Goal: Task Accomplishment & Management: Use online tool/utility

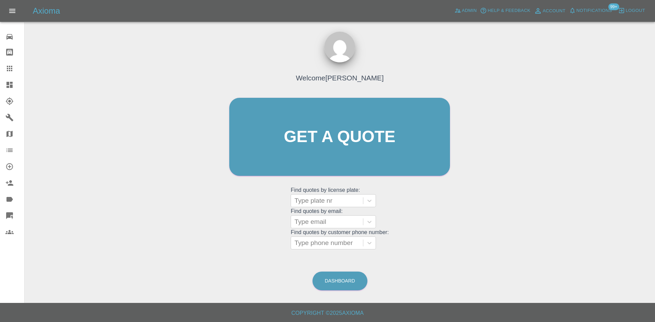
click at [0, 85] on link "Dashboard" at bounding box center [12, 85] width 24 height 16
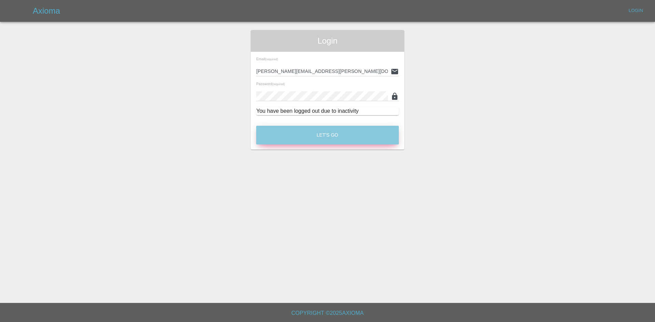
click at [292, 141] on button "Let's Go" at bounding box center [327, 135] width 143 height 19
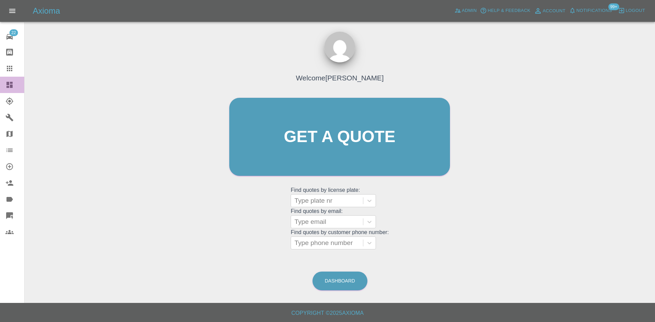
click at [5, 81] on link "Dashboard" at bounding box center [12, 85] width 24 height 16
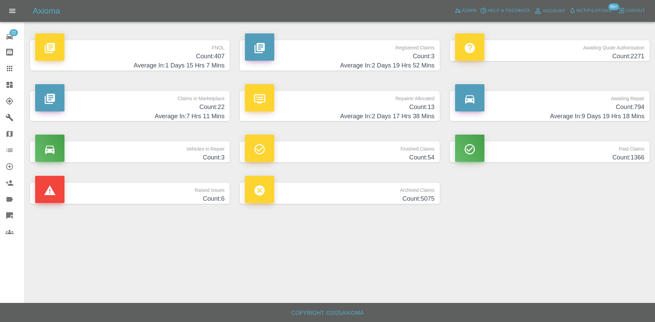
click at [210, 103] on h4 "Count: 22" at bounding box center [129, 107] width 189 height 9
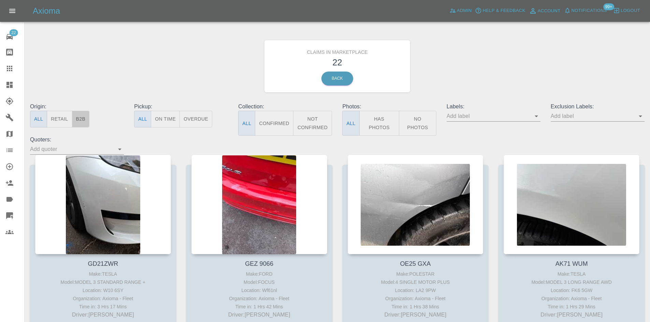
click at [75, 116] on button "B2B" at bounding box center [81, 119] width 18 height 17
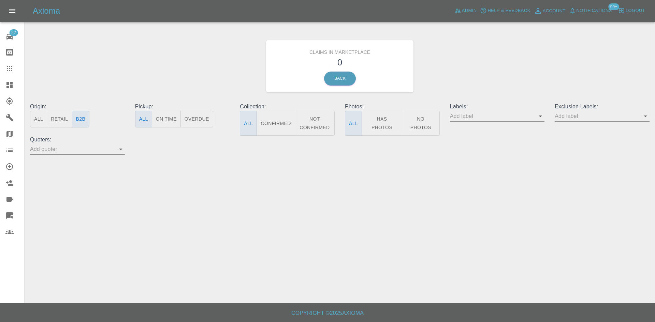
click at [12, 82] on icon at bounding box center [9, 85] width 6 height 6
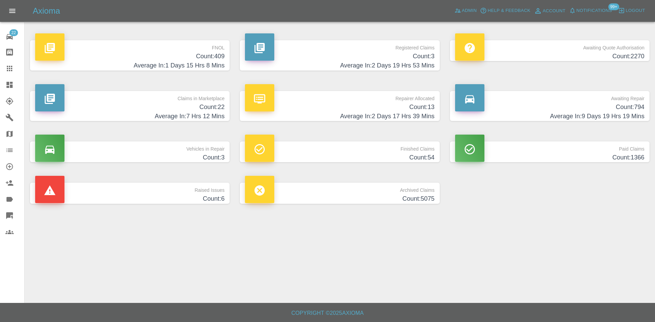
click at [343, 118] on h4 "Average In: 2 Days 17 Hrs 39 Mins" at bounding box center [339, 116] width 189 height 9
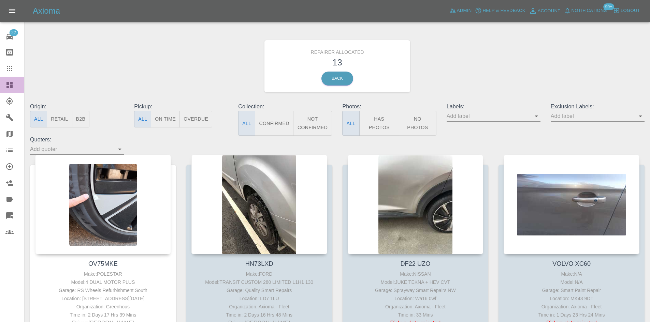
click at [7, 89] on icon at bounding box center [9, 85] width 8 height 8
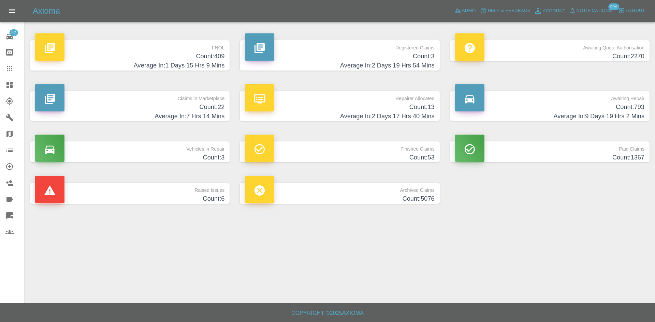
click at [382, 59] on h4 "Count: 3" at bounding box center [339, 56] width 189 height 9
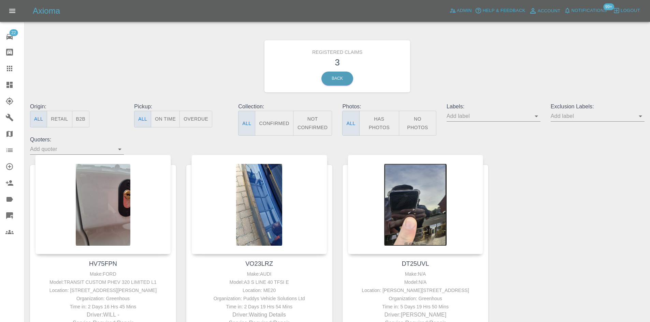
click at [9, 88] on icon at bounding box center [9, 85] width 8 height 8
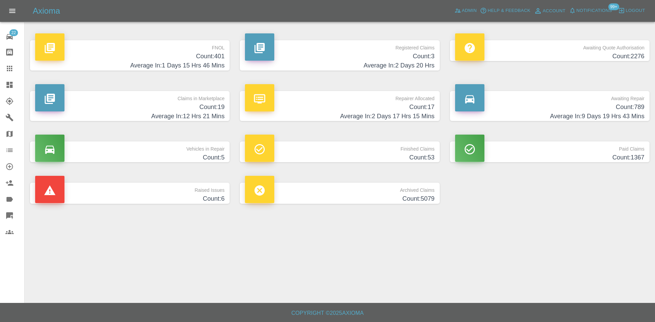
click at [166, 107] on h4 "Count: 19" at bounding box center [129, 107] width 189 height 9
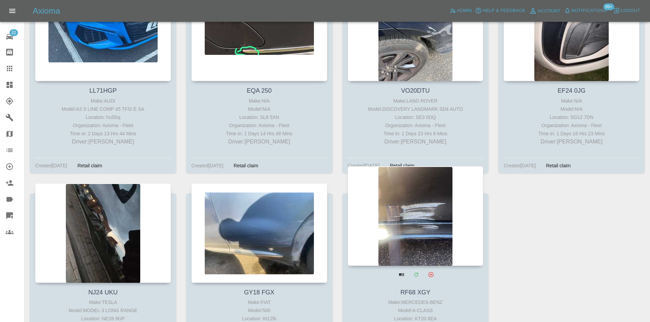
scroll to position [869, 0]
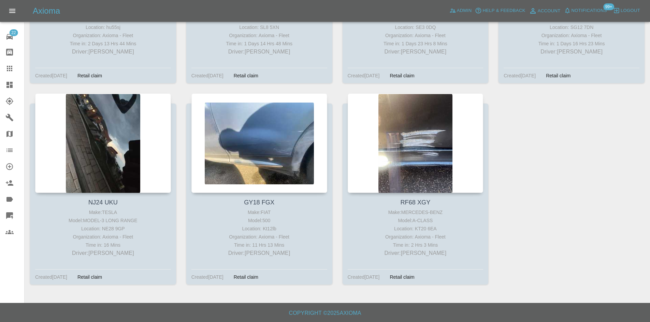
click at [3, 86] on link "Dashboard" at bounding box center [12, 85] width 24 height 16
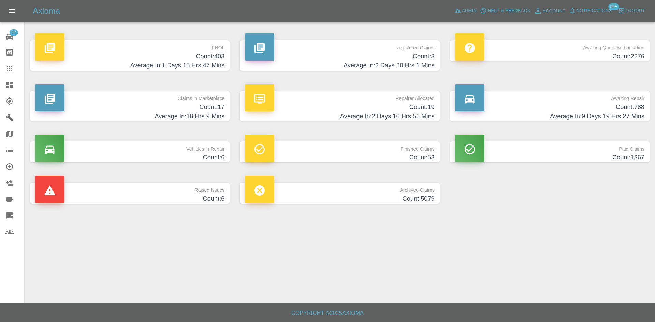
click at [564, 114] on h4 "Average In: 9 Days 19 Hrs 27 Mins" at bounding box center [549, 116] width 189 height 9
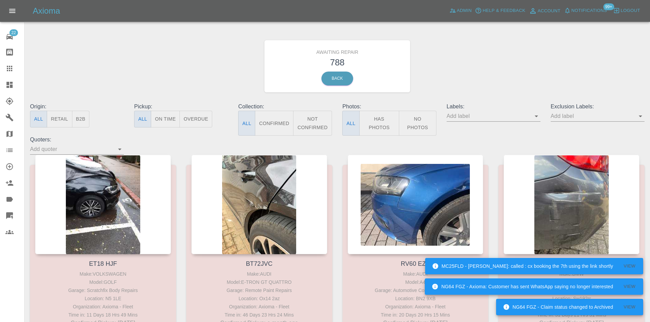
click at [93, 121] on div "Origin: All Retail B2B" at bounding box center [77, 119] width 104 height 33
click at [89, 121] on button "B2B" at bounding box center [81, 119] width 18 height 17
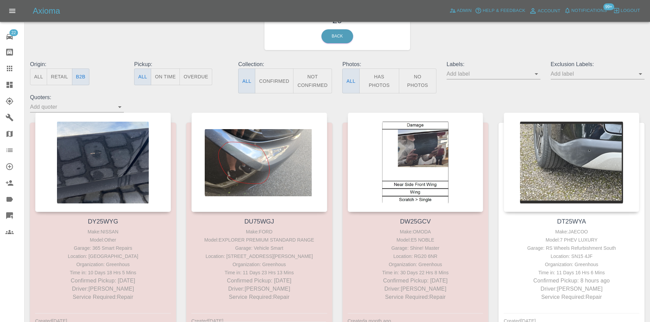
scroll to position [102, 0]
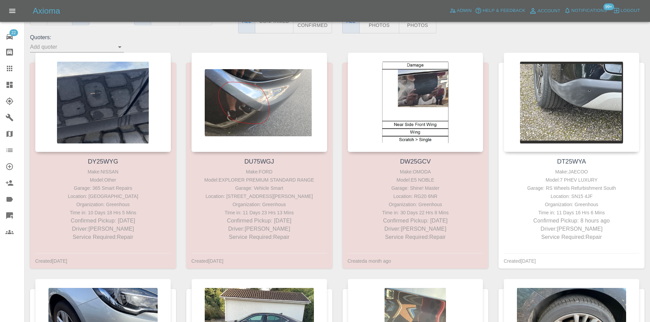
click at [0, 88] on link "Dashboard" at bounding box center [12, 85] width 24 height 16
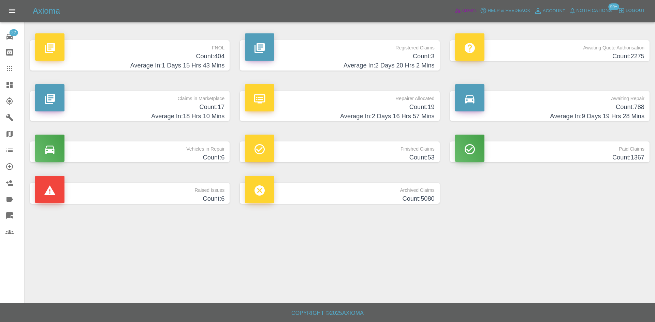
click at [463, 9] on span "Admin" at bounding box center [469, 11] width 15 height 8
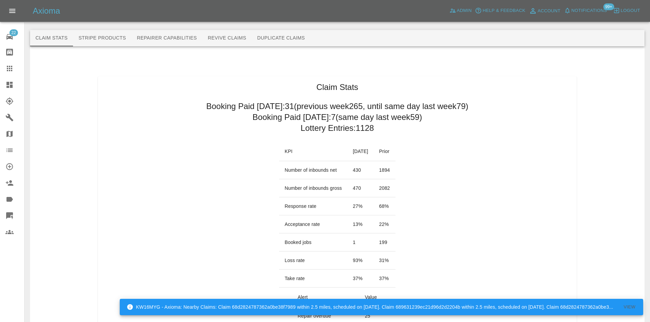
click at [0, 87] on link "Dashboard" at bounding box center [12, 85] width 24 height 16
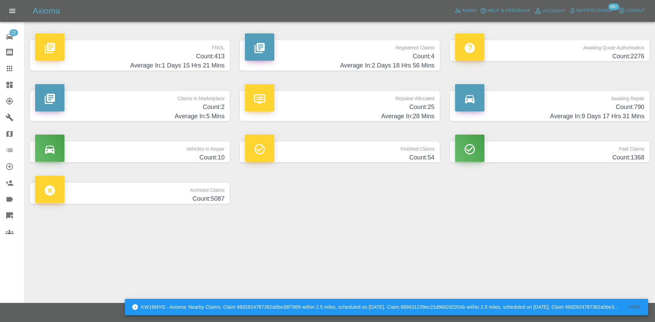
click at [160, 100] on p "Claims in Marketplace" at bounding box center [129, 97] width 189 height 12
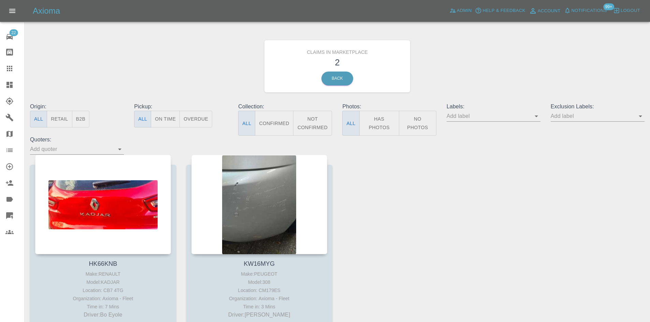
click at [1, 99] on link "Explorer" at bounding box center [12, 101] width 24 height 16
click at [1, 89] on link "Dashboard" at bounding box center [12, 85] width 24 height 16
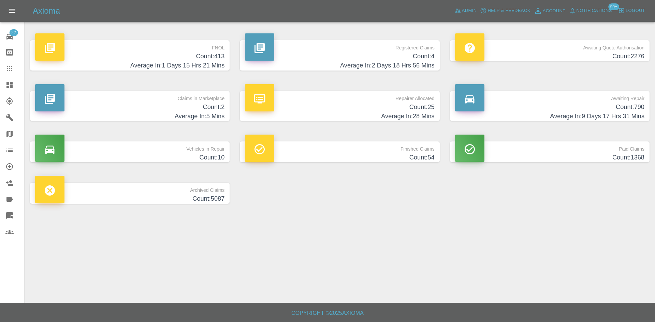
click at [169, 70] on h4 "Average In: 1 Days 15 Hrs 21 Mins" at bounding box center [129, 65] width 189 height 9
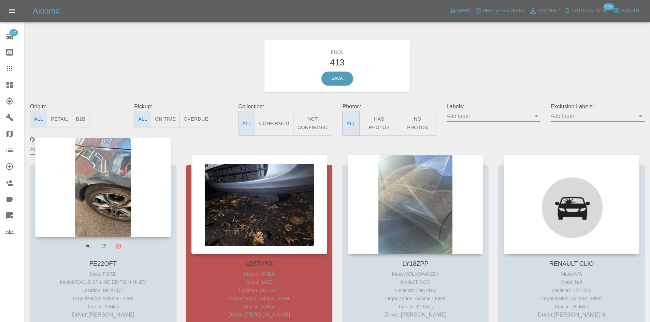
click at [114, 189] on div at bounding box center [103, 188] width 136 height 100
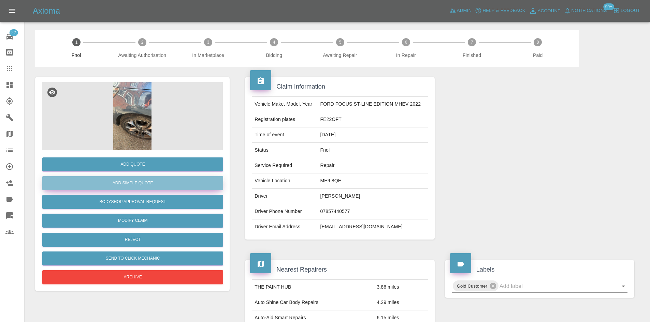
click at [168, 180] on button "Add Simple Quote" at bounding box center [132, 183] width 181 height 14
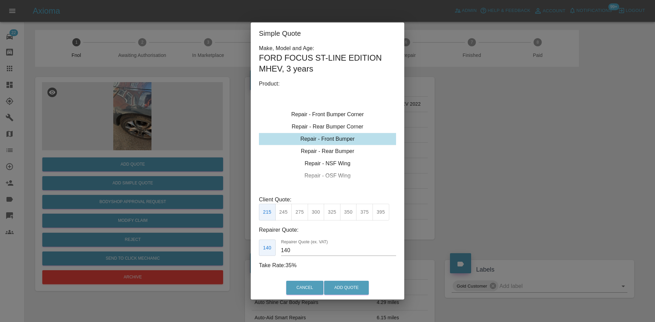
type input "120"
click at [330, 136] on div "Repair - Front Bumper Corner" at bounding box center [327, 139] width 137 height 12
click at [334, 149] on div "Repair - Rear Bumper Corner" at bounding box center [327, 151] width 137 height 12
click at [336, 133] on div "Repair - Rear Bumper Corner" at bounding box center [327, 139] width 137 height 12
click at [336, 131] on div "Repair - Front Bumper Corner" at bounding box center [327, 127] width 137 height 12
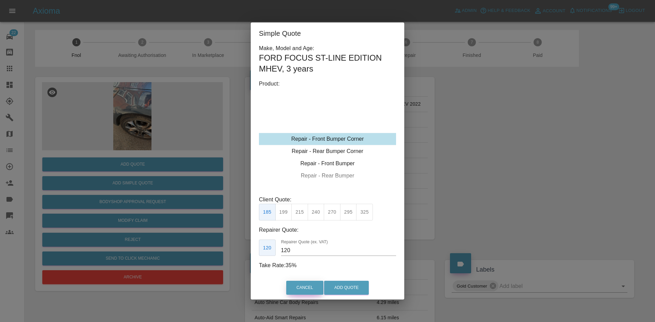
click at [310, 289] on button "Cancel" at bounding box center [304, 288] width 37 height 14
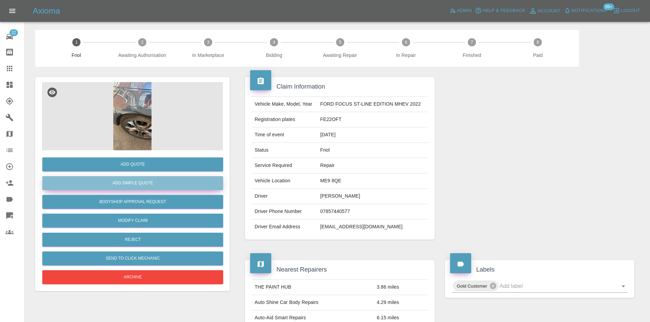
click at [110, 177] on button "Add Simple Quote" at bounding box center [132, 183] width 181 height 14
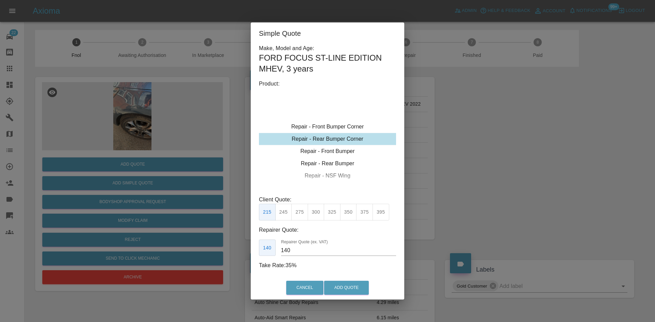
type input "120"
click at [316, 290] on button "Cancel" at bounding box center [304, 288] width 37 height 14
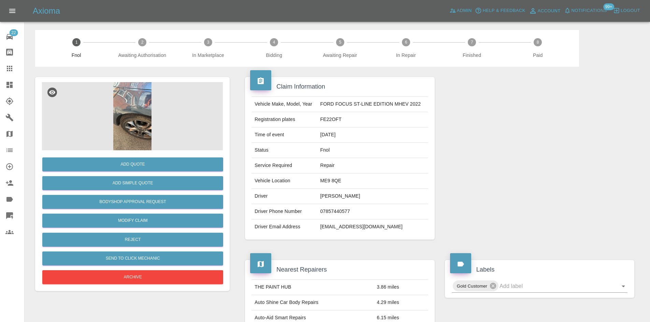
click at [4, 87] on link "Dashboard" at bounding box center [12, 85] width 24 height 16
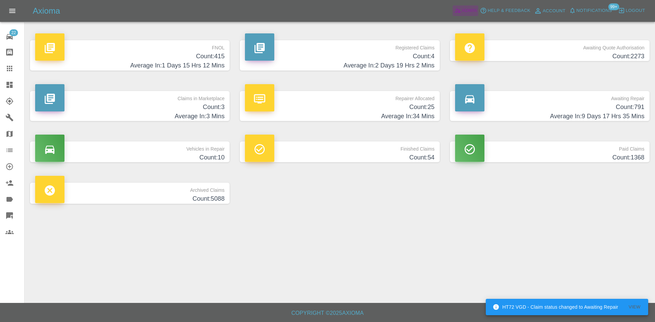
click at [461, 11] on icon at bounding box center [458, 10] width 7 height 7
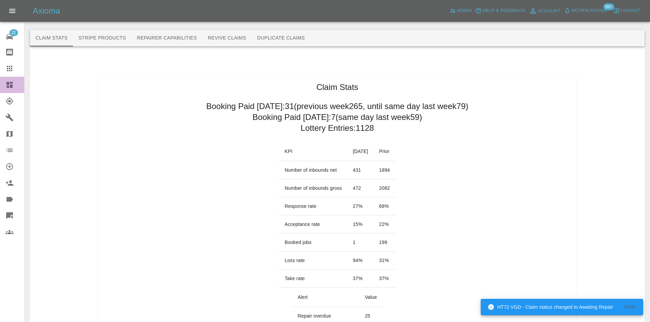
click at [1, 87] on link "Dashboard" at bounding box center [12, 85] width 24 height 16
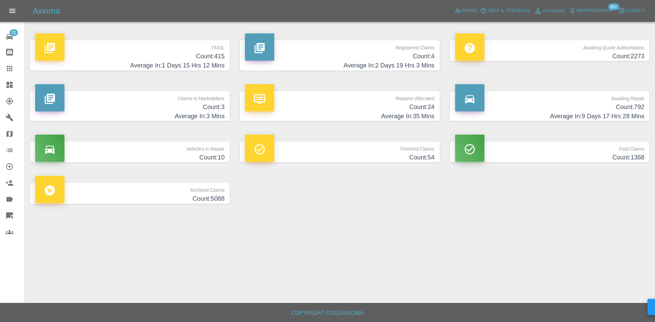
click at [223, 51] on p "FNOL" at bounding box center [129, 46] width 189 height 12
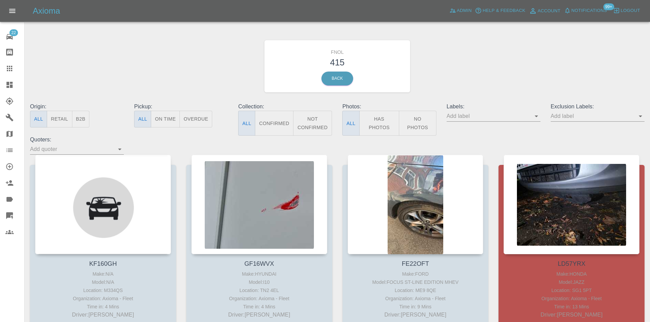
click at [536, 116] on icon "Open" at bounding box center [536, 116] width 8 height 8
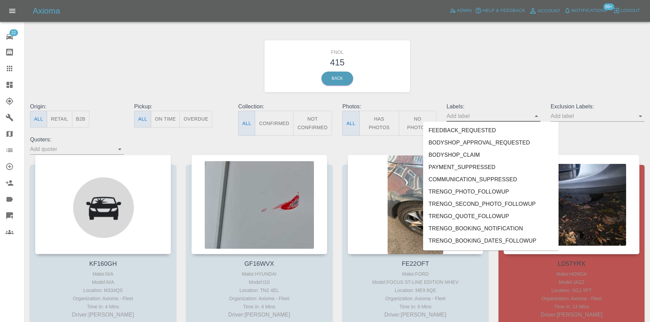
click at [536, 116] on icon "Close" at bounding box center [536, 116] width 3 height 2
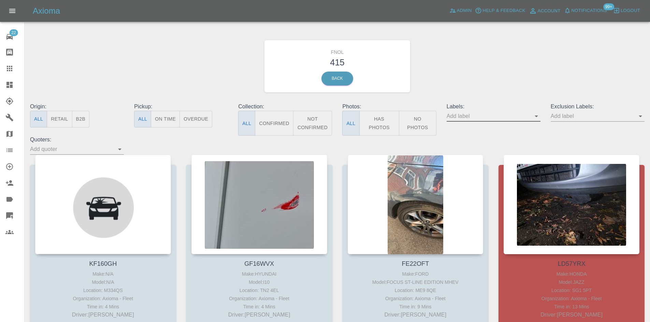
click at [537, 116] on icon "Open" at bounding box center [536, 117] width 3 height 2
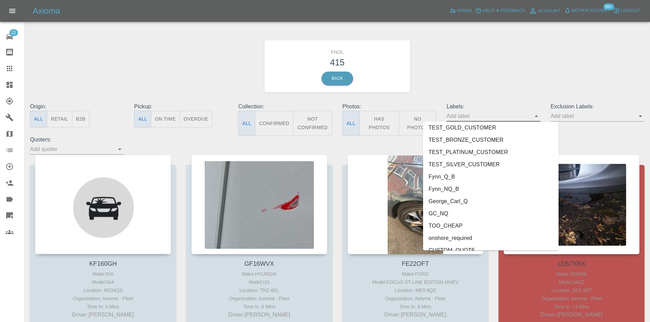
scroll to position [1498, 0]
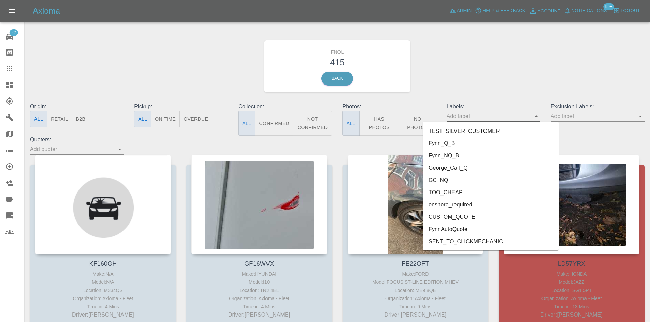
click at [478, 167] on li "George_Carl_Q" at bounding box center [490, 168] width 135 height 12
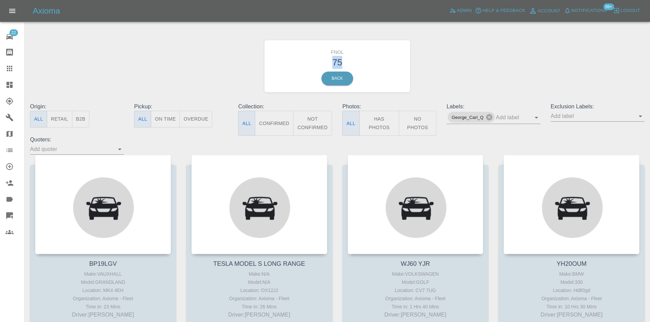
drag, startPoint x: 347, startPoint y: 62, endPoint x: 332, endPoint y: 60, distance: 15.2
click at [332, 60] on h3 "75" at bounding box center [338, 62] width 136 height 13
drag, startPoint x: 352, startPoint y: 51, endPoint x: 346, endPoint y: 51, distance: 6.1
click at [353, 51] on h6 "FNOL" at bounding box center [338, 50] width 136 height 11
drag, startPoint x: 325, startPoint y: 51, endPoint x: 464, endPoint y: 61, distance: 138.9
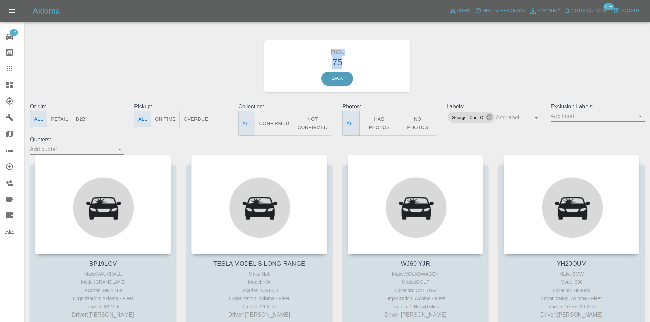
click at [359, 59] on div "FNOL 75 Back" at bounding box center [337, 66] width 146 height 52
click at [0, 71] on link "Claims" at bounding box center [12, 68] width 24 height 16
click at [5, 85] on icon at bounding box center [9, 85] width 8 height 8
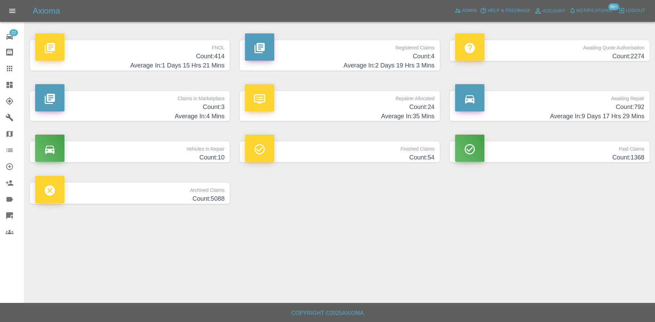
click at [359, 41] on p "Registered Claims" at bounding box center [339, 46] width 189 height 12
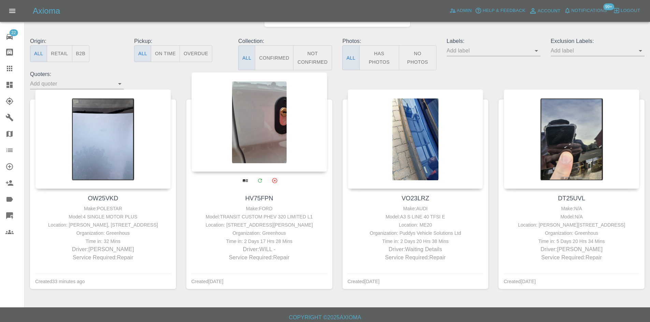
scroll to position [68, 0]
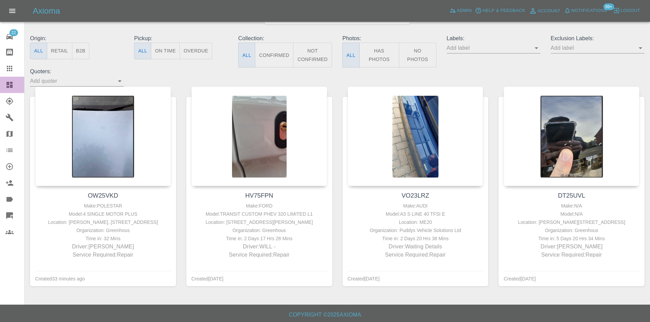
click at [16, 88] on div at bounding box center [14, 85] width 19 height 8
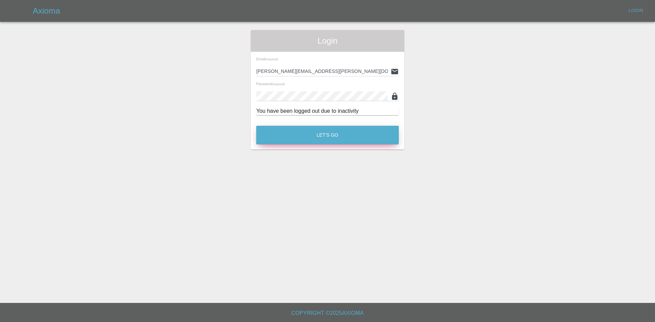
click at [328, 126] on div "Let's Go" at bounding box center [327, 134] width 143 height 26
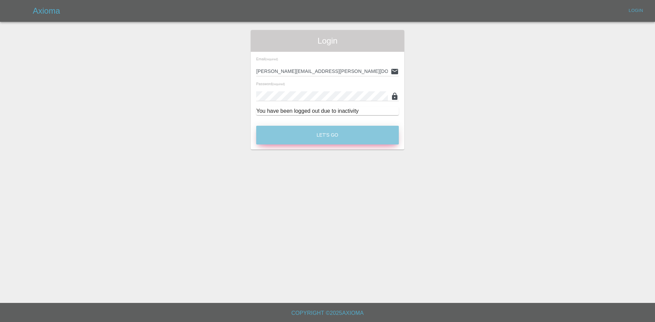
click at [327, 130] on button "Let's Go" at bounding box center [327, 135] width 143 height 19
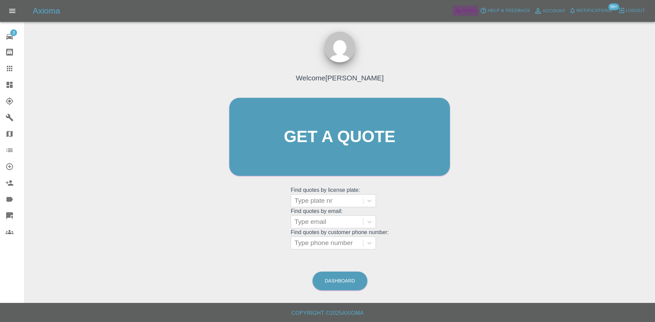
click at [463, 12] on span "Admin" at bounding box center [469, 11] width 15 height 8
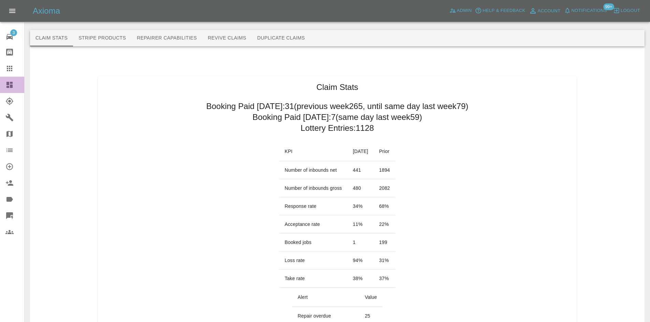
click at [8, 85] on icon at bounding box center [9, 85] width 6 height 6
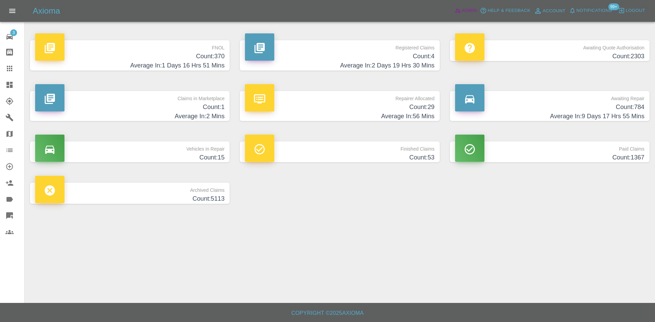
click at [460, 9] on icon at bounding box center [458, 10] width 7 height 7
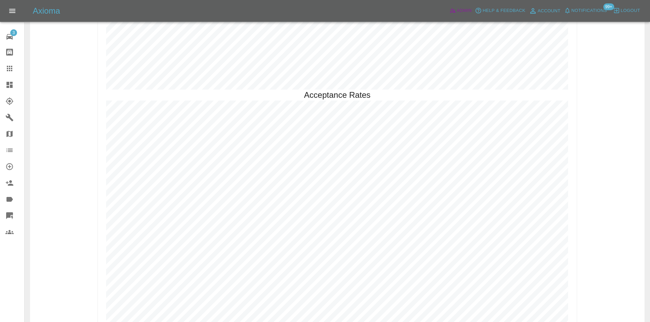
scroll to position [1558, 0]
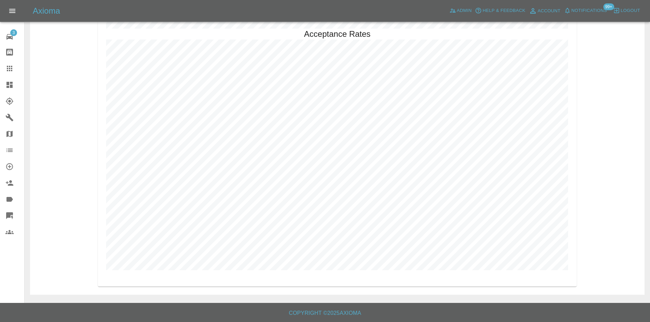
click at [2, 82] on link "Dashboard" at bounding box center [12, 85] width 24 height 16
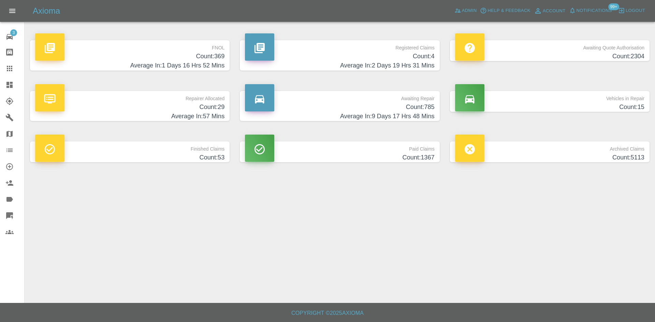
click at [334, 47] on p "Registered Claims" at bounding box center [339, 46] width 189 height 12
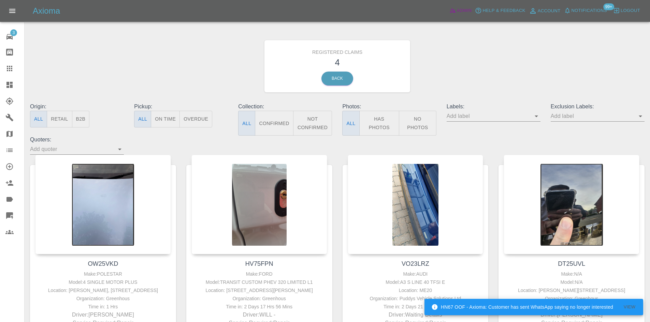
click at [448, 6] on link "Admin" at bounding box center [461, 10] width 26 height 11
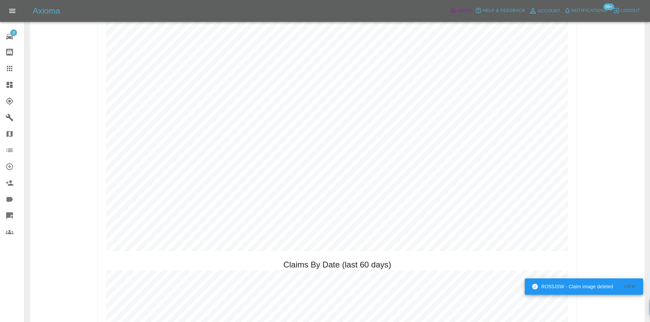
scroll to position [614, 0]
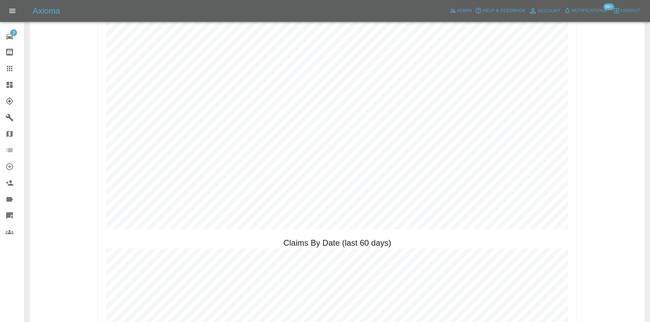
click at [6, 213] on icon at bounding box center [9, 216] width 8 height 8
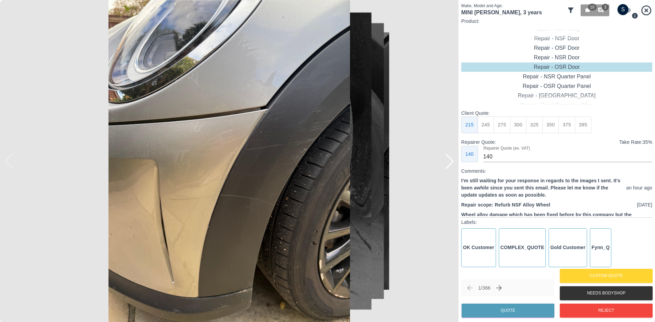
click at [569, 9] on icon at bounding box center [570, 10] width 5 height 5
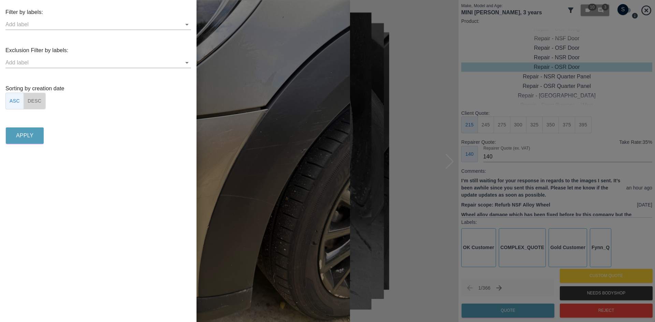
click at [29, 97] on button "DESC" at bounding box center [35, 101] width 22 height 17
click at [26, 135] on p "Apply" at bounding box center [24, 136] width 17 height 8
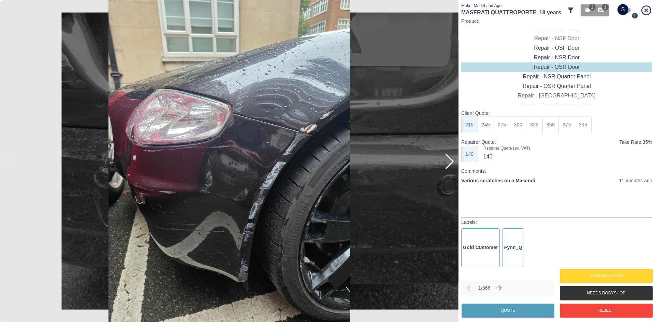
click at [445, 165] on div at bounding box center [449, 161] width 15 height 15
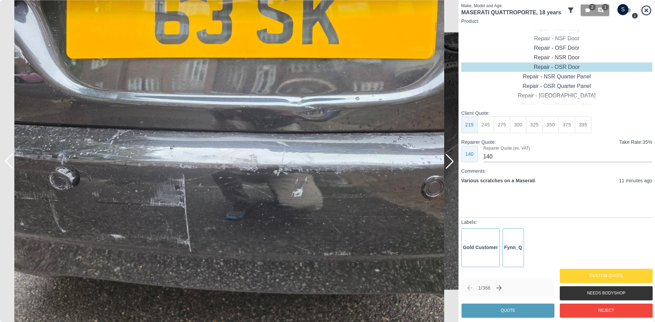
click at [496, 286] on span "Next/Skip claim (→ or ↓)" at bounding box center [499, 289] width 12 height 12
click at [499, 287] on icon "Next claim" at bounding box center [499, 288] width 8 height 8
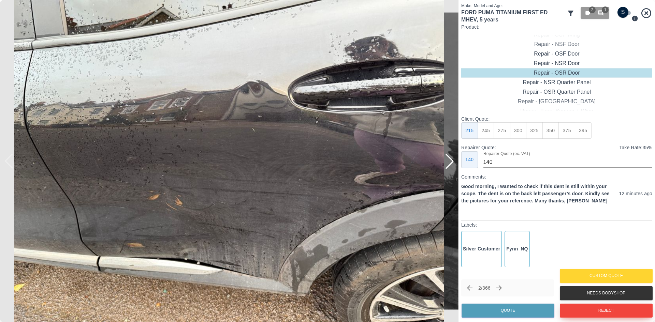
click at [596, 310] on button "Reject" at bounding box center [606, 311] width 93 height 14
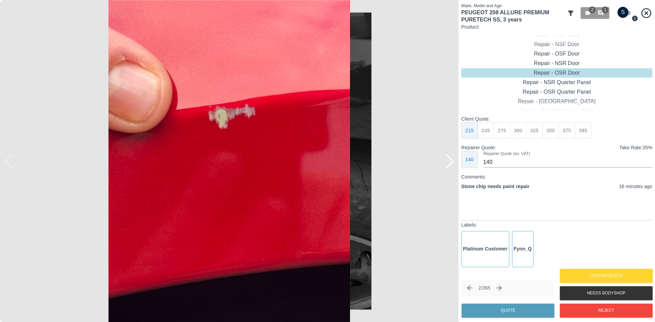
click at [451, 166] on div at bounding box center [449, 161] width 15 height 15
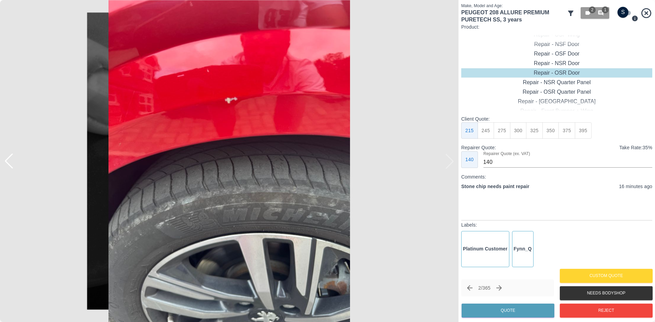
click at [451, 166] on img at bounding box center [229, 161] width 459 height 322
click at [490, 132] on button "245" at bounding box center [486, 131] width 17 height 17
type input "160"
click at [507, 306] on button "Quote" at bounding box center [508, 311] width 93 height 14
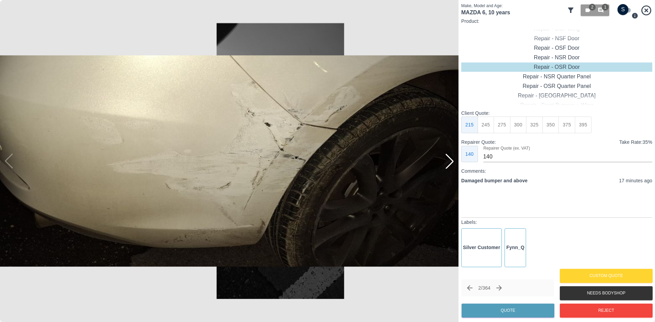
click at [453, 164] on div at bounding box center [449, 161] width 15 height 15
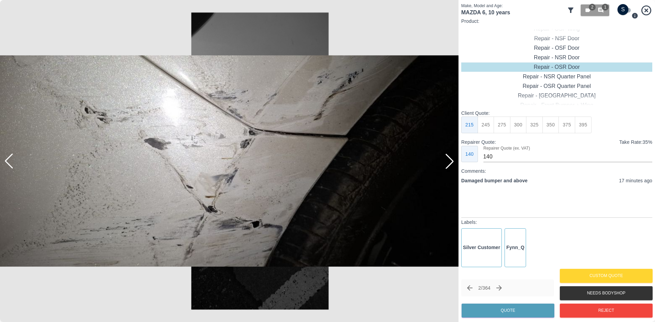
click at [453, 164] on div at bounding box center [449, 161] width 15 height 15
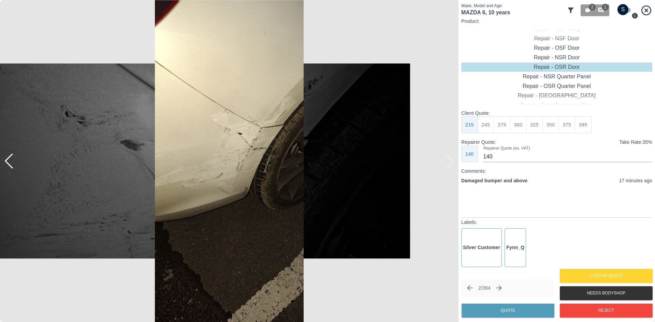
click at [453, 164] on img at bounding box center [229, 161] width 459 height 322
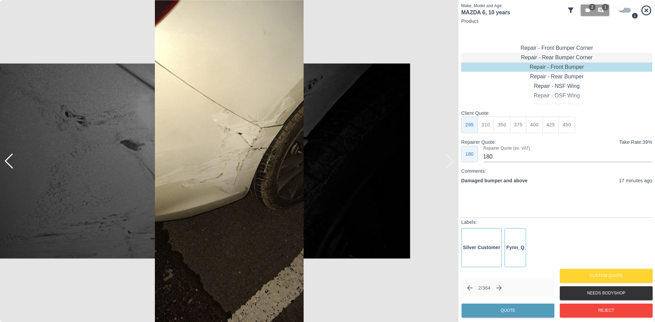
click at [567, 58] on div "Repair - Rear Bumper Corner" at bounding box center [556, 58] width 191 height 10
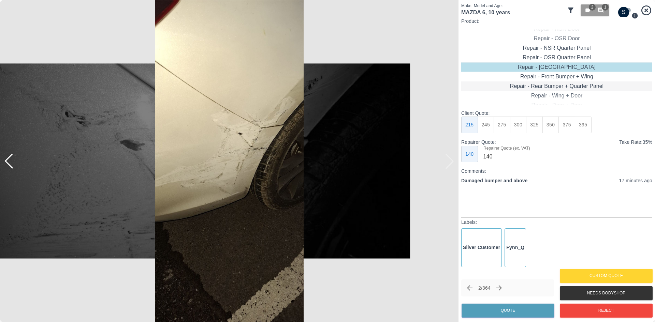
click at [557, 85] on div "Repair - Rear Bumper + Quarter Panel" at bounding box center [556, 87] width 191 height 10
click at [556, 87] on div "Repair - Rear Bumper + Quarter Panel" at bounding box center [556, 87] width 191 height 10
click at [554, 87] on div "Repair - Rear Bumper + Quarter Panel" at bounding box center [556, 87] width 191 height 10
click at [490, 128] on button "325" at bounding box center [486, 125] width 17 height 17
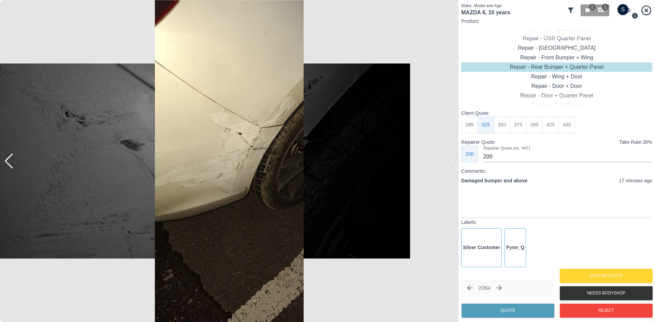
click at [496, 126] on button "350" at bounding box center [502, 125] width 17 height 17
type input "210"
click at [493, 316] on button "Quote" at bounding box center [508, 311] width 93 height 14
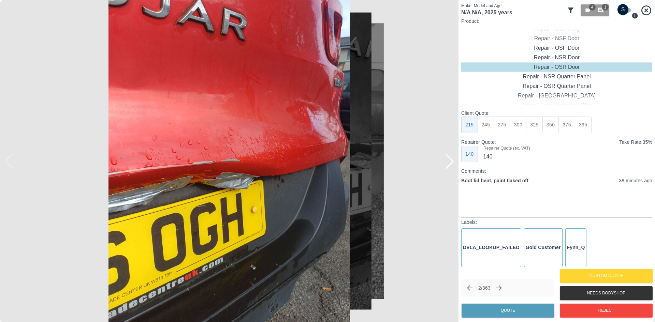
click at [450, 161] on div at bounding box center [449, 161] width 15 height 15
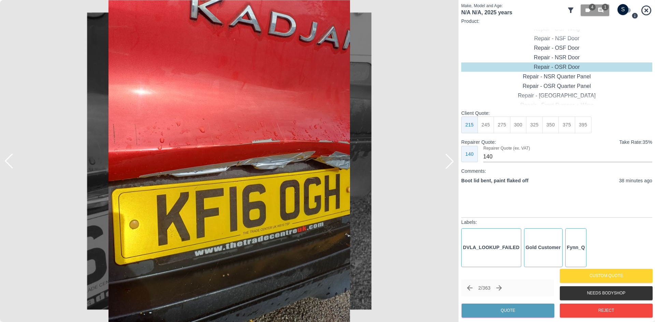
click at [450, 161] on div at bounding box center [449, 161] width 15 height 15
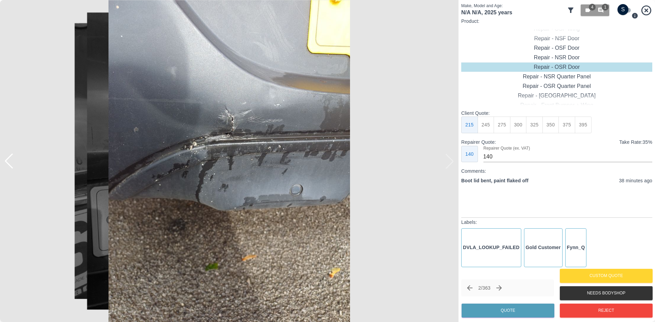
click at [450, 161] on img at bounding box center [229, 161] width 459 height 322
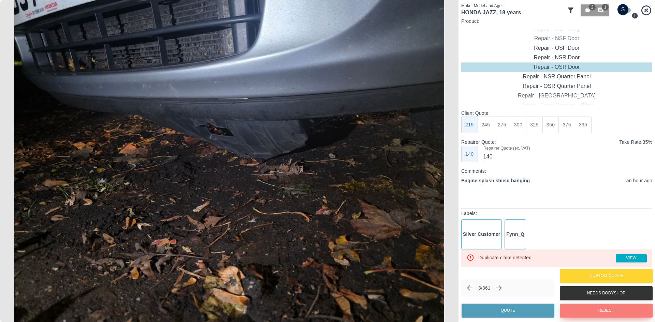
click at [581, 309] on button "Reject" at bounding box center [606, 311] width 93 height 14
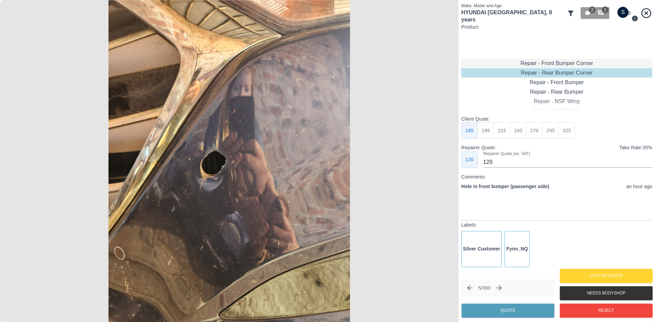
click at [561, 59] on div "Repair - Front Bumper Corner" at bounding box center [556, 64] width 191 height 10
click at [568, 123] on button "325" at bounding box center [567, 131] width 17 height 17
click at [562, 89] on div "Repair - Front Bumper" at bounding box center [556, 92] width 191 height 10
click at [570, 123] on button "450" at bounding box center [567, 131] width 17 height 17
type input "260"
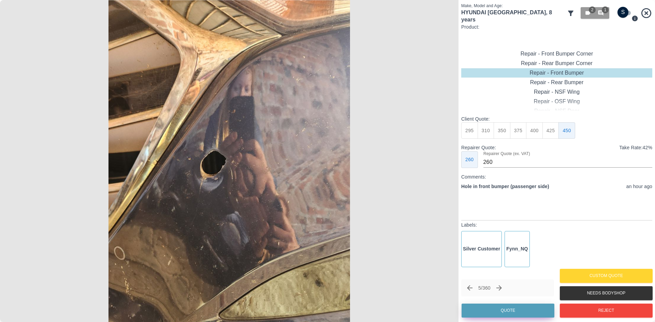
click at [504, 312] on button "Quote" at bounding box center [508, 311] width 93 height 14
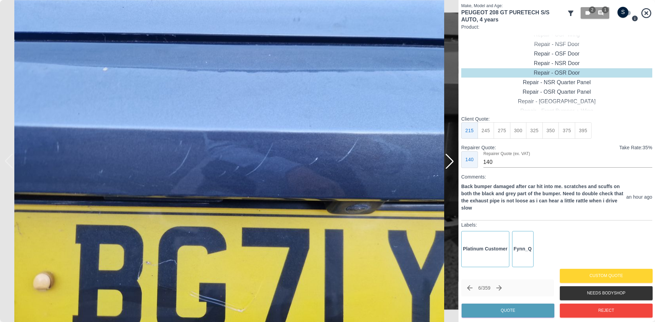
click at [451, 167] on div at bounding box center [449, 161] width 15 height 15
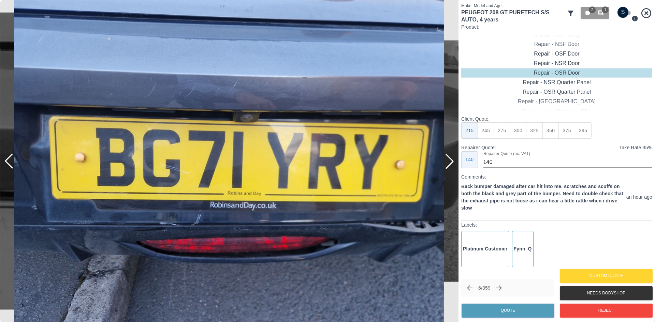
click at [451, 167] on div at bounding box center [449, 161] width 15 height 15
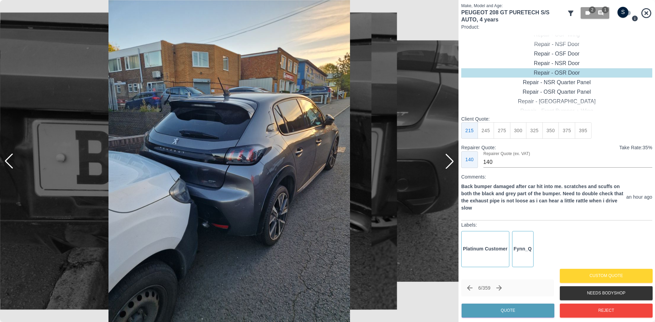
click at [451, 167] on div at bounding box center [449, 161] width 15 height 15
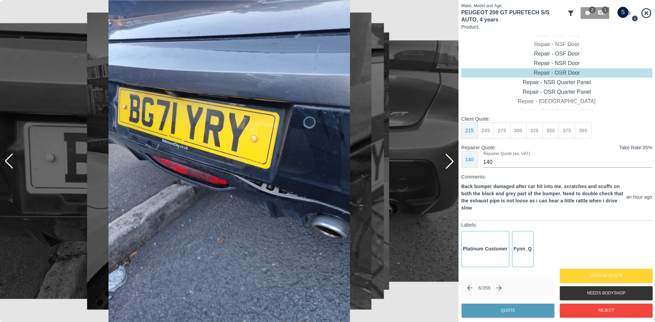
click at [451, 167] on div at bounding box center [449, 161] width 15 height 15
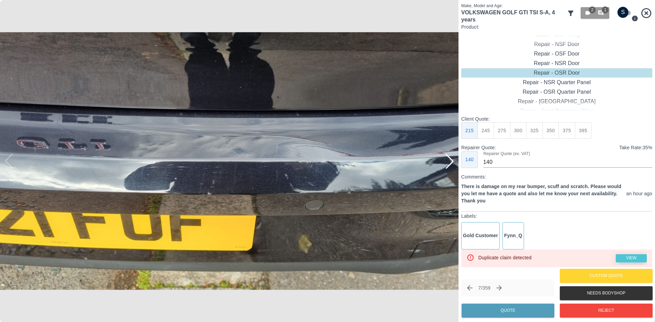
click at [627, 259] on link "View" at bounding box center [631, 259] width 31 height 8
click at [557, 64] on div "Repair - Rear Bumper" at bounding box center [556, 64] width 191 height 10
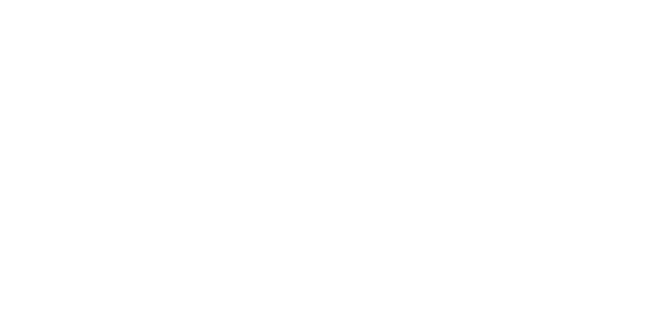
type input "140"
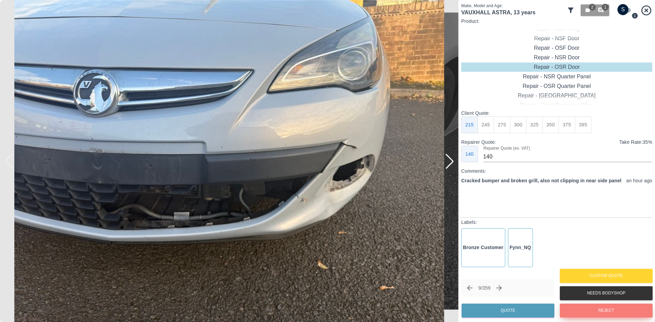
click at [589, 306] on button "Reject" at bounding box center [606, 311] width 93 height 14
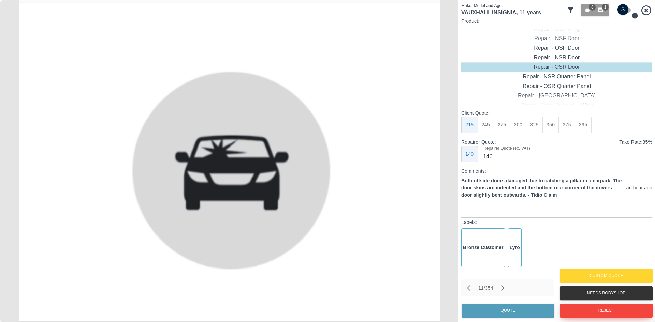
click at [582, 311] on button "Reject" at bounding box center [606, 311] width 93 height 14
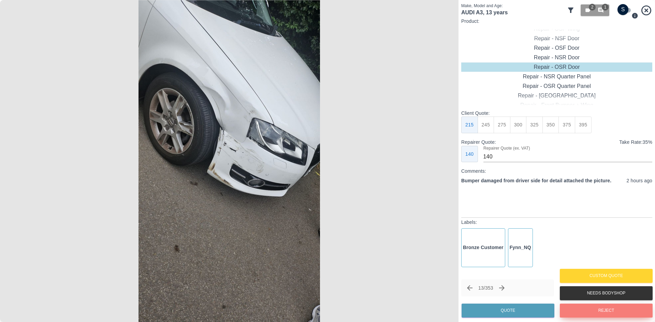
click at [580, 305] on button "Reject" at bounding box center [606, 311] width 93 height 14
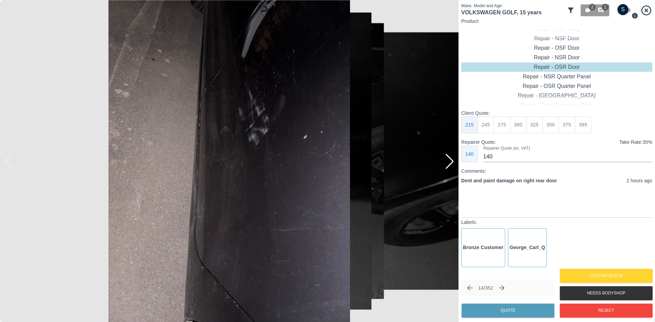
click at [450, 167] on div at bounding box center [449, 161] width 15 height 15
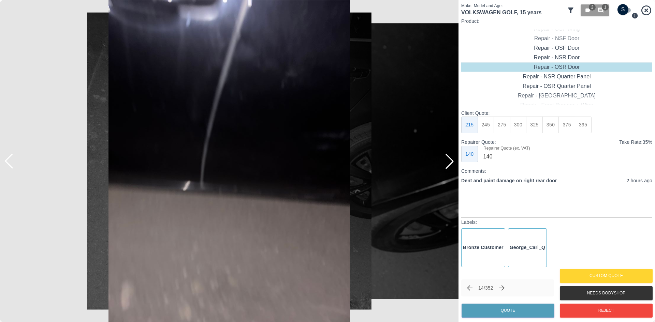
click at [450, 167] on div at bounding box center [449, 161] width 15 height 15
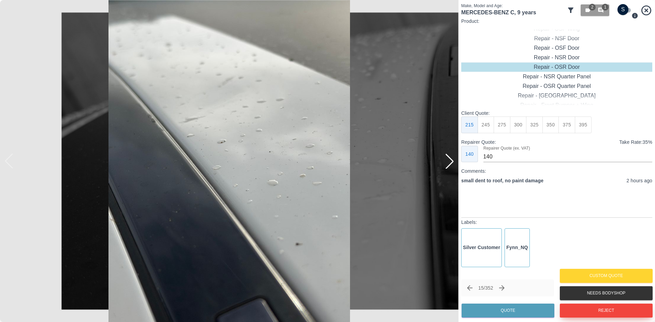
drag, startPoint x: 604, startPoint y: 320, endPoint x: 601, endPoint y: 316, distance: 5.8
click at [602, 319] on div "Make, Model and Age: MERCEDES-BENZ C , 9 years 2 1 Product: Repair - Front Bump…" at bounding box center [557, 161] width 197 height 322
click at [598, 313] on button "Reject" at bounding box center [606, 311] width 93 height 14
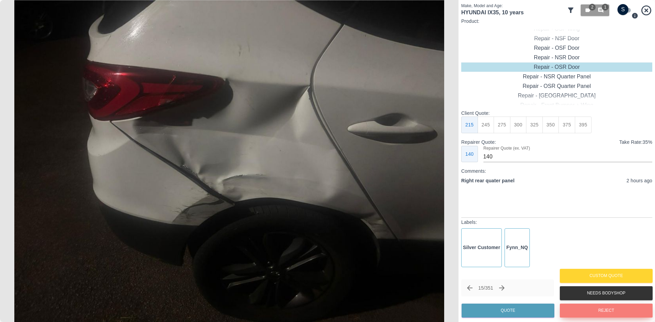
click at [585, 305] on button "Reject" at bounding box center [606, 311] width 93 height 14
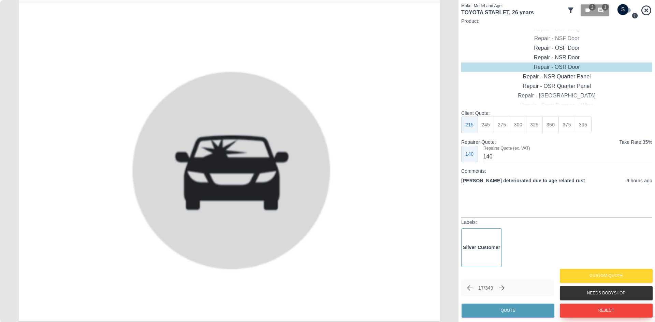
click at [585, 305] on button "Reject" at bounding box center [606, 311] width 93 height 14
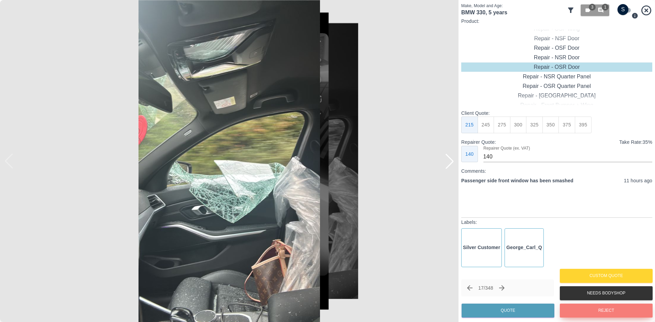
click at [585, 305] on button "Reject" at bounding box center [606, 311] width 93 height 14
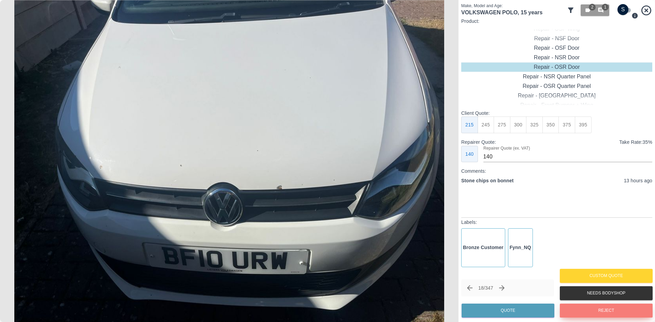
click at [585, 305] on button "Reject" at bounding box center [606, 311] width 93 height 14
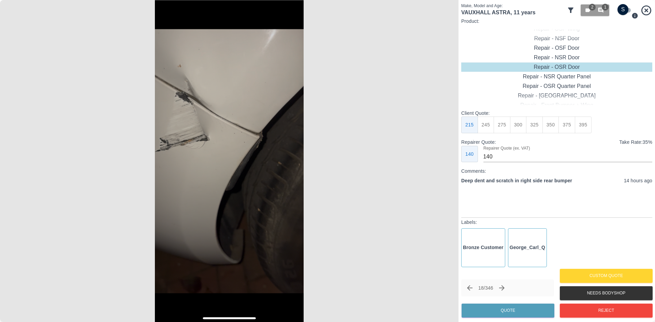
click at [220, 123] on img at bounding box center [229, 161] width 459 height 322
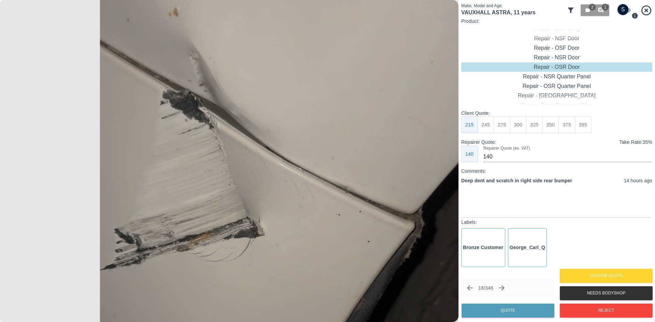
click at [287, 145] on img at bounding box center [323, 298] width 1376 height 967
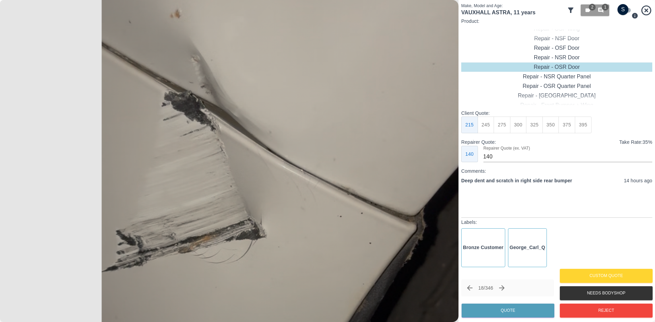
click at [287, 145] on img at bounding box center [325, 300] width 1376 height 967
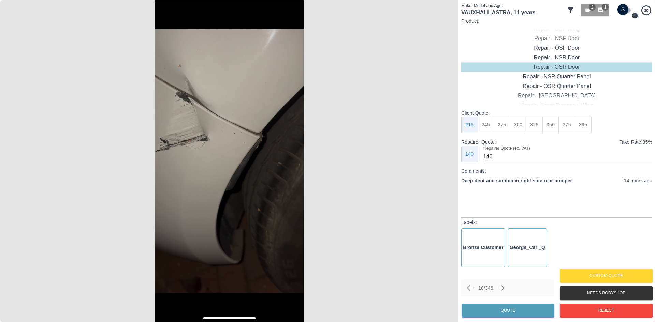
click at [287, 145] on img at bounding box center [229, 161] width 459 height 322
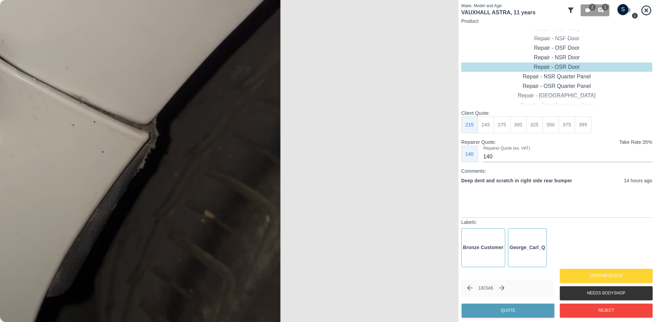
click at [287, 145] on img at bounding box center [57, 208] width 1376 height 967
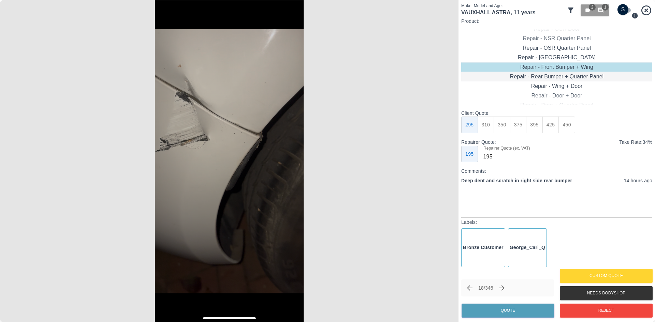
click at [551, 77] on div "Repair - Rear Bumper + Quarter Panel" at bounding box center [556, 77] width 191 height 10
click at [540, 125] on button "395" at bounding box center [534, 125] width 17 height 17
type input "250"
click at [498, 308] on button "Quote" at bounding box center [508, 311] width 93 height 14
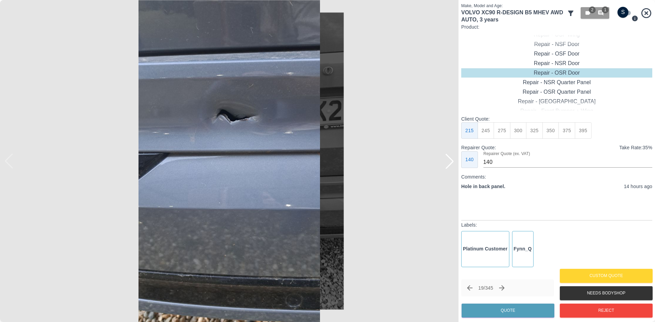
click at [446, 169] on div at bounding box center [449, 161] width 15 height 15
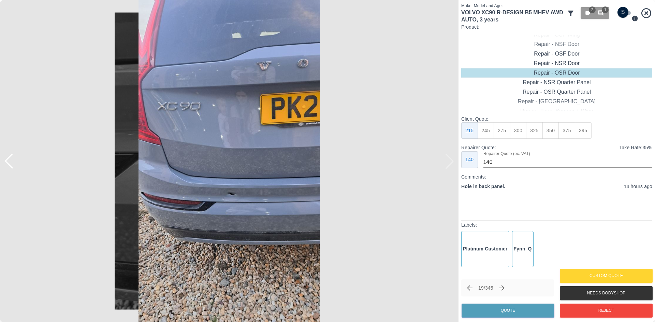
click at [446, 169] on img at bounding box center [229, 161] width 459 height 322
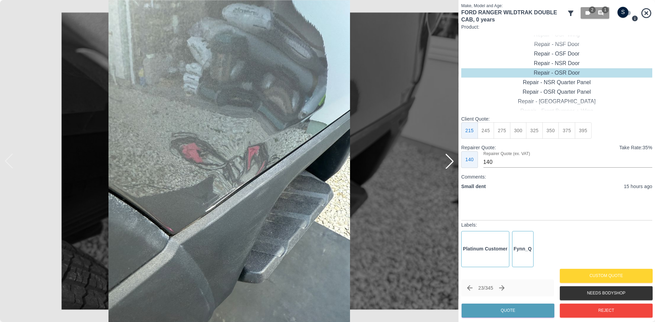
click at [444, 167] on div at bounding box center [449, 161] width 15 height 15
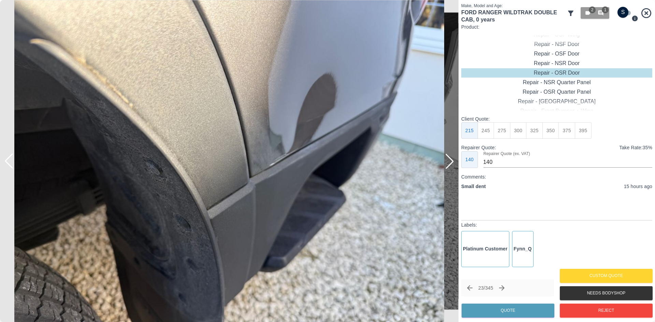
click at [444, 167] on div at bounding box center [449, 161] width 15 height 15
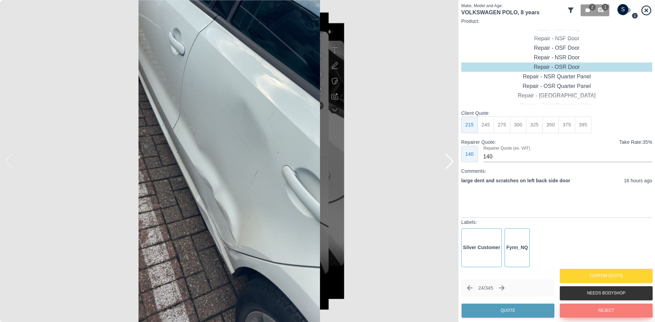
click at [604, 312] on button "Reject" at bounding box center [606, 311] width 93 height 14
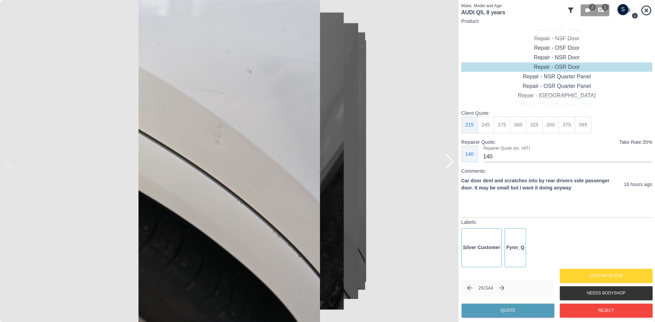
click at [445, 166] on div at bounding box center [449, 161] width 15 height 15
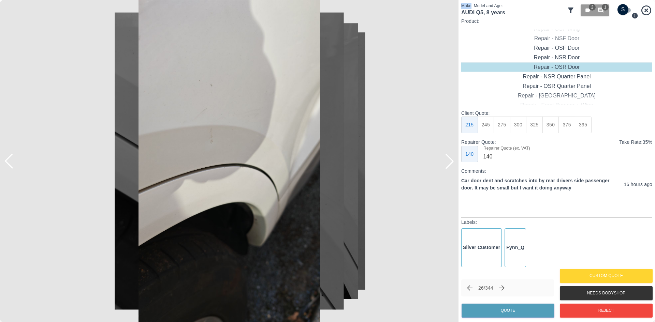
click at [445, 166] on div at bounding box center [449, 161] width 15 height 15
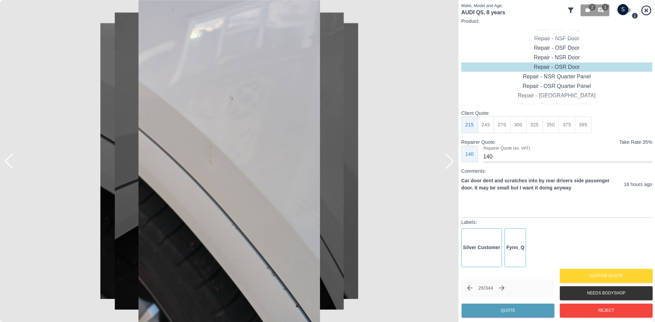
click at [445, 166] on div at bounding box center [449, 161] width 15 height 15
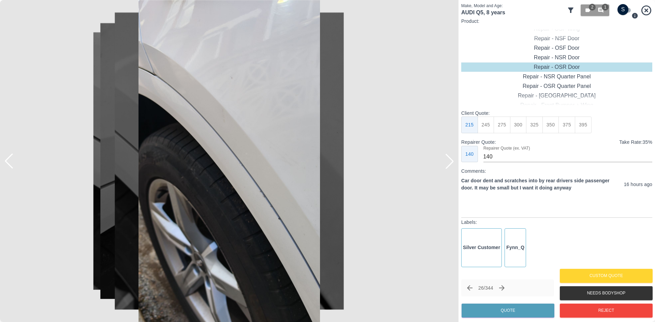
click at [445, 166] on div at bounding box center [449, 161] width 15 height 15
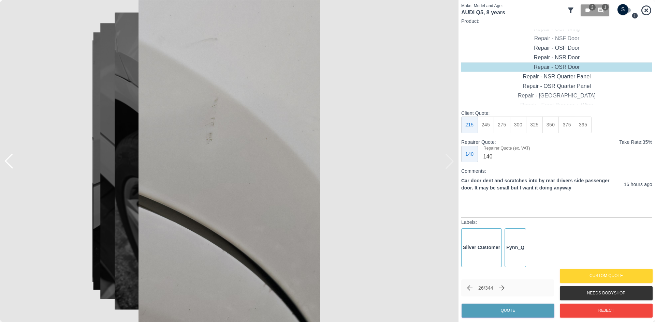
click at [510, 124] on button "275" at bounding box center [502, 125] width 17 height 17
type input "180"
click at [507, 124] on button "275" at bounding box center [502, 125] width 17 height 17
click at [528, 310] on button "Quote" at bounding box center [508, 311] width 93 height 14
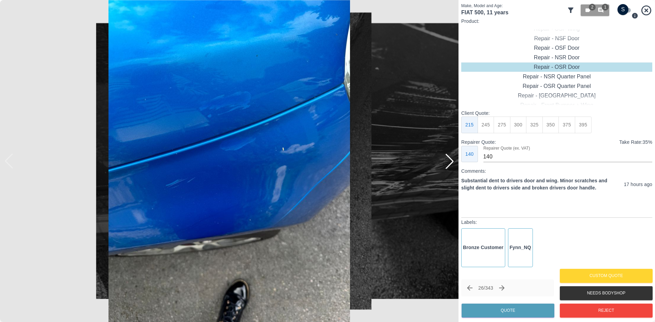
click at [447, 164] on div at bounding box center [449, 161] width 15 height 15
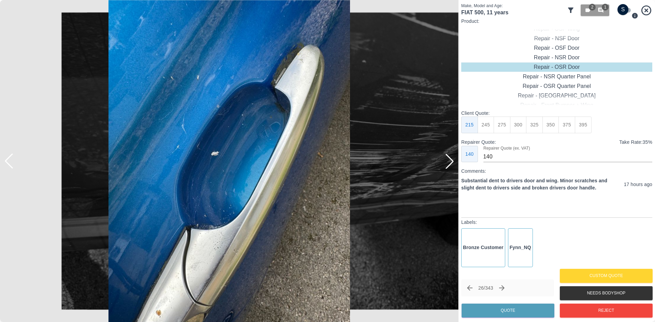
click at [447, 164] on div at bounding box center [449, 161] width 15 height 15
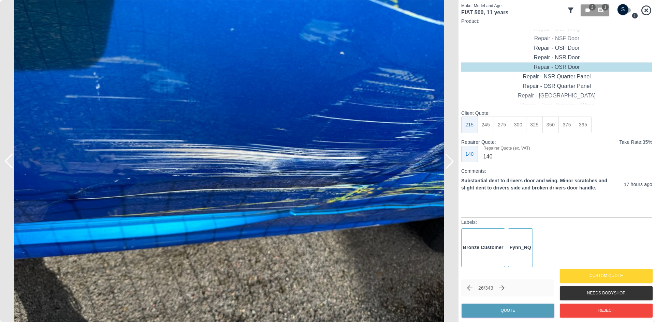
click at [447, 164] on div at bounding box center [449, 161] width 15 height 15
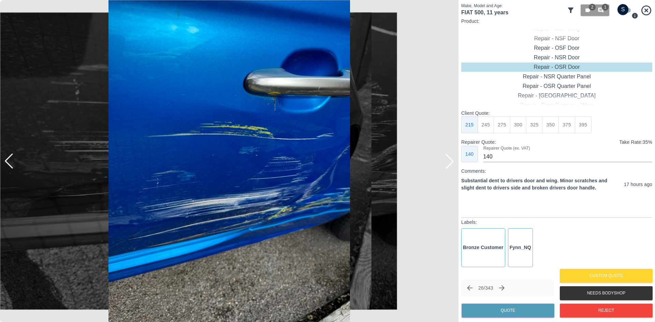
click at [447, 164] on div at bounding box center [449, 161] width 15 height 15
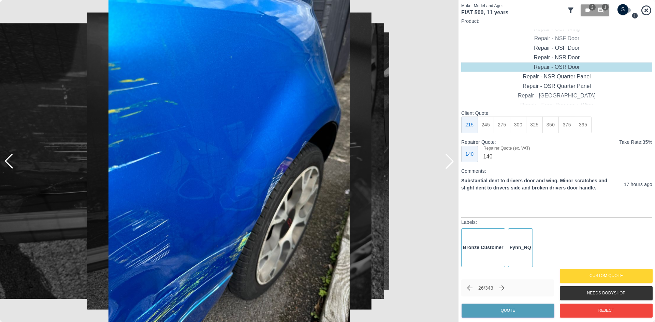
click at [447, 164] on div at bounding box center [449, 161] width 15 height 15
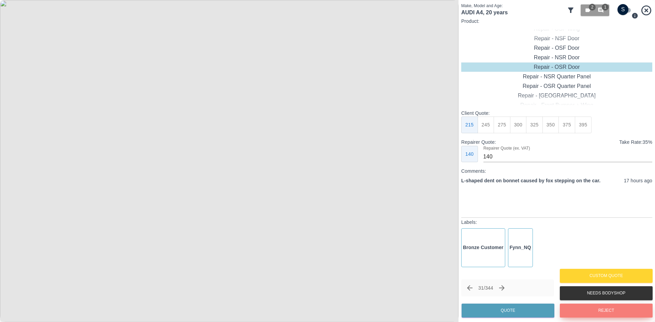
click at [599, 312] on button "Reject" at bounding box center [606, 311] width 93 height 14
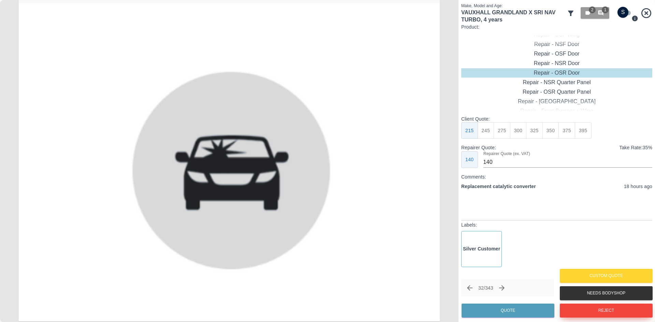
click at [577, 311] on button "Reject" at bounding box center [606, 311] width 93 height 14
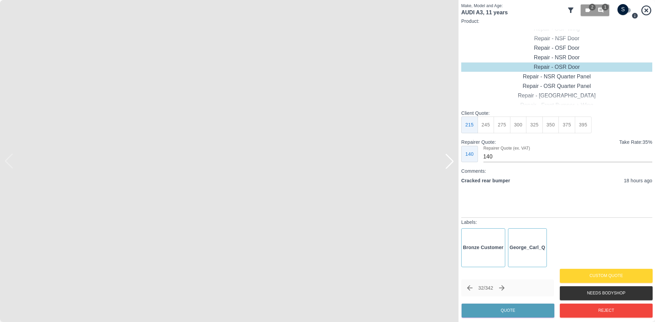
click at [450, 169] on div at bounding box center [449, 161] width 15 height 15
click at [450, 168] on img at bounding box center [229, 161] width 459 height 322
click at [450, 168] on div at bounding box center [449, 161] width 15 height 15
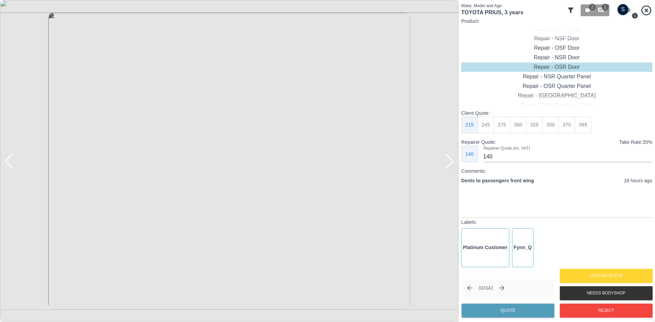
click at [450, 168] on div at bounding box center [449, 161] width 15 height 15
click at [450, 168] on img at bounding box center [229, 161] width 459 height 322
click at [5, 163] on div at bounding box center [3, 161] width 7 height 322
click at [8, 163] on div at bounding box center [8, 161] width 15 height 15
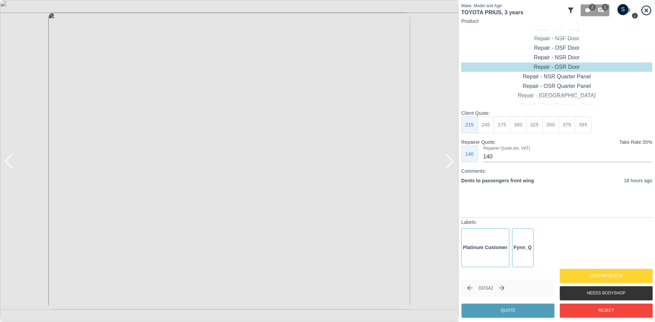
click at [8, 163] on div at bounding box center [8, 161] width 15 height 15
click at [554, 64] on div "Repair - NSF Wing" at bounding box center [556, 67] width 191 height 10
click at [519, 126] on button "300" at bounding box center [518, 125] width 17 height 17
type input "195"
click at [527, 312] on button "Quote" at bounding box center [508, 311] width 93 height 14
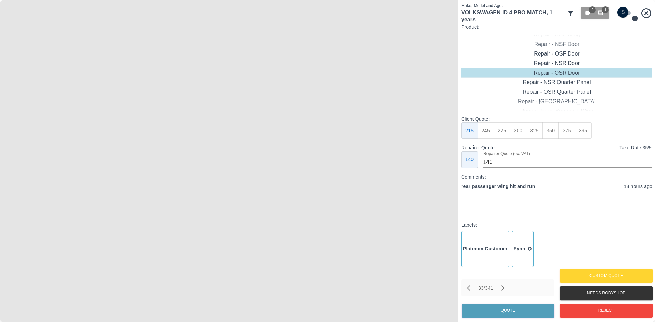
click at [445, 181] on img at bounding box center [229, 161] width 459 height 322
click at [243, 171] on img at bounding box center [229, 161] width 459 height 322
click at [284, 0] on html "Axioma Admin Help & Feedback Account Notifications 99+ Logout 3 Repair home Bod…" at bounding box center [327, 0] width 655 height 0
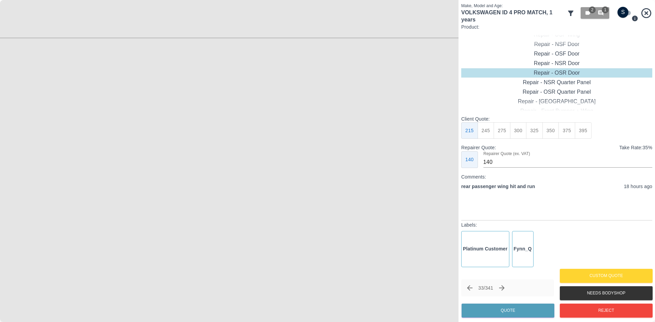
click at [307, 73] on img at bounding box center [307, 12] width 1376 height 967
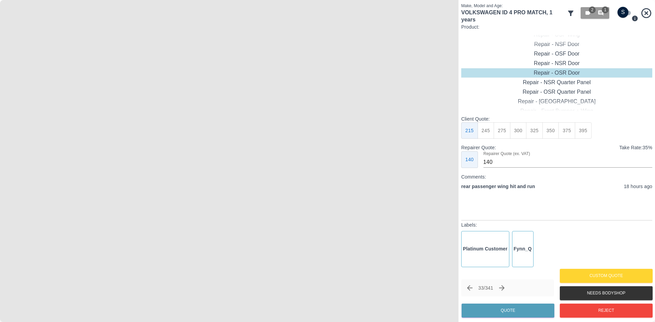
click at [626, 11] on input "checkbox" at bounding box center [623, 12] width 33 height 11
checkbox input "true"
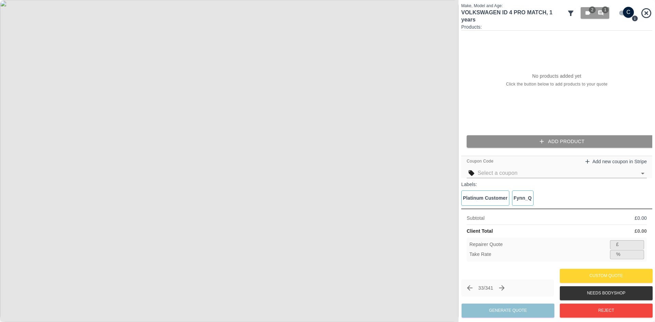
click at [565, 142] on button "Add Product" at bounding box center [562, 141] width 191 height 13
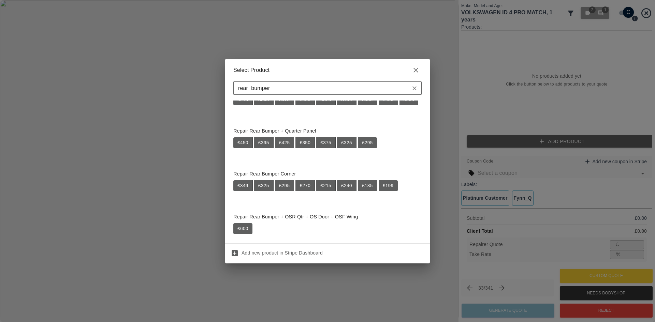
scroll to position [512, 0]
type input "rear bumper"
click at [387, 186] on button "£ 199" at bounding box center [388, 185] width 19 height 11
type input "129"
type input "35.2"
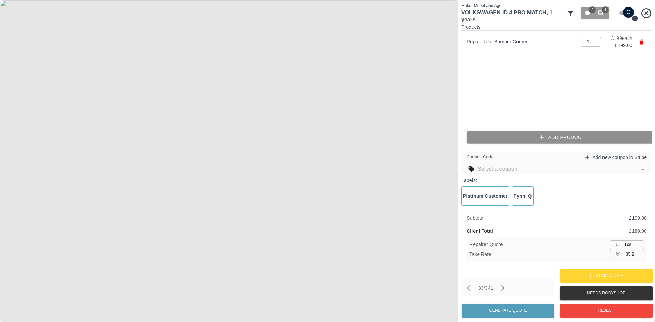
click at [530, 135] on button "Add Product" at bounding box center [562, 137] width 191 height 13
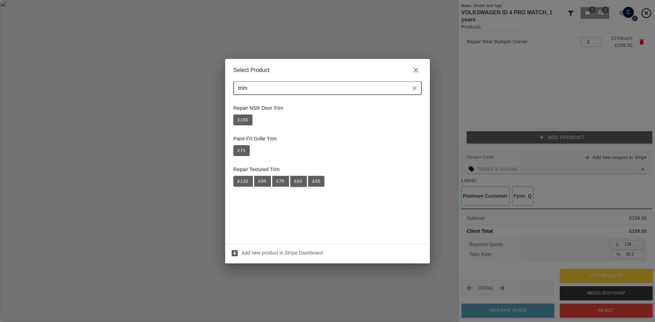
type input "trim"
drag, startPoint x: 301, startPoint y: 180, endPoint x: 315, endPoint y: 182, distance: 13.7
click at [314, 182] on div "£ 120 £ 95 £ 75 £ 60 £ 45" at bounding box center [278, 181] width 91 height 11
click at [315, 182] on button "£ 45" at bounding box center [316, 181] width 16 height 11
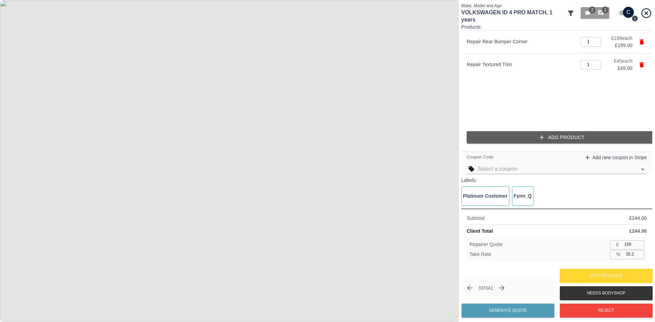
click at [629, 242] on input "158" at bounding box center [633, 245] width 23 height 9
type input "1"
type input "99.6"
type input "15"
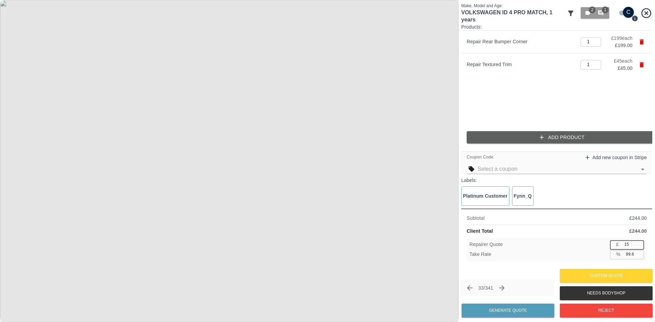
type input "93.9"
type input "150"
type input "38.5"
type input "150"
click at [509, 314] on button "Generate Quote" at bounding box center [508, 311] width 93 height 14
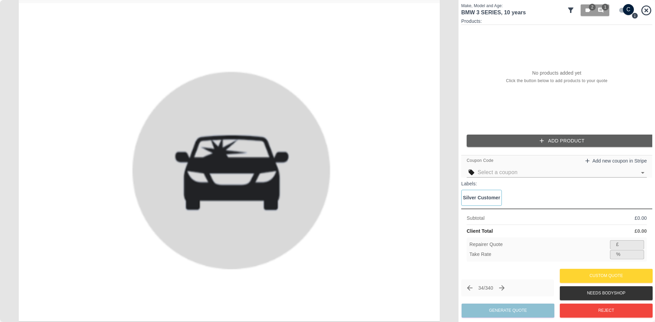
click at [623, 10] on input "checkbox" at bounding box center [628, 9] width 33 height 11
checkbox input "false"
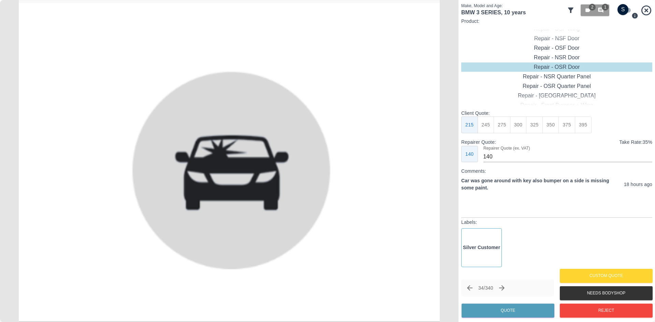
click at [505, 294] on button "Next claim" at bounding box center [502, 289] width 12 height 12
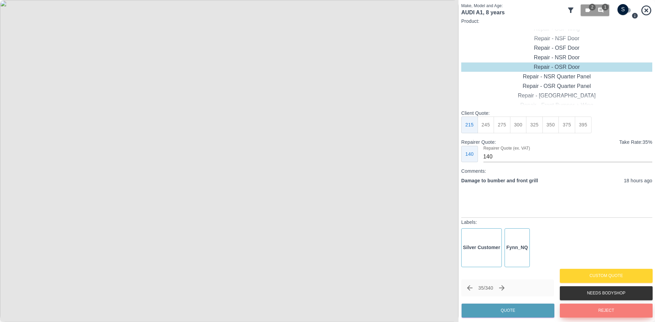
click at [597, 308] on button "Reject" at bounding box center [606, 311] width 93 height 14
click at [450, 168] on div at bounding box center [449, 161] width 15 height 15
click at [450, 168] on img at bounding box center [229, 161] width 459 height 322
click at [450, 168] on div at bounding box center [449, 161] width 15 height 15
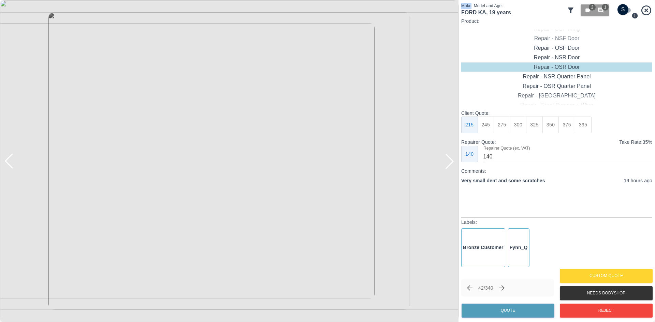
click at [450, 168] on div at bounding box center [449, 161] width 15 height 15
click at [450, 168] on img at bounding box center [229, 161] width 459 height 322
click at [5, 160] on div at bounding box center [3, 161] width 7 height 322
click at [9, 162] on div at bounding box center [8, 161] width 15 height 15
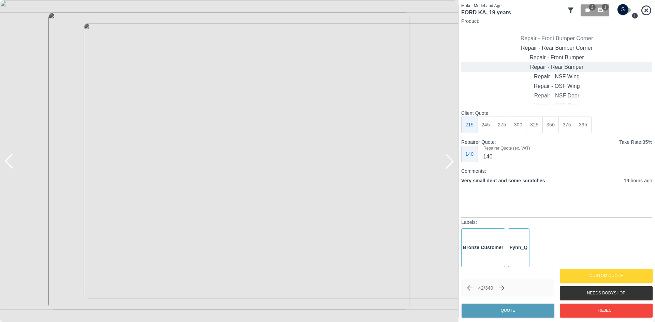
type input "180"
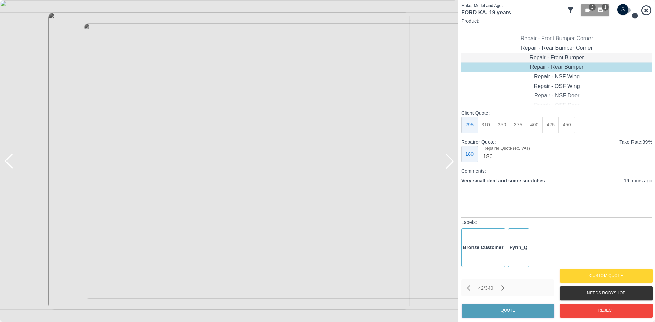
click at [558, 59] on div "Repair - Front Bumper" at bounding box center [556, 58] width 191 height 10
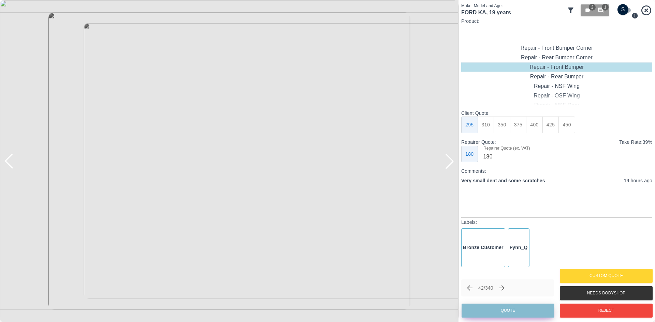
drag, startPoint x: 491, startPoint y: 312, endPoint x: 483, endPoint y: 308, distance: 8.2
click at [490, 311] on button "Quote" at bounding box center [508, 311] width 93 height 14
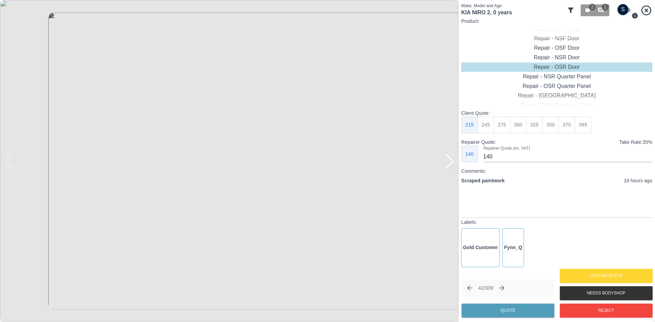
click at [453, 163] on div at bounding box center [449, 161] width 15 height 15
click at [453, 163] on img at bounding box center [229, 161] width 459 height 322
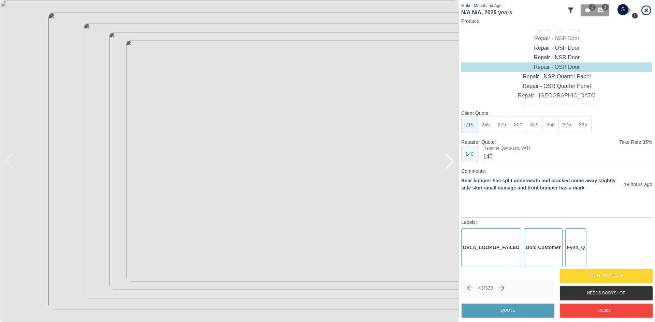
click at [450, 159] on div at bounding box center [449, 161] width 15 height 15
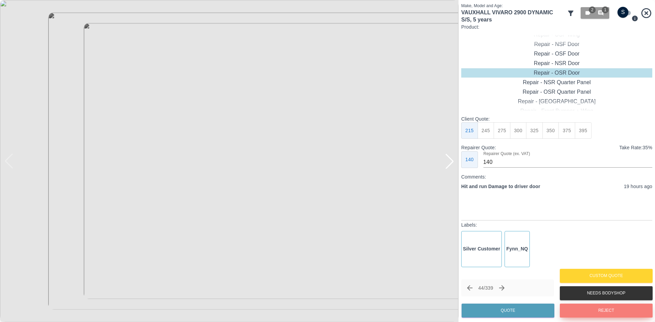
click at [584, 311] on button "Reject" at bounding box center [606, 311] width 93 height 14
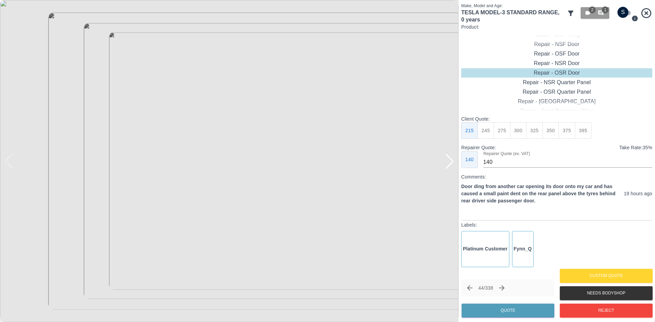
click at [445, 166] on div at bounding box center [449, 161] width 15 height 15
click at [444, 165] on div at bounding box center [449, 161] width 15 height 15
click at [443, 164] on img at bounding box center [229, 161] width 459 height 322
click at [6, 162] on div at bounding box center [3, 161] width 7 height 322
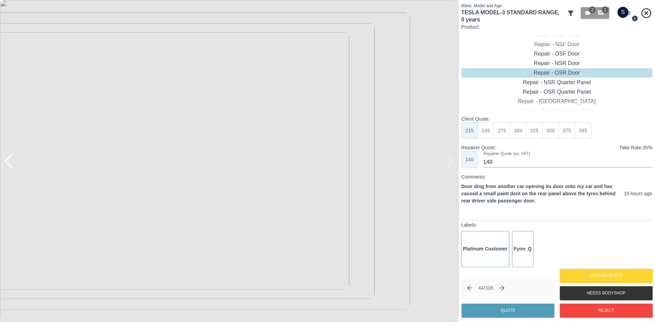
click at [9, 162] on div at bounding box center [8, 161] width 15 height 15
click at [560, 104] on div "Repair - OSR Quarter Panel" at bounding box center [556, 102] width 191 height 10
click at [500, 134] on button "275" at bounding box center [502, 131] width 17 height 17
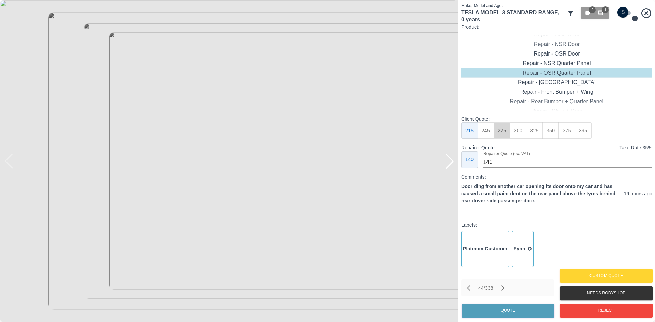
type input "180"
click at [514, 314] on button "Quote" at bounding box center [508, 311] width 93 height 14
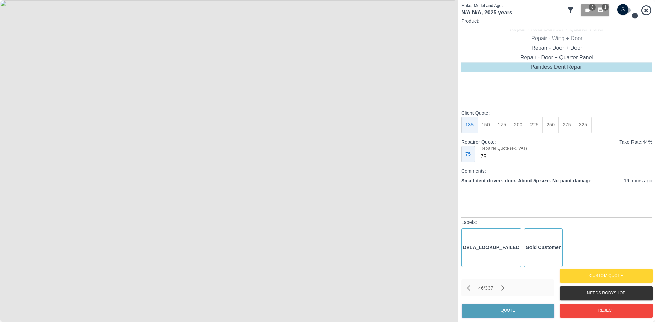
click at [504, 127] on button "175" at bounding box center [502, 125] width 17 height 17
type input "90"
click at [512, 307] on button "Quote" at bounding box center [508, 311] width 93 height 14
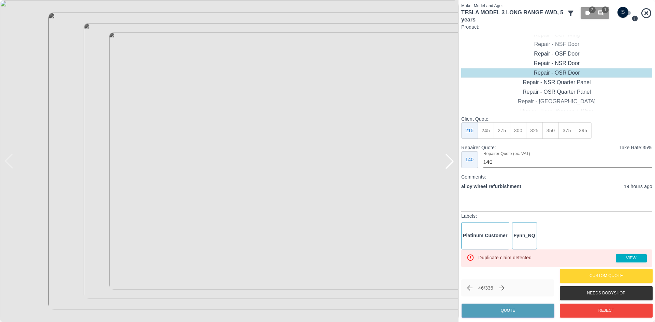
click at [451, 162] on div at bounding box center [449, 161] width 15 height 15
click at [451, 162] on img at bounding box center [229, 161] width 459 height 322
click at [11, 164] on div at bounding box center [8, 161] width 15 height 15
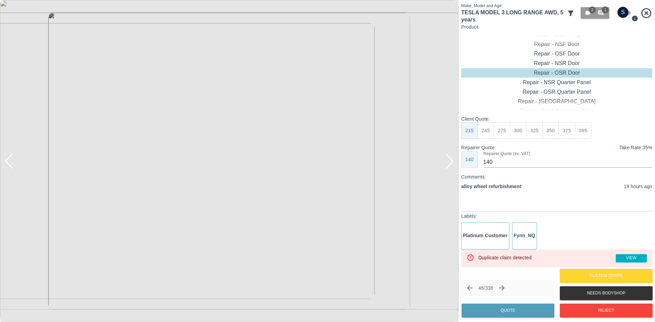
click at [11, 164] on div at bounding box center [8, 161] width 15 height 15
click at [11, 164] on img at bounding box center [229, 161] width 459 height 322
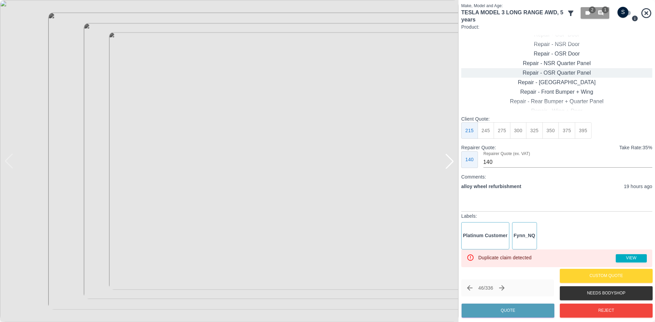
type input "195"
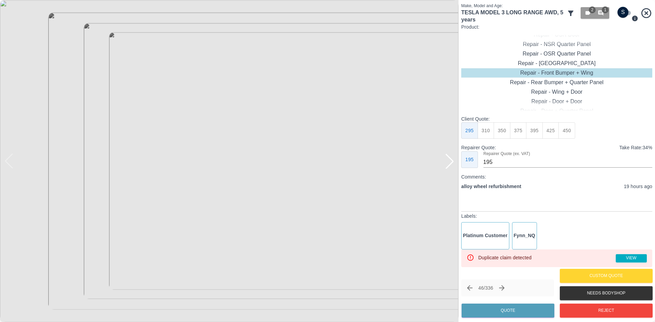
click at [621, 13] on input "checkbox" at bounding box center [623, 12] width 33 height 11
checkbox input "true"
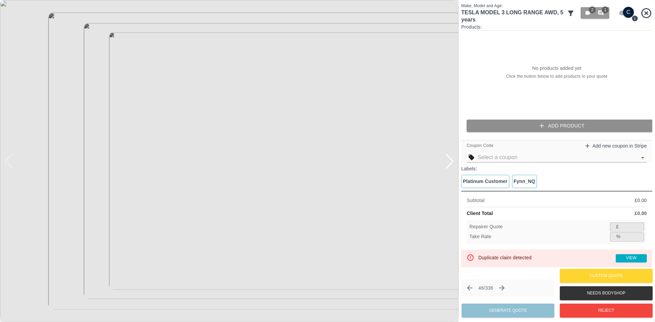
click at [561, 126] on button "Add Product" at bounding box center [562, 126] width 191 height 13
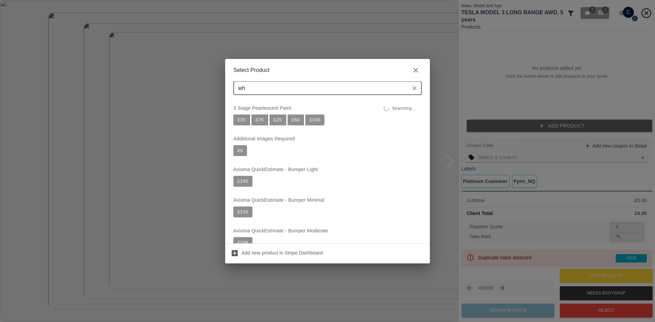
type input "w"
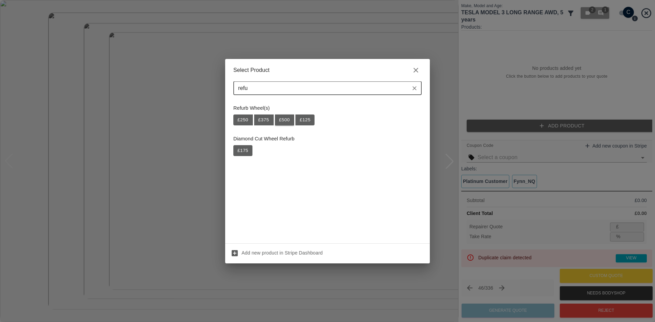
type input "refu"
click at [285, 119] on button "£ 500" at bounding box center [284, 120] width 19 height 11
type input "325"
type input "35.0"
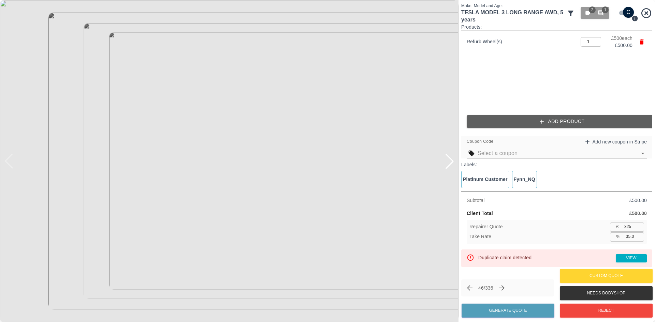
click at [628, 229] on input "325" at bounding box center [633, 227] width 23 height 9
type input "3"
type input "99.4"
type input "30"
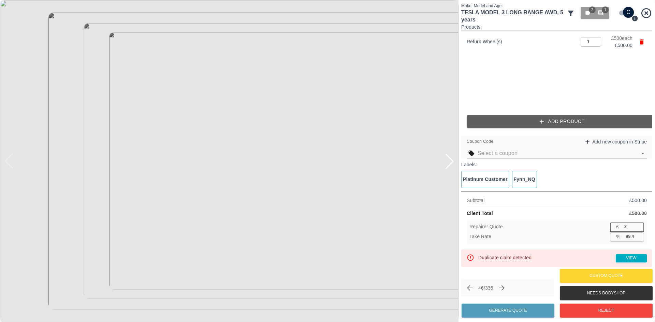
type input "94.0"
type input "300"
type input "40.0"
type input "300"
click at [530, 310] on button "Generate Quote" at bounding box center [508, 311] width 93 height 14
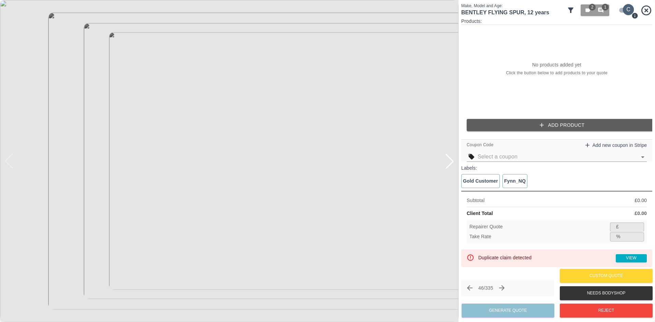
click at [622, 12] on input "checkbox" at bounding box center [628, 9] width 33 height 11
checkbox input "false"
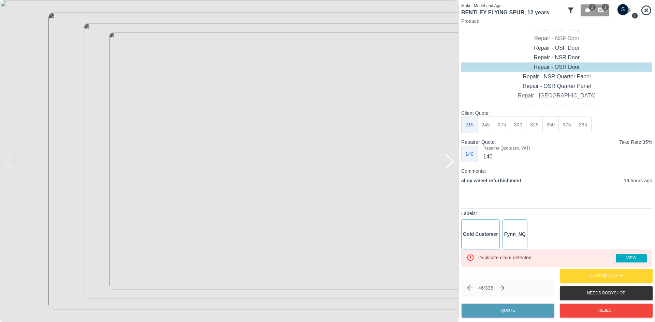
click at [448, 163] on div at bounding box center [449, 161] width 15 height 15
click at [448, 163] on img at bounding box center [229, 161] width 459 height 322
click at [11, 167] on div at bounding box center [8, 161] width 15 height 15
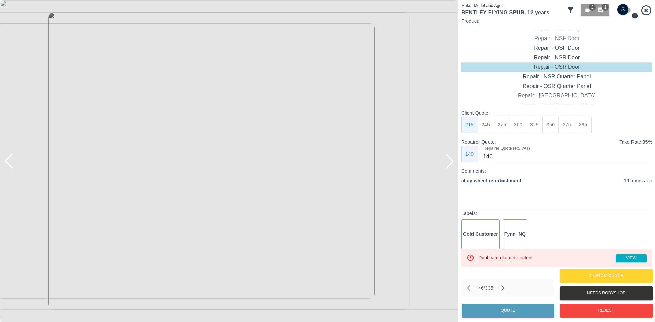
click at [10, 167] on div at bounding box center [8, 161] width 15 height 15
click at [10, 167] on img at bounding box center [229, 161] width 459 height 322
click at [446, 160] on div at bounding box center [449, 161] width 15 height 15
click at [446, 159] on div at bounding box center [449, 161] width 15 height 15
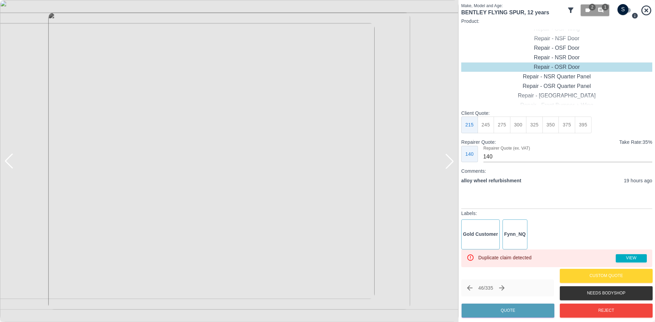
click at [446, 159] on div at bounding box center [449, 161] width 15 height 15
click at [445, 159] on img at bounding box center [229, 161] width 459 height 322
type input "245"
click at [620, 10] on input "checkbox" at bounding box center [623, 9] width 33 height 11
checkbox input "true"
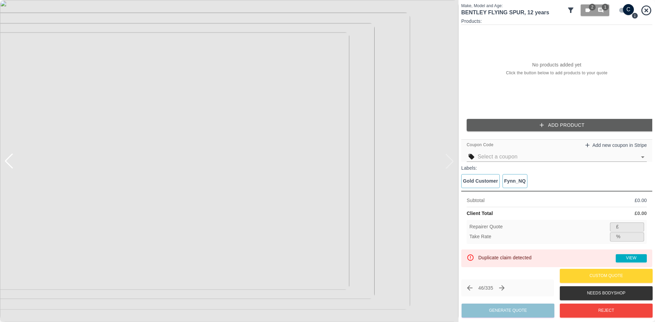
click at [519, 121] on button "Add Product" at bounding box center [562, 125] width 191 height 13
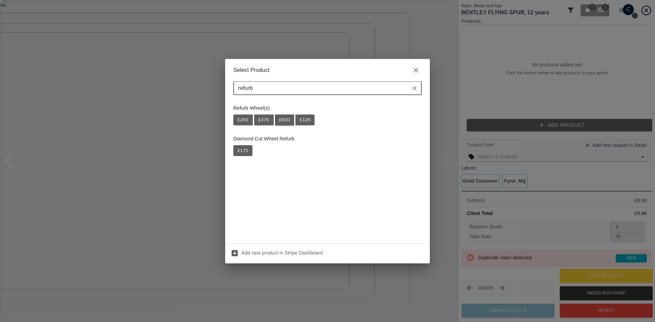
type input "refurb"
click at [280, 119] on button "£ 500" at bounding box center [284, 120] width 19 height 11
type input "325"
type input "35.0"
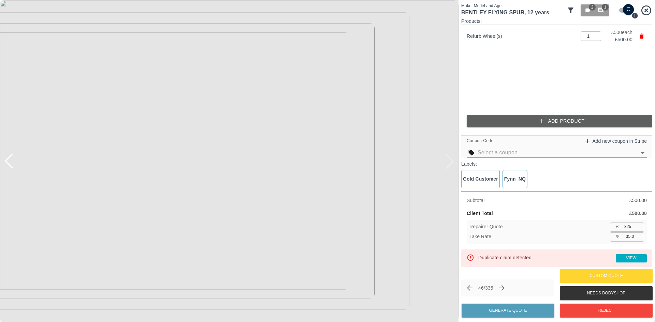
click at [633, 226] on input "325" at bounding box center [633, 227] width 23 height 9
type input "32"
type input "93.6"
type input "3"
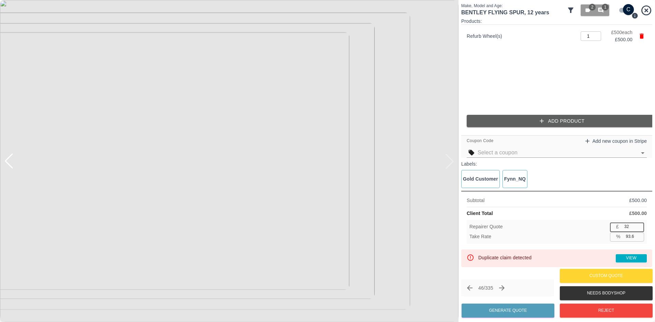
type input "99.4"
type input "30"
type input "94.0"
type input "300"
type input "40.0"
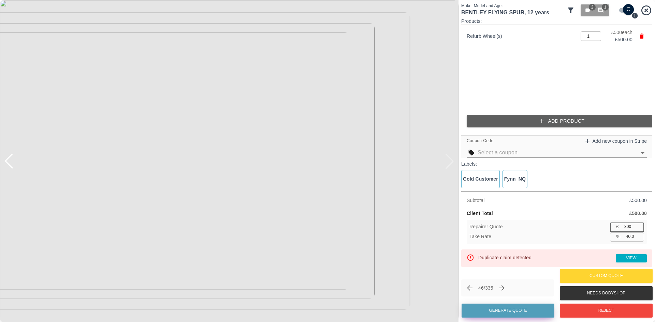
type input "300"
click at [526, 307] on button "Generate Quote" at bounding box center [508, 311] width 93 height 14
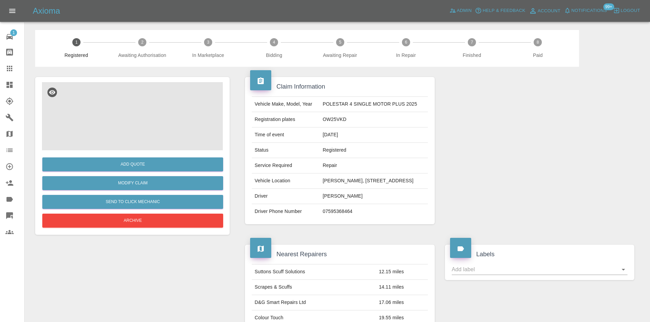
click at [157, 133] on img at bounding box center [132, 116] width 181 height 68
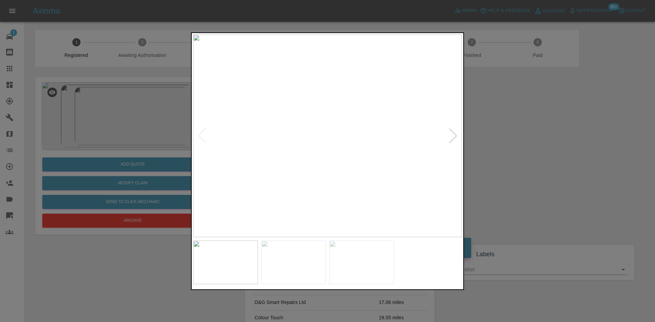
click at [455, 132] on div at bounding box center [453, 135] width 15 height 15
click at [519, 135] on div at bounding box center [327, 161] width 655 height 322
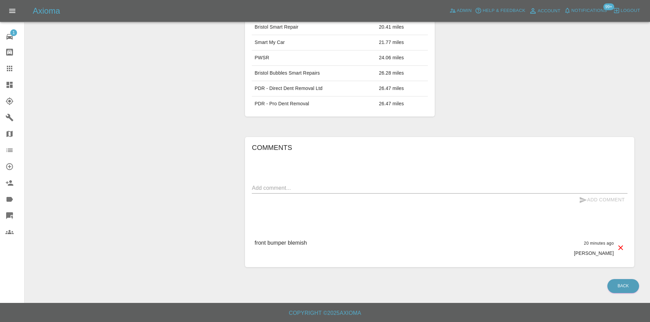
scroll to position [320, 0]
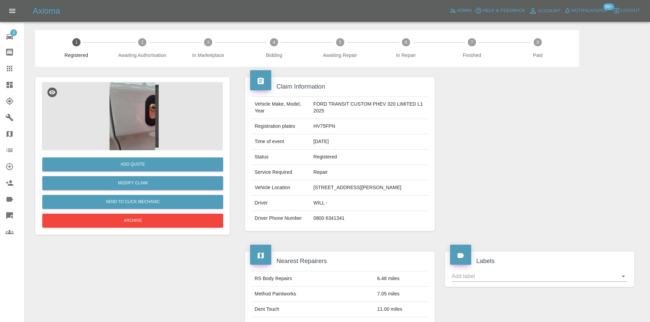
click at [56, 101] on img at bounding box center [132, 116] width 181 height 68
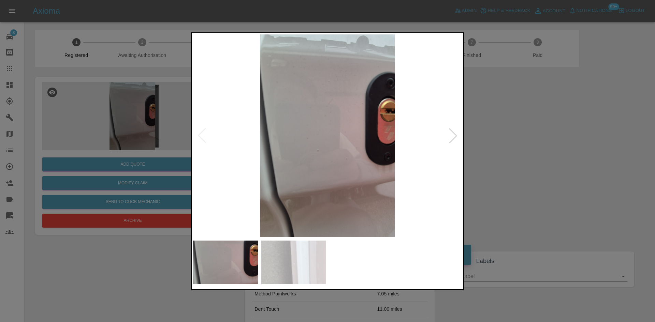
click at [327, 136] on img at bounding box center [327, 135] width 269 height 203
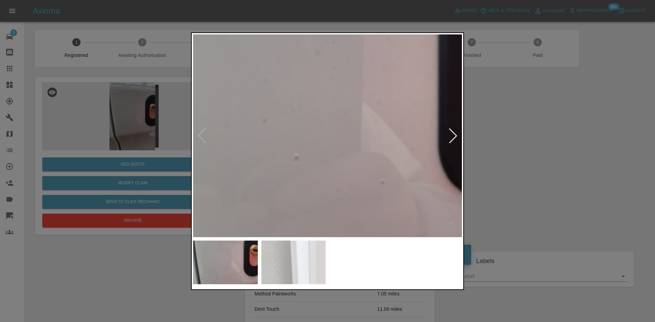
click at [384, 169] on img at bounding box center [325, 114] width 807 height 610
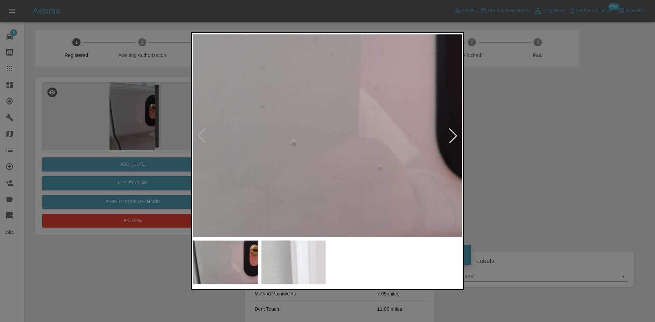
click at [455, 137] on div at bounding box center [453, 135] width 15 height 15
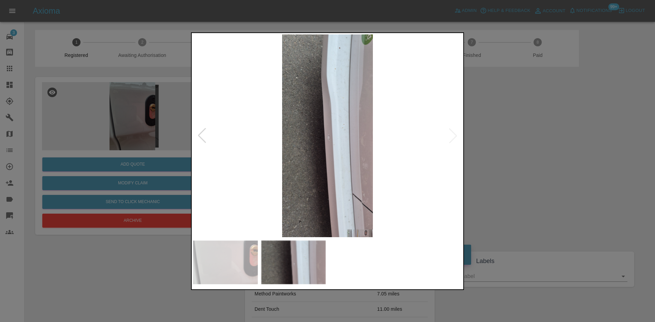
click at [329, 139] on img at bounding box center [327, 135] width 269 height 203
click at [328, 139] on img at bounding box center [327, 135] width 269 height 203
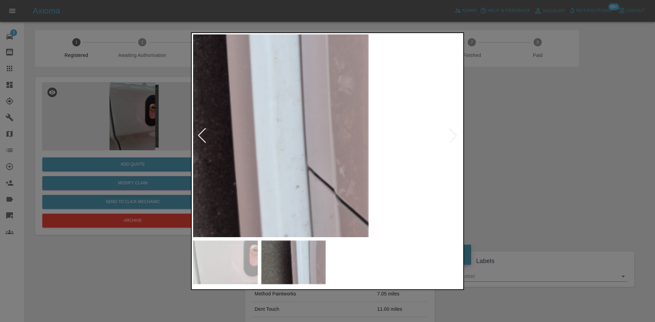
click at [315, 278] on div at bounding box center [327, 161] width 273 height 258
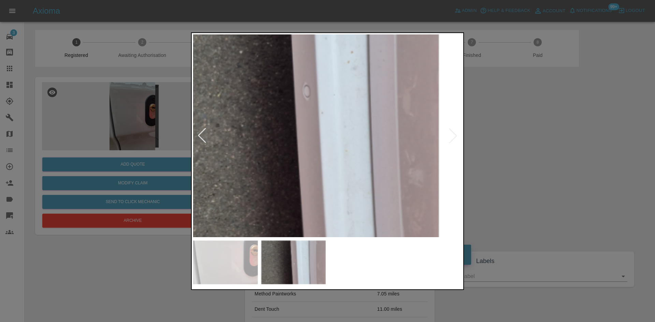
click at [101, 260] on div at bounding box center [327, 161] width 655 height 322
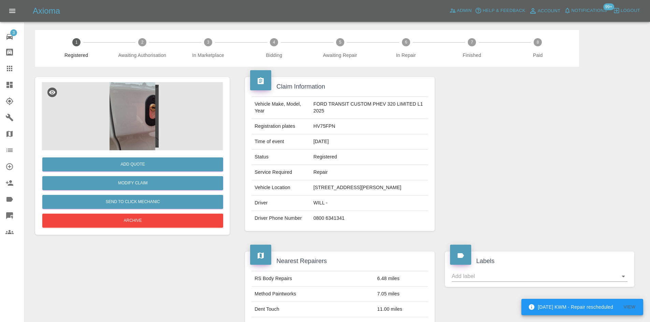
drag, startPoint x: 345, startPoint y: 198, endPoint x: 313, endPoint y: 186, distance: 34.3
click at [313, 186] on td "The Glebeland Centre, Vincent Lane, Dorking, RH43HQ" at bounding box center [369, 188] width 117 height 15
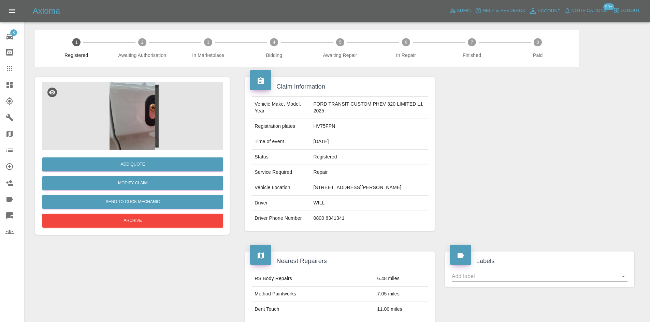
click at [142, 124] on img at bounding box center [132, 116] width 181 height 68
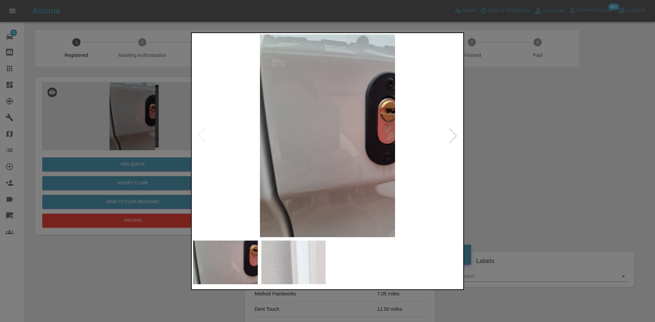
click at [455, 133] on div at bounding box center [453, 135] width 15 height 15
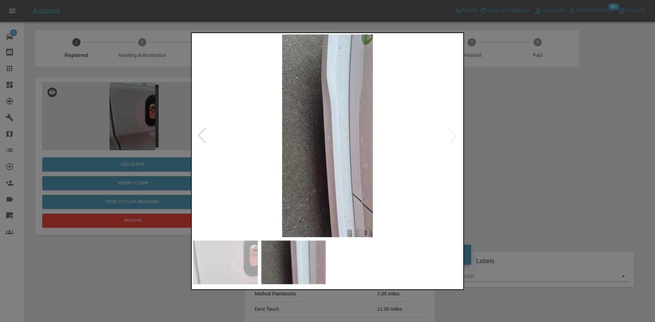
click at [356, 48] on img at bounding box center [327, 135] width 269 height 203
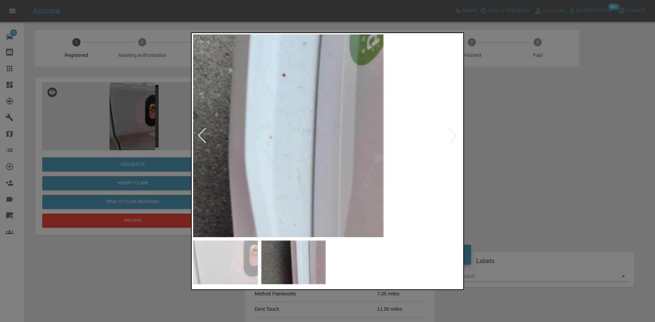
click at [501, 139] on div at bounding box center [327, 161] width 655 height 322
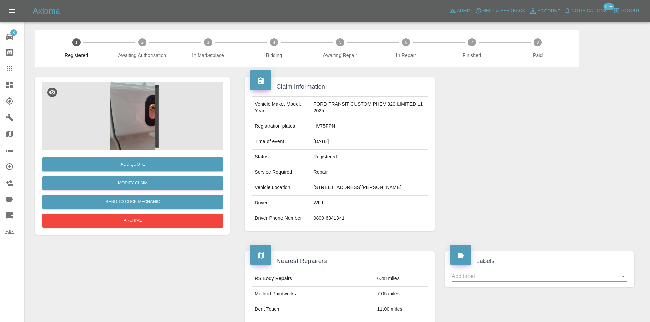
click at [496, 139] on div at bounding box center [540, 154] width 200 height 175
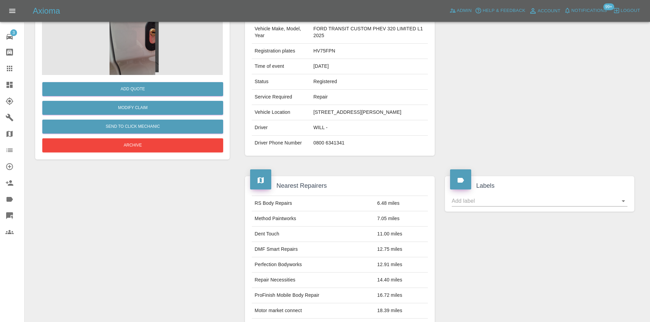
scroll to position [34, 0]
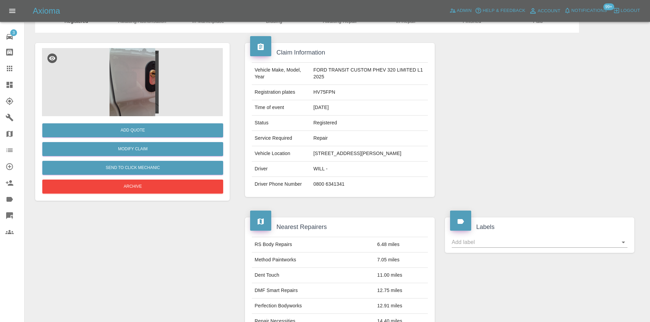
drag, startPoint x: 350, startPoint y: 192, endPoint x: 309, endPoint y: 187, distance: 42.2
click at [309, 187] on tr "Driver Phone Number 0800 6341341" at bounding box center [340, 184] width 176 height 15
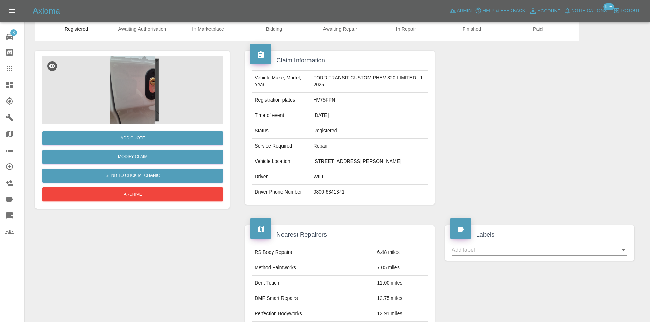
scroll to position [0, 0]
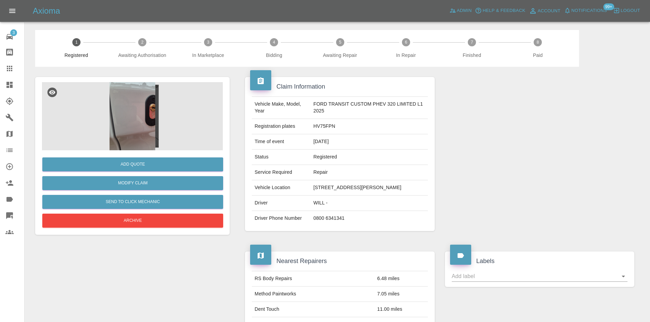
click at [339, 223] on td "0800 6341341" at bounding box center [369, 218] width 117 height 15
drag, startPoint x: 353, startPoint y: 225, endPoint x: 315, endPoint y: 224, distance: 37.9
click at [315, 224] on td "0800 6341341" at bounding box center [369, 218] width 117 height 15
click at [311, 209] on td "Driver" at bounding box center [281, 203] width 59 height 15
click at [312, 209] on td "WILL -" at bounding box center [369, 203] width 117 height 15
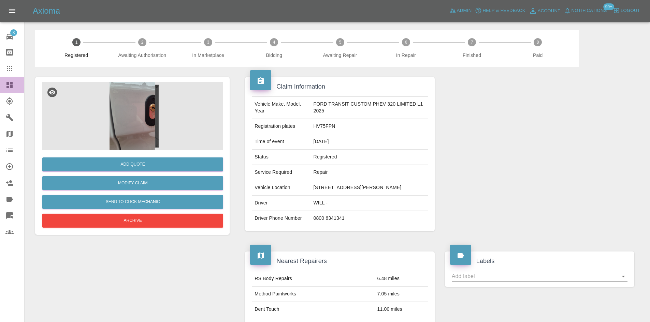
click at [6, 87] on icon at bounding box center [9, 85] width 8 height 8
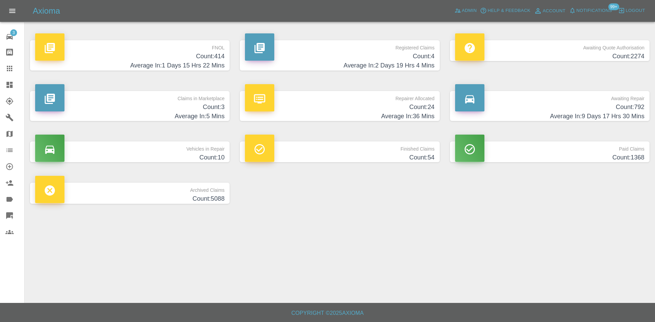
click at [339, 54] on h4 "Count: 4" at bounding box center [339, 56] width 189 height 9
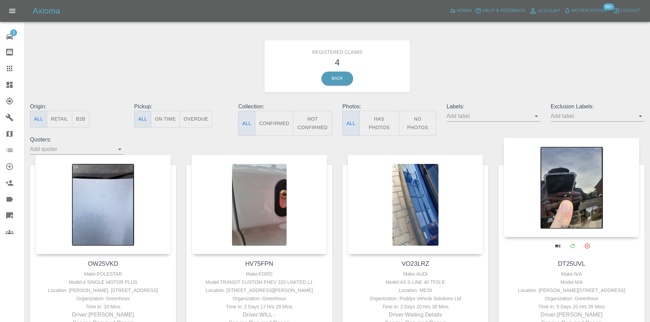
click at [539, 216] on div at bounding box center [572, 188] width 136 height 100
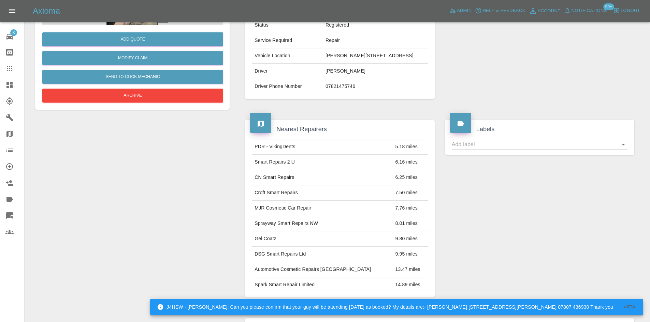
scroll to position [68, 0]
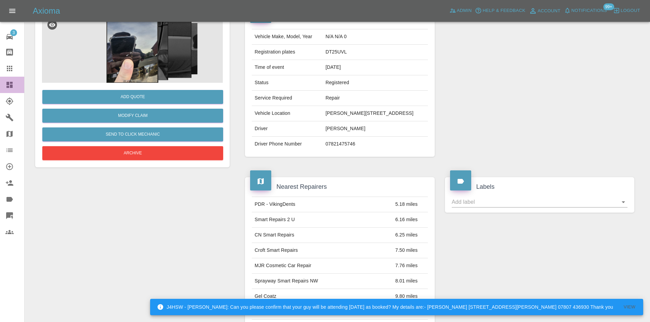
click at [1, 85] on link "Dashboard" at bounding box center [12, 85] width 24 height 16
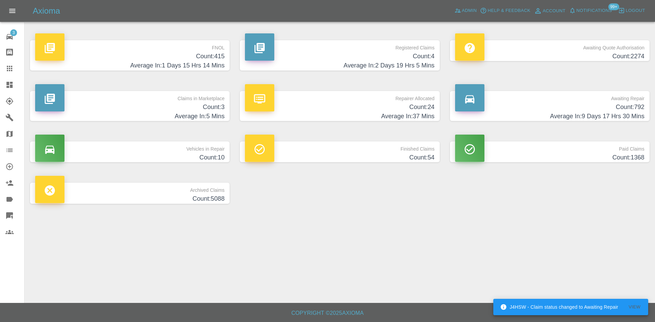
click at [298, 99] on p "Repairer Allocated" at bounding box center [339, 97] width 189 height 12
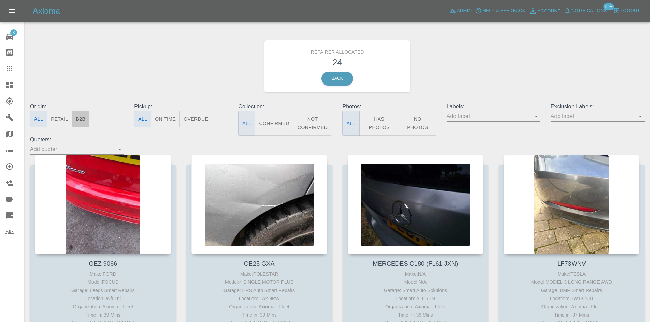
click at [80, 114] on button "B2B" at bounding box center [81, 119] width 18 height 17
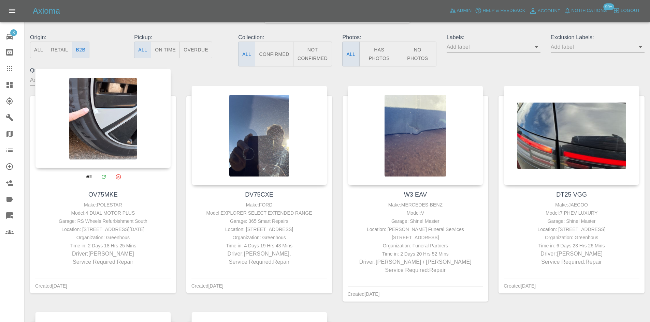
scroll to position [68, 0]
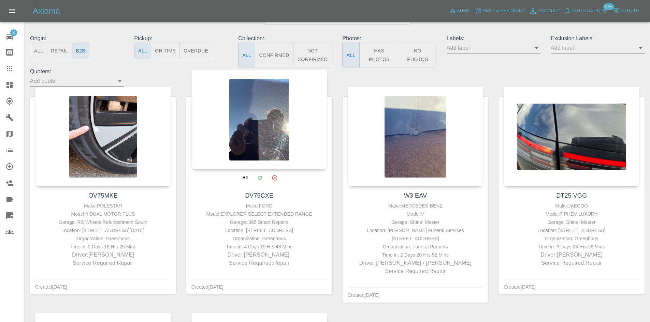
drag, startPoint x: 313, startPoint y: 229, endPoint x: 222, endPoint y: 202, distance: 94.9
click at [221, 216] on div "Make: FORD Model: EXPLORER SELECT EXTENDED RANGE Garage: 365 Smart Repairs Loca…" at bounding box center [259, 235] width 132 height 66
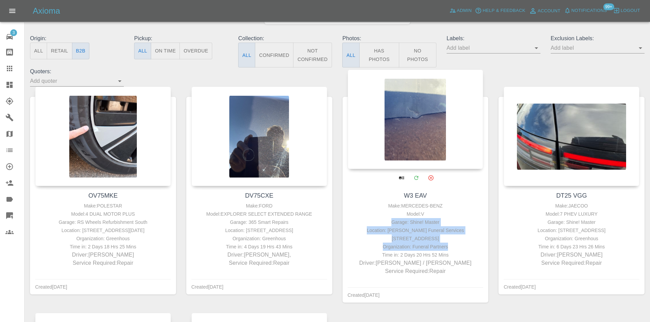
drag, startPoint x: 459, startPoint y: 245, endPoint x: 429, endPoint y: 230, distance: 33.6
click at [389, 222] on div "Make: MERCEDES-BENZ Model: V Garage: Shine! Master Location: Eaves Funeral Serv…" at bounding box center [415, 239] width 132 height 74
click at [429, 231] on div "Location: Eaves Funeral Services 175-177 High Road Kells Whitehaven Cumbria CA2…" at bounding box center [415, 235] width 132 height 16
drag, startPoint x: 444, startPoint y: 235, endPoint x: 448, endPoint y: 238, distance: 4.6
click at [444, 236] on div "Location: Eaves Funeral Services 175-177 High Road Kells Whitehaven Cumbria CA2…" at bounding box center [415, 235] width 132 height 16
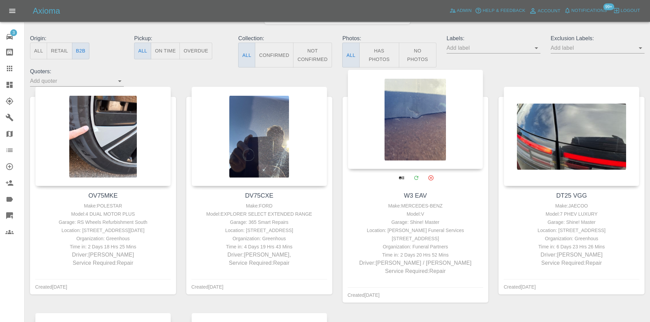
drag, startPoint x: 448, startPoint y: 238, endPoint x: 364, endPoint y: 227, distance: 84.7
click at [364, 227] on div "Location: Eaves Funeral Services 175-177 High Road Kells Whitehaven Cumbria CA2…" at bounding box center [415, 235] width 132 height 16
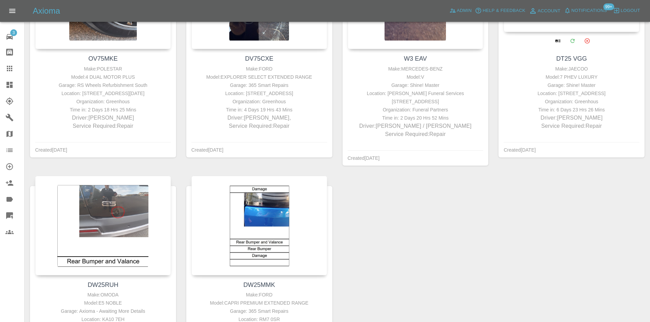
scroll to position [239, 0]
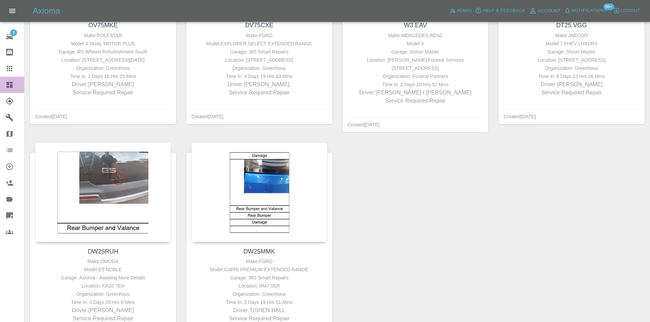
click at [11, 89] on link "Dashboard" at bounding box center [12, 85] width 24 height 16
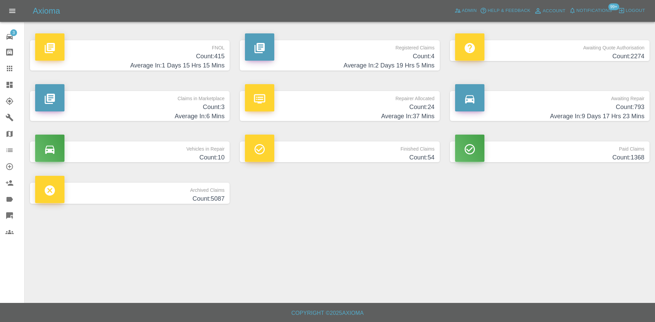
click at [576, 118] on h4 "Average In: 9 Days 17 Hrs 23 Mins" at bounding box center [549, 116] width 189 height 9
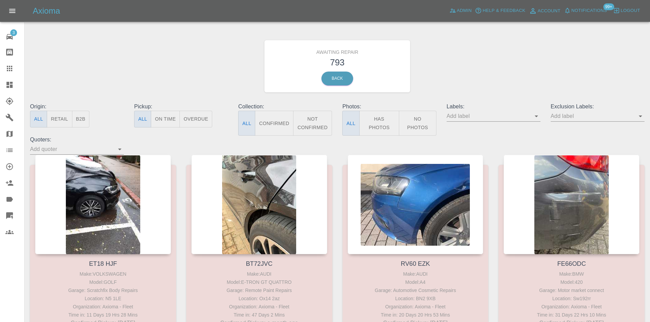
click at [84, 118] on button "B2B" at bounding box center [81, 119] width 18 height 17
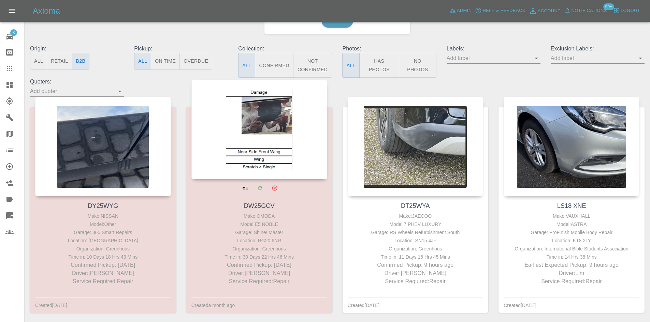
scroll to position [137, 0]
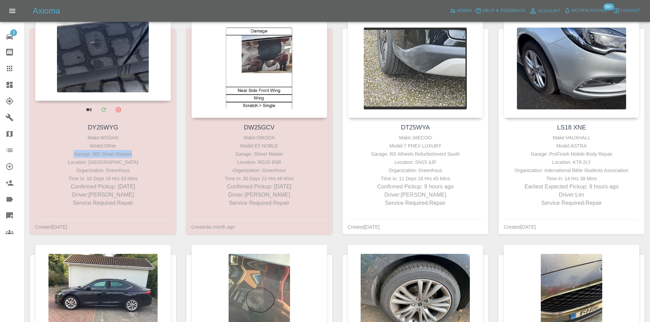
drag, startPoint x: 149, startPoint y: 152, endPoint x: 72, endPoint y: 153, distance: 77.8
click at [72, 152] on div "Garage: 365 Smart Repairs" at bounding box center [103, 154] width 132 height 8
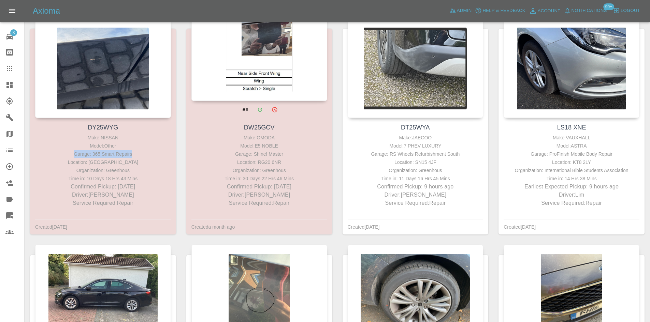
scroll to position [0, 0]
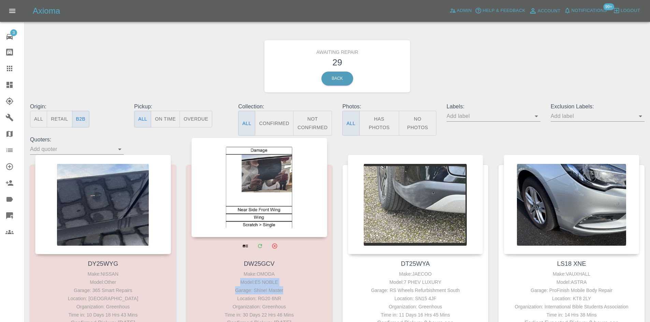
drag, startPoint x: 281, startPoint y: 294, endPoint x: 206, endPoint y: 281, distance: 75.6
click at [206, 281] on div "Make: OMODA Model: E5 NOBLE Garage: Shine! Master Location: RG20 6NR Organizati…" at bounding box center [259, 307] width 132 height 74
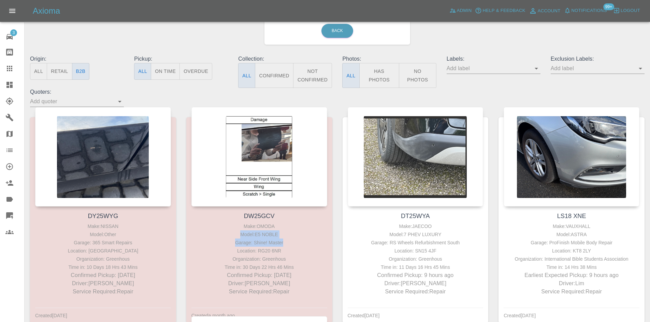
scroll to position [137, 0]
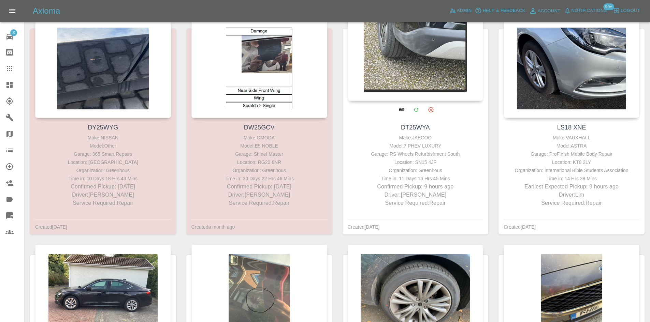
click at [472, 195] on p "Driver: Thomas Knox" at bounding box center [415, 195] width 132 height 8
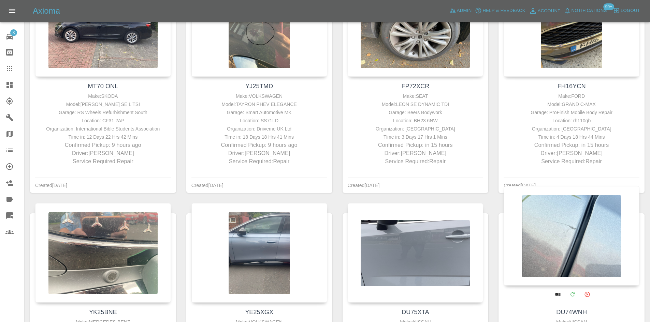
scroll to position [512, 0]
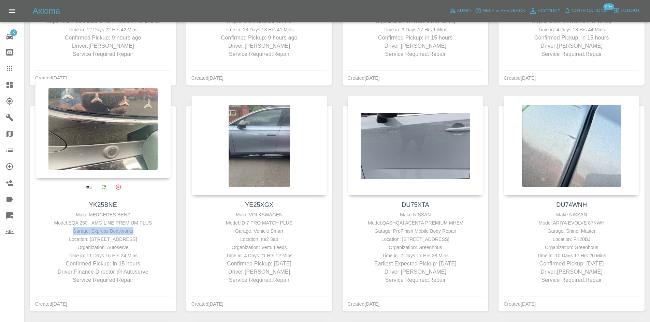
drag, startPoint x: 143, startPoint y: 234, endPoint x: 73, endPoint y: 231, distance: 69.7
click at [73, 231] on div "Garage: Express Bodyworks" at bounding box center [103, 231] width 132 height 8
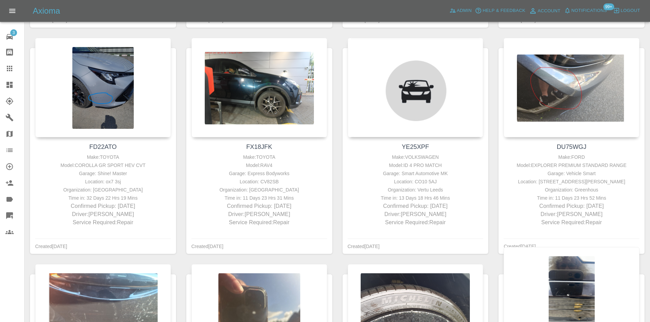
scroll to position [956, 0]
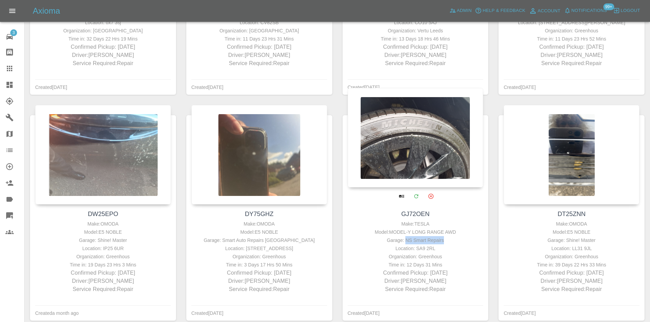
drag, startPoint x: 406, startPoint y: 241, endPoint x: 456, endPoint y: 241, distance: 50.2
click at [456, 241] on div "Garage: NS Smart Repairs" at bounding box center [415, 240] width 132 height 8
drag, startPoint x: 416, startPoint y: 157, endPoint x: 402, endPoint y: 126, distance: 33.9
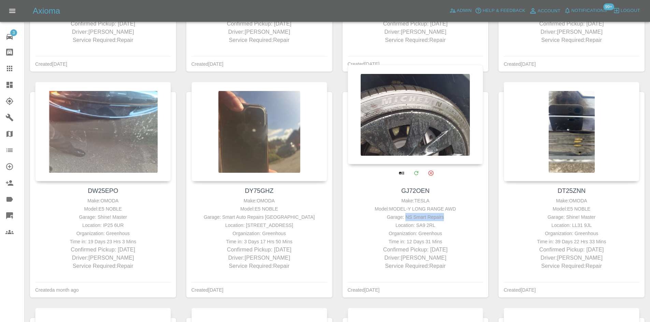
scroll to position [990, 0]
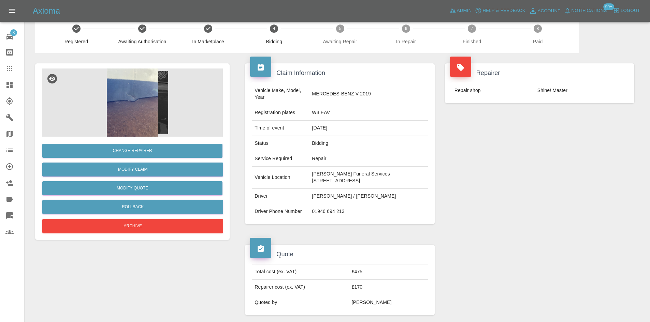
scroll to position [11, 0]
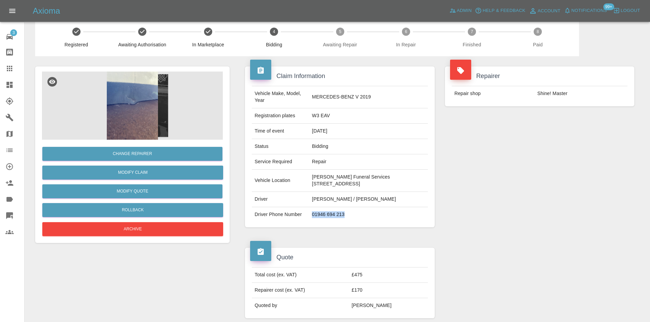
drag, startPoint x: 356, startPoint y: 217, endPoint x: 289, endPoint y: 221, distance: 67.4
click at [289, 221] on tr "Driver Phone Number 01946 694 213" at bounding box center [340, 214] width 176 height 15
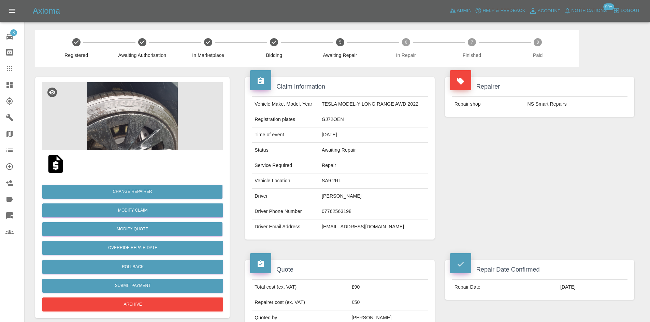
click at [120, 118] on img at bounding box center [132, 116] width 181 height 68
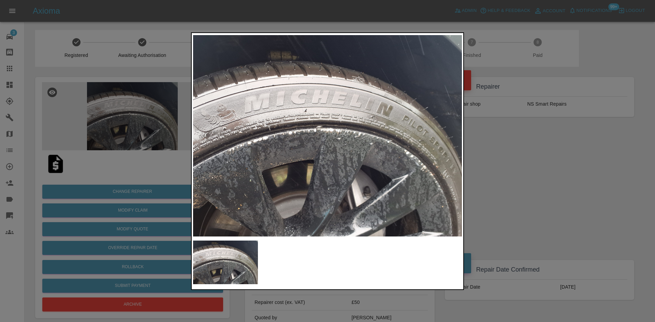
click at [557, 190] on div at bounding box center [327, 161] width 655 height 322
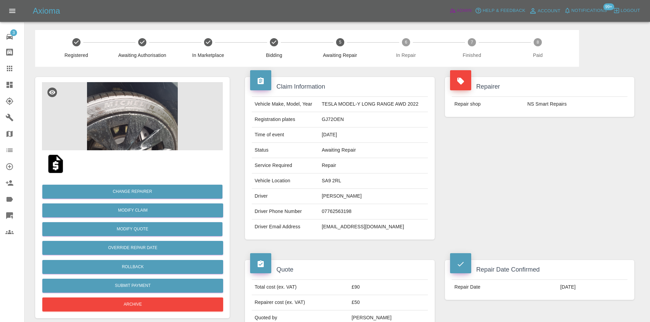
click at [452, 11] on icon at bounding box center [452, 10] width 7 height 7
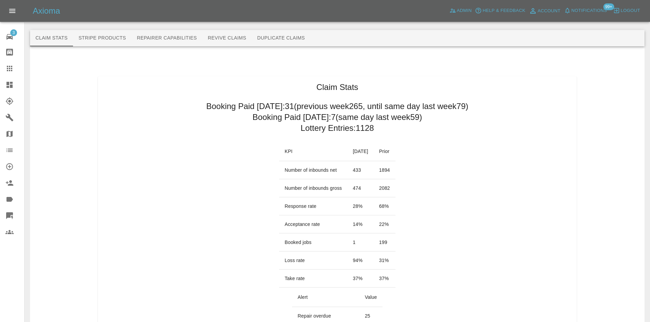
click at [375, 104] on h2 "Booking Paid since Saturday: 31 (previous week 265 , until same day last week 7…" at bounding box center [337, 106] width 262 height 11
click at [373, 104] on h2 "Booking Paid since Saturday: 31 (previous week 265 , until same day last week 7…" at bounding box center [337, 106] width 262 height 11
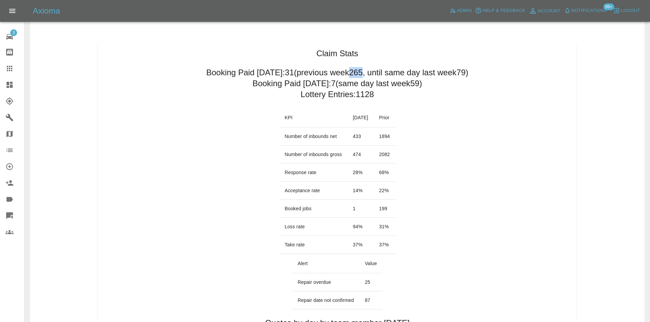
scroll to position [34, 0]
click at [394, 154] on td "2082" at bounding box center [385, 154] width 22 height 18
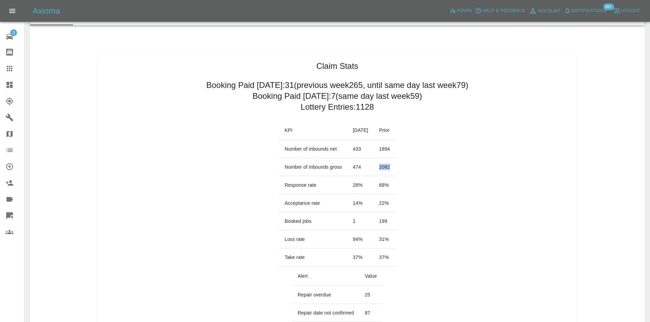
scroll to position [0, 0]
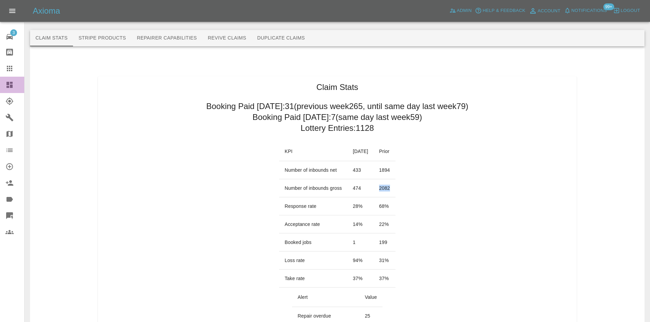
click at [11, 85] on icon at bounding box center [9, 85] width 6 height 6
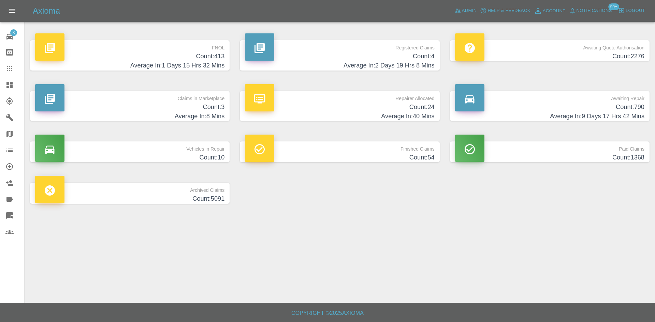
click at [467, 4] on div "Axioma Admin Help & Feedback Account Notifications 99+ Logout" at bounding box center [327, 11] width 655 height 22
click at [472, 9] on span "Admin" at bounding box center [469, 11] width 15 height 8
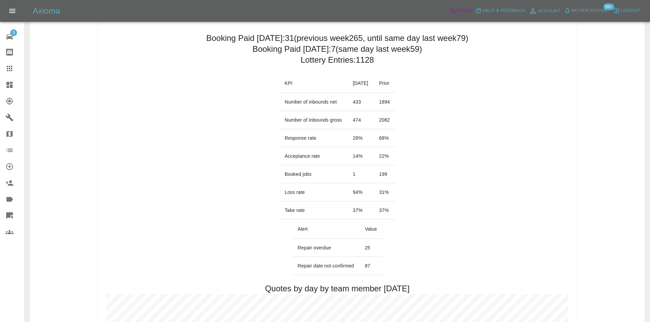
scroll to position [785, 0]
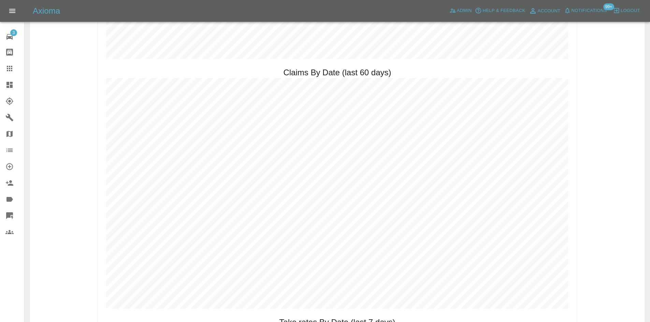
click at [12, 85] on icon at bounding box center [9, 85] width 6 height 6
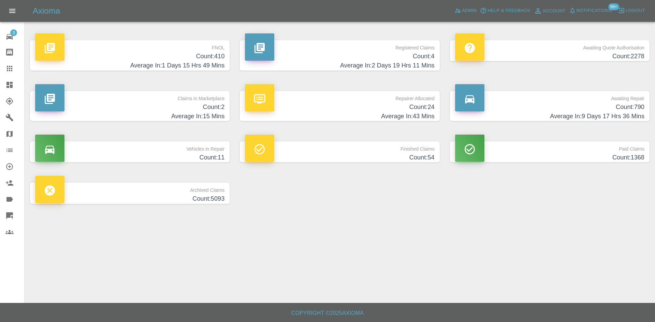
click at [471, 4] on div "Axioma Admin Help & Feedback Account Notifications 99+ Logout" at bounding box center [327, 11] width 655 height 22
click at [465, 11] on span "Admin" at bounding box center [469, 11] width 15 height 8
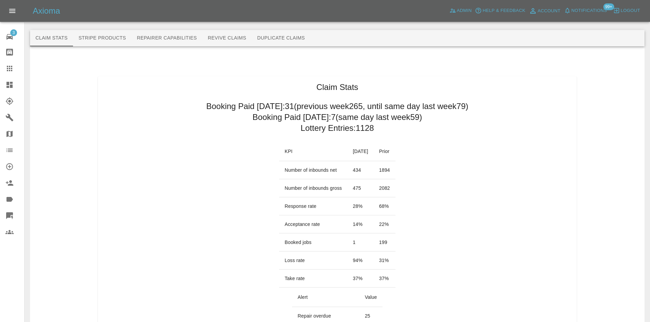
click at [595, 8] on span "Notifications" at bounding box center [589, 11] width 35 height 8
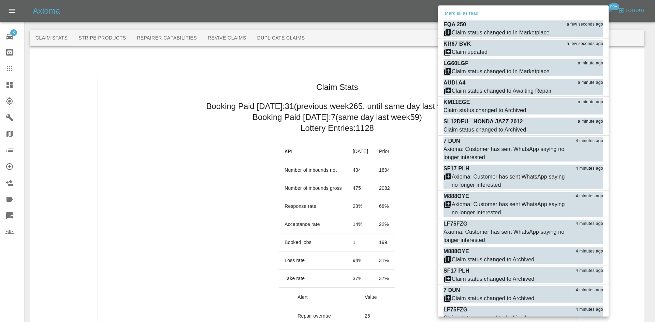
click at [113, 126] on div at bounding box center [327, 161] width 655 height 322
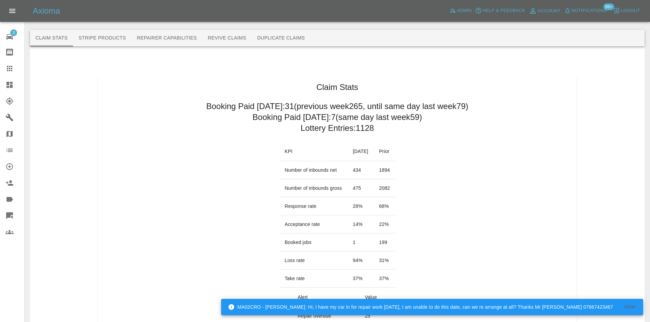
click at [14, 86] on div at bounding box center [14, 85] width 19 height 8
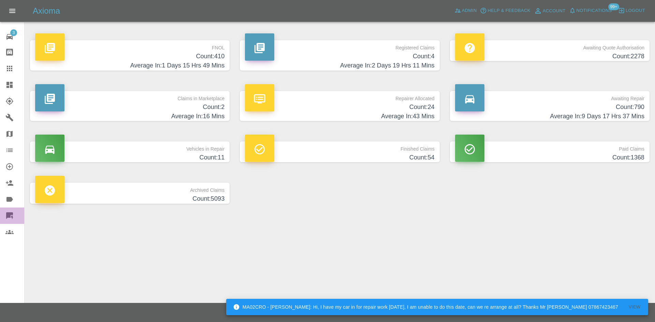
click at [8, 212] on link "Quick Quote" at bounding box center [12, 216] width 24 height 16
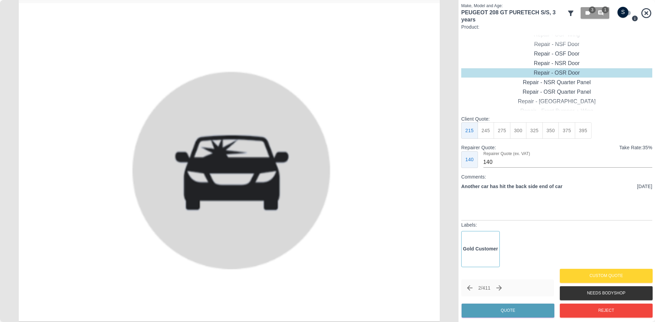
click at [568, 13] on icon at bounding box center [571, 13] width 8 height 8
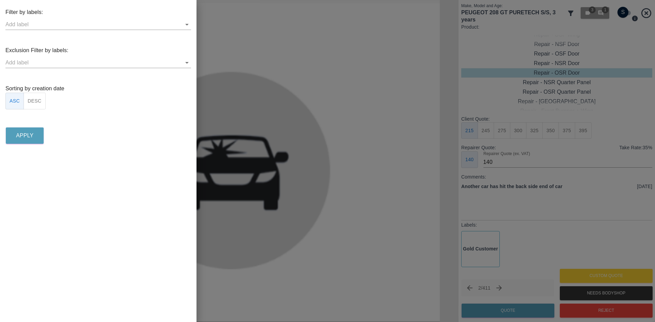
drag, startPoint x: 31, startPoint y: 101, endPoint x: 30, endPoint y: 110, distance: 8.3
click at [32, 101] on button "DESC" at bounding box center [35, 101] width 22 height 17
click at [40, 133] on button "Apply" at bounding box center [25, 136] width 38 height 16
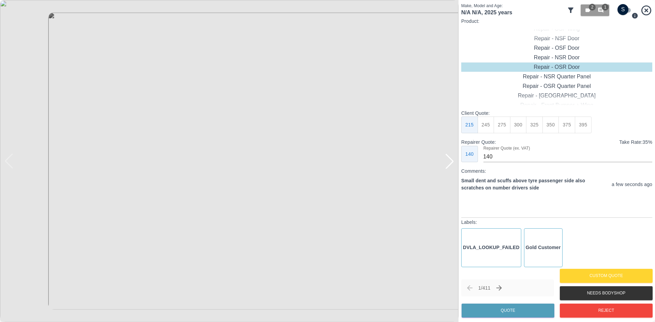
click at [445, 167] on div at bounding box center [449, 161] width 15 height 15
click at [445, 167] on img at bounding box center [229, 161] width 459 height 322
click at [15, 160] on div at bounding box center [8, 161] width 15 height 15
click at [621, 9] on input "checkbox" at bounding box center [623, 9] width 33 height 11
checkbox input "true"
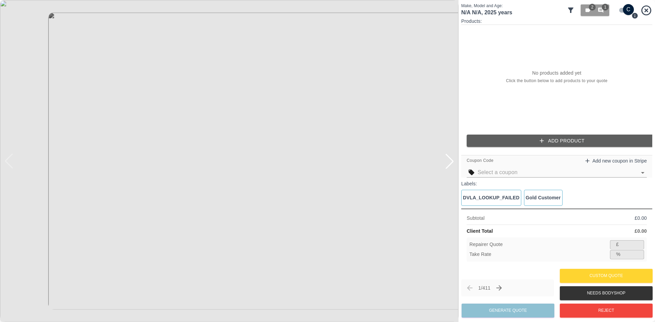
click at [542, 139] on icon "button" at bounding box center [542, 141] width 7 height 7
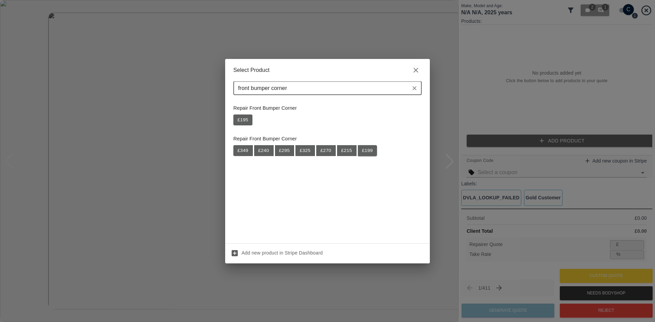
type input "front bumper corner"
click at [369, 148] on button "£ 199" at bounding box center [367, 150] width 19 height 11
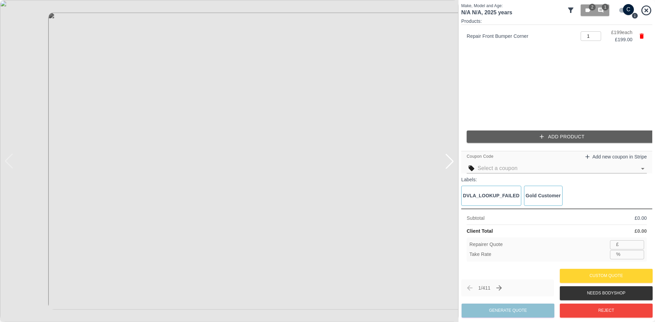
type input "129"
type input "35.2"
click at [450, 163] on div at bounding box center [449, 161] width 15 height 15
click at [484, 135] on button "Add Product" at bounding box center [562, 137] width 191 height 13
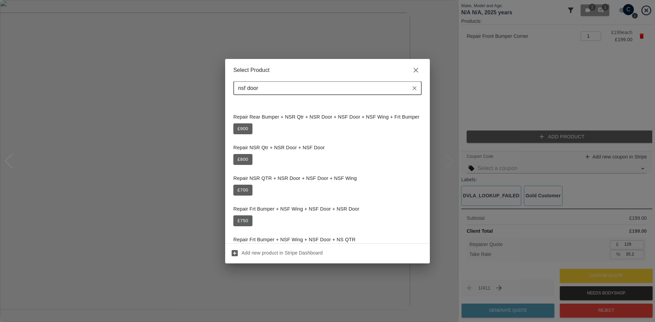
scroll to position [273, 0]
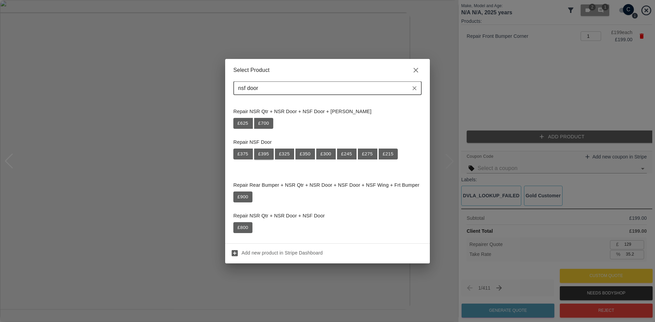
type input "nsf door"
click at [264, 155] on button "£ 395" at bounding box center [263, 154] width 19 height 11
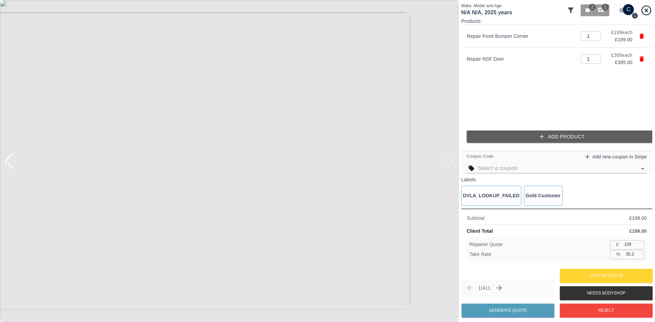
type input "386"
click at [633, 253] on input "35.0" at bounding box center [633, 254] width 21 height 9
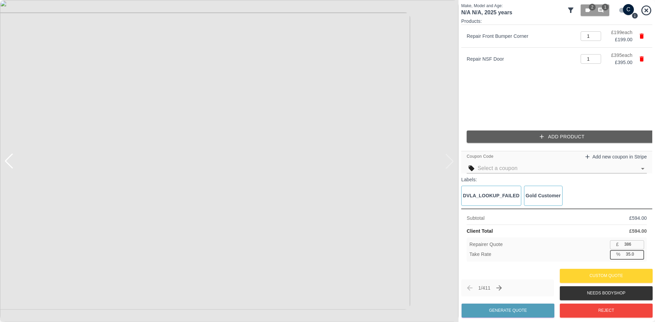
click at [633, 253] on input "35.0" at bounding box center [633, 254] width 21 height 9
type input "40"
type input "356"
type input "40.1"
click at [634, 246] on input "356" at bounding box center [633, 245] width 23 height 9
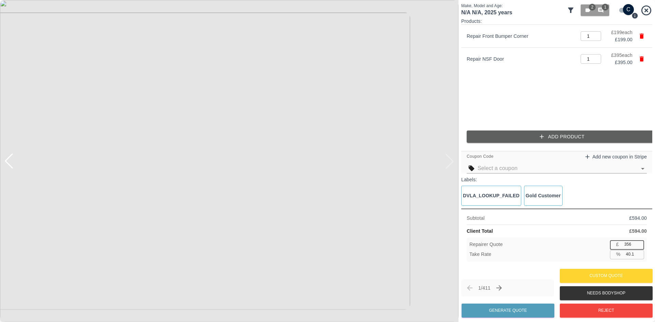
type input "35"
type input "94.1"
type input "350"
type input "41.1"
type input "350"
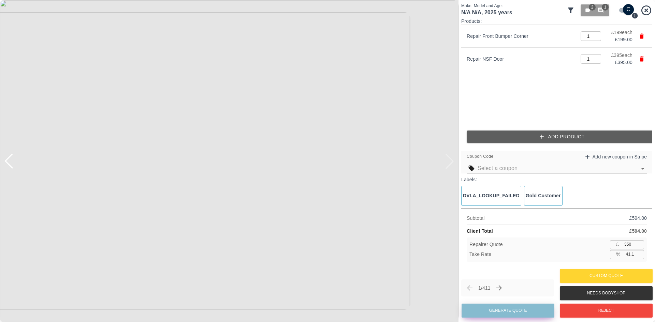
click at [500, 310] on button "Generate Quote" at bounding box center [508, 311] width 93 height 14
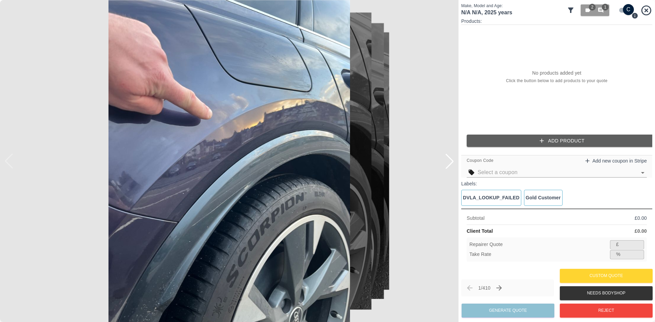
click at [453, 164] on div at bounding box center [449, 161] width 15 height 15
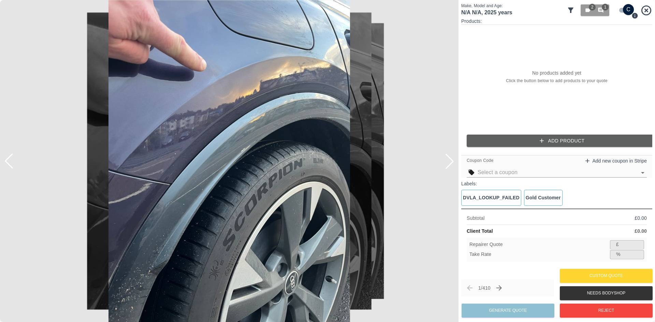
click at [453, 164] on div at bounding box center [449, 161] width 15 height 15
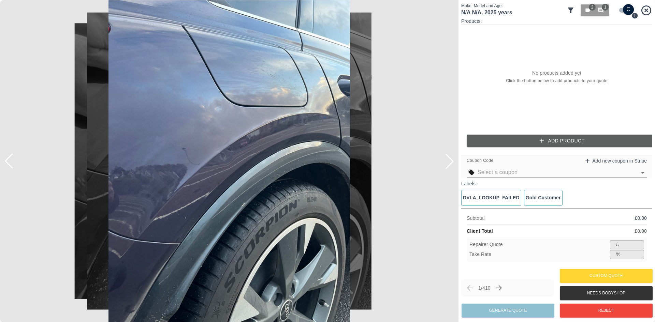
click at [453, 164] on div at bounding box center [449, 161] width 15 height 15
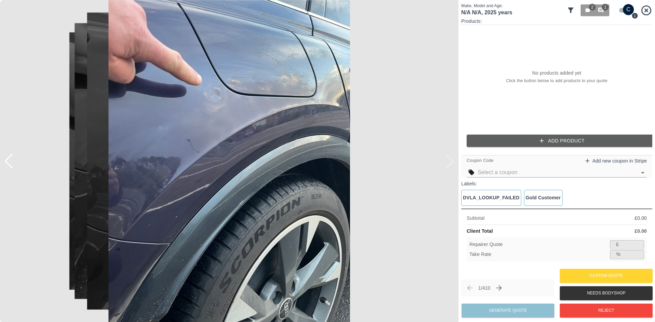
click at [453, 164] on img at bounding box center [229, 161] width 459 height 322
click at [620, 13] on input "checkbox" at bounding box center [628, 9] width 33 height 11
checkbox input "false"
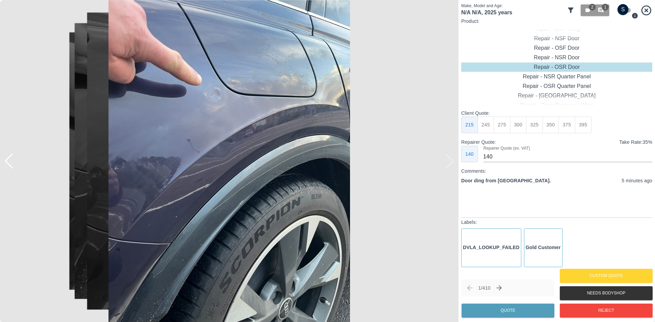
click at [11, 166] on div at bounding box center [8, 161] width 15 height 15
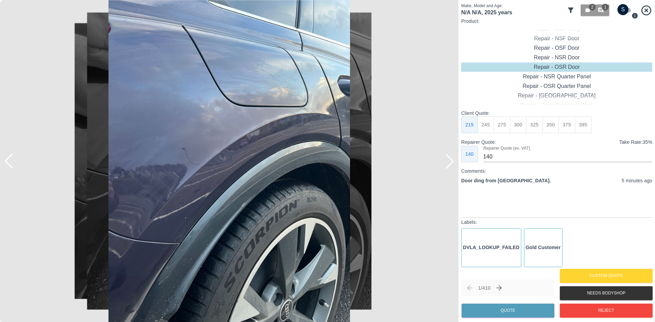
click at [11, 166] on div at bounding box center [8, 161] width 15 height 15
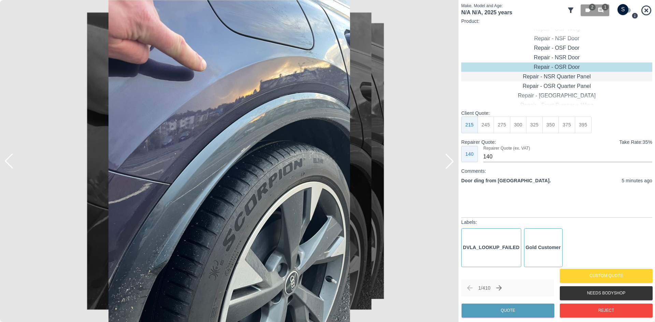
click at [563, 80] on div "Repair - NSR Quarter Panel" at bounding box center [556, 77] width 191 height 10
click at [563, 76] on div "Repair - NSR Quarter Panel" at bounding box center [556, 77] width 191 height 10
click at [563, 75] on div "Repair - NSR Quarter Panel" at bounding box center [556, 77] width 191 height 10
click at [505, 127] on button "275" at bounding box center [502, 125] width 17 height 17
type input "180"
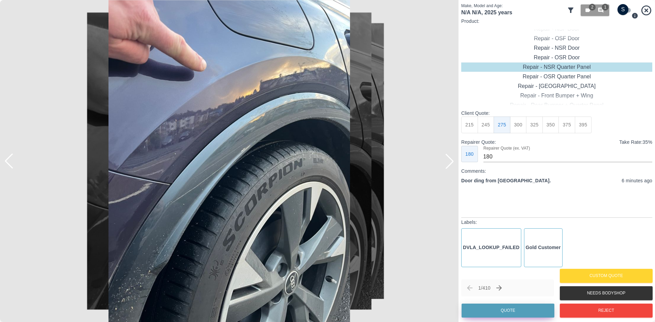
click at [493, 313] on button "Quote" at bounding box center [508, 311] width 93 height 14
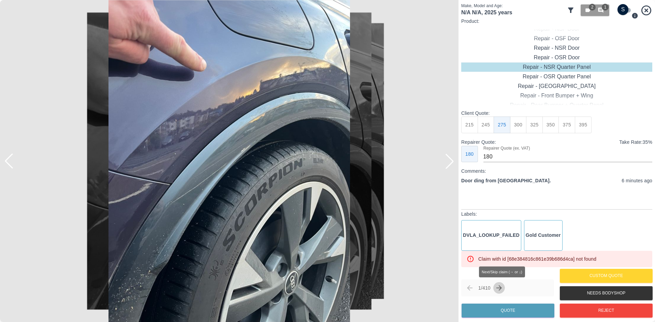
click at [499, 284] on icon "Next claim" at bounding box center [499, 288] width 8 height 8
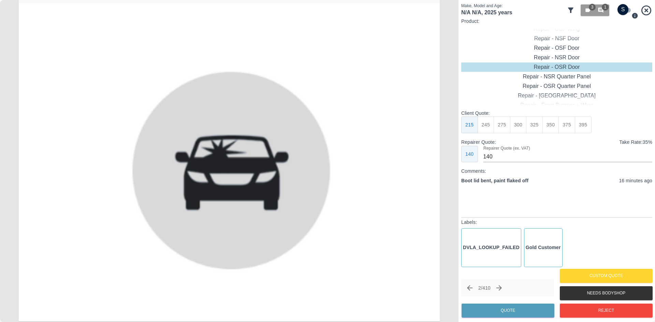
click at [503, 289] on icon "Next claim" at bounding box center [499, 288] width 8 height 8
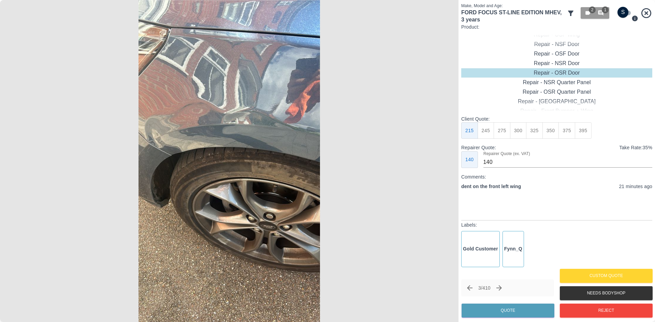
click at [160, 147] on img at bounding box center [229, 161] width 459 height 322
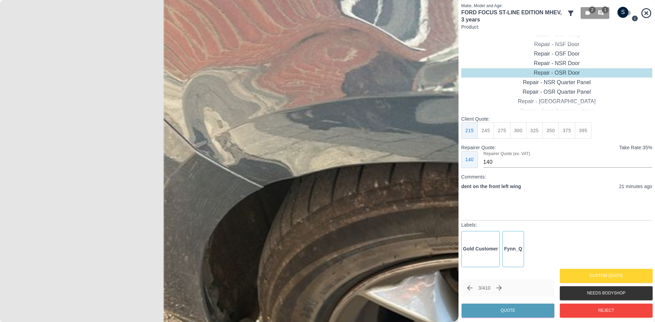
click at [275, 155] on img at bounding box center [436, 204] width 1376 height 967
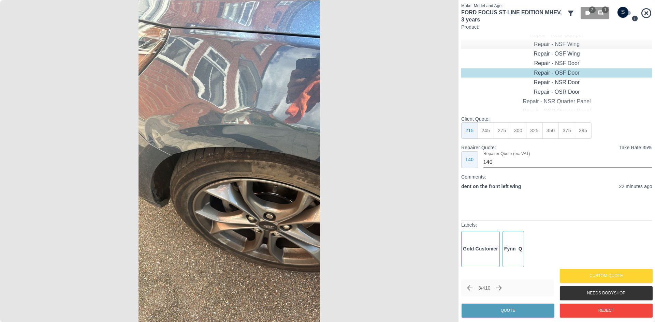
click at [562, 46] on div "Repair - NSF Wing" at bounding box center [556, 45] width 191 height 10
click at [584, 136] on button "395" at bounding box center [583, 131] width 17 height 17
type input "265"
click at [516, 309] on button "Quote" at bounding box center [508, 311] width 93 height 14
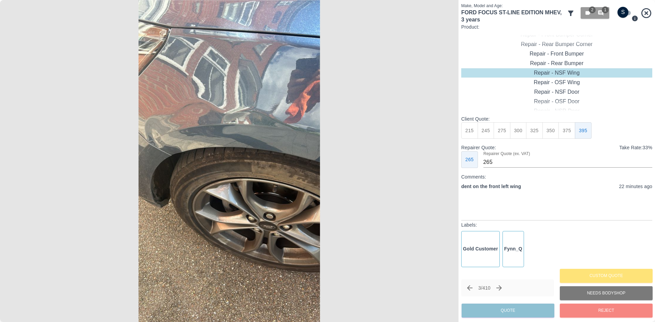
click at [175, 152] on img at bounding box center [229, 161] width 459 height 322
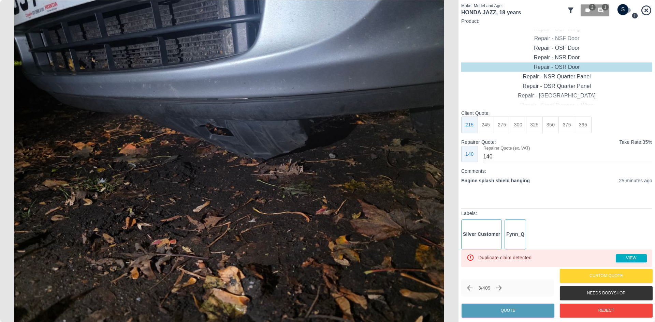
click at [643, 10] on icon at bounding box center [647, 10] width 10 height 10
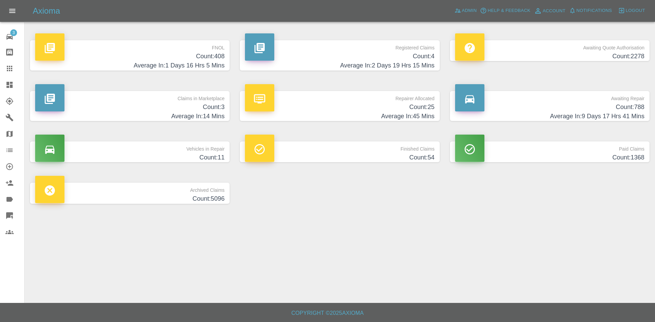
click at [143, 57] on h4 "Count: 408" at bounding box center [129, 56] width 189 height 9
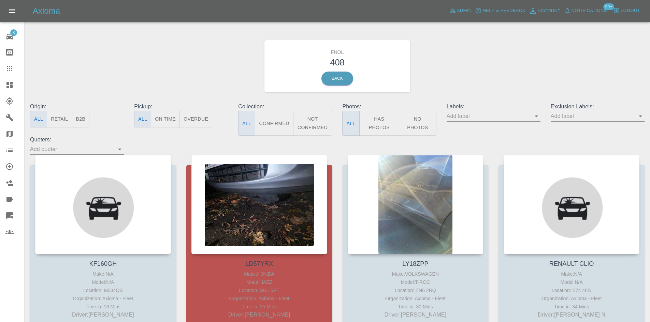
click at [6, 199] on icon at bounding box center [9, 199] width 6 height 5
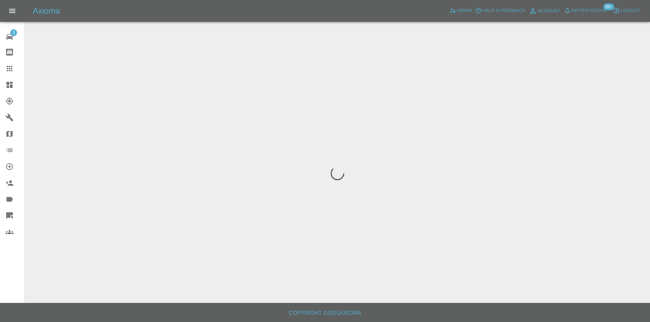
click at [10, 214] on icon at bounding box center [9, 216] width 7 height 7
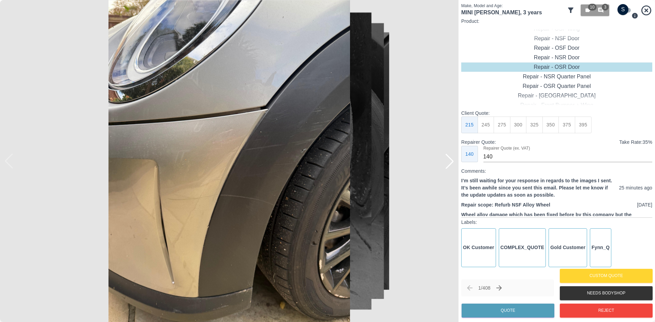
click at [572, 10] on icon at bounding box center [570, 10] width 5 height 5
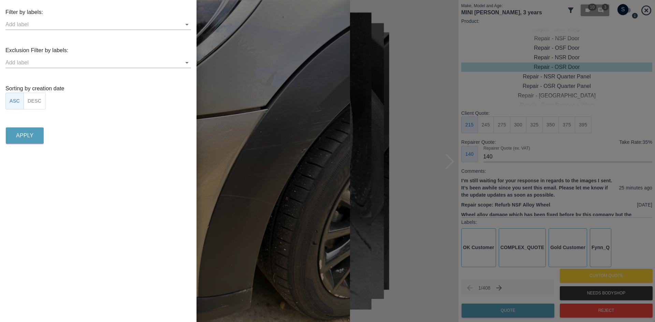
click at [38, 102] on button "DESC" at bounding box center [35, 101] width 22 height 17
click at [25, 140] on p "Apply" at bounding box center [24, 136] width 17 height 8
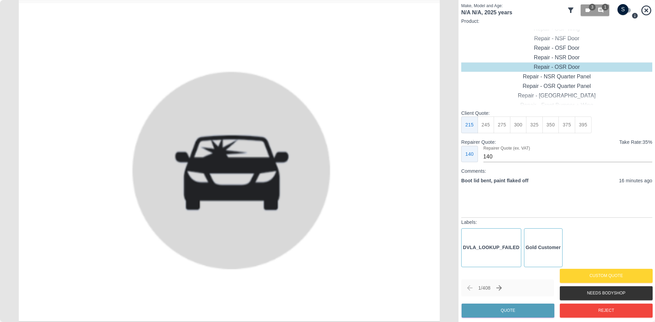
click at [566, 9] on div "Make, Model and Age: N/A N/A , 2025 years 3 1" at bounding box center [556, 10] width 191 height 15
click at [569, 11] on icon at bounding box center [571, 10] width 8 height 8
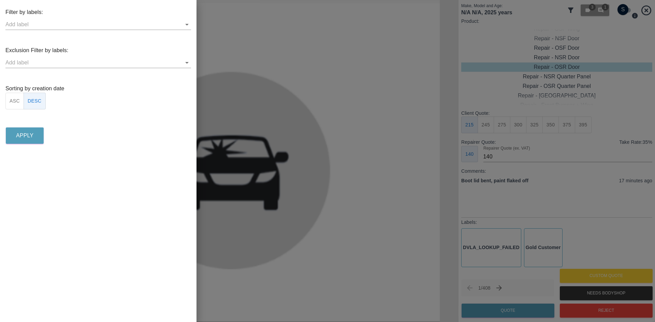
click at [144, 23] on input "text" at bounding box center [92, 24] width 175 height 11
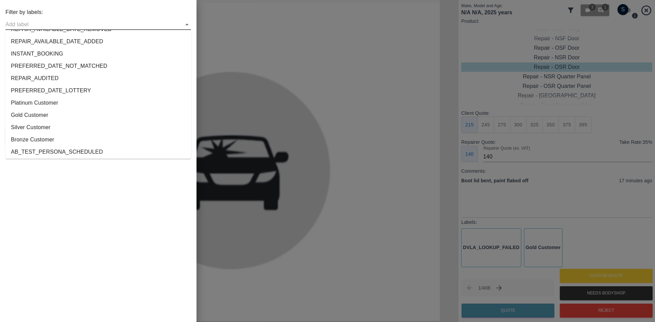
scroll to position [1029, 0]
click at [51, 119] on li "Gold Customer" at bounding box center [98, 116] width 186 height 12
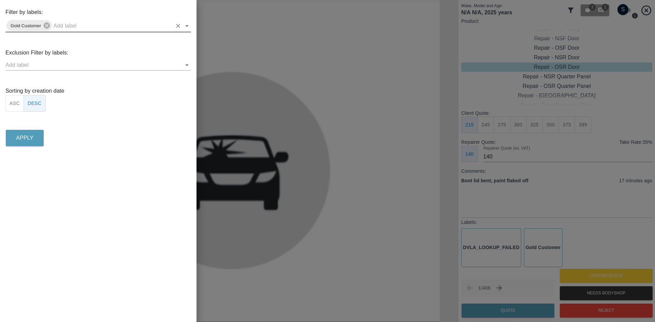
click at [17, 148] on div "Filter by labels: Gold Customer Exclusion Filter by labels: Sorting by creation…" at bounding box center [98, 161] width 197 height 322
click at [20, 138] on p "Apply" at bounding box center [24, 138] width 17 height 8
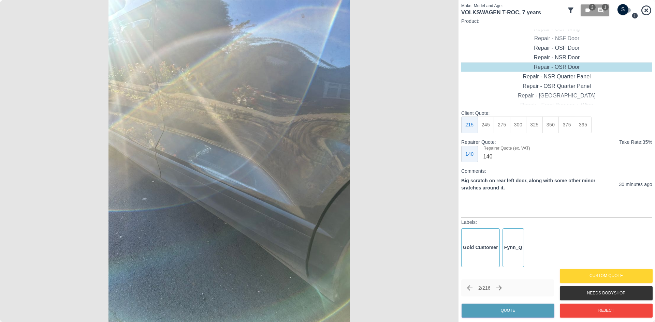
click at [169, 155] on img at bounding box center [229, 161] width 459 height 322
click at [170, 155] on img at bounding box center [229, 161] width 459 height 322
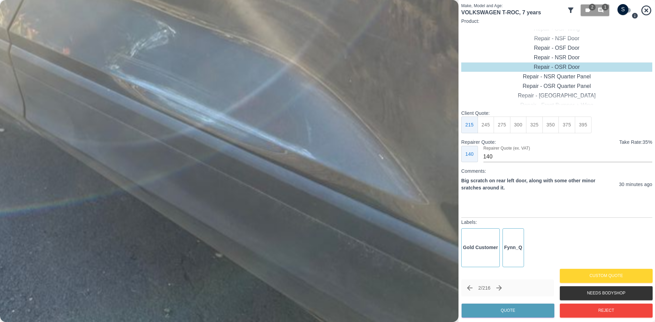
click at [138, 98] on img at bounding box center [230, 68] width 1376 height 967
click at [328, 152] on img at bounding box center [228, 68] width 1376 height 967
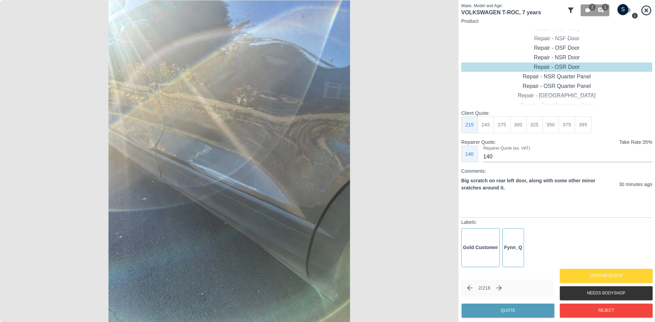
click at [138, 128] on img at bounding box center [229, 161] width 459 height 322
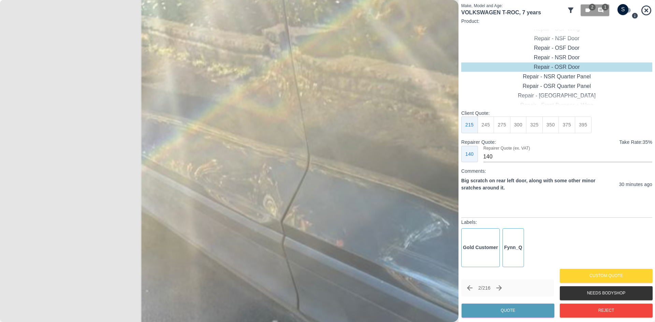
click at [302, 189] on img at bounding box center [504, 260] width 1376 height 967
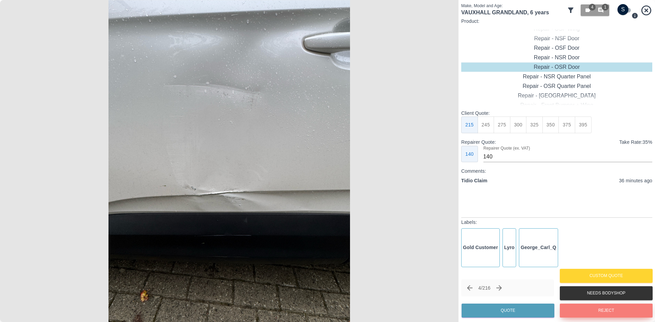
click at [602, 315] on button "Reject" at bounding box center [606, 311] width 93 height 14
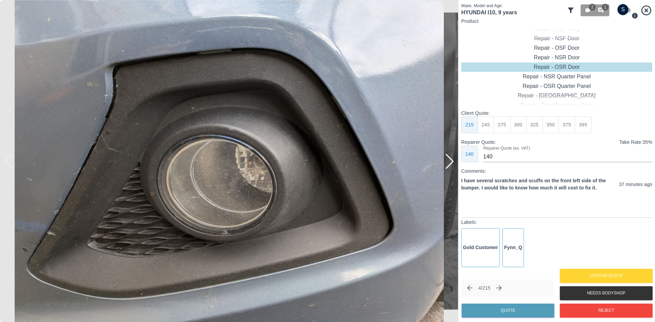
click at [451, 163] on div at bounding box center [449, 161] width 15 height 15
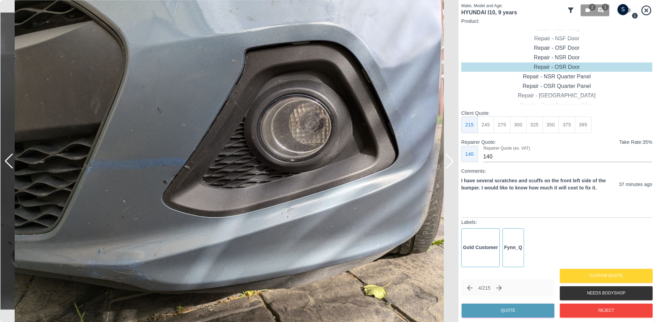
click at [451, 163] on div at bounding box center [449, 161] width 15 height 15
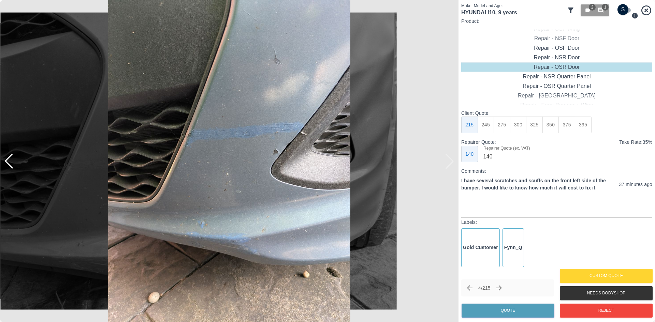
click at [451, 163] on img at bounding box center [229, 161] width 459 height 322
click at [256, 132] on img at bounding box center [229, 161] width 459 height 322
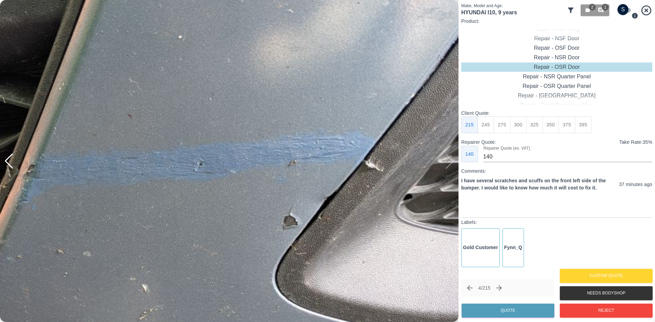
click at [256, 132] on img at bounding box center [151, 249] width 1376 height 967
click at [257, 132] on img at bounding box center [151, 249] width 1376 height 967
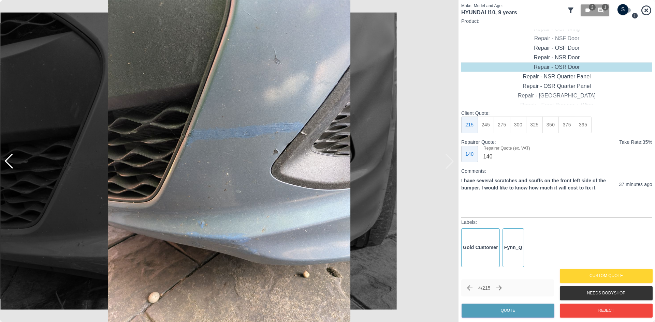
click at [12, 164] on div at bounding box center [8, 161] width 15 height 15
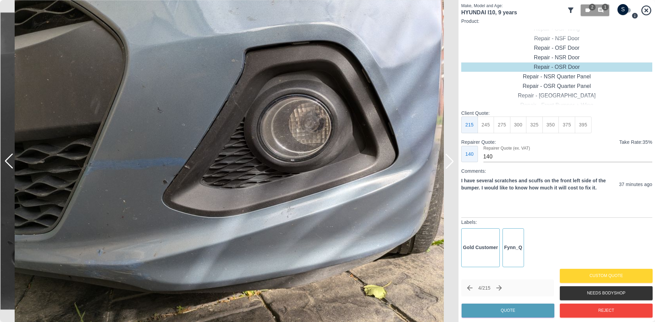
click at [12, 164] on div at bounding box center [8, 161] width 15 height 15
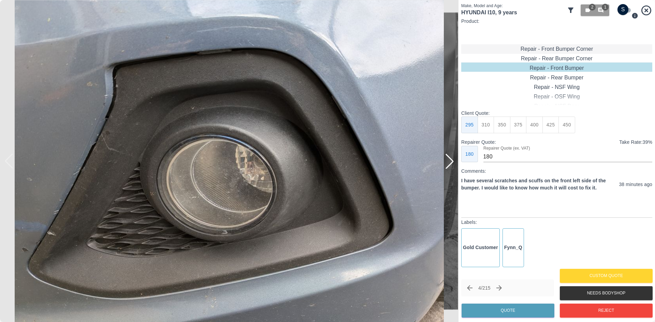
click at [554, 48] on div "Repair - Front Bumper Corner" at bounding box center [556, 49] width 191 height 10
click at [545, 49] on div "Repair - Front Bumper Corner" at bounding box center [556, 48] width 191 height 10
click at [514, 120] on button "240" at bounding box center [518, 125] width 17 height 17
click at [533, 120] on button "270" at bounding box center [534, 125] width 17 height 17
click at [513, 127] on button "240" at bounding box center [518, 125] width 17 height 17
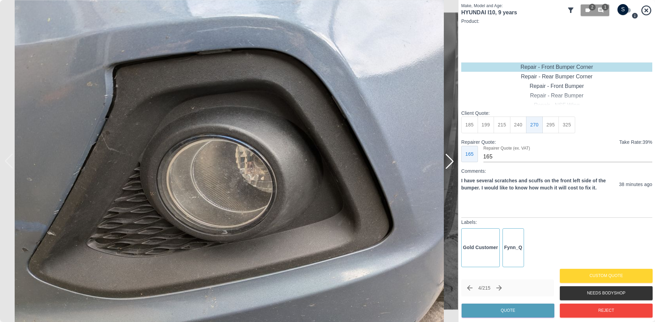
type input "150"
click at [504, 307] on button "Quote" at bounding box center [508, 311] width 93 height 14
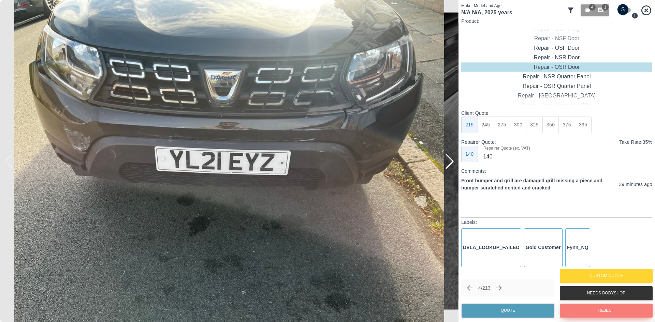
click at [613, 312] on button "Reject" at bounding box center [606, 311] width 93 height 14
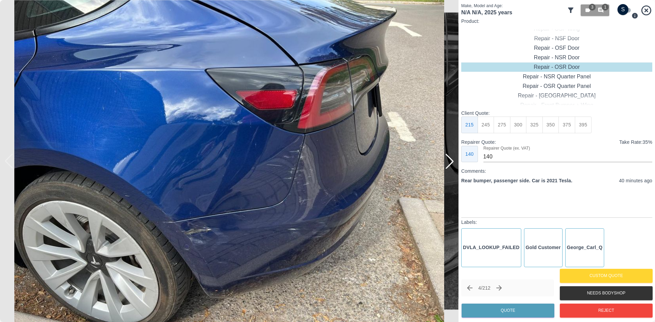
click at [454, 167] on div at bounding box center [449, 161] width 15 height 15
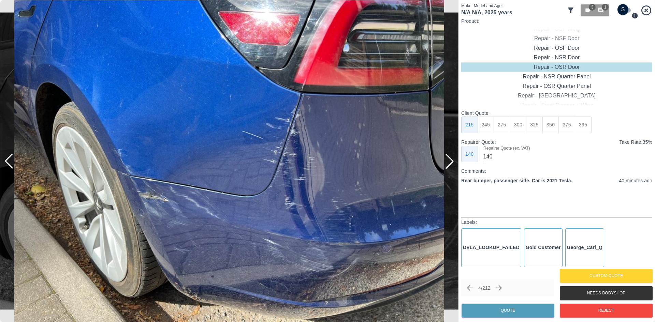
click at [453, 161] on div at bounding box center [449, 161] width 15 height 15
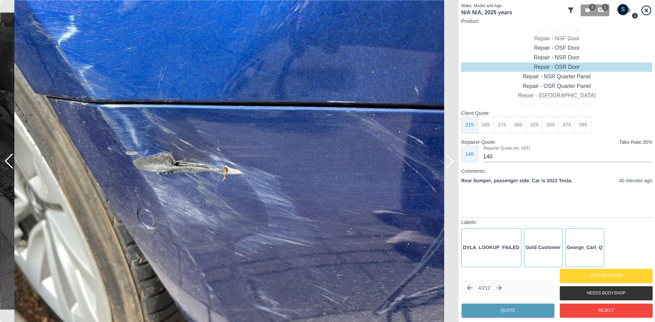
click at [619, 9] on input "checkbox" at bounding box center [623, 9] width 33 height 11
checkbox input "true"
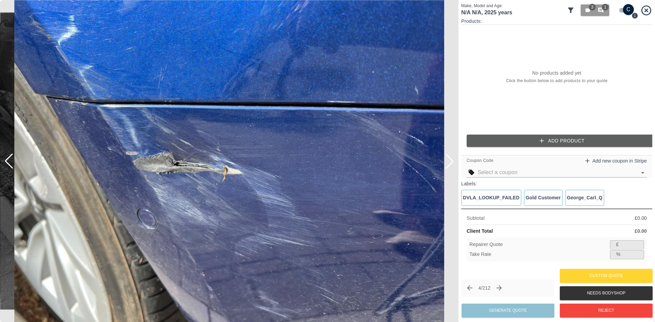
click at [536, 142] on button "Add Product" at bounding box center [562, 141] width 191 height 13
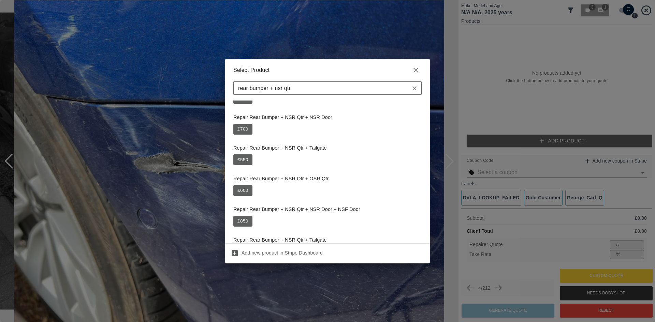
scroll to position [236, 0]
click at [279, 87] on input "rear bumper + nsr qtr" at bounding box center [321, 89] width 173 height 10
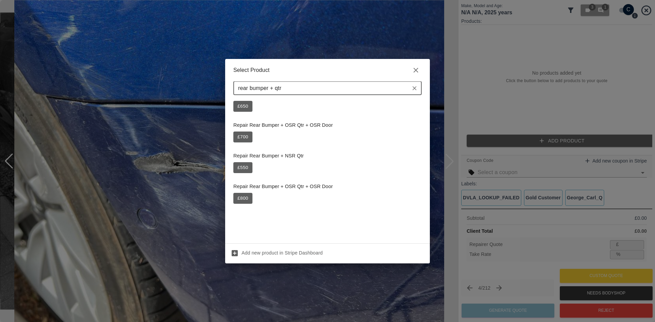
scroll to position [0, 0]
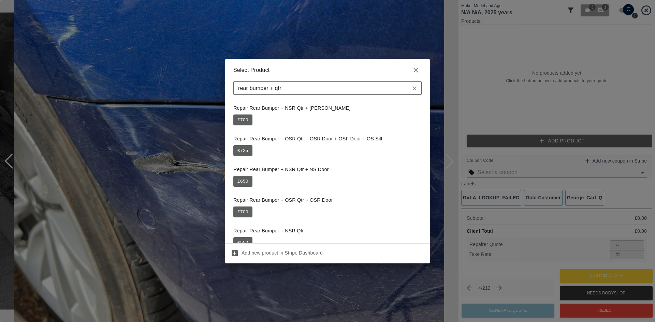
drag, startPoint x: 309, startPoint y: 90, endPoint x: 150, endPoint y: 83, distance: 158.8
click at [150, 83] on div "Select Product rear bumper + qtr ​ Repair Rear Bumper + NSR Qtr + NS Sill £ 700…" at bounding box center [327, 161] width 655 height 322
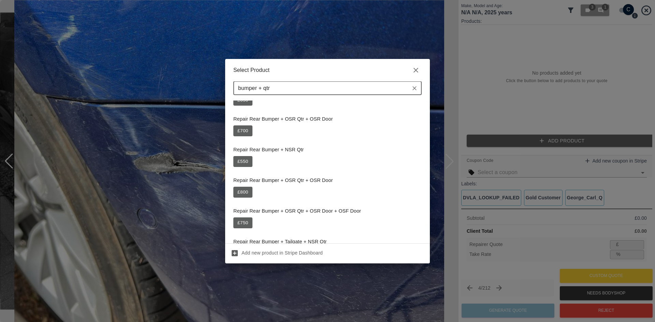
scroll to position [137, 0]
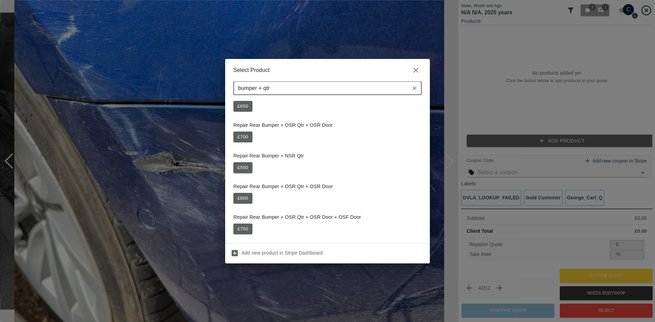
type input "bumper + qtr"
click at [240, 169] on button "£ 550" at bounding box center [242, 167] width 19 height 11
type input "357"
type input "35.1"
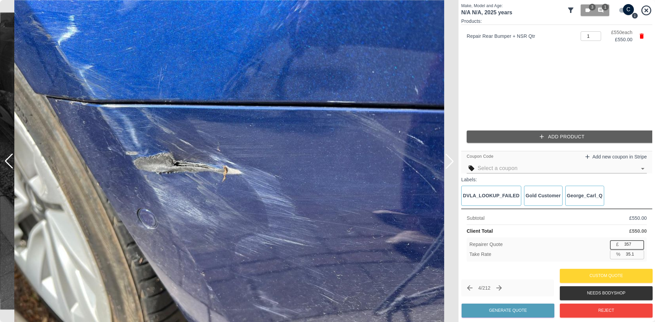
click at [636, 243] on input "357" at bounding box center [633, 245] width 23 height 9
type input "3"
type input "99.5"
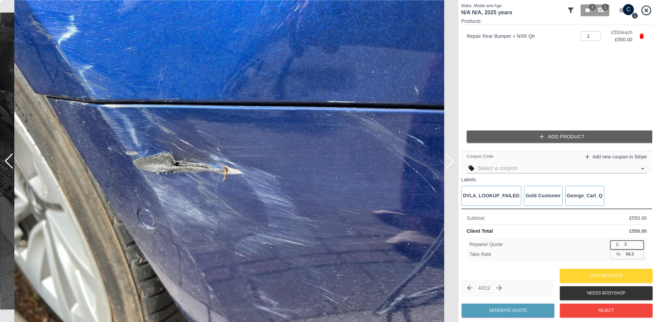
type input "35"
type input "93.6"
type input "350"
type input "36.4"
type input "350"
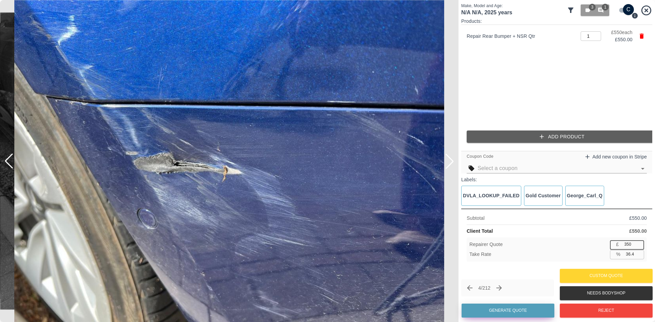
click at [512, 310] on button "Generate Quote" at bounding box center [508, 311] width 93 height 14
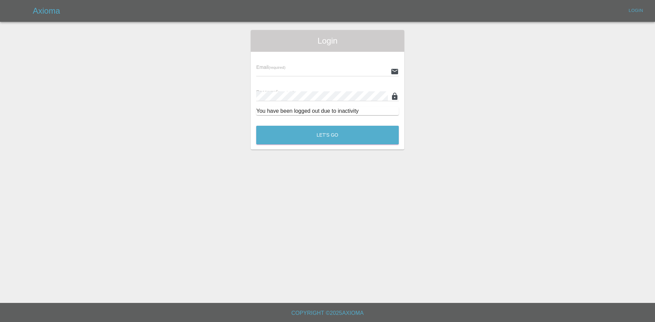
type input "alex.kennett@axioma.co.uk"
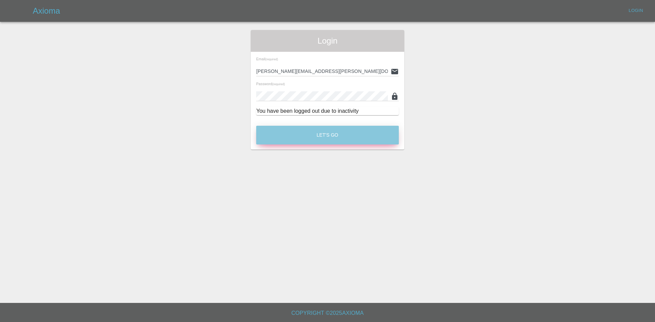
click at [316, 136] on button "Let's Go" at bounding box center [327, 135] width 143 height 19
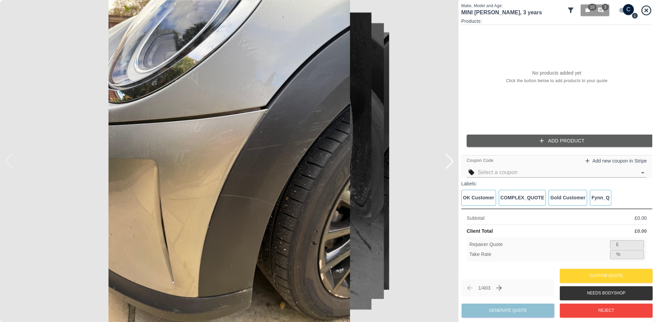
click at [567, 12] on div "Make, Model and Age: MINI COOPER , 3 years 10 3" at bounding box center [556, 10] width 191 height 15
click at [572, 10] on icon at bounding box center [570, 10] width 5 height 5
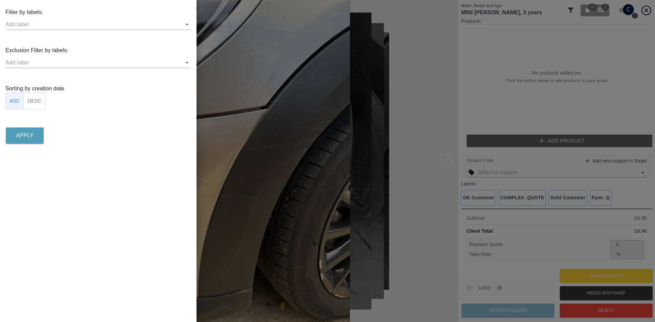
click at [32, 100] on button "DESC" at bounding box center [35, 101] width 22 height 17
click at [186, 26] on icon "Open" at bounding box center [187, 24] width 8 height 8
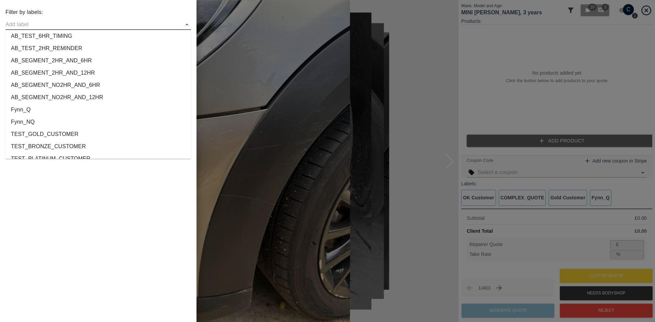
scroll to position [1097, 0]
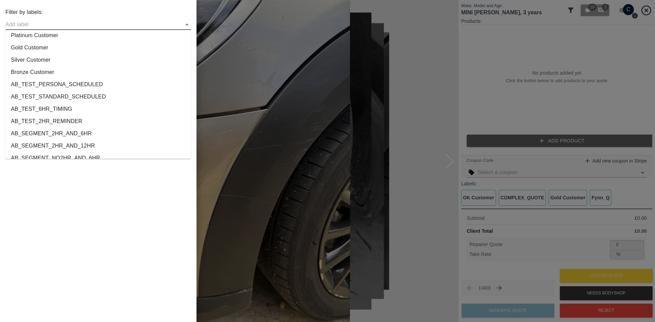
click at [42, 49] on li "Gold Customer" at bounding box center [98, 48] width 186 height 12
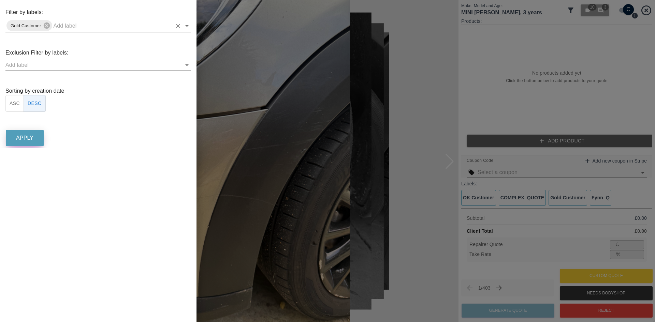
click at [38, 138] on button "Apply" at bounding box center [25, 138] width 38 height 16
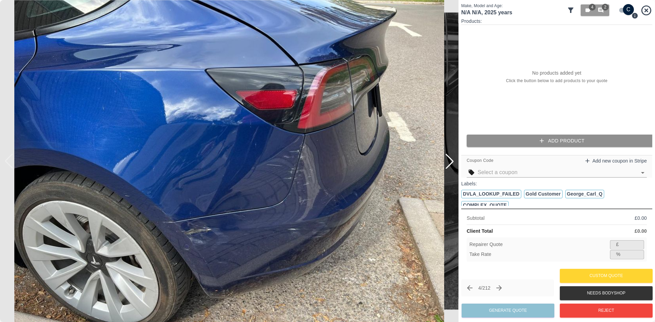
click at [556, 136] on button "Add Product" at bounding box center [562, 141] width 191 height 13
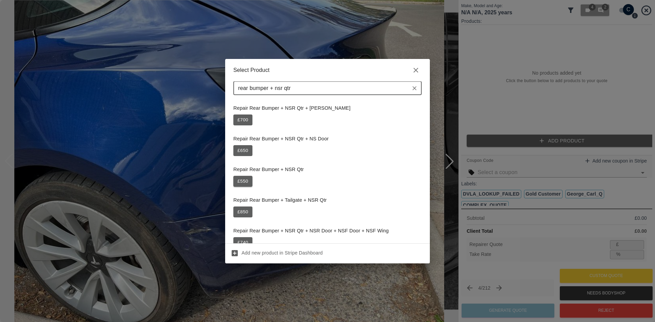
type input "rear bumper + nsr qtr"
click at [248, 184] on button "£ 550" at bounding box center [242, 181] width 19 height 11
type input "357"
type input "35.1"
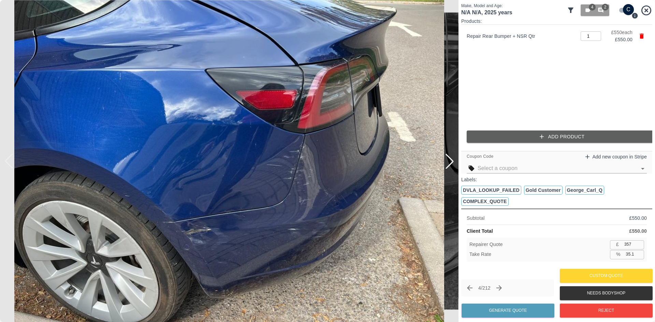
click at [623, 244] on input "357" at bounding box center [633, 245] width 23 height 9
type input "3"
type input "99.5"
type input "35"
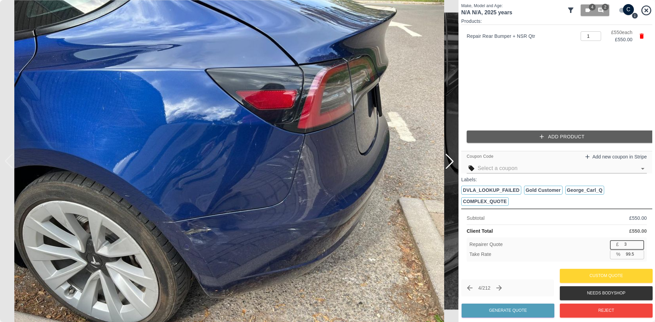
type input "93.6"
type input "350"
type input "36.4"
type input "350"
click at [506, 313] on button "Generate Quote" at bounding box center [508, 311] width 93 height 14
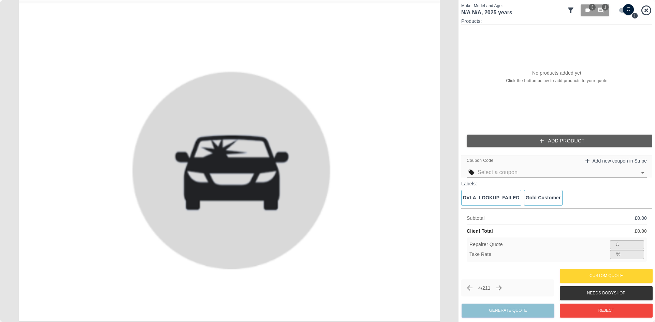
click at [627, 7] on input "checkbox" at bounding box center [628, 9] width 33 height 11
checkbox input "false"
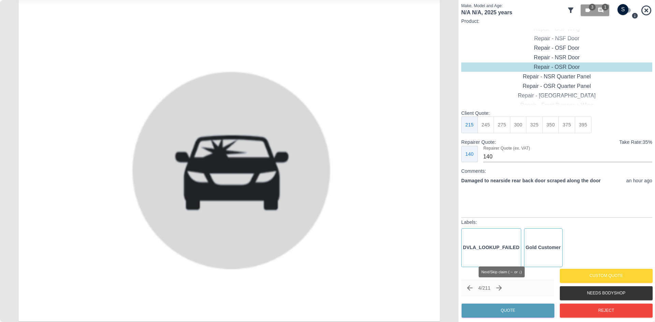
click at [524, 280] on div "4 / 211" at bounding box center [507, 288] width 93 height 17
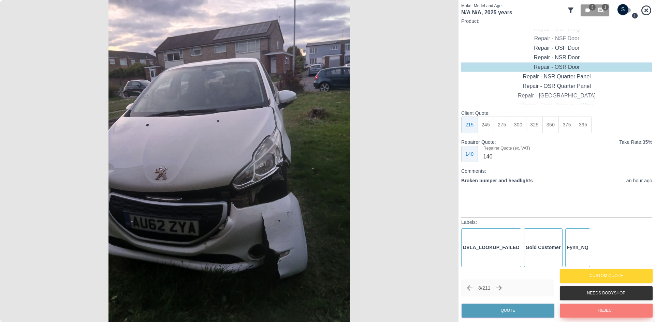
click at [600, 307] on button "Reject" at bounding box center [606, 311] width 93 height 14
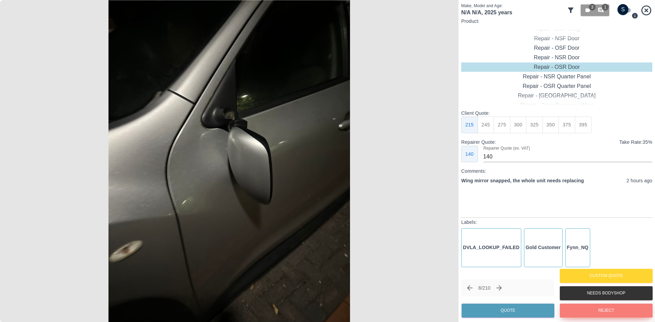
click at [600, 315] on button "Reject" at bounding box center [606, 311] width 93 height 14
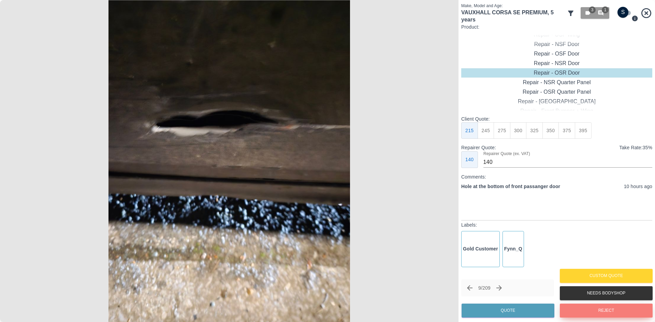
click at [600, 315] on button "Reject" at bounding box center [606, 311] width 93 height 14
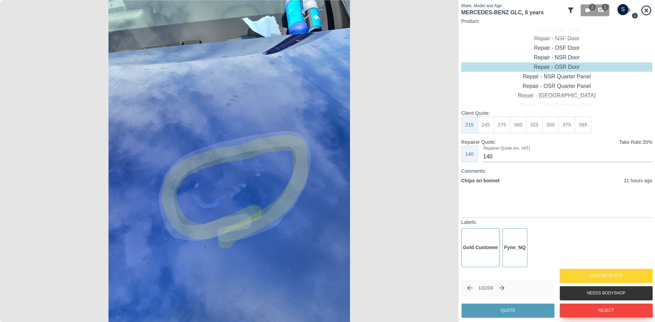
click at [576, 310] on button "Reject" at bounding box center [606, 311] width 93 height 14
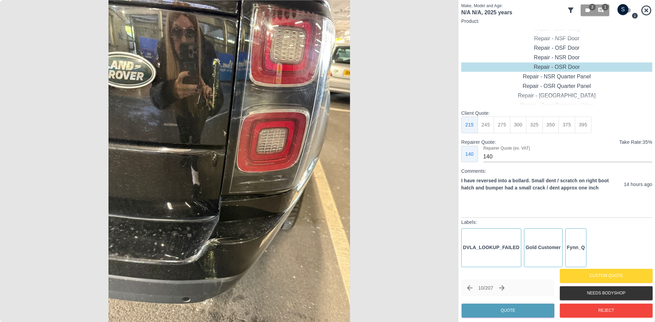
click at [624, 6] on input "checkbox" at bounding box center [623, 9] width 33 height 11
checkbox input "true"
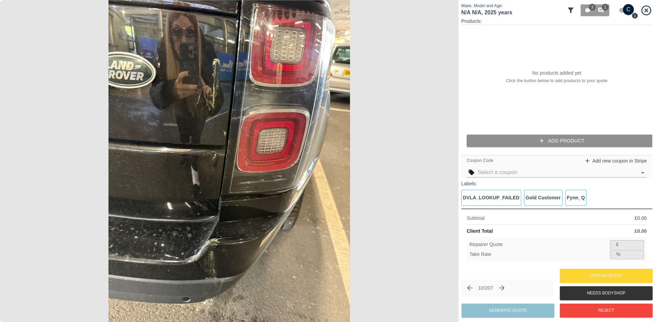
click at [541, 142] on icon "button" at bounding box center [542, 141] width 7 height 7
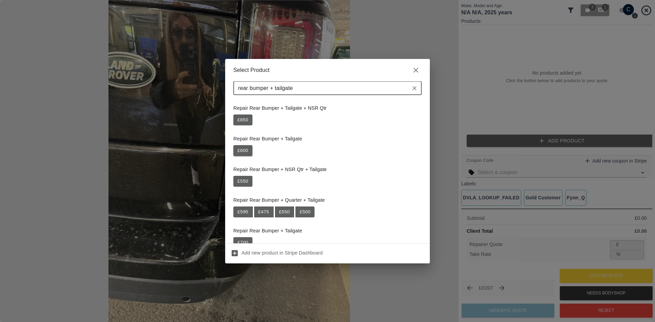
type input "rear bumper + tailgate"
click at [245, 151] on button "£ 600" at bounding box center [242, 150] width 19 height 11
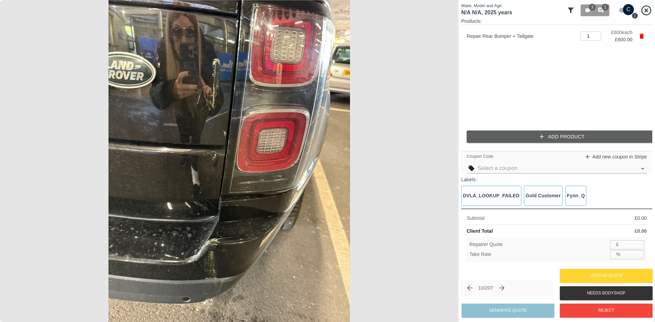
type input "390"
type input "35.0"
click at [631, 246] on input "390" at bounding box center [633, 245] width 23 height 9
click at [631, 245] on input "390" at bounding box center [633, 245] width 23 height 9
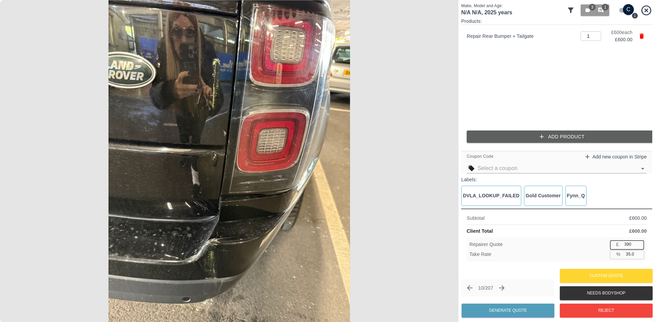
type input "3"
type input "99.5"
type input "37"
type input "93.8"
type input "375"
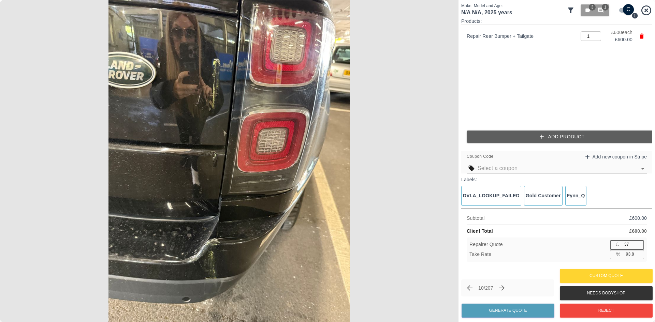
type input "37.5"
type input "375"
click at [508, 312] on button "Generate Quote" at bounding box center [508, 311] width 93 height 14
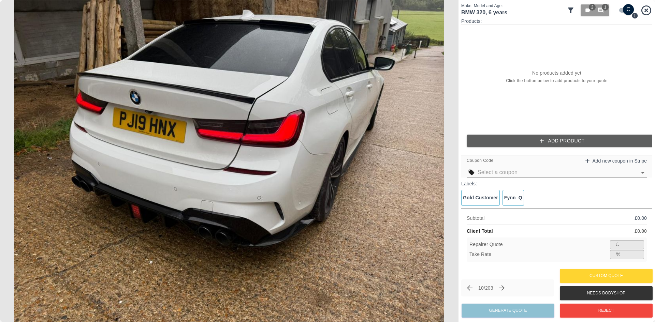
click at [630, 15] on span at bounding box center [625, 10] width 20 height 13
click at [629, 10] on input "checkbox" at bounding box center [628, 9] width 33 height 11
checkbox input "false"
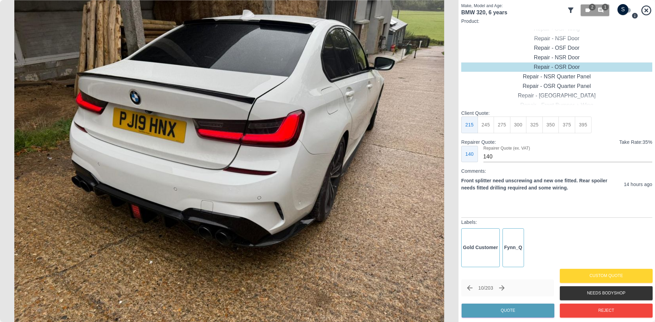
click at [362, 157] on img at bounding box center [229, 161] width 459 height 322
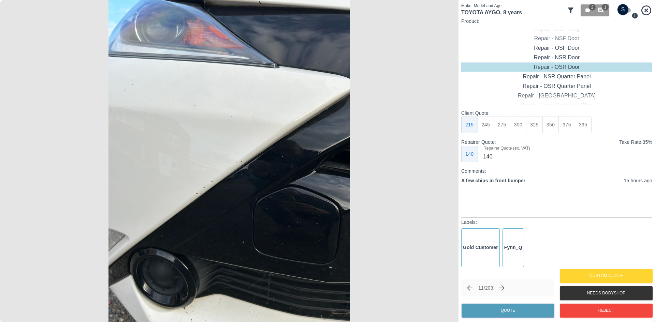
click at [249, 180] on img at bounding box center [229, 161] width 459 height 322
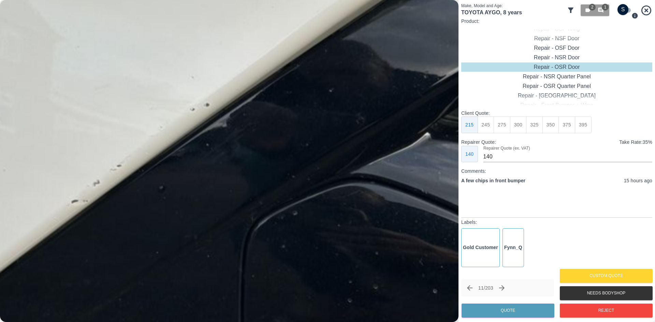
click at [249, 180] on img at bounding box center [171, 104] width 1376 height 967
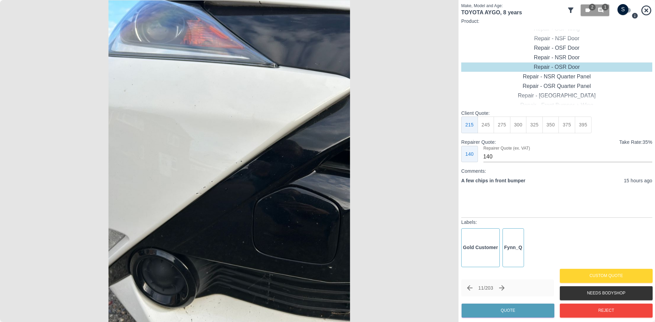
click at [287, 226] on img at bounding box center [229, 161] width 459 height 322
click at [558, 51] on div "Repair - Front Bumper Corner" at bounding box center [556, 48] width 191 height 10
click at [539, 123] on button "270" at bounding box center [534, 125] width 17 height 17
type input "165"
click at [626, 11] on input "checkbox" at bounding box center [623, 9] width 33 height 11
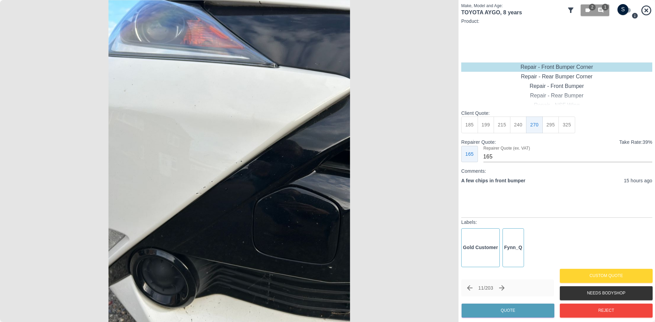
checkbox input "true"
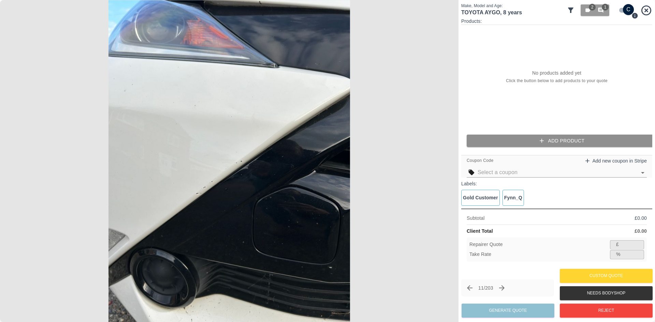
click at [529, 141] on button "Add Product" at bounding box center [562, 141] width 191 height 13
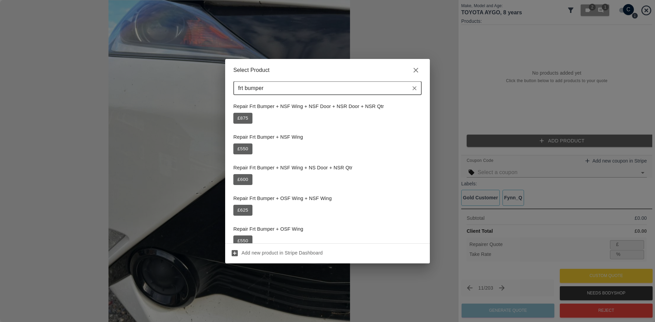
scroll to position [0, 0]
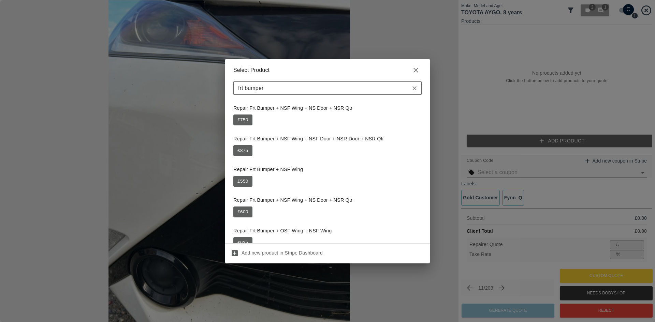
drag, startPoint x: 270, startPoint y: 83, endPoint x: 200, endPoint y: 90, distance: 70.6
click at [200, 92] on div "Select Product frt bumper ​ Repair Frt Bumper + NSF Wing + NS Door + NSR Qtr £ …" at bounding box center [327, 161] width 655 height 322
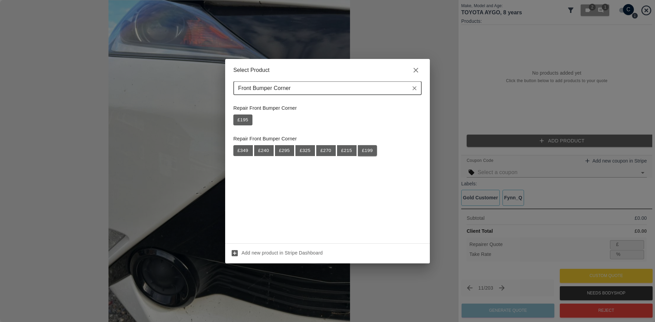
type input "Front Bumper Corner"
click at [367, 151] on button "£ 199" at bounding box center [367, 150] width 19 height 11
type input "129"
type input "35.2"
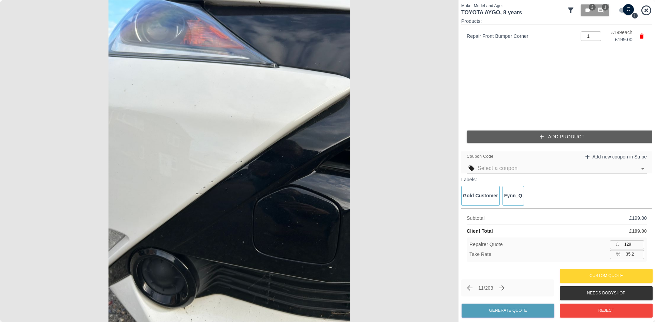
click at [523, 137] on button "Add Product" at bounding box center [562, 137] width 191 height 13
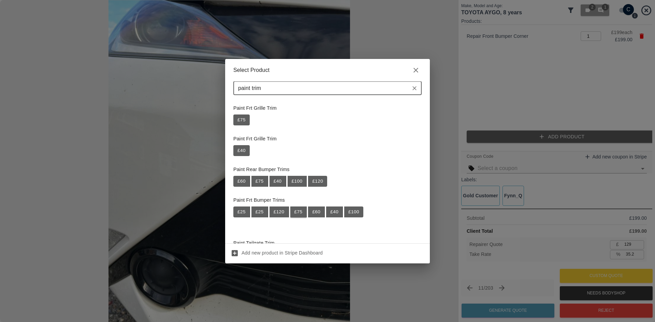
type input "paint trim"
click at [303, 215] on button "£ 75" at bounding box center [298, 212] width 17 height 11
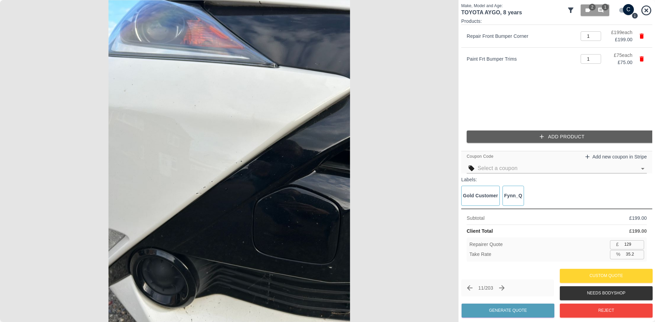
type input "178"
type input "35.0"
click at [633, 245] on input "178" at bounding box center [633, 245] width 23 height 9
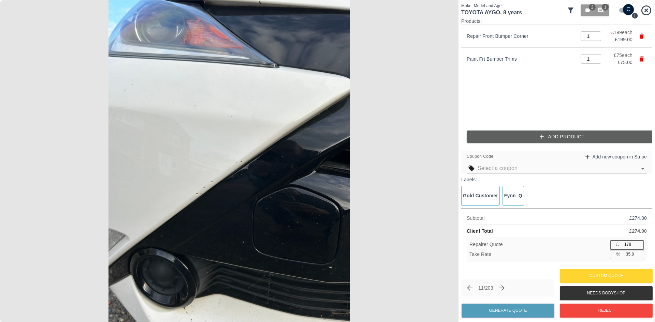
type input "1"
type input "99.6"
type input "17"
type input "93.8"
type input "175"
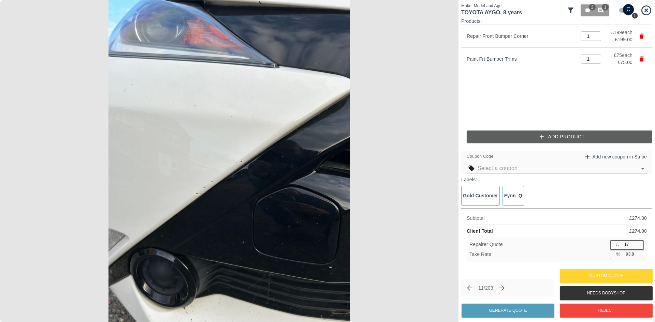
type input "36.1"
type input "175"
click at [522, 308] on button "Generate Quote" at bounding box center [508, 311] width 93 height 14
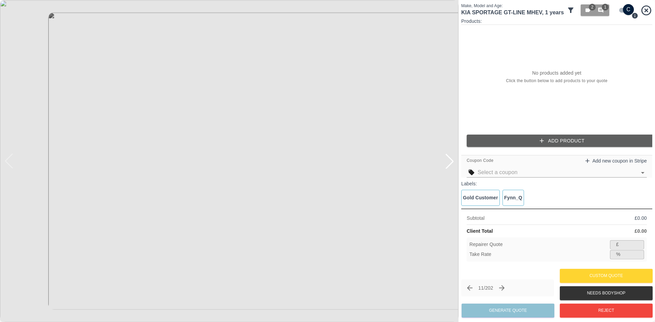
click at [620, 10] on input "checkbox" at bounding box center [628, 9] width 33 height 11
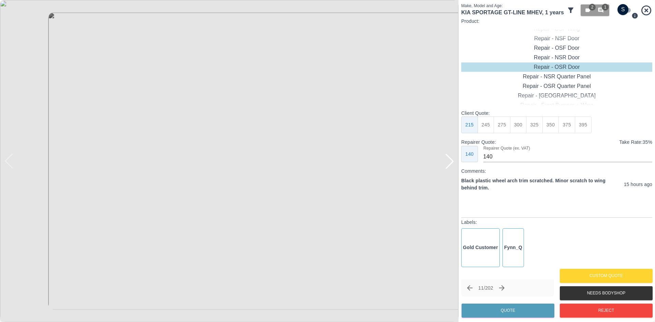
click at [452, 164] on div at bounding box center [449, 161] width 15 height 15
click at [452, 164] on img at bounding box center [229, 161] width 459 height 322
click at [175, 188] on img at bounding box center [229, 161] width 459 height 322
click at [157, 157] on img at bounding box center [362, 28] width 1376 height 967
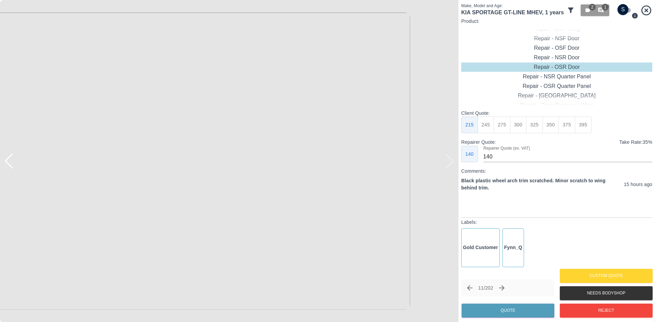
click at [157, 157] on img at bounding box center [362, 28] width 1376 height 967
click at [157, 157] on img at bounding box center [229, 161] width 459 height 322
click at [10, 159] on div at bounding box center [8, 161] width 15 height 15
click at [157, 157] on img at bounding box center [229, 161] width 459 height 322
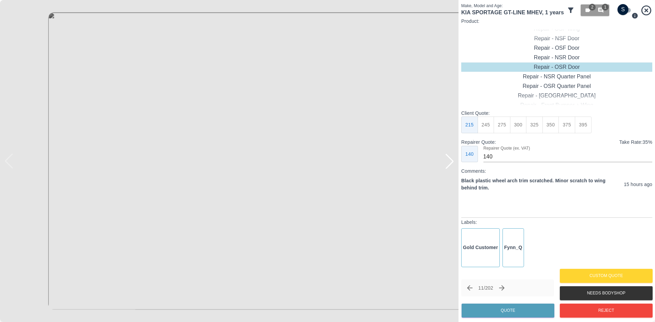
click at [157, 157] on img at bounding box center [445, 172] width 1376 height 967
click at [619, 9] on input "checkbox" at bounding box center [623, 9] width 33 height 11
checkbox input "true"
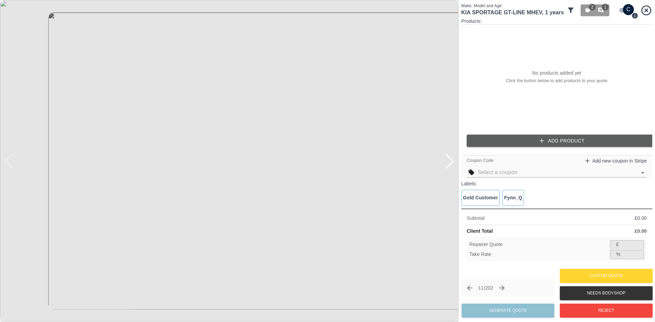
click at [521, 137] on button "Add Product" at bounding box center [562, 141] width 191 height 13
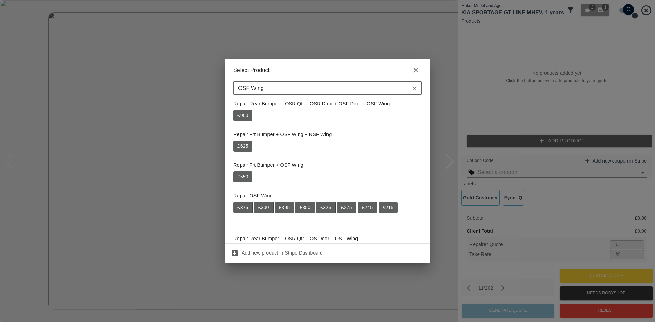
scroll to position [68, 0]
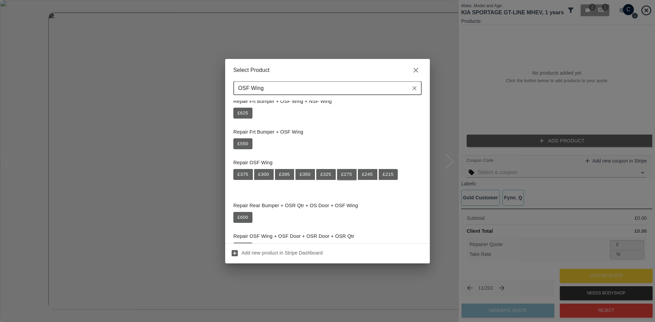
type input "OSF Wing"
click at [348, 175] on button "£ 275" at bounding box center [346, 174] width 19 height 11
type input "178"
type input "35.3"
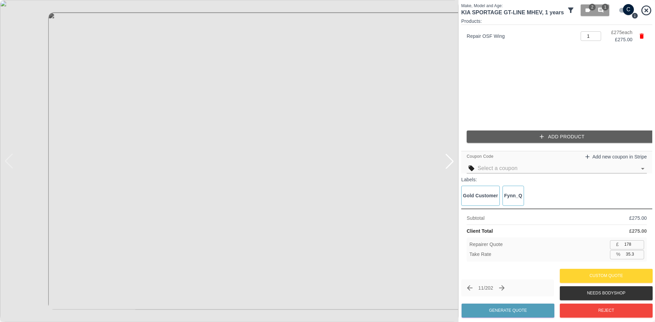
click at [508, 137] on button "Add Product" at bounding box center [562, 137] width 191 height 13
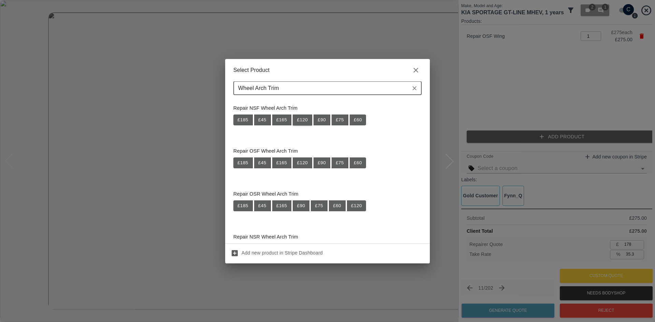
type input "Wheel Arch Trim"
click at [303, 118] on button "£ 120" at bounding box center [302, 120] width 19 height 11
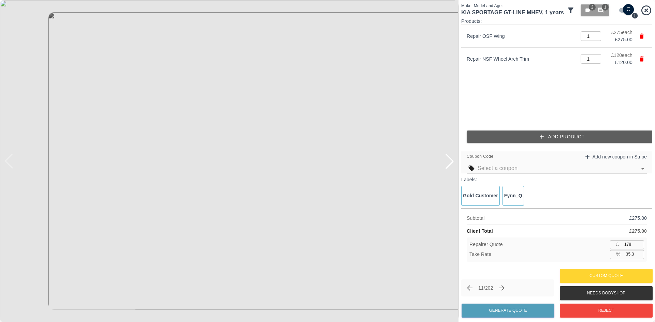
type input "256"
type input "35.2"
click at [624, 241] on input "256" at bounding box center [633, 245] width 23 height 9
type input "2"
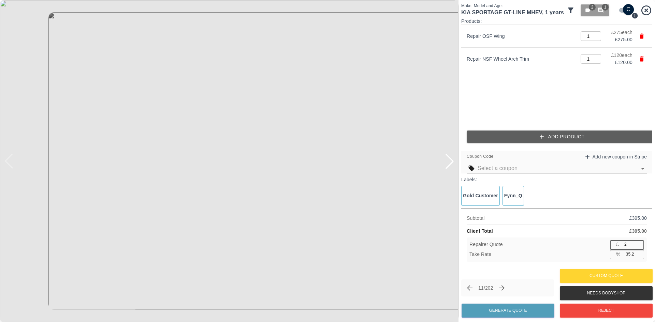
type input "99.5"
type input "25"
type input "93.7"
type input "250"
type input "36.7"
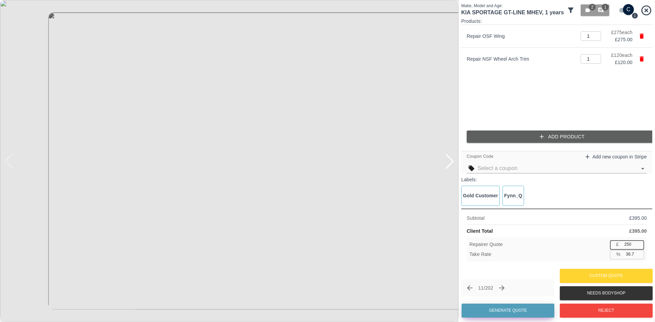
type input "250"
click at [539, 306] on button "Generate Quote" at bounding box center [508, 311] width 93 height 14
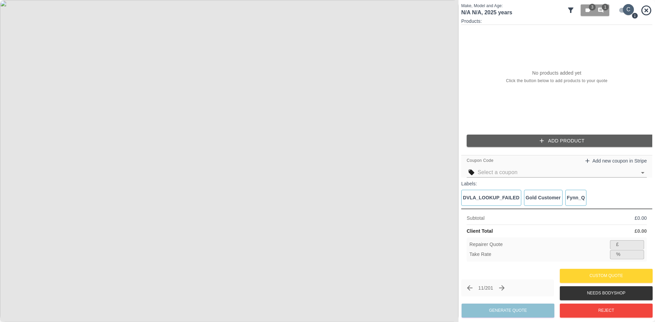
click at [630, 9] on input "checkbox" at bounding box center [628, 9] width 33 height 11
checkbox input "false"
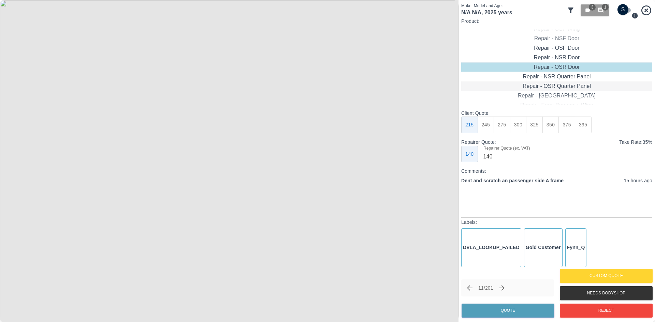
click at [558, 86] on div "Repair - OSR Quarter Panel" at bounding box center [556, 87] width 191 height 10
click at [489, 130] on button "245" at bounding box center [486, 125] width 17 height 17
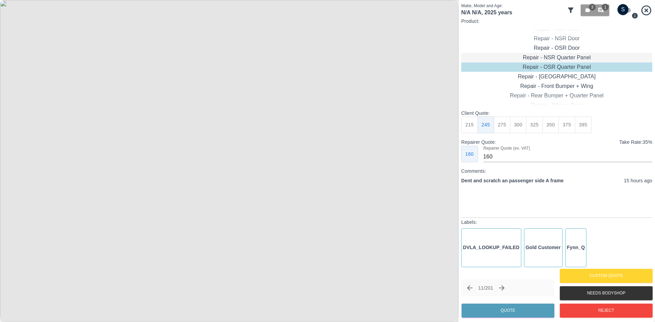
click at [548, 58] on div "Repair - NSR Quarter Panel" at bounding box center [556, 58] width 191 height 10
click at [492, 120] on button "245" at bounding box center [486, 125] width 17 height 17
click at [506, 161] on input "160" at bounding box center [568, 157] width 169 height 11
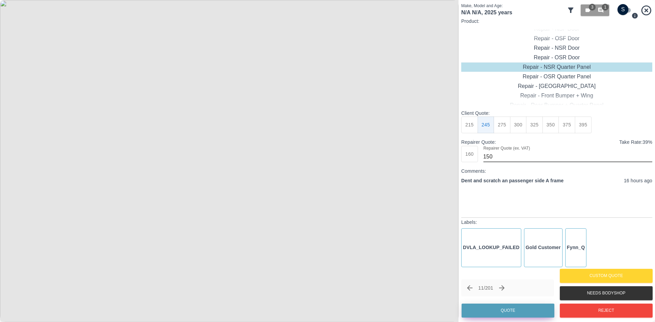
type input "150"
click at [492, 306] on button "Quote" at bounding box center [508, 311] width 93 height 14
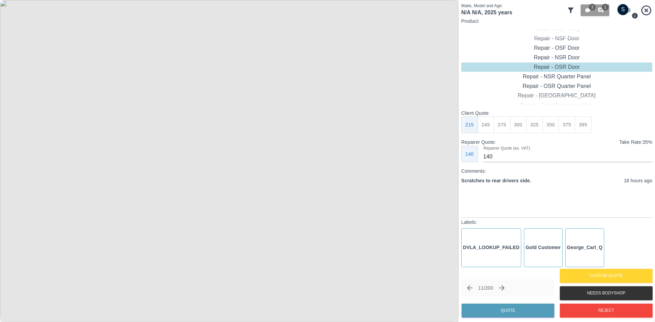
click at [227, 174] on img at bounding box center [229, 161] width 459 height 322
type input "120"
click at [551, 75] on div "Repair - Rear Bumper Corner" at bounding box center [556, 77] width 191 height 10
click at [490, 123] on button "199" at bounding box center [486, 125] width 17 height 17
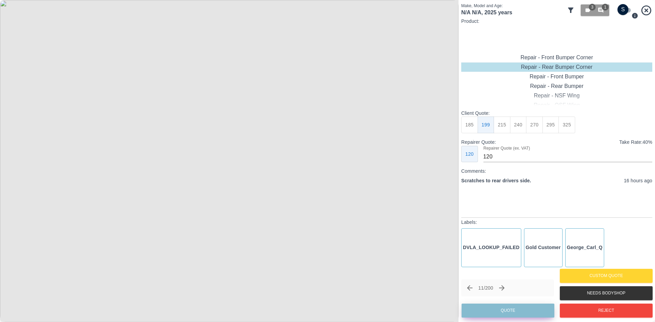
click at [514, 311] on button "Quote" at bounding box center [508, 311] width 93 height 14
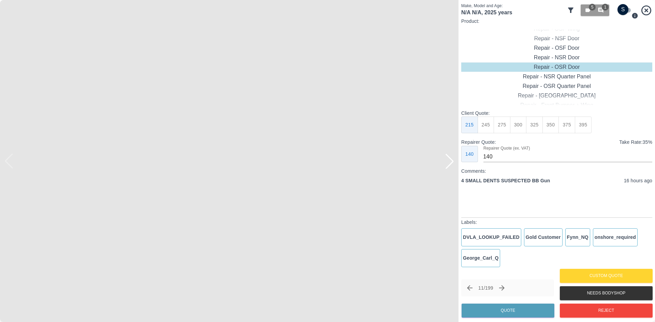
click at [453, 164] on div at bounding box center [449, 161] width 15 height 15
click at [453, 164] on img at bounding box center [229, 161] width 459 height 322
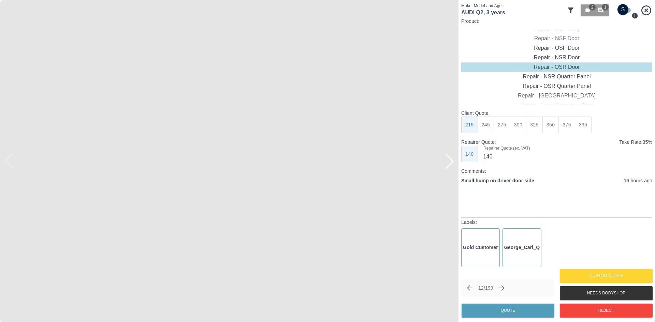
click at [453, 161] on div at bounding box center [449, 161] width 15 height 15
click at [453, 161] on img at bounding box center [229, 161] width 459 height 322
click at [12, 147] on img at bounding box center [229, 161] width 459 height 322
click at [9, 163] on div at bounding box center [8, 161] width 15 height 15
click at [562, 51] on div "Repair - OSF Door" at bounding box center [556, 48] width 191 height 10
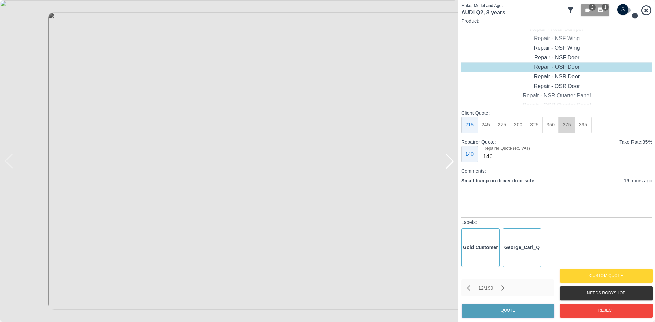
click at [562, 126] on button "375" at bounding box center [567, 125] width 17 height 17
type input "250"
click at [527, 308] on button "Quote" at bounding box center [508, 311] width 93 height 14
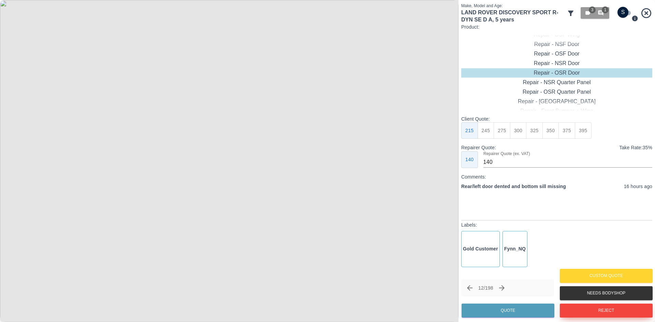
click at [582, 305] on button "Reject" at bounding box center [606, 311] width 93 height 14
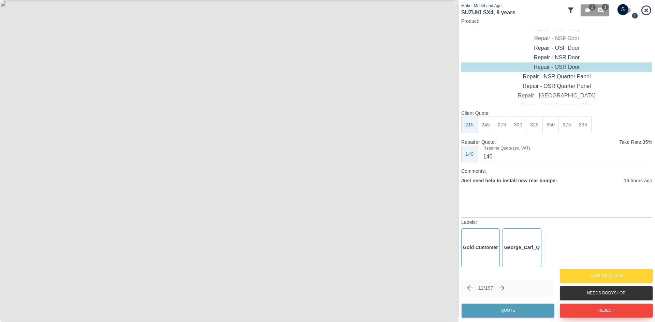
click at [579, 308] on button "Reject" at bounding box center [606, 311] width 93 height 14
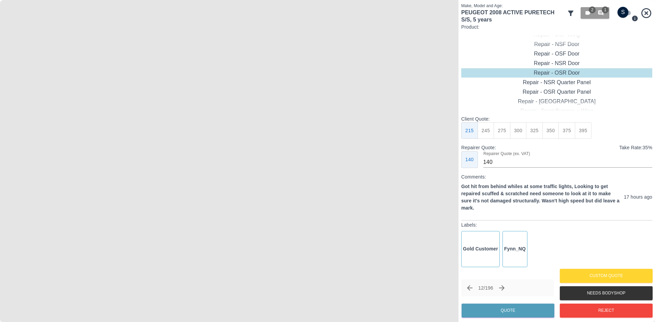
click at [199, 196] on img at bounding box center [229, 161] width 459 height 322
click at [351, 196] on img at bounding box center [320, 56] width 1376 height 967
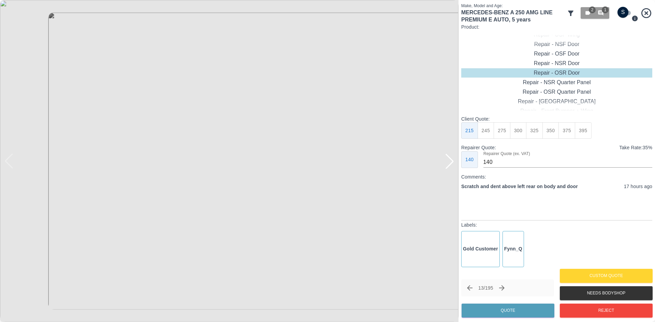
click at [448, 165] on div at bounding box center [449, 161] width 15 height 15
click at [448, 165] on img at bounding box center [229, 161] width 459 height 322
click at [623, 14] on input "checkbox" at bounding box center [623, 12] width 33 height 11
checkbox input "true"
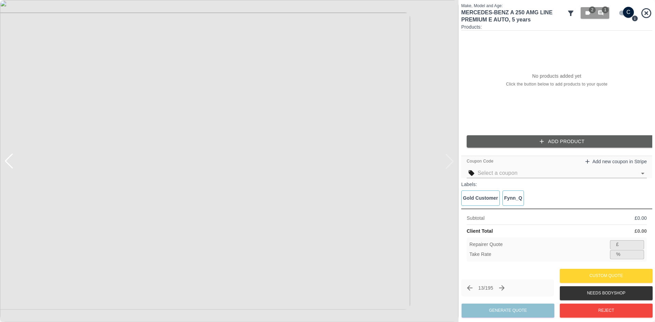
click at [575, 146] on button "Add Product" at bounding box center [562, 141] width 191 height 13
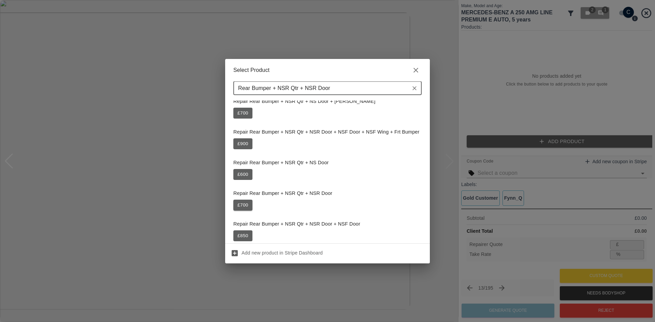
type input "Rear Bumper + NSR Qtr + NSR Door"
click at [247, 202] on button "£ 700" at bounding box center [242, 205] width 19 height 11
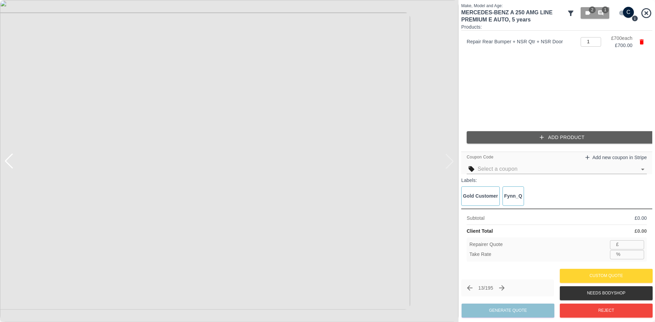
type input "455"
type input "35.0"
click at [633, 245] on input "455" at bounding box center [633, 245] width 23 height 9
type input "45"
type input "93.6"
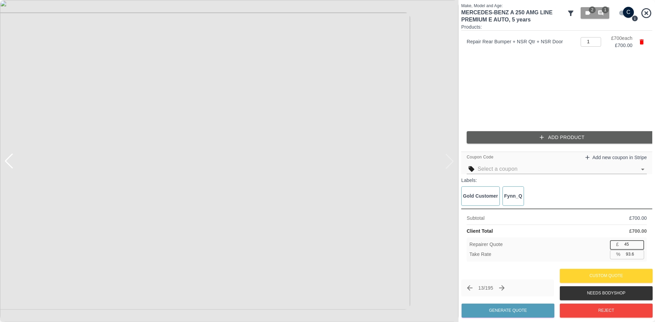
type input "4"
type input "99.4"
type input "42"
type input "94.0"
type input "425"
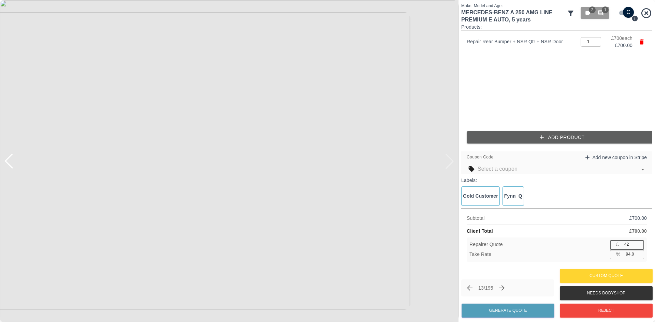
type input "39.3"
type input "425"
click at [501, 307] on button "Generate Quote" at bounding box center [508, 311] width 93 height 14
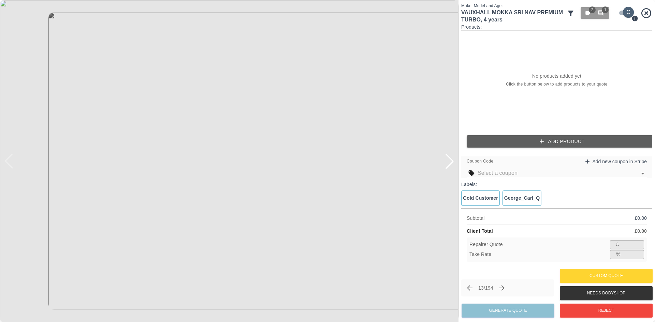
click at [629, 11] on input "checkbox" at bounding box center [628, 12] width 33 height 11
checkbox input "false"
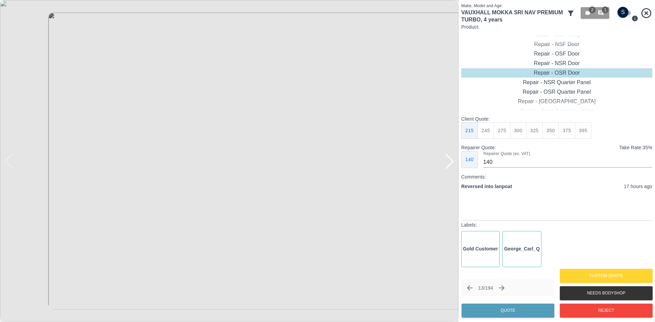
click at [446, 163] on div at bounding box center [449, 161] width 15 height 15
click at [564, 45] on div "Repair - Rear Bumper Corner" at bounding box center [556, 45] width 191 height 10
click at [534, 130] on button "270" at bounding box center [534, 131] width 17 height 17
click at [524, 136] on button "240" at bounding box center [518, 131] width 17 height 17
type input "150"
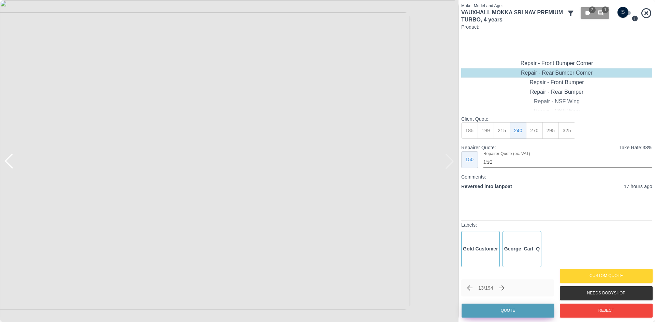
click at [516, 314] on button "Quote" at bounding box center [508, 311] width 93 height 14
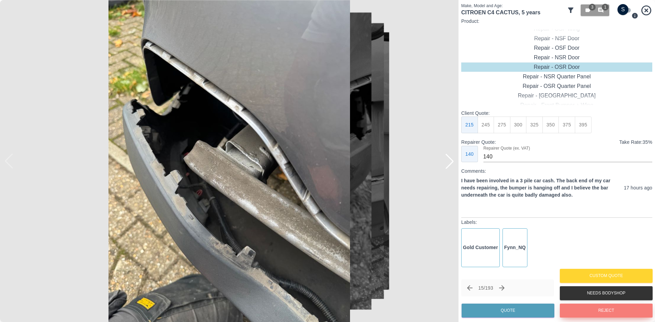
click at [594, 315] on button "Reject" at bounding box center [606, 311] width 93 height 14
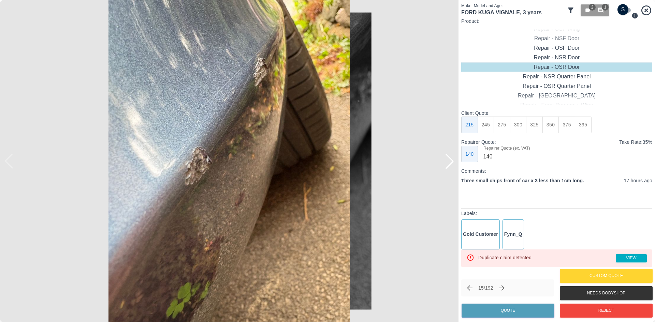
click at [450, 157] on div at bounding box center [449, 161] width 15 height 15
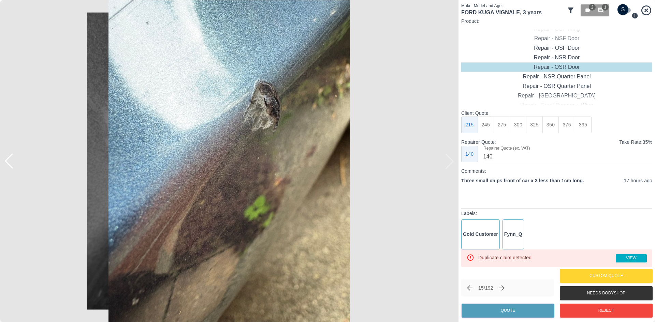
click at [450, 157] on img at bounding box center [229, 161] width 459 height 322
click at [16, 164] on img at bounding box center [229, 161] width 459 height 322
click at [12, 166] on div at bounding box center [8, 161] width 15 height 15
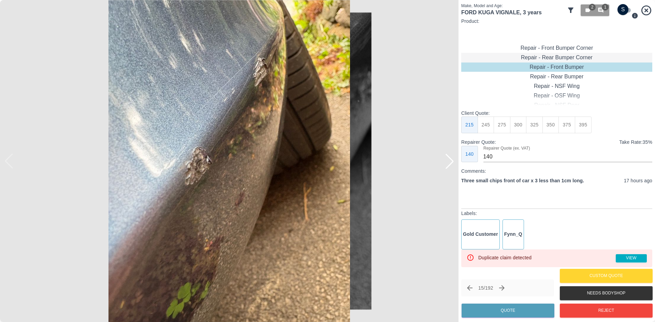
type input "120"
click at [550, 64] on div "Repair - Rear Bumper Corner" at bounding box center [556, 67] width 191 height 10
click at [550, 61] on div "Repair - Front Bumper Corner" at bounding box center [556, 58] width 191 height 10
click at [478, 128] on button "199" at bounding box center [486, 125] width 17 height 17
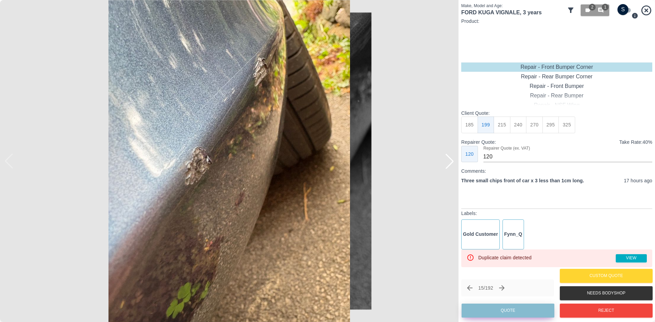
click at [510, 313] on button "Quote" at bounding box center [508, 311] width 93 height 14
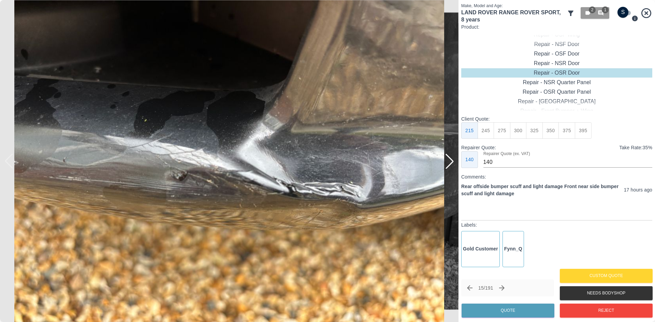
click at [449, 162] on div at bounding box center [449, 161] width 15 height 15
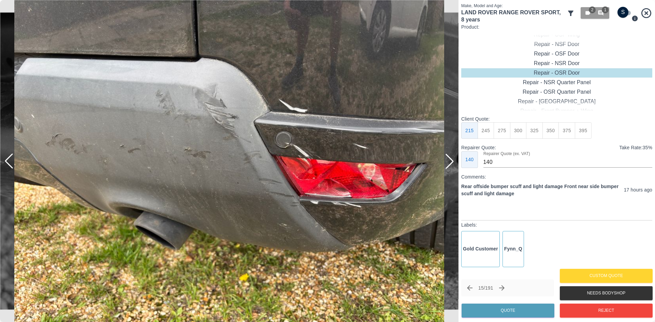
click at [449, 162] on div at bounding box center [449, 161] width 15 height 15
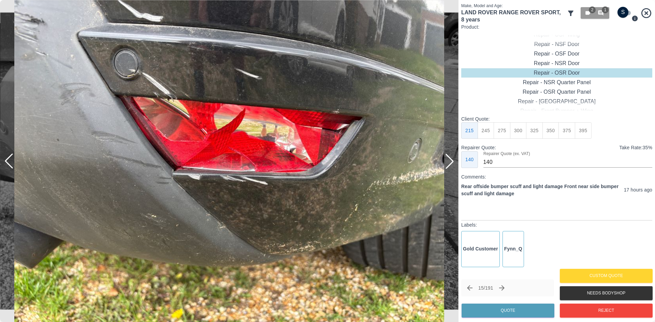
click at [449, 162] on div at bounding box center [449, 161] width 15 height 15
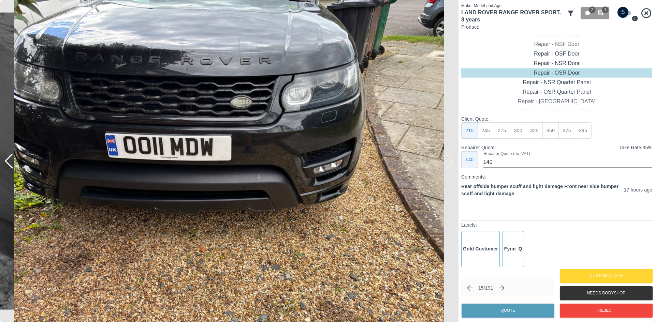
click at [449, 162] on img at bounding box center [229, 161] width 459 height 322
click at [9, 163] on div at bounding box center [8, 161] width 15 height 15
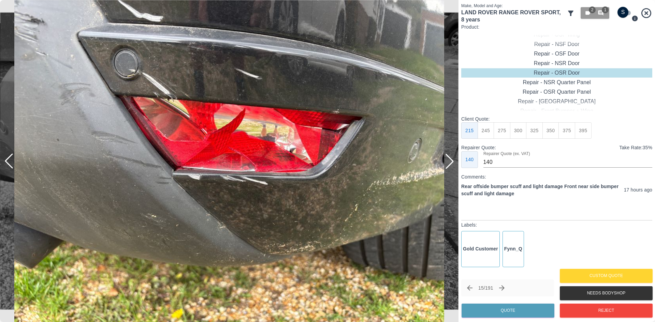
click at [9, 163] on div at bounding box center [8, 161] width 15 height 15
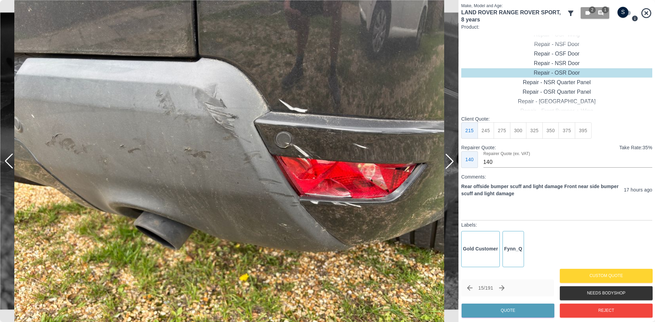
click at [9, 163] on div at bounding box center [8, 161] width 15 height 15
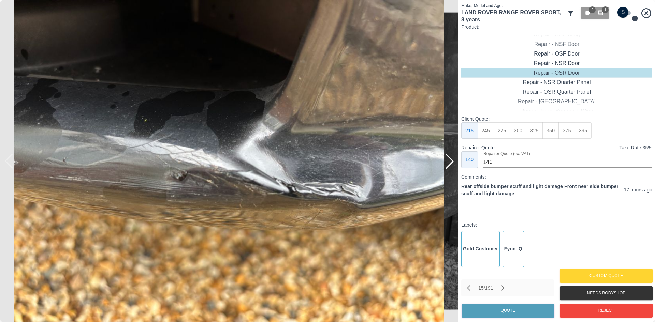
click at [9, 163] on img at bounding box center [229, 161] width 459 height 322
click at [626, 12] on input "checkbox" at bounding box center [623, 12] width 33 height 11
checkbox input "true"
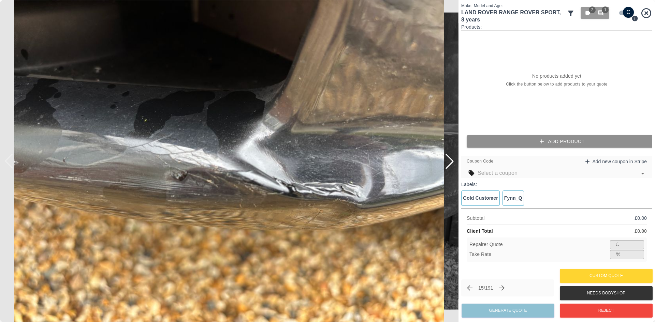
click at [561, 138] on button "Add Product" at bounding box center [562, 141] width 191 height 13
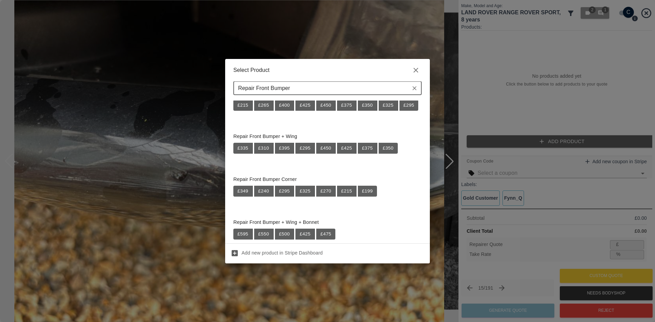
scroll to position [171, 0]
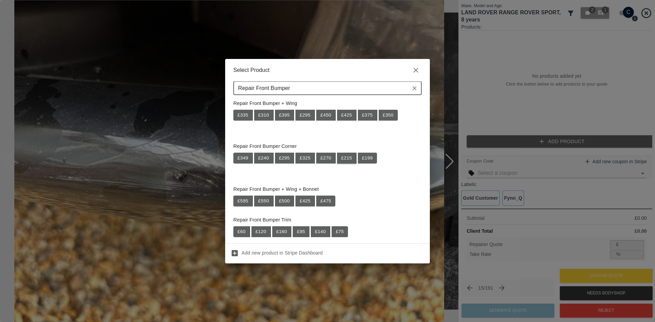
type input "Repair Front Bumper"
click at [347, 158] on button "£ 215" at bounding box center [346, 158] width 19 height 11
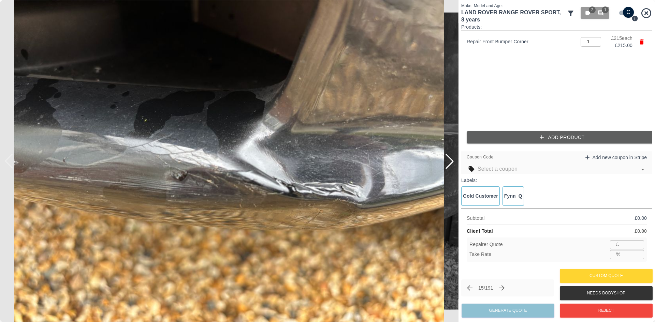
type input "139"
type input "35.3"
click at [450, 164] on div at bounding box center [449, 161] width 15 height 15
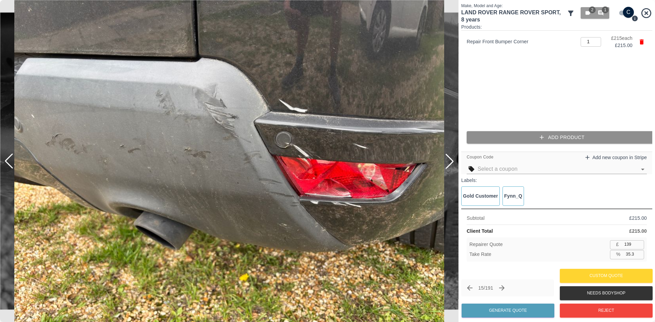
click at [544, 136] on icon "button" at bounding box center [542, 137] width 7 height 7
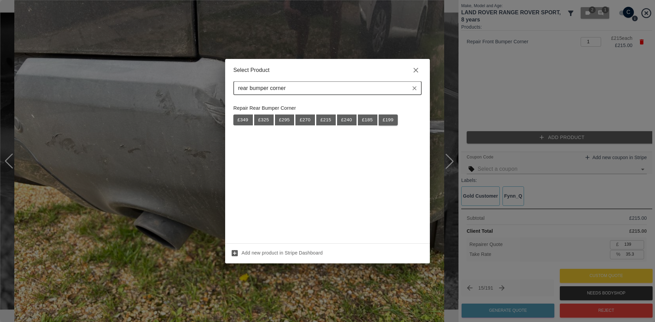
type input "rear bumper corner"
click at [382, 121] on button "£ 199" at bounding box center [388, 120] width 19 height 11
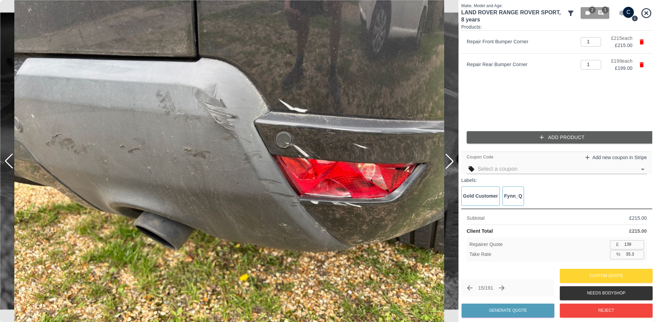
type input "269"
type input "35.0"
click at [530, 136] on button "Add Product" at bounding box center [562, 137] width 191 height 13
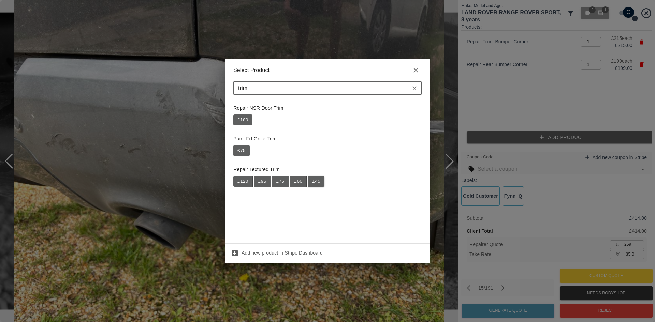
type input "trim"
click at [314, 180] on button "£ 45" at bounding box center [316, 181] width 16 height 11
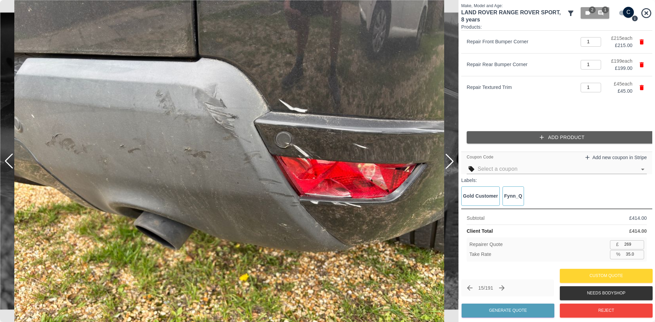
type input "298"
type input "35.1"
click at [633, 254] on input "35.1" at bounding box center [633, 254] width 21 height 9
click at [624, 249] on input "298" at bounding box center [633, 245] width 23 height 9
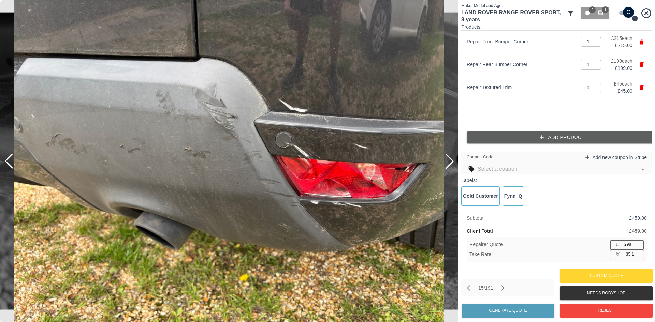
click at [624, 249] on input "298" at bounding box center [633, 245] width 23 height 9
type input "2"
type input "99.6"
type input "27"
type input "94.1"
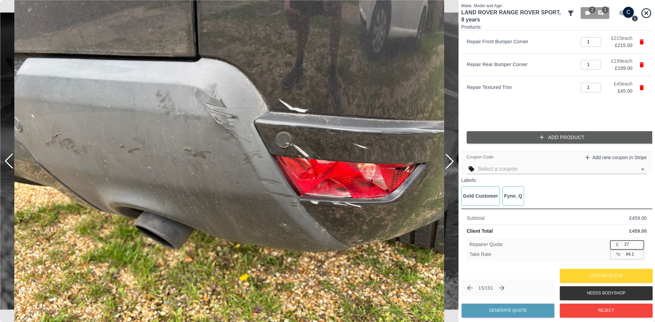
type input "275"
type input "40.1"
click at [641, 171] on icon "Open" at bounding box center [643, 170] width 8 height 8
type input "275"
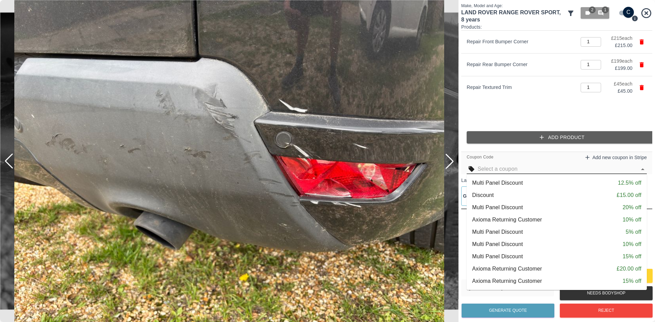
click at [528, 228] on div "Multi Panel Discount 5% off" at bounding box center [556, 232] width 169 height 8
type input "36.9"
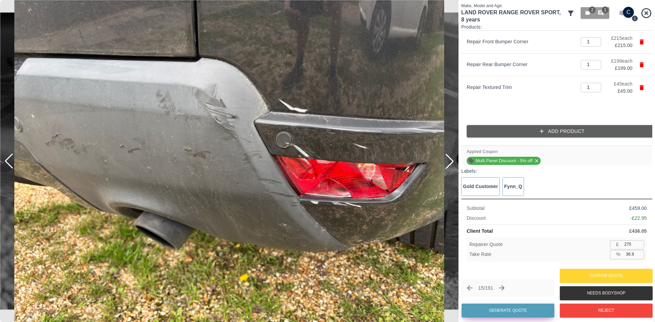
click at [516, 306] on button "Generate Quote" at bounding box center [508, 311] width 93 height 14
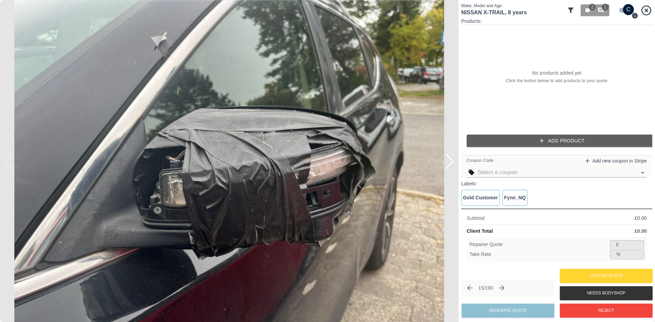
click at [618, 9] on input "checkbox" at bounding box center [628, 9] width 33 height 11
checkbox input "false"
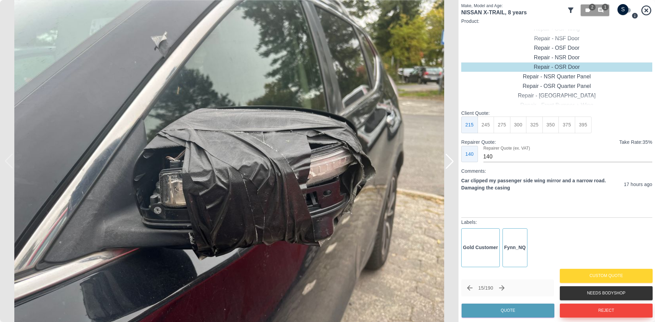
click at [583, 311] on button "Reject" at bounding box center [606, 311] width 93 height 14
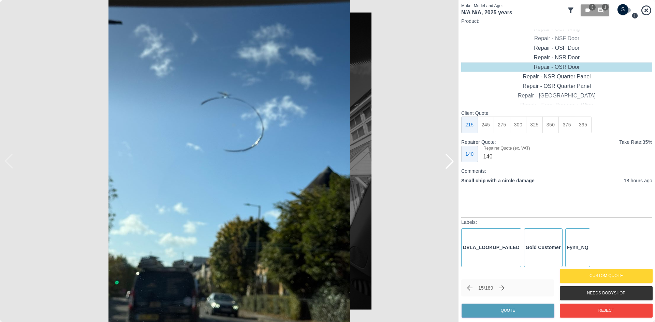
click at [455, 165] on div at bounding box center [449, 161] width 15 height 15
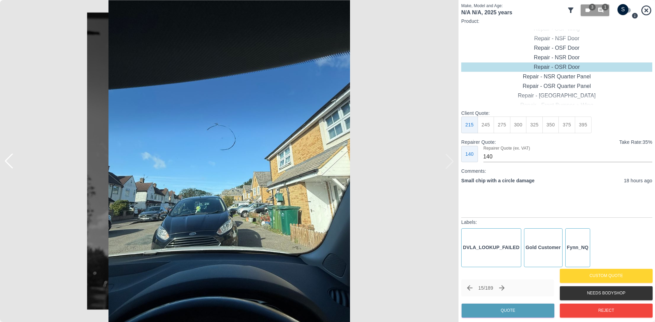
click at [452, 164] on img at bounding box center [229, 161] width 459 height 322
click at [628, 313] on button "Reject" at bounding box center [606, 311] width 93 height 14
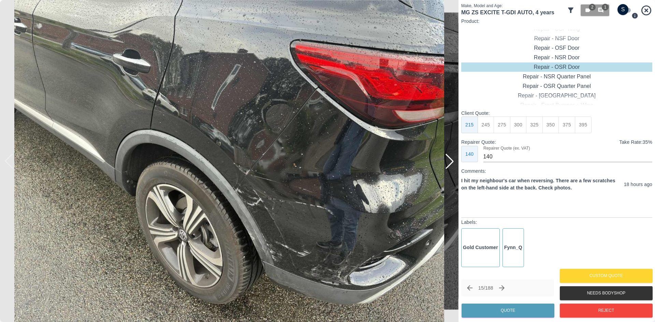
click at [448, 158] on div at bounding box center [449, 161] width 15 height 15
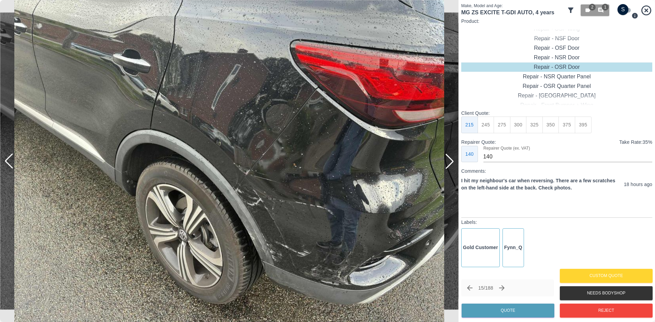
click at [448, 158] on div at bounding box center [449, 161] width 15 height 15
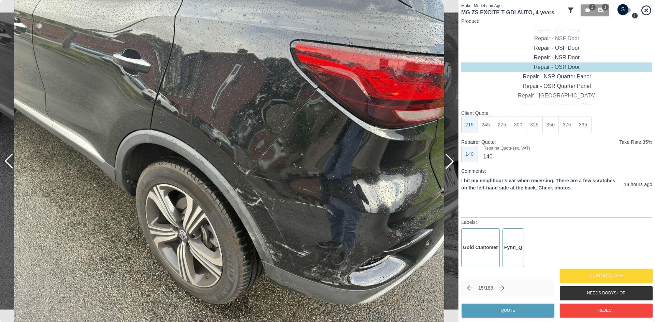
click at [448, 158] on div at bounding box center [449, 161] width 15 height 15
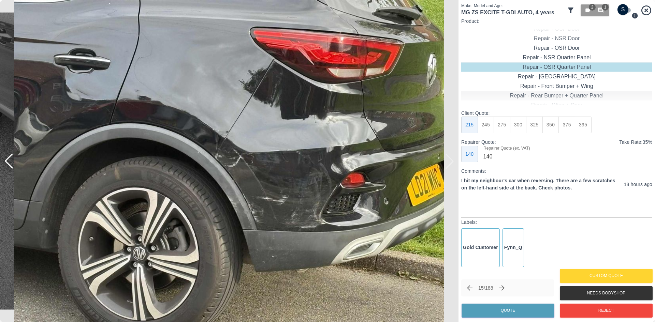
click at [562, 92] on div "Repair - Rear Bumper + Quarter Panel" at bounding box center [556, 96] width 191 height 10
click at [508, 125] on button "350" at bounding box center [502, 125] width 17 height 17
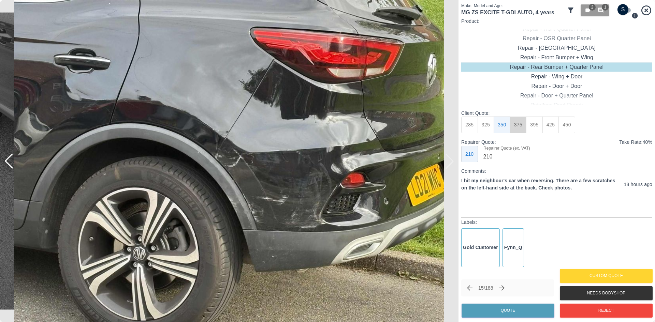
click at [517, 123] on button "375" at bounding box center [518, 125] width 17 height 17
type input "230"
click at [514, 307] on button "Quote" at bounding box center [508, 311] width 93 height 14
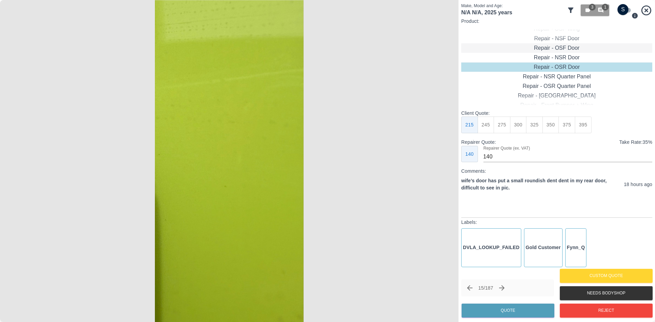
click at [564, 49] on div "Repair - OSF Door" at bounding box center [556, 48] width 191 height 10
drag, startPoint x: 558, startPoint y: 87, endPoint x: 559, endPoint y: 104, distance: 17.7
click at [559, 87] on div "Paintless Dent Repair" at bounding box center [556, 87] width 191 height 10
click at [564, 86] on div "Paintless Dent Repair" at bounding box center [556, 87] width 191 height 10
click at [516, 123] on button "200" at bounding box center [518, 125] width 17 height 17
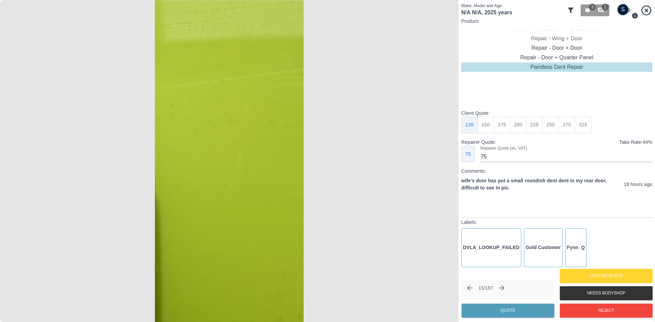
type input "100"
click at [508, 309] on button "Quote" at bounding box center [508, 311] width 93 height 14
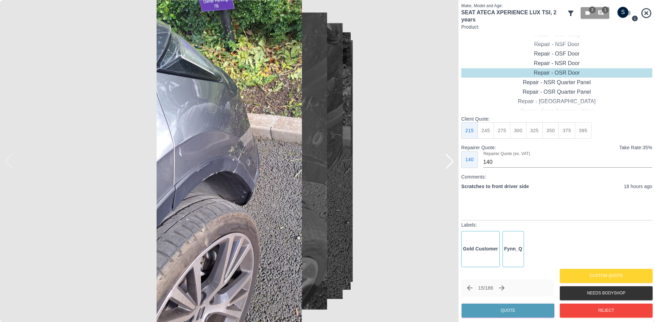
click at [449, 161] on div at bounding box center [449, 161] width 15 height 15
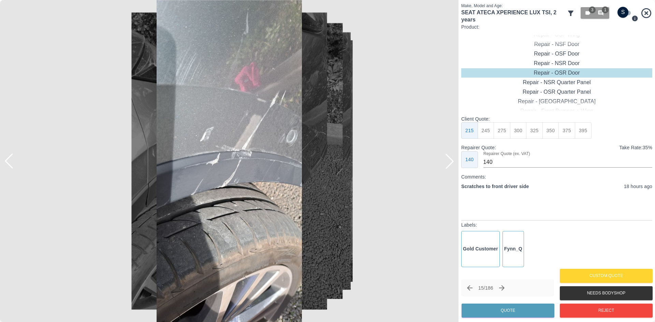
click at [449, 161] on div at bounding box center [449, 161] width 15 height 15
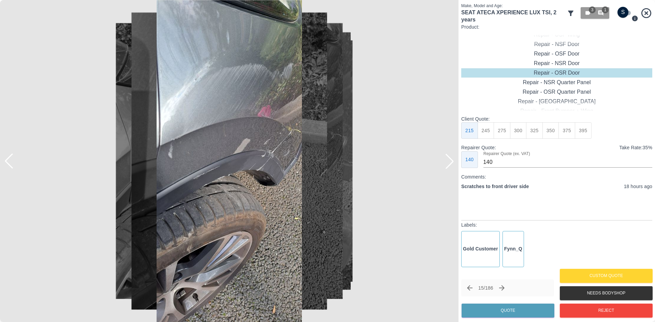
click at [449, 161] on div at bounding box center [449, 161] width 15 height 15
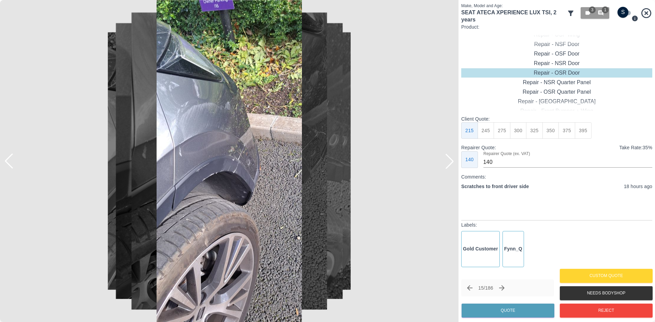
click at [623, 15] on input "checkbox" at bounding box center [623, 12] width 33 height 11
checkbox input "true"
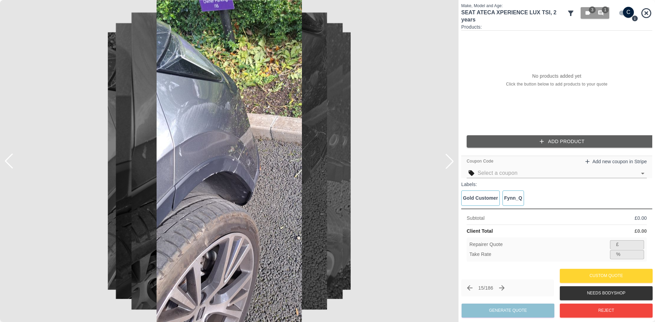
click at [556, 140] on button "Add Product" at bounding box center [562, 141] width 191 height 13
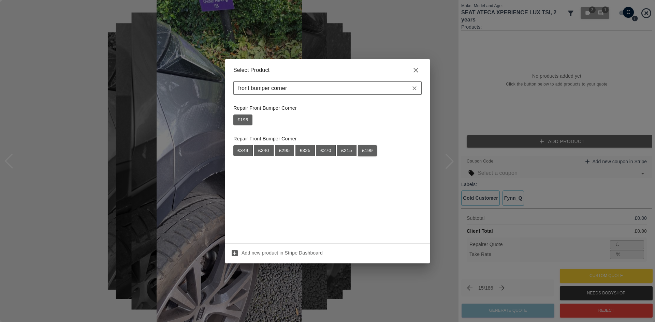
type input "front bumper corner"
click at [367, 150] on button "£ 199" at bounding box center [367, 150] width 19 height 11
type input "129"
type input "35.2"
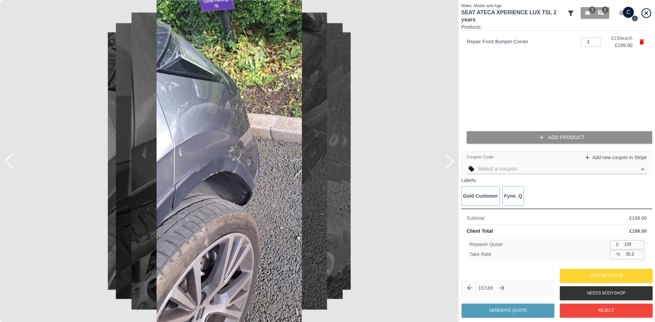
click at [555, 137] on button "Add Product" at bounding box center [562, 137] width 191 height 13
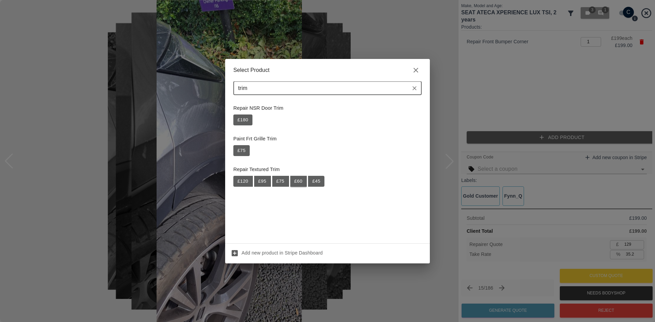
type input "trim"
click at [303, 183] on button "£ 60" at bounding box center [298, 181] width 17 height 11
type input "168"
type input "35.1"
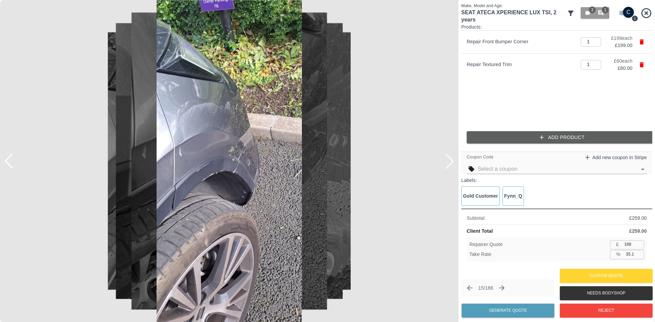
click at [631, 253] on input "35.1" at bounding box center [633, 254] width 21 height 9
click at [635, 244] on input "168" at bounding box center [633, 245] width 23 height 9
type input "16"
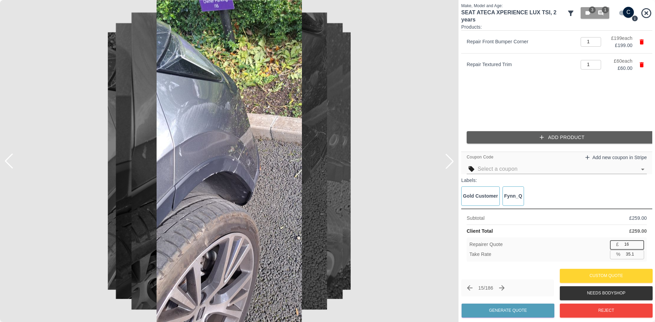
type input "93.8"
type input "1"
type input "99.6"
type input "16"
type input "93.8"
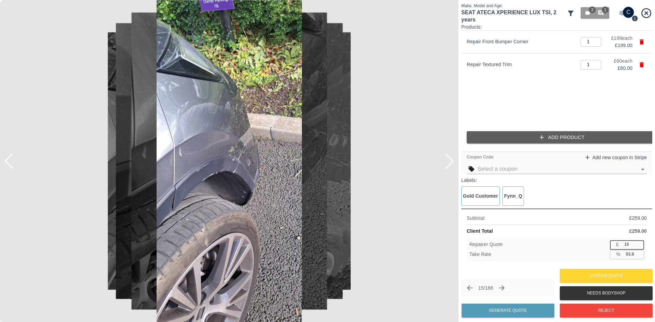
type input "160"
type input "38.2"
type input "160"
click at [510, 314] on button "Generate Quote" at bounding box center [508, 311] width 93 height 14
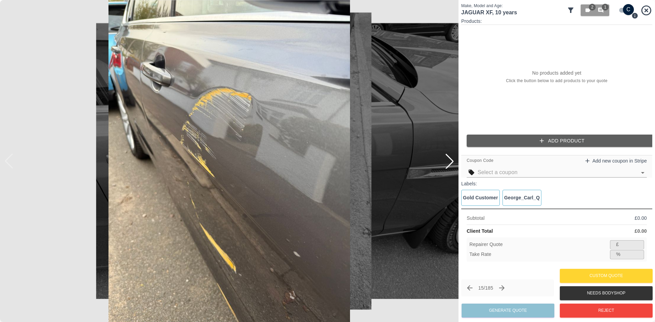
click at [452, 161] on div at bounding box center [449, 161] width 15 height 15
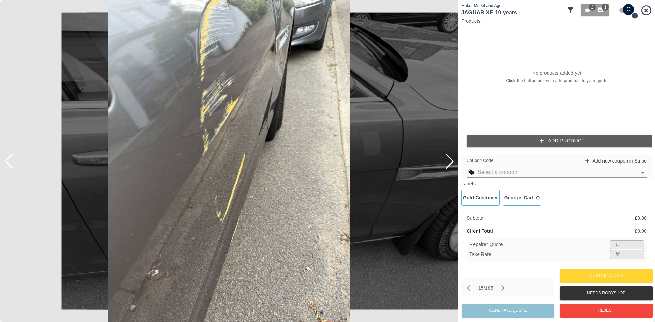
click at [452, 161] on div at bounding box center [449, 161] width 15 height 15
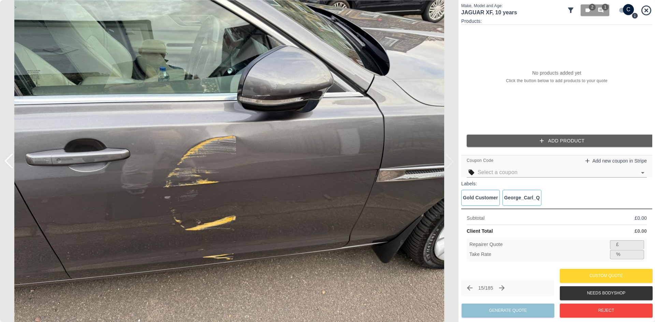
click at [452, 161] on img at bounding box center [229, 161] width 459 height 322
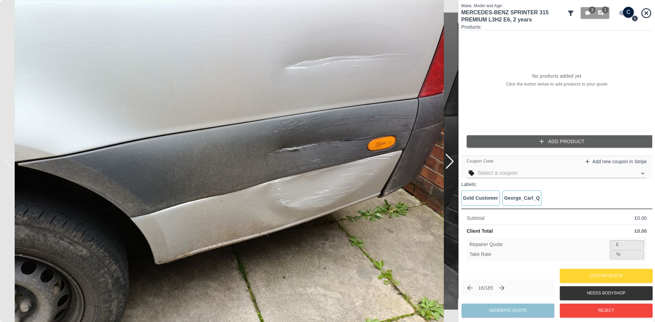
click at [450, 163] on div at bounding box center [449, 161] width 15 height 15
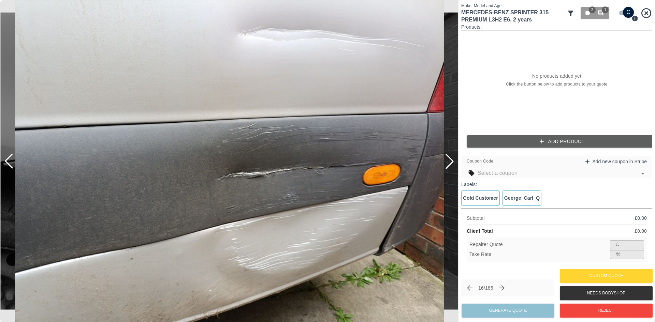
click at [450, 163] on div at bounding box center [449, 161] width 15 height 15
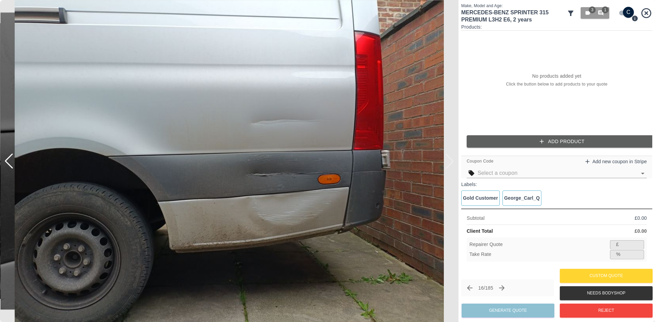
click at [450, 163] on img at bounding box center [229, 161] width 459 height 322
click at [550, 141] on button "Add Product" at bounding box center [562, 141] width 191 height 13
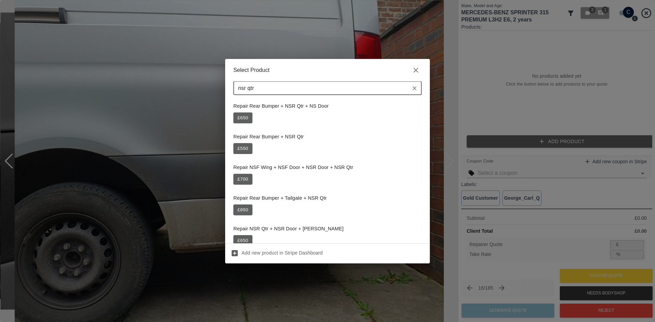
scroll to position [29, 0]
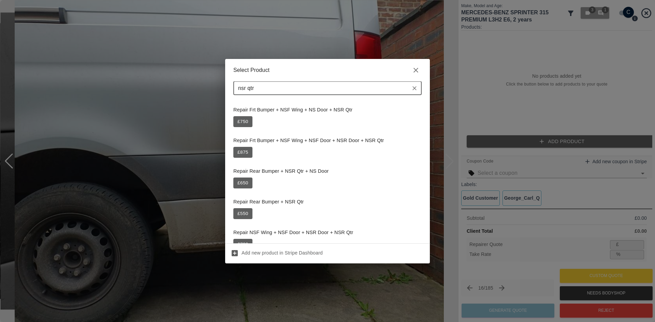
click at [308, 84] on input "nsr qtr" at bounding box center [321, 89] width 173 height 10
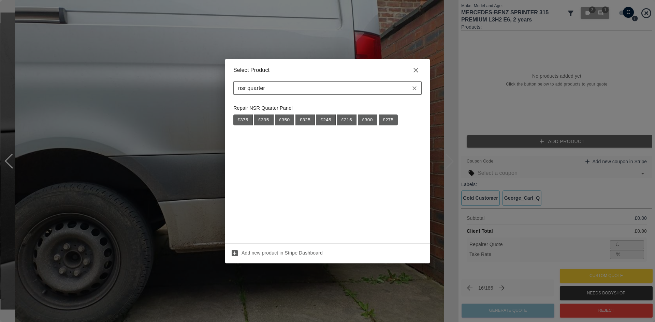
drag, startPoint x: 335, startPoint y: 90, endPoint x: 198, endPoint y: 94, distance: 137.6
click at [198, 94] on div "Select Product nsr quarter ​ Repair NSR Quarter Panel £ 375 £ 395 £ 350 £ 325 £…" at bounding box center [327, 161] width 655 height 322
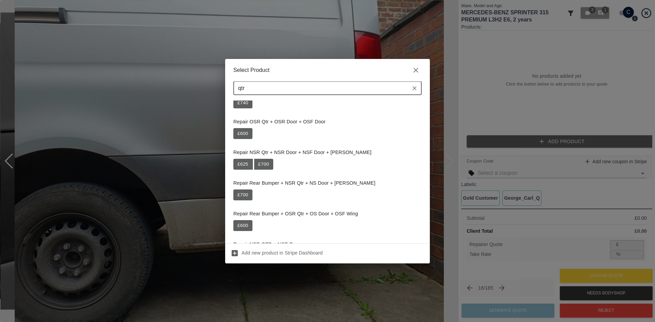
scroll to position [510, 0]
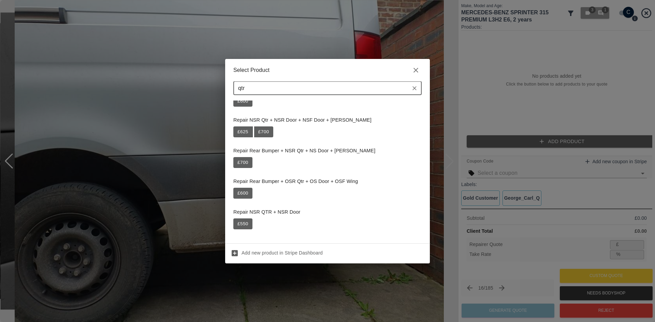
drag, startPoint x: 322, startPoint y: 86, endPoint x: 212, endPoint y: 93, distance: 110.8
click at [189, 92] on div "Select Product qtr ​ Repair Rear Bumper + NSR Qtr + NSR Door + NSF Door + NSF W…" at bounding box center [327, 161] width 655 height 322
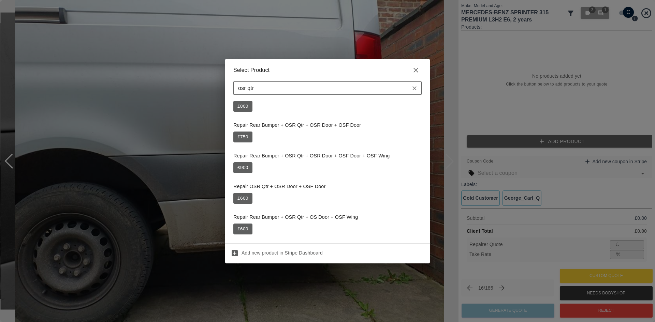
scroll to position [67, 0]
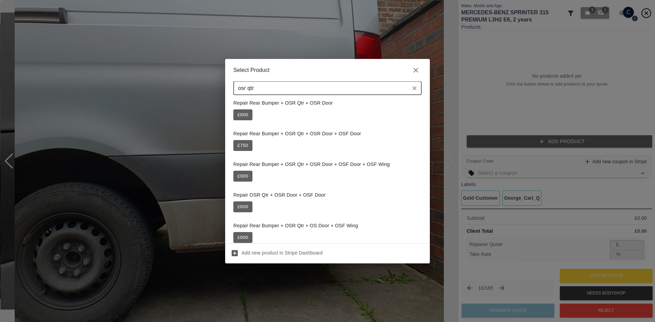
type input "osr qtr"
click at [416, 71] on icon "button" at bounding box center [416, 70] width 5 height 5
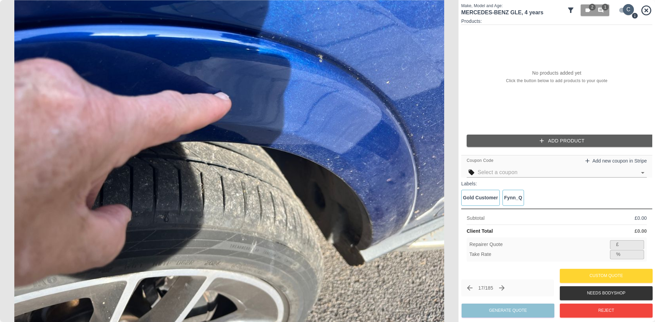
click at [633, 9] on input "checkbox" at bounding box center [628, 9] width 33 height 11
checkbox input "false"
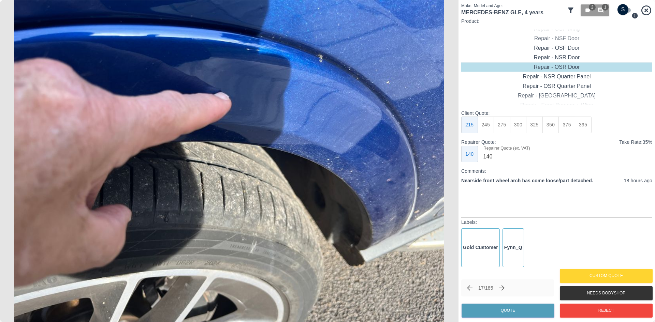
click at [506, 291] on icon "Next claim" at bounding box center [502, 288] width 8 height 8
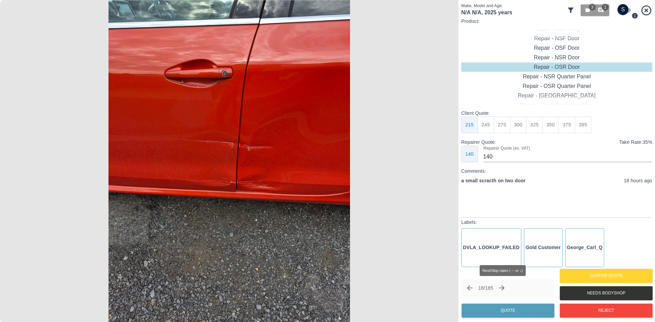
click at [506, 291] on icon "Next claim" at bounding box center [502, 288] width 8 height 8
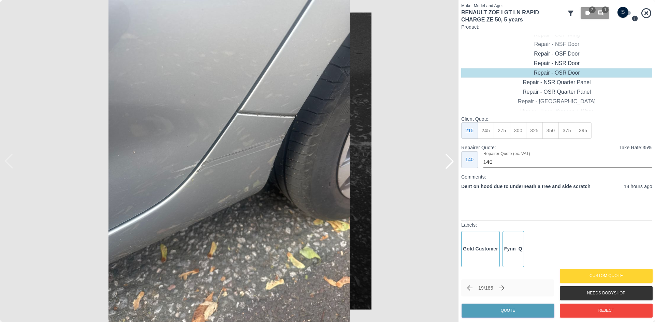
click at [447, 164] on div at bounding box center [449, 161] width 15 height 15
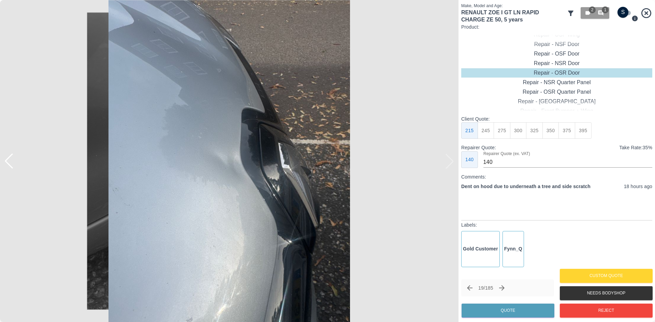
click at [447, 164] on img at bounding box center [229, 161] width 459 height 322
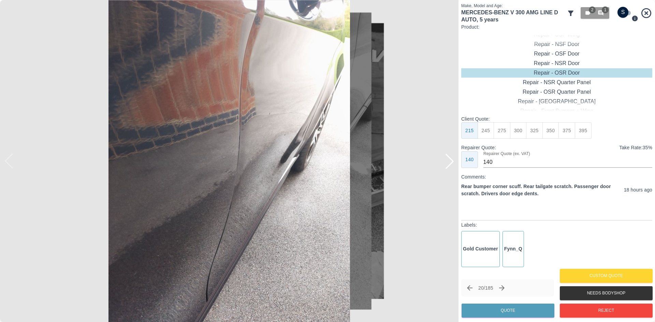
click at [446, 163] on div at bounding box center [449, 161] width 15 height 15
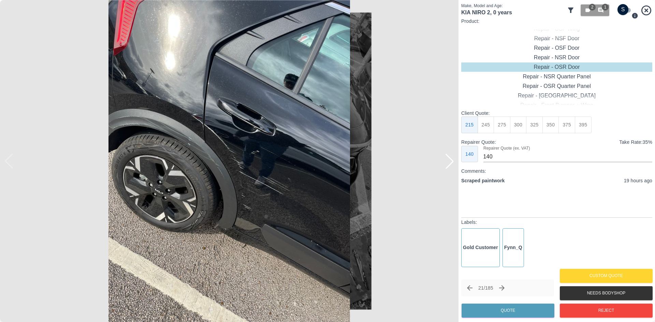
click at [446, 163] on div at bounding box center [449, 161] width 15 height 15
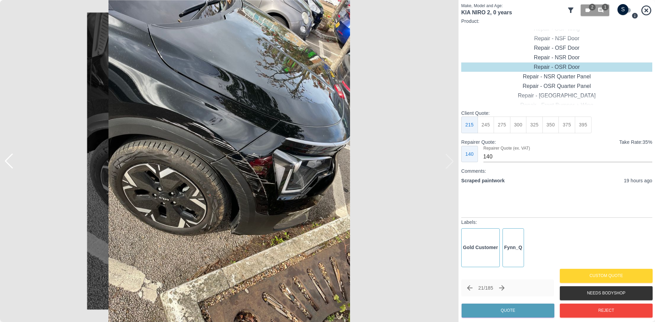
click at [446, 163] on img at bounding box center [229, 161] width 459 height 322
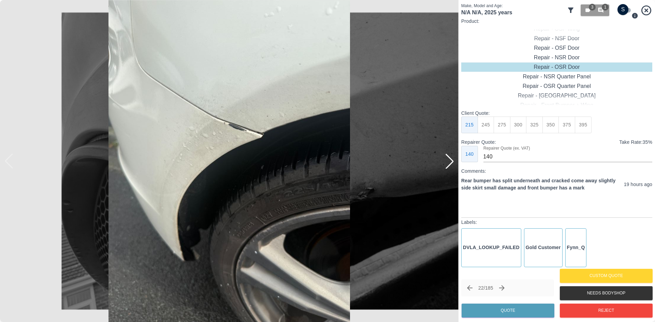
click at [446, 163] on div at bounding box center [449, 161] width 15 height 15
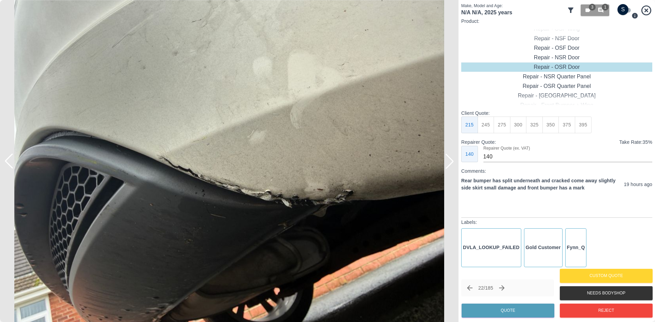
click at [446, 163] on div at bounding box center [449, 161] width 15 height 15
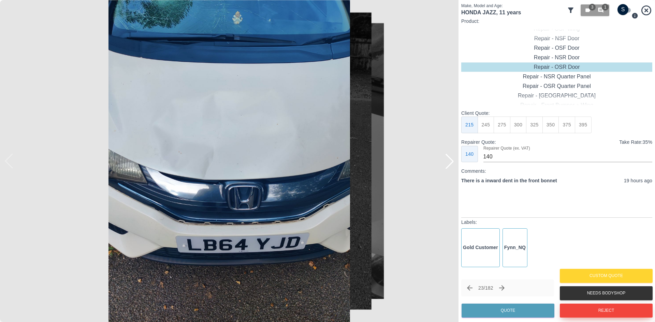
click at [588, 309] on button "Reject" at bounding box center [606, 311] width 93 height 14
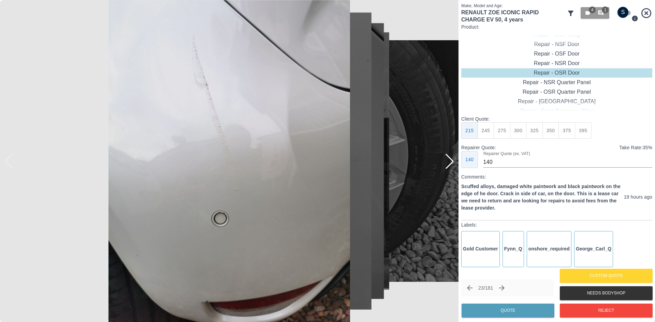
click at [451, 163] on div at bounding box center [449, 161] width 15 height 15
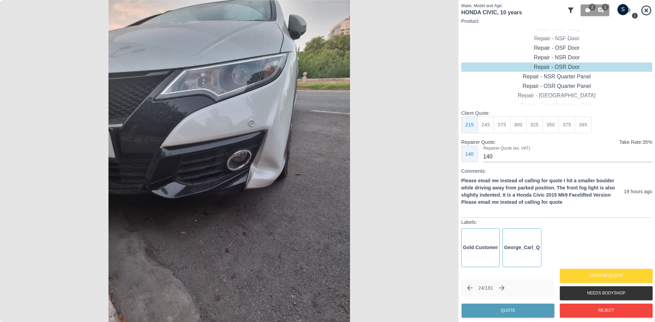
click at [450, 160] on img at bounding box center [229, 161] width 459 height 322
click at [447, 159] on img at bounding box center [229, 161] width 459 height 322
click at [233, 130] on img at bounding box center [229, 161] width 459 height 322
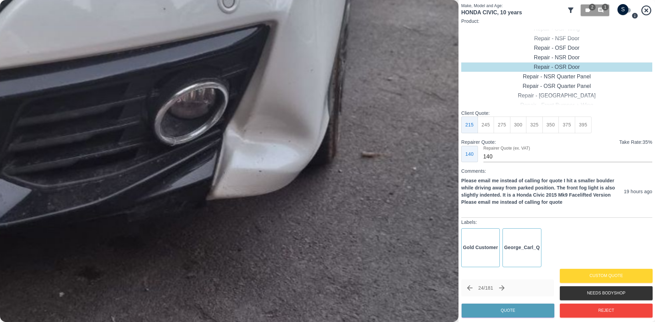
click at [227, 63] on img at bounding box center [162, 115] width 1376 height 967
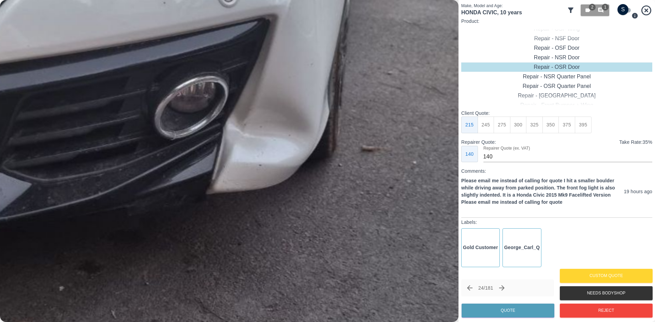
click at [228, 73] on img at bounding box center [162, 109] width 1376 height 967
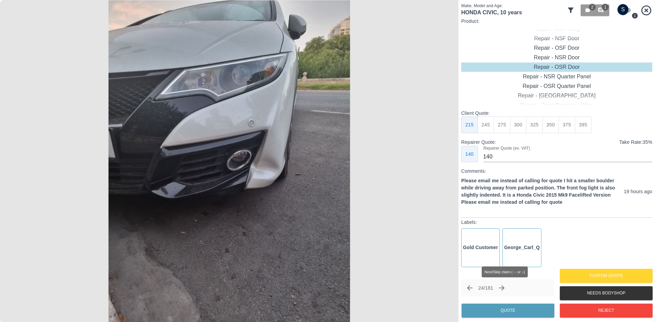
click at [508, 289] on button "Next claim" at bounding box center [502, 289] width 12 height 12
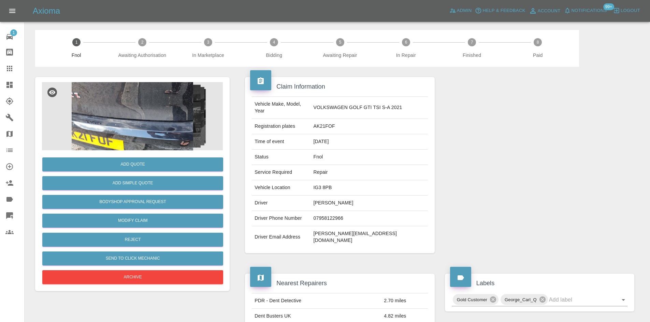
click at [186, 123] on img at bounding box center [132, 116] width 181 height 68
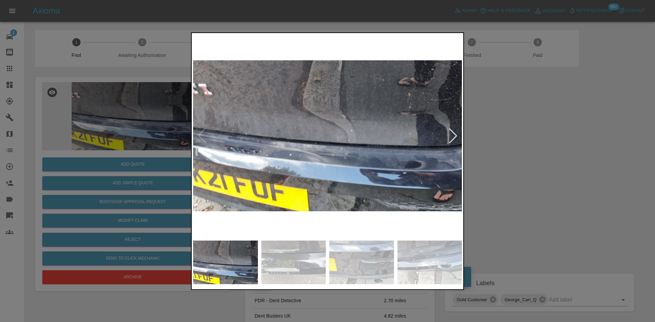
click at [455, 135] on div at bounding box center [453, 135] width 15 height 15
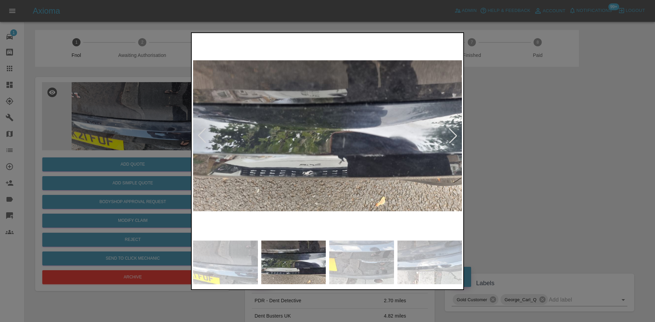
click at [455, 135] on div at bounding box center [453, 135] width 15 height 15
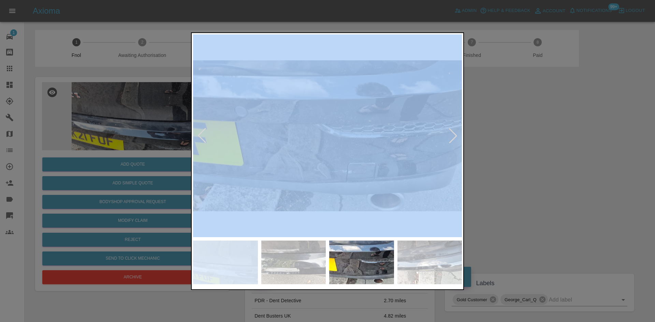
click at [455, 135] on div at bounding box center [453, 135] width 15 height 15
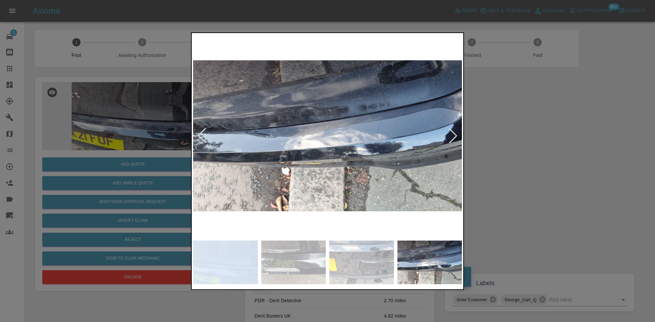
click at [455, 135] on div at bounding box center [453, 135] width 15 height 15
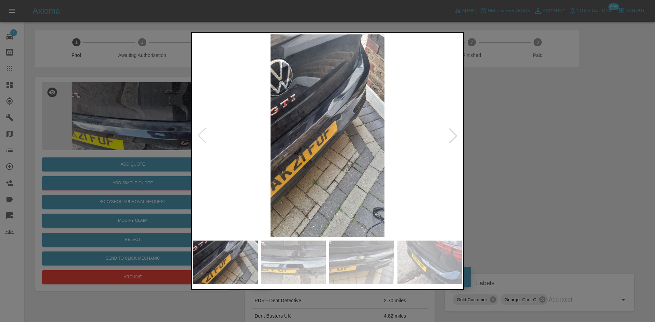
click at [455, 135] on div at bounding box center [453, 135] width 15 height 15
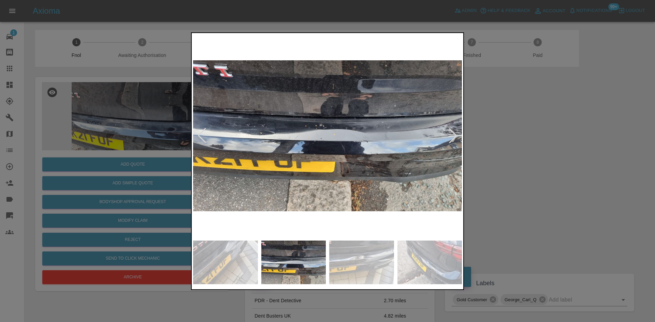
click at [522, 138] on div at bounding box center [327, 161] width 655 height 322
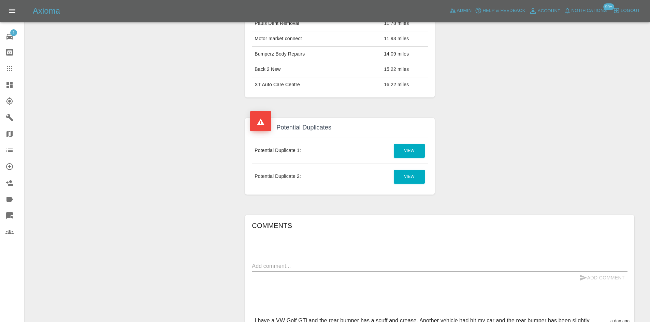
scroll to position [426, 0]
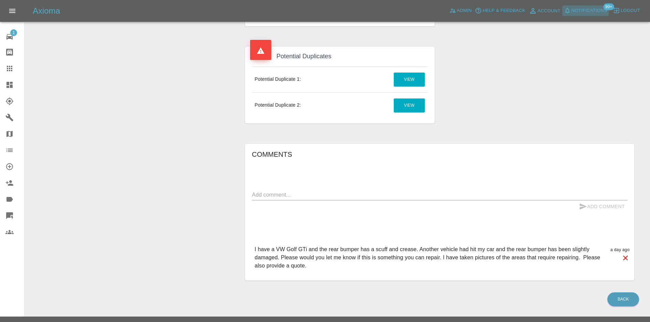
click at [600, 11] on span "Notifications" at bounding box center [589, 11] width 35 height 8
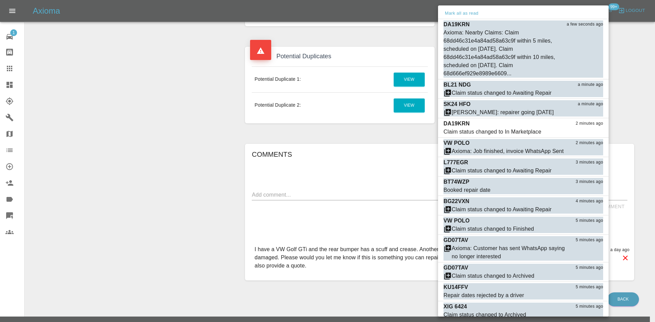
drag, startPoint x: 75, startPoint y: 141, endPoint x: 10, endPoint y: 84, distance: 86.6
click at [83, 142] on div at bounding box center [327, 161] width 655 height 322
click at [10, 87] on div at bounding box center [327, 161] width 655 height 322
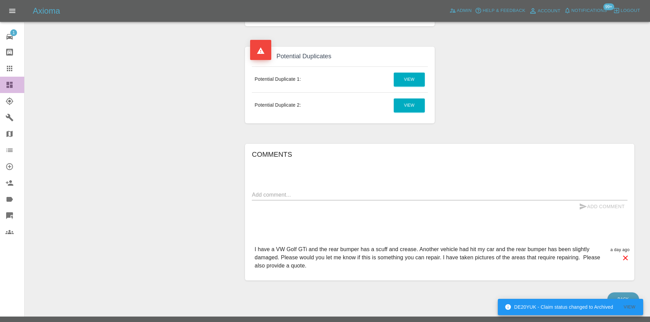
click at [12, 80] on link "Dashboard" at bounding box center [12, 85] width 24 height 16
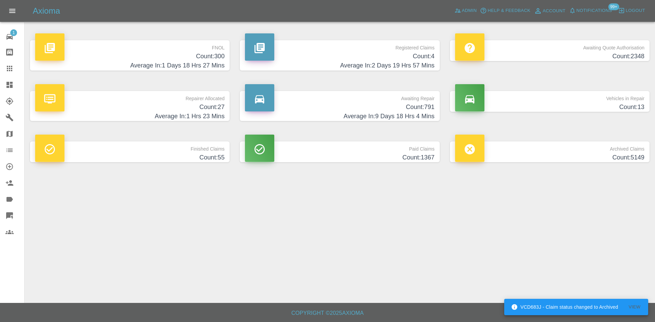
click at [599, 7] on span "Notifications" at bounding box center [594, 11] width 35 height 8
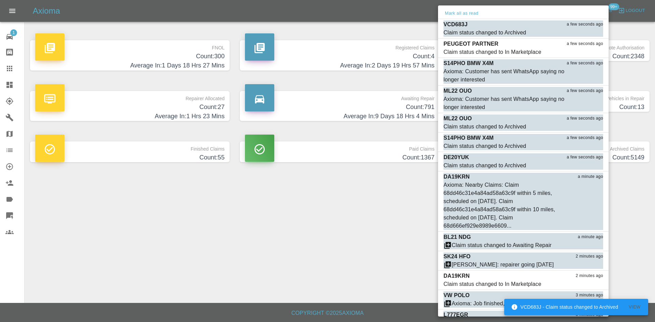
click at [231, 241] on div at bounding box center [327, 161] width 655 height 322
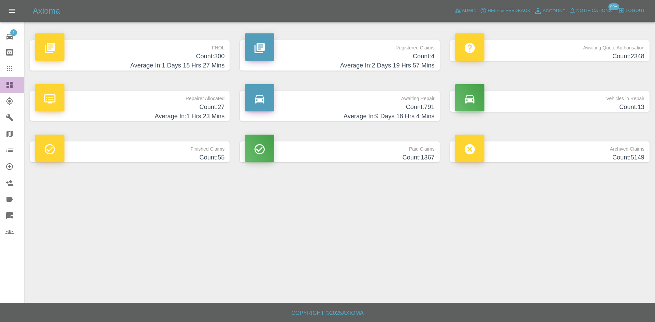
click at [2, 82] on link "Dashboard" at bounding box center [12, 85] width 24 height 16
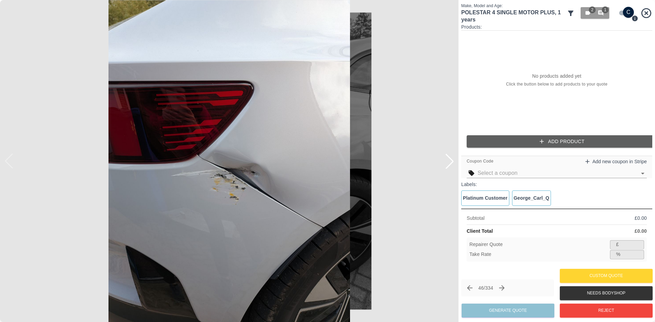
click at [450, 164] on div at bounding box center [449, 161] width 15 height 15
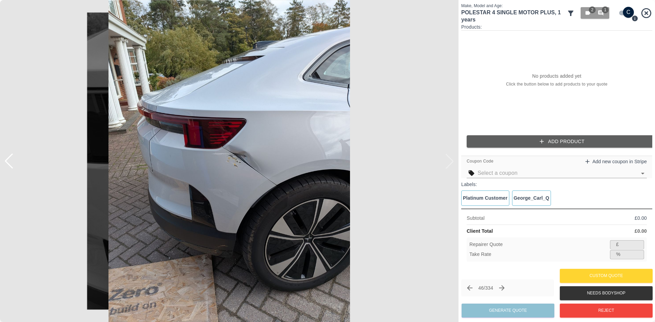
click at [450, 164] on img at bounding box center [229, 161] width 459 height 322
click at [506, 286] on icon "Next claim" at bounding box center [502, 288] width 8 height 8
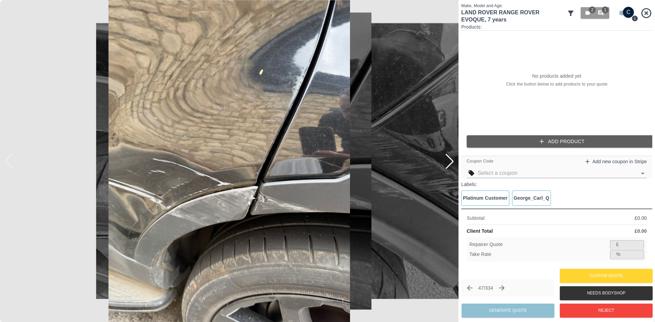
drag, startPoint x: 508, startPoint y: 283, endPoint x: 507, endPoint y: 286, distance: 3.6
click at [507, 283] on span "Next/Skip claim (→ or ↓)" at bounding box center [502, 289] width 12 height 12
click at [506, 287] on icon "Next claim" at bounding box center [502, 288] width 8 height 8
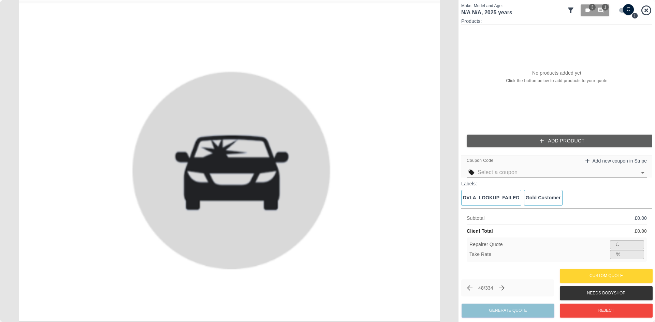
click at [631, 9] on input "checkbox" at bounding box center [628, 9] width 33 height 11
checkbox input "false"
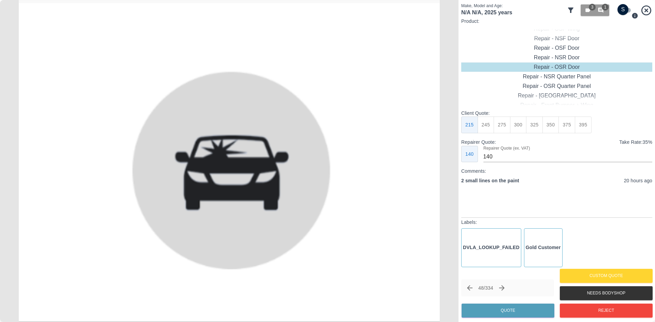
click at [588, 236] on div "DVLA_LOOKUP_FAILED Gold Customer" at bounding box center [556, 248] width 191 height 39
click at [602, 307] on button "Reject" at bounding box center [606, 311] width 93 height 14
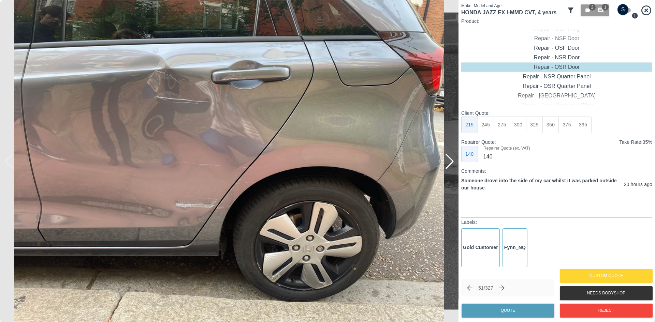
click at [453, 164] on div at bounding box center [449, 161] width 15 height 15
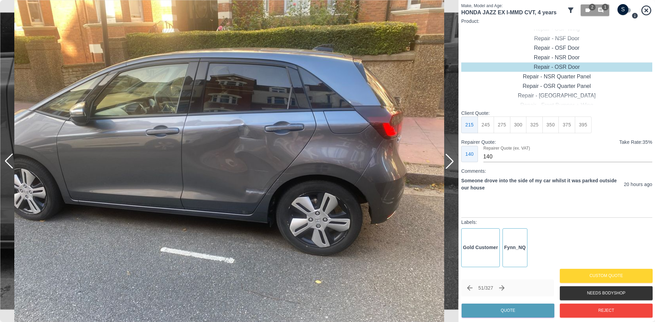
click at [453, 164] on div at bounding box center [449, 161] width 15 height 15
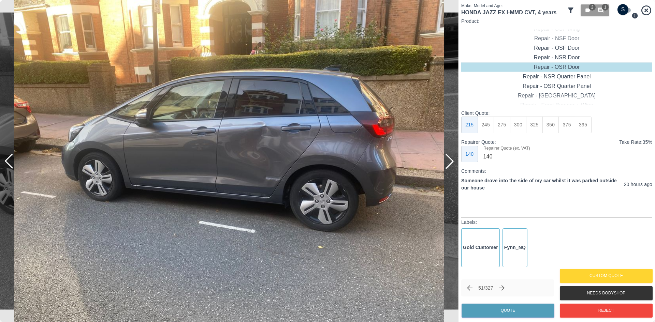
click at [453, 164] on div at bounding box center [449, 161] width 15 height 15
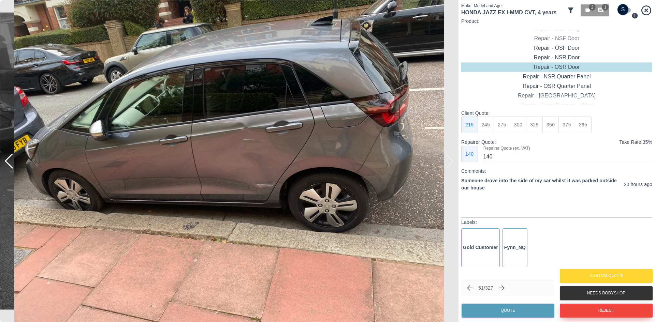
click at [583, 313] on button "Reject" at bounding box center [606, 311] width 93 height 14
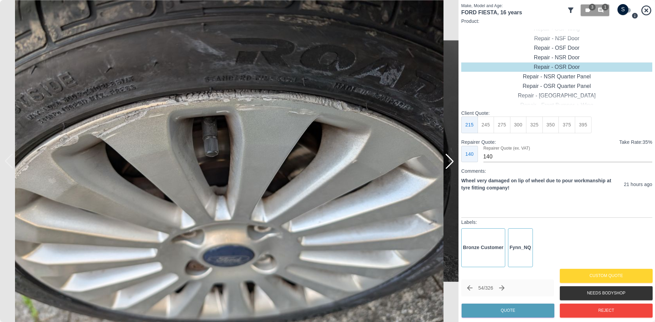
click at [452, 167] on div at bounding box center [449, 161] width 15 height 15
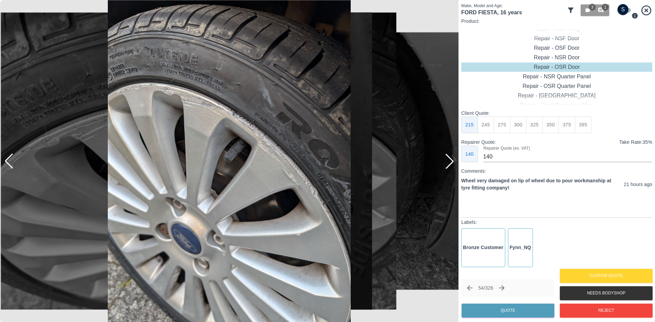
click at [452, 167] on div at bounding box center [449, 161] width 15 height 15
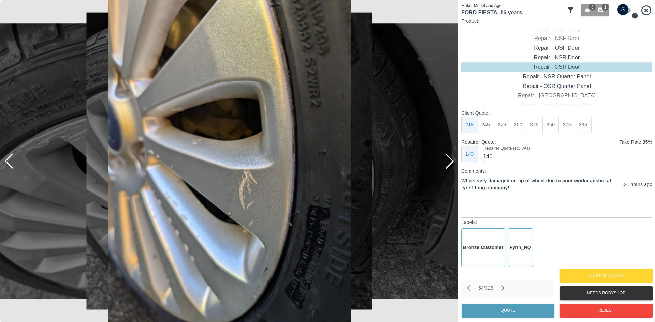
click at [452, 167] on div at bounding box center [449, 161] width 15 height 15
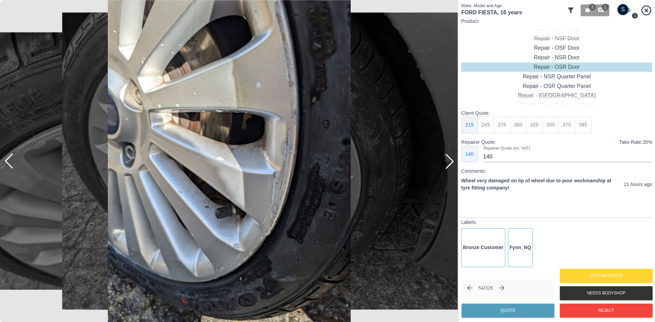
click at [452, 167] on div at bounding box center [449, 161] width 15 height 15
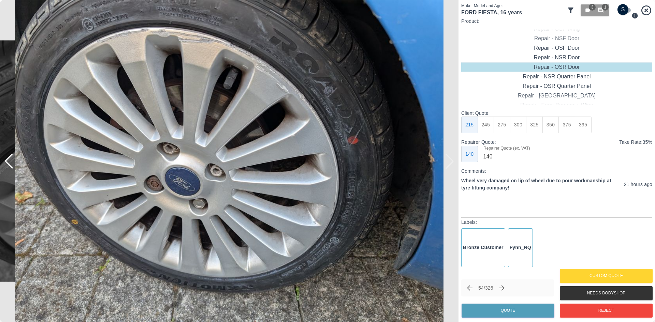
click at [452, 167] on img at bounding box center [229, 161] width 459 height 322
click at [623, 9] on input "checkbox" at bounding box center [623, 9] width 33 height 11
checkbox input "true"
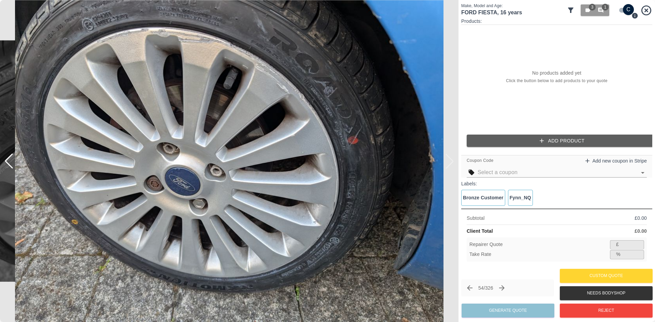
click at [547, 139] on button "Add Product" at bounding box center [562, 141] width 191 height 13
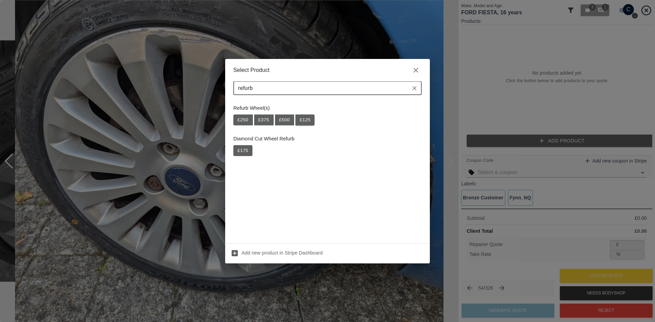
type input "refurb"
click at [302, 118] on button "£ 125" at bounding box center [305, 120] width 19 height 11
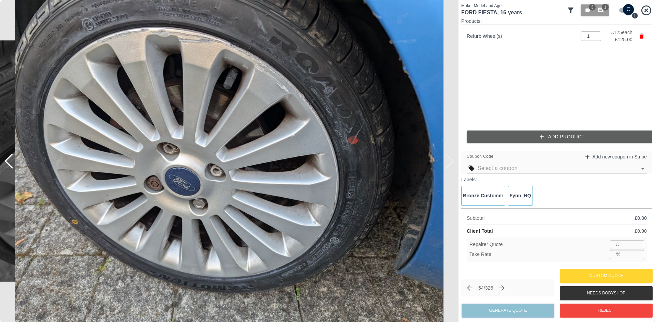
type input "81"
type input "35.2"
click at [625, 247] on input "81" at bounding box center [633, 245] width 23 height 9
type input "7"
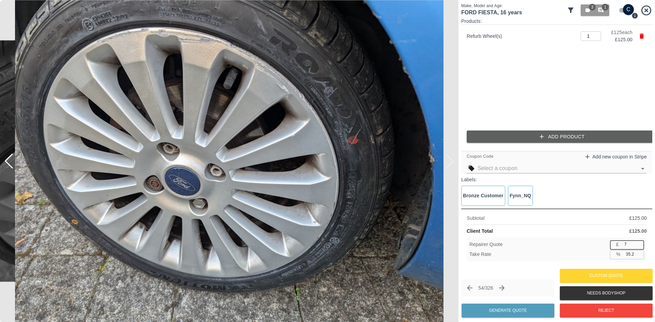
type input "94.4"
type input "75"
type input "40.0"
type input "75"
click at [532, 309] on button "Generate Quote" at bounding box center [508, 311] width 93 height 14
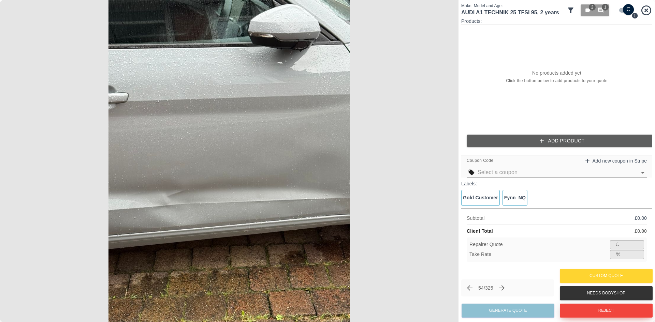
click at [581, 306] on button "Reject" at bounding box center [606, 311] width 93 height 14
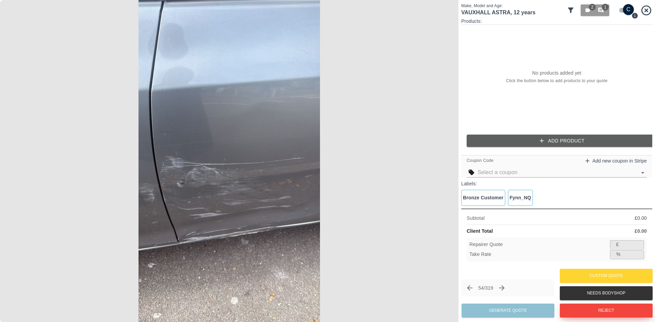
click at [583, 311] on button "Reject" at bounding box center [606, 311] width 93 height 14
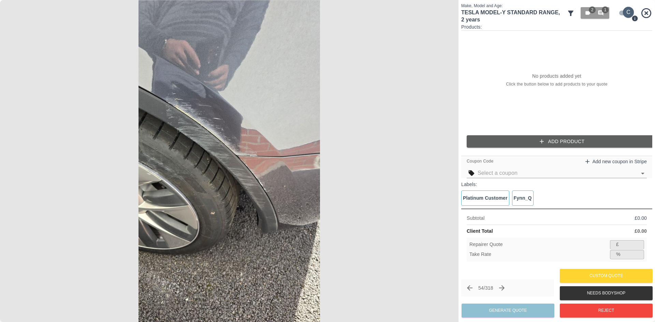
click at [622, 10] on input "checkbox" at bounding box center [628, 12] width 33 height 11
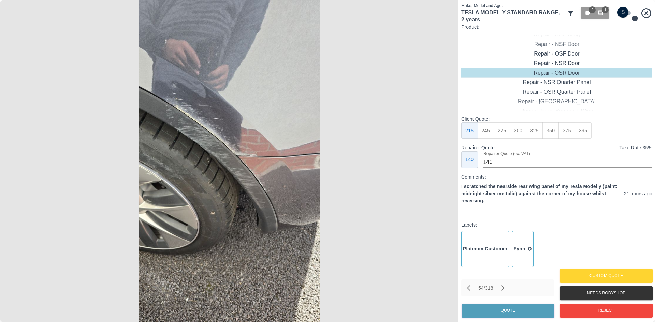
click at [622, 12] on input "checkbox" at bounding box center [623, 12] width 33 height 11
checkbox input "true"
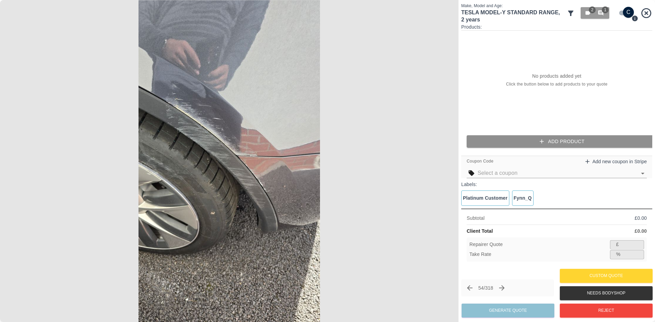
click at [558, 143] on button "Add Product" at bounding box center [562, 141] width 191 height 13
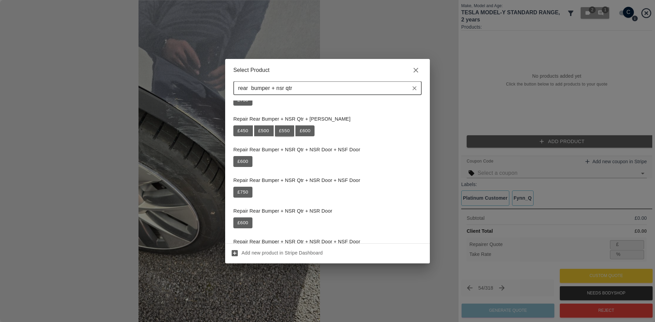
scroll to position [580, 0]
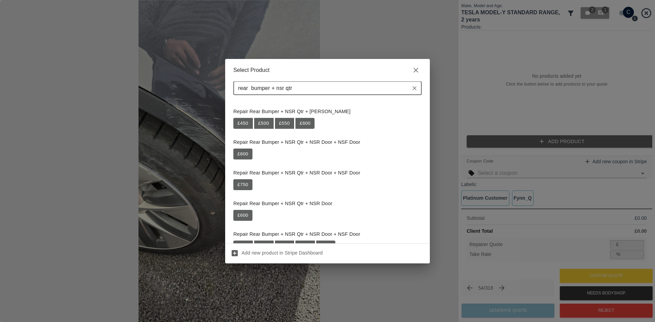
drag, startPoint x: 274, startPoint y: 90, endPoint x: 279, endPoint y: 90, distance: 5.2
click at [275, 90] on input "rear bumper + nsr qtr" at bounding box center [321, 89] width 173 height 10
click at [285, 90] on input "rear bumper + nsr qtr" at bounding box center [321, 89] width 173 height 10
click at [289, 90] on input "rear bumper + nsr qtr" at bounding box center [321, 89] width 173 height 10
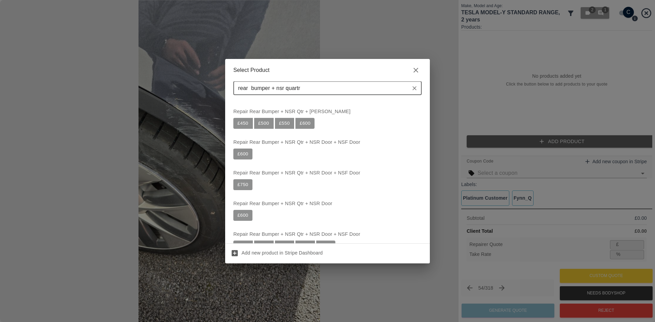
scroll to position [0, 0]
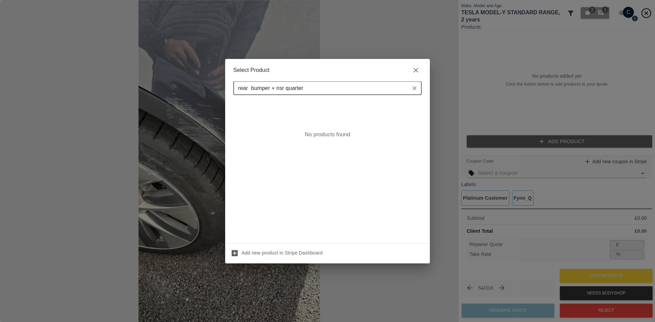
drag, startPoint x: 332, startPoint y: 87, endPoint x: 277, endPoint y: 88, distance: 54.9
click at [277, 88] on input "rear bumper + nsr quarter" at bounding box center [321, 89] width 173 height 10
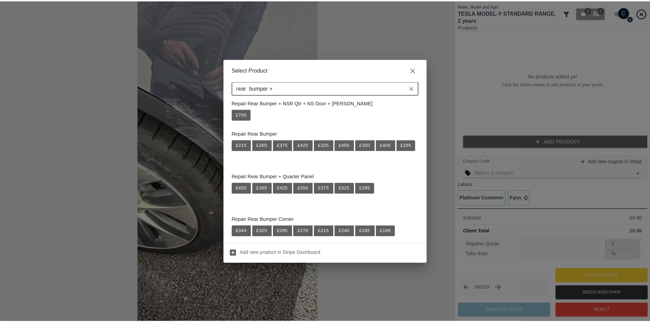
scroll to position [478, 0]
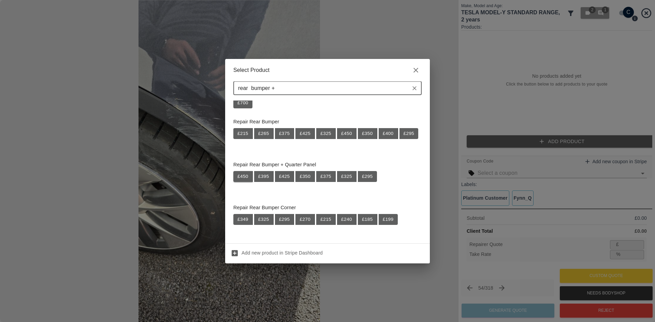
type input "rear bumper +"
click at [238, 179] on button "£ 450" at bounding box center [242, 176] width 19 height 11
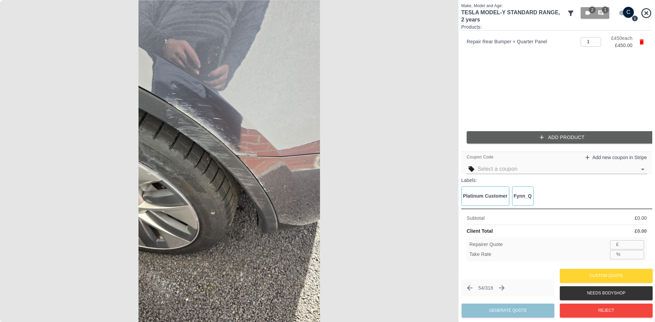
type input "292"
type input "35.1"
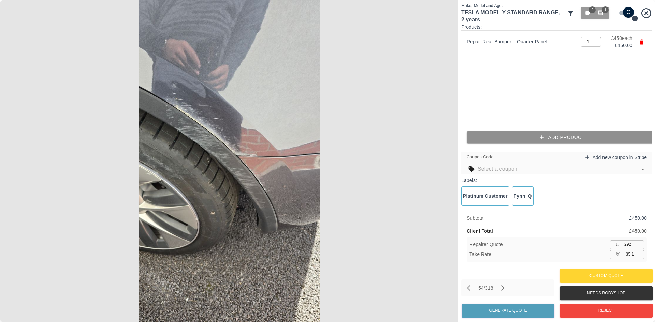
click at [574, 138] on button "Add Product" at bounding box center [562, 137] width 191 height 13
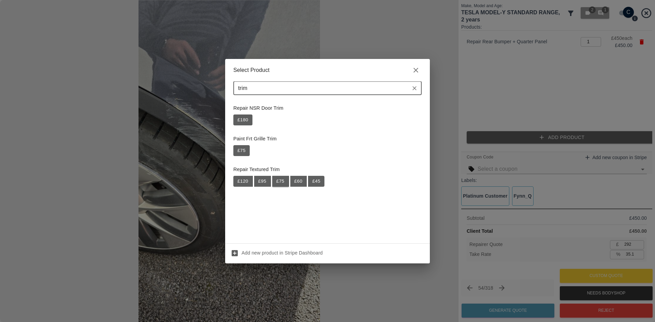
type input "trim"
click at [281, 182] on button "£ 75" at bounding box center [280, 181] width 17 height 11
type input "341"
type input "35.0"
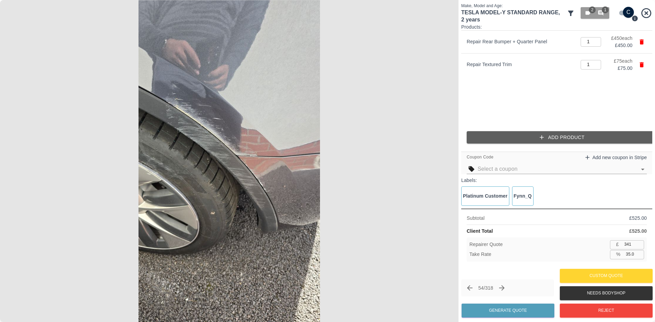
drag, startPoint x: 433, startPoint y: 139, endPoint x: 632, endPoint y: 243, distance: 224.8
click at [632, 243] on input "341" at bounding box center [633, 245] width 23 height 9
click at [633, 240] on div "Subtotal £ 525.00 Client Total £ 525.00 Repairer Quote £ 341 ​ Take Rate % 35.0…" at bounding box center [556, 238] width 191 height 59
click at [633, 242] on input "341" at bounding box center [633, 245] width 23 height 9
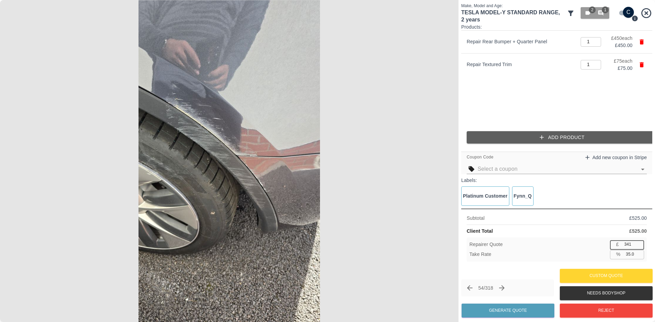
click at [633, 242] on input "341" at bounding box center [633, 245] width 23 height 9
type input "3"
type input "99.4"
type input "30"
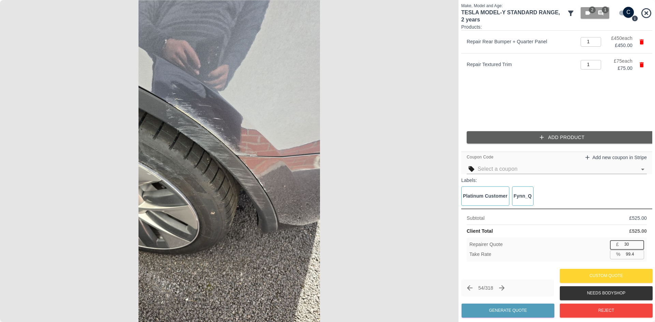
type input "94.3"
type input "300"
type input "42.9"
type input "300"
click at [518, 312] on button "Generate Quote" at bounding box center [508, 311] width 93 height 14
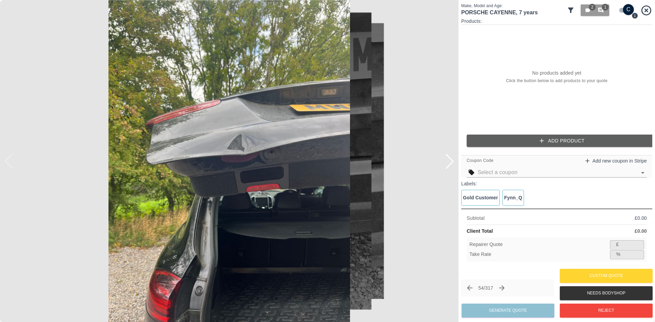
click at [453, 161] on div at bounding box center [449, 161] width 15 height 15
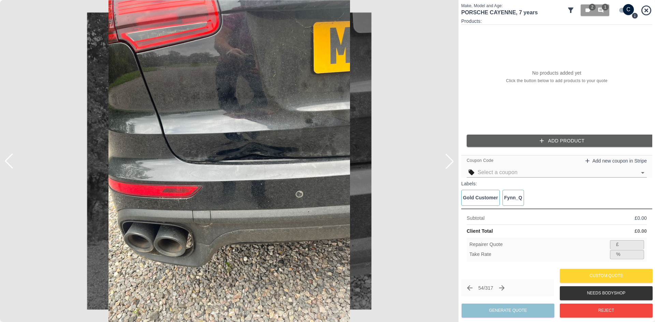
click at [453, 161] on div at bounding box center [449, 161] width 15 height 15
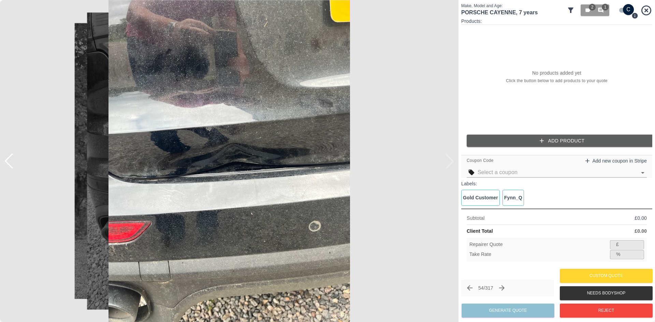
drag, startPoint x: 616, startPoint y: 10, endPoint x: 625, endPoint y: 12, distance: 8.6
click at [620, 11] on input "checkbox" at bounding box center [628, 9] width 33 height 11
checkbox input "false"
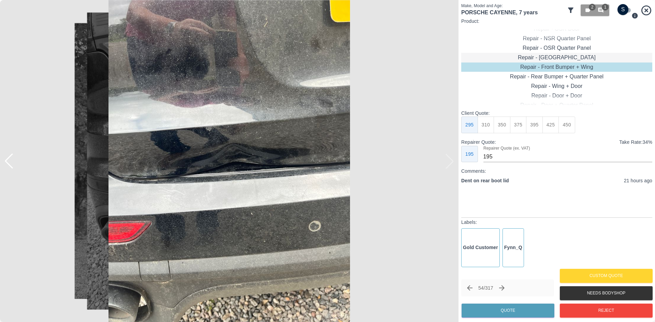
click at [562, 57] on div "Repair - [GEOGRAPHIC_DATA]" at bounding box center [556, 58] width 191 height 10
click at [586, 125] on button "395" at bounding box center [583, 125] width 17 height 17
type input "265"
click at [507, 308] on button "Quote" at bounding box center [508, 311] width 93 height 14
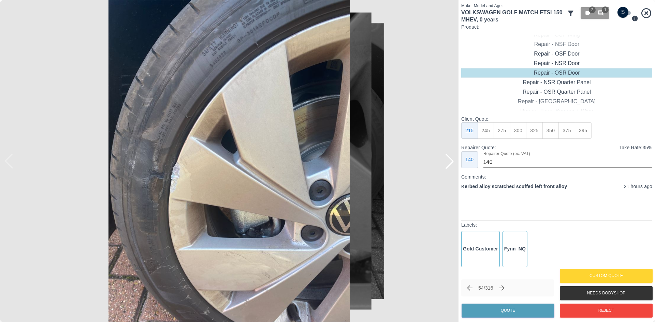
click at [452, 163] on div at bounding box center [449, 161] width 15 height 15
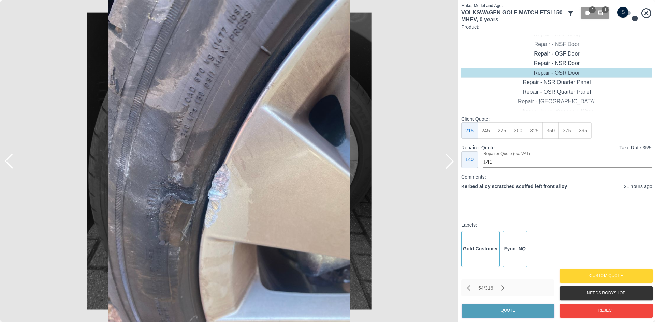
click at [452, 162] on div at bounding box center [449, 161] width 15 height 15
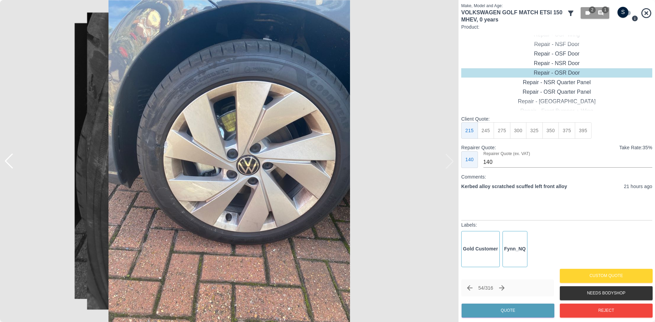
click at [452, 162] on img at bounding box center [229, 161] width 459 height 322
click at [626, 14] on input "checkbox" at bounding box center [623, 12] width 33 height 11
checkbox input "true"
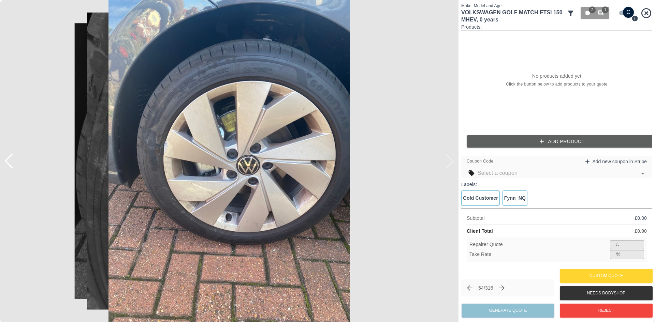
click at [546, 145] on button "Add Product" at bounding box center [562, 141] width 191 height 13
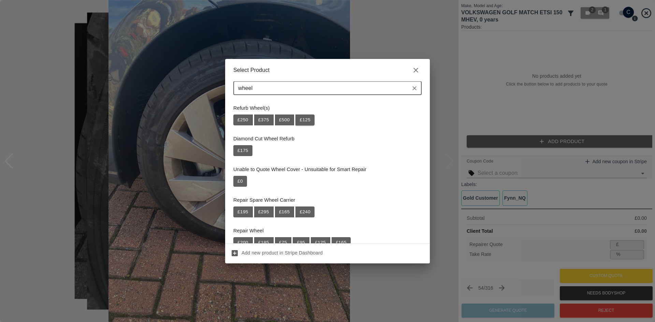
type input "wheel"
click at [309, 121] on button "£ 125" at bounding box center [305, 120] width 19 height 11
type input "81"
type input "35.2"
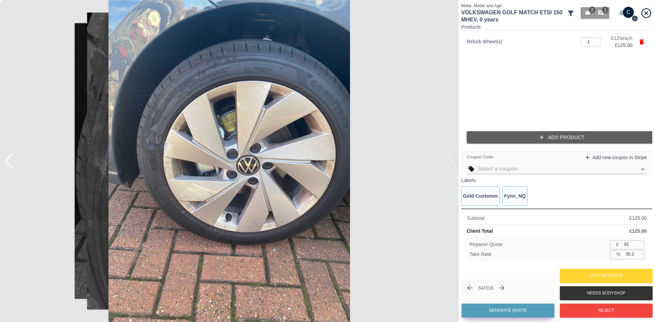
click at [519, 308] on button "Generate Quote" at bounding box center [508, 311] width 93 height 14
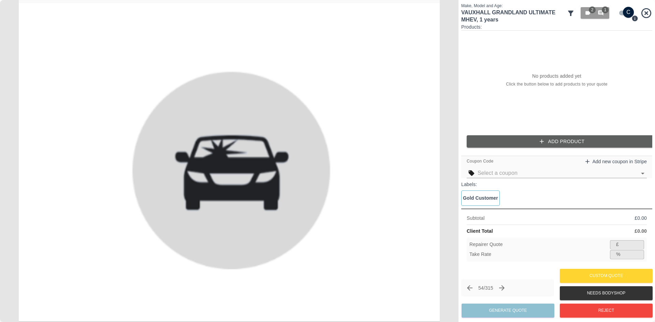
click at [625, 12] on input "checkbox" at bounding box center [628, 12] width 33 height 11
checkbox input "false"
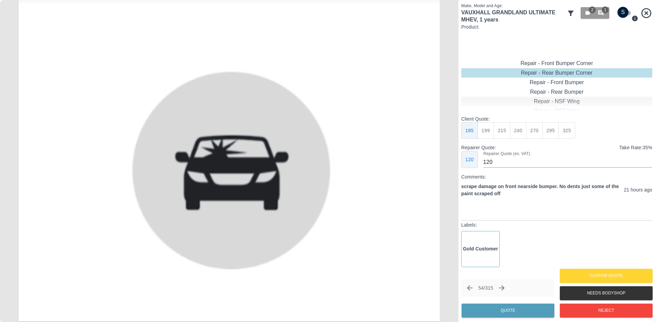
click at [573, 66] on div "Repair - Front Bumper Corner" at bounding box center [556, 64] width 191 height 10
click at [508, 131] on button "215" at bounding box center [502, 131] width 17 height 17
click at [486, 131] on button "199" at bounding box center [486, 131] width 17 height 17
type input "120"
click at [509, 314] on button "Quote" at bounding box center [508, 311] width 93 height 14
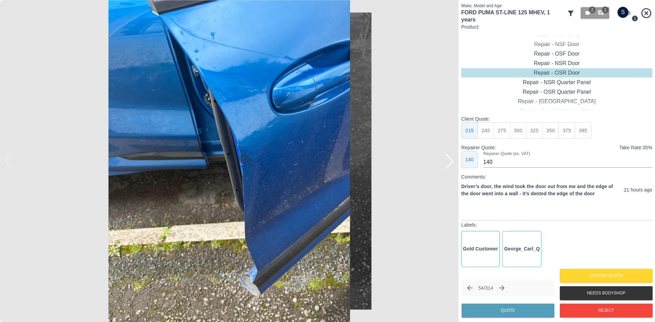
click at [449, 168] on div at bounding box center [449, 161] width 15 height 15
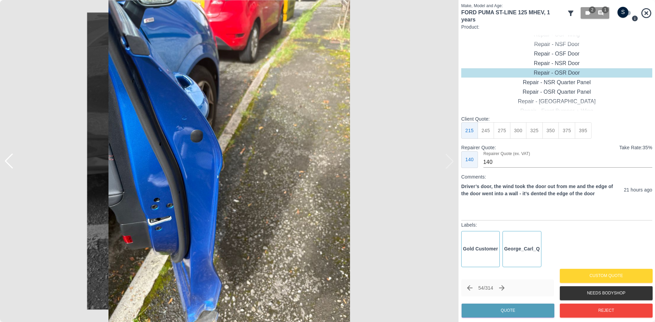
click at [449, 168] on img at bounding box center [229, 161] width 459 height 322
click at [450, 165] on img at bounding box center [229, 161] width 459 height 322
click at [13, 166] on div at bounding box center [8, 161] width 15 height 15
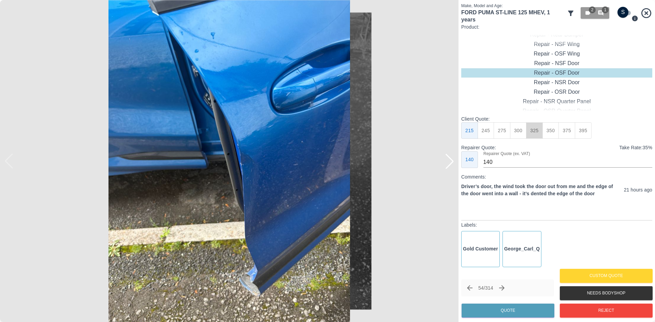
click at [531, 134] on button "325" at bounding box center [534, 131] width 17 height 17
type input "210"
click at [517, 308] on button "Quote" at bounding box center [508, 311] width 93 height 14
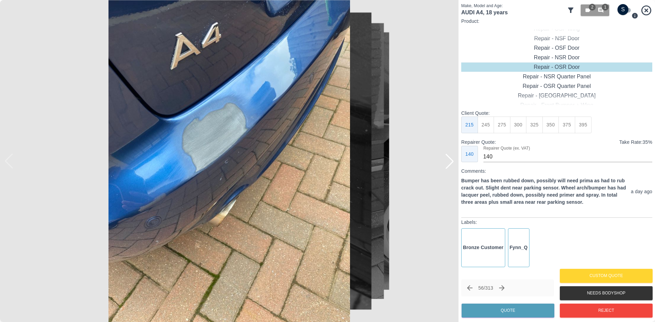
click at [449, 164] on div at bounding box center [449, 161] width 15 height 15
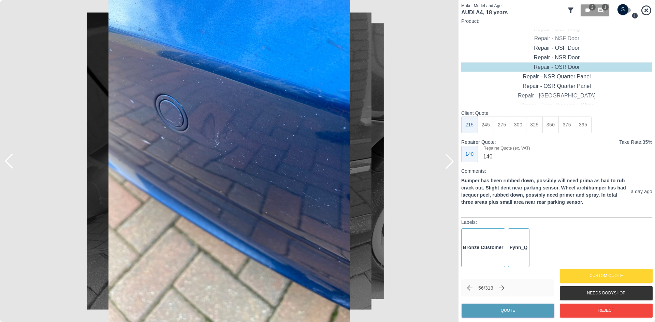
click at [449, 164] on div at bounding box center [449, 161] width 15 height 15
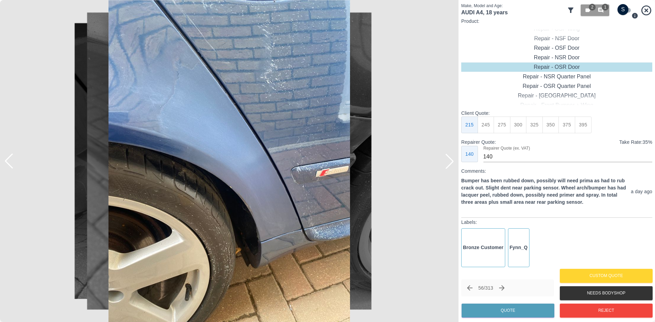
click at [449, 164] on div at bounding box center [449, 161] width 15 height 15
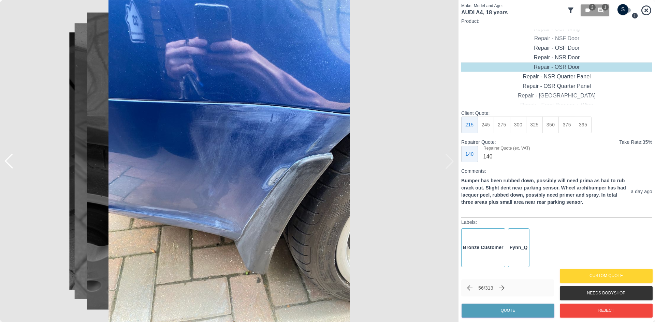
click at [449, 164] on img at bounding box center [229, 161] width 459 height 322
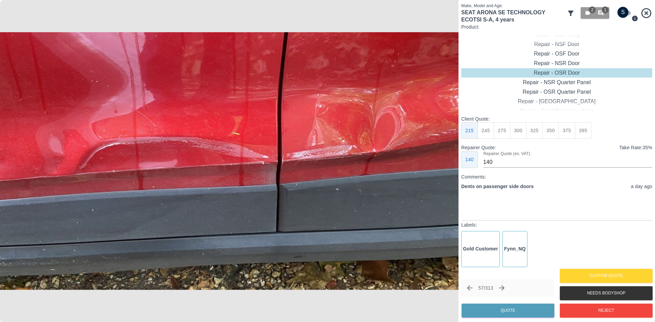
click at [450, 160] on img at bounding box center [229, 161] width 459 height 322
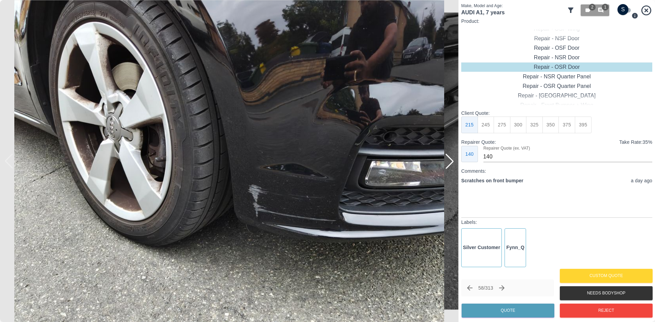
click at [450, 162] on div at bounding box center [449, 161] width 15 height 15
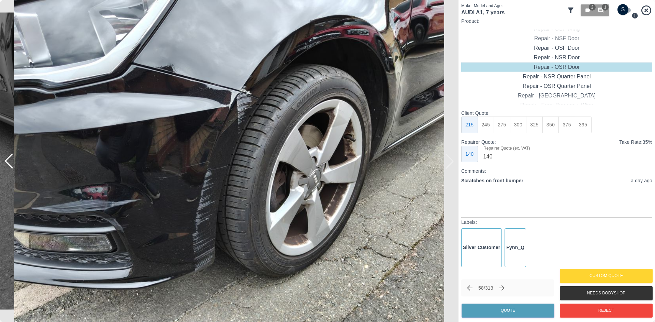
click at [450, 162] on img at bounding box center [229, 161] width 459 height 322
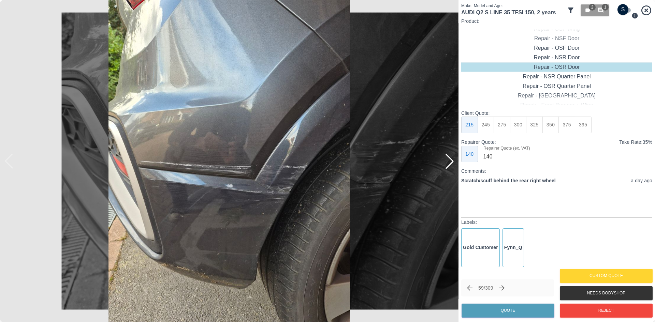
click at [451, 168] on div at bounding box center [449, 161] width 15 height 15
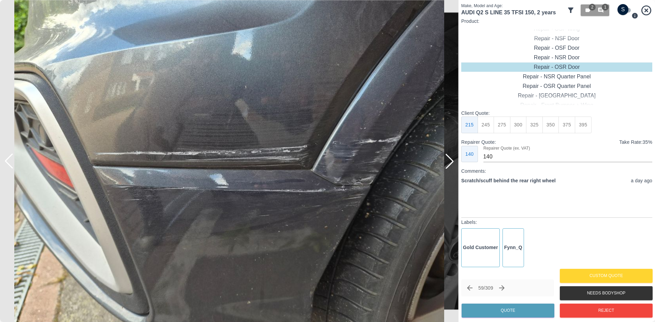
click at [451, 168] on div at bounding box center [449, 161] width 15 height 15
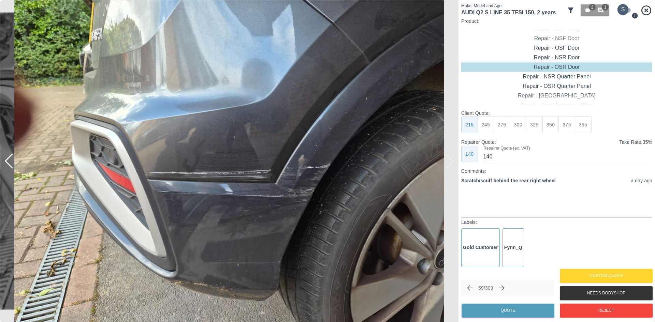
click at [626, 8] on input "checkbox" at bounding box center [623, 9] width 33 height 11
checkbox input "true"
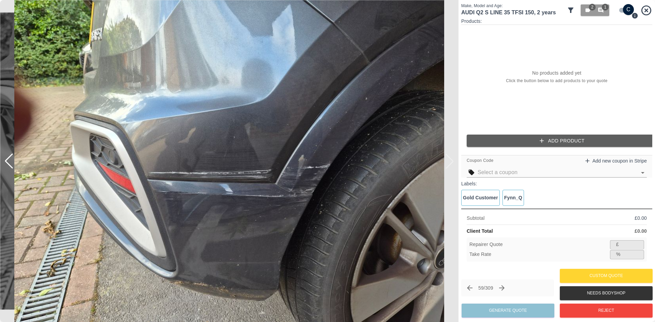
click at [535, 135] on button "Add Product" at bounding box center [562, 141] width 191 height 13
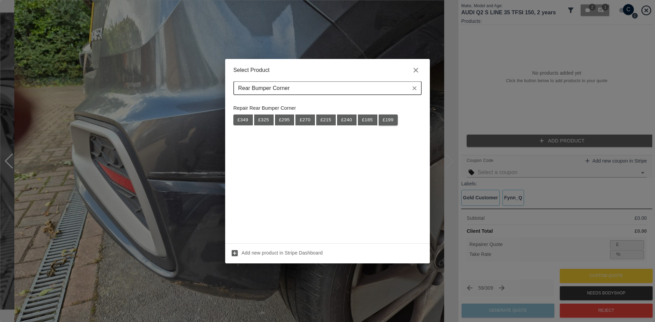
type input "Rear Bumper Corner"
click at [380, 116] on button "£ 199" at bounding box center [388, 120] width 19 height 11
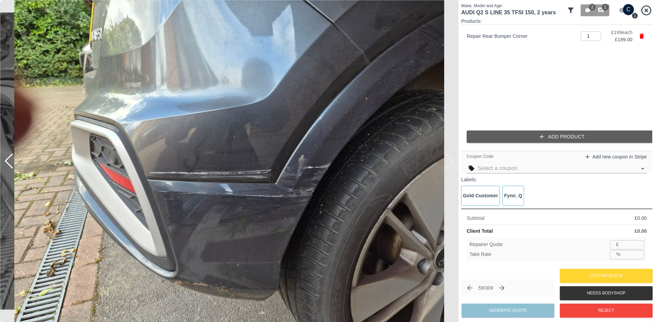
type input "129"
type input "35.2"
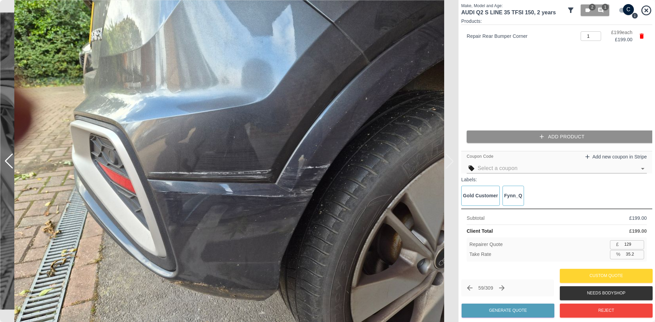
click at [530, 133] on button "Add Product" at bounding box center [562, 137] width 191 height 13
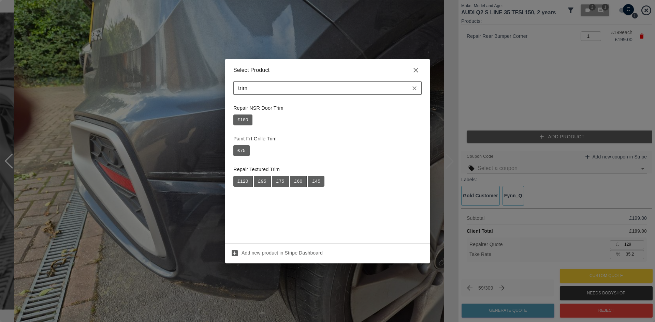
click at [273, 83] on div "trim ​" at bounding box center [327, 89] width 188 height 14
click at [260, 91] on input "trim" at bounding box center [321, 89] width 173 height 10
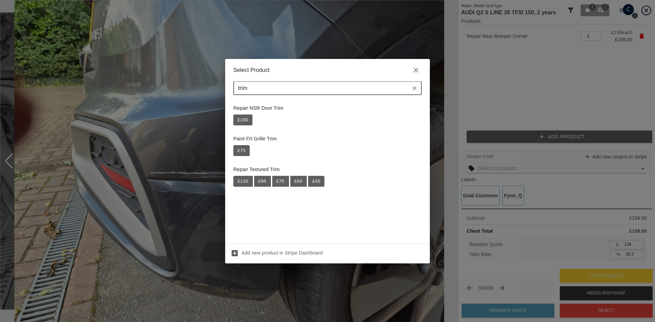
click at [260, 91] on input "trim" at bounding box center [321, 89] width 173 height 10
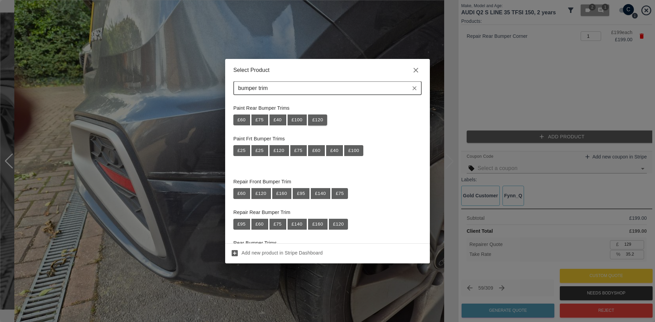
type input "bumper trim"
click at [321, 118] on button "£ 120" at bounding box center [317, 120] width 19 height 11
type input "207"
type input "35.1"
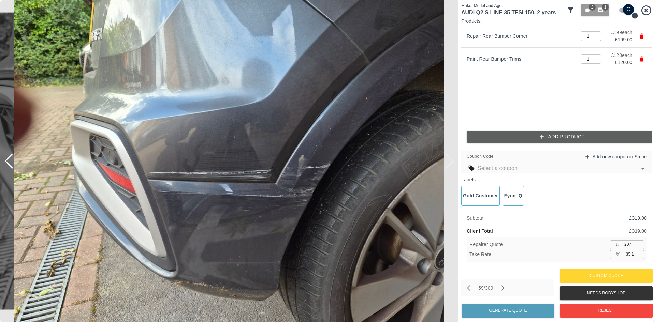
click at [629, 243] on input "207" at bounding box center [633, 245] width 23 height 9
click at [628, 243] on input "207" at bounding box center [633, 245] width 23 height 9
click at [628, 244] on input "207" at bounding box center [633, 245] width 23 height 9
type input "2"
type input "99.4"
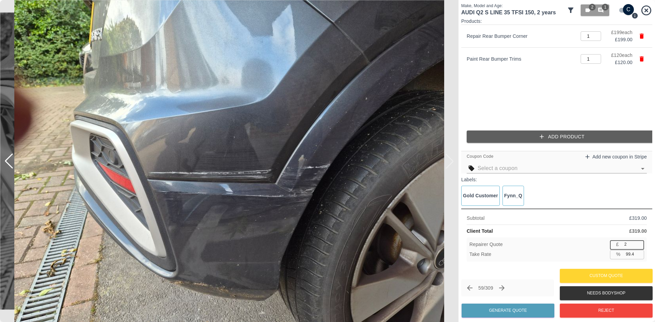
type input "22"
type input "93.1"
type input "2"
type input "99.4"
type input "20"
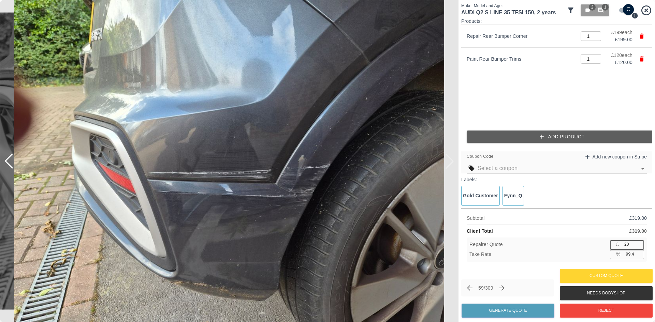
type input "93.7"
type input "200"
type input "37.3"
type input "200"
click at [534, 309] on button "Generate Quote" at bounding box center [508, 311] width 93 height 14
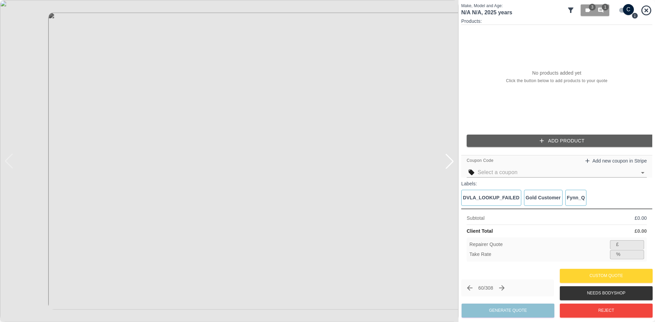
click at [453, 164] on div at bounding box center [449, 161] width 15 height 15
click at [453, 164] on img at bounding box center [229, 161] width 459 height 322
click at [13, 166] on div at bounding box center [8, 161] width 15 height 15
click at [623, 13] on input "checkbox" at bounding box center [628, 9] width 33 height 11
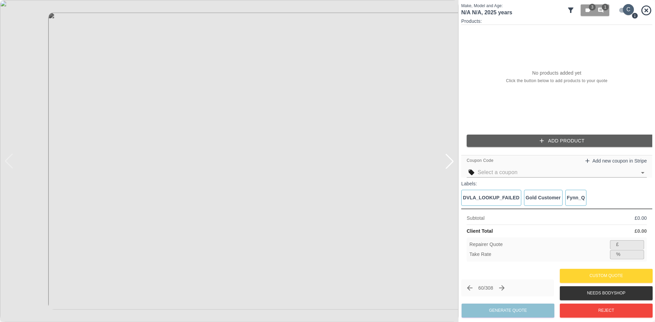
checkbox input "false"
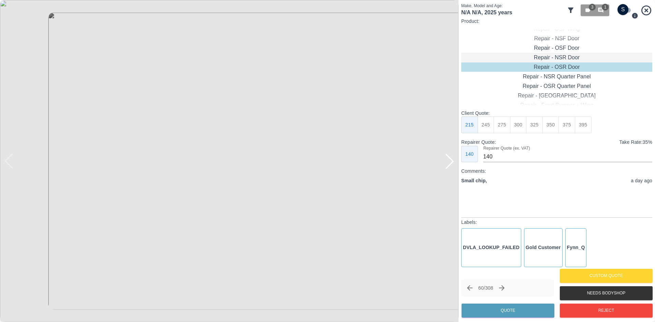
click at [558, 54] on div "Repair - NSR Door" at bounding box center [556, 58] width 191 height 10
click at [489, 123] on button "245" at bounding box center [486, 125] width 17 height 17
type input "160"
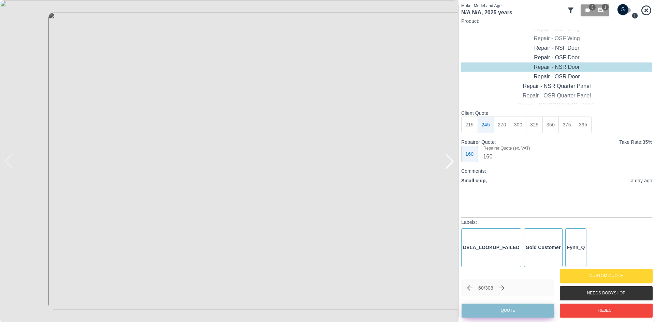
click at [498, 314] on button "Quote" at bounding box center [508, 311] width 93 height 14
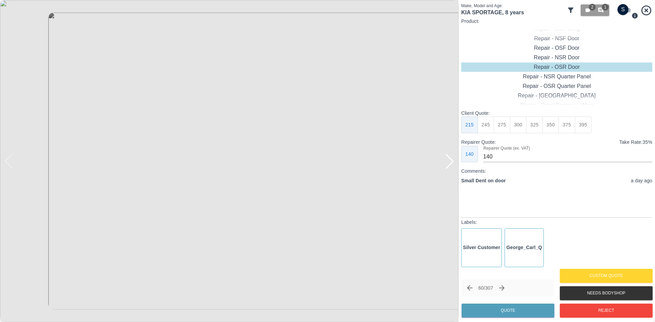
click at [449, 161] on div at bounding box center [449, 161] width 15 height 15
click at [449, 160] on img at bounding box center [229, 161] width 459 height 322
click at [556, 41] on div "Repair - NSF Door" at bounding box center [556, 39] width 191 height 10
click at [535, 129] on button "325" at bounding box center [534, 125] width 17 height 17
type input "210"
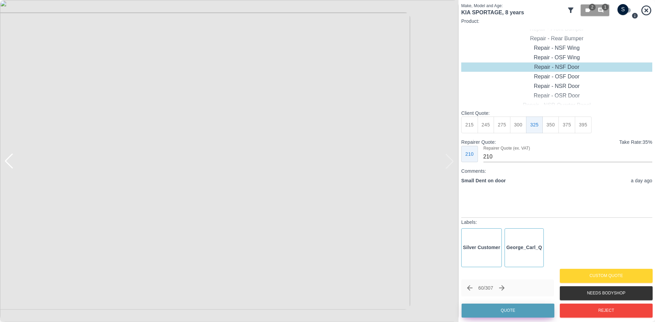
click at [515, 309] on button "Quote" at bounding box center [508, 311] width 93 height 14
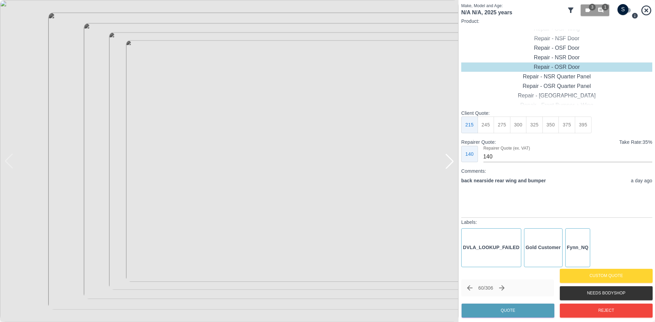
click at [454, 167] on div at bounding box center [449, 161] width 15 height 15
click at [454, 169] on div at bounding box center [449, 161] width 15 height 15
click at [589, 313] on button "Reject" at bounding box center [606, 311] width 93 height 14
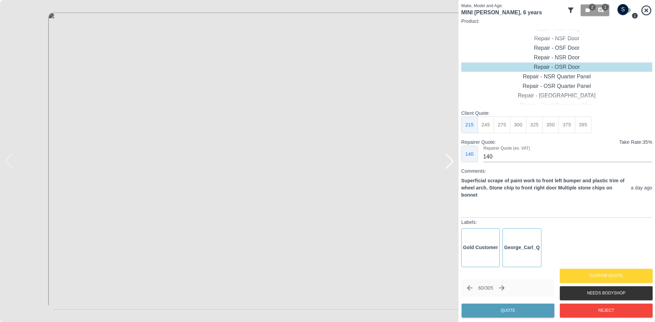
click at [406, 158] on img at bounding box center [229, 161] width 459 height 322
click at [452, 169] on img at bounding box center [229, 161] width 459 height 322
click at [452, 162] on div at bounding box center [449, 161] width 15 height 15
click at [452, 162] on img at bounding box center [229, 161] width 459 height 322
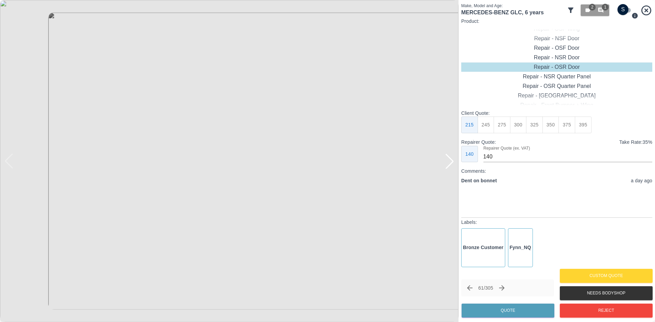
click at [449, 167] on div at bounding box center [449, 161] width 15 height 15
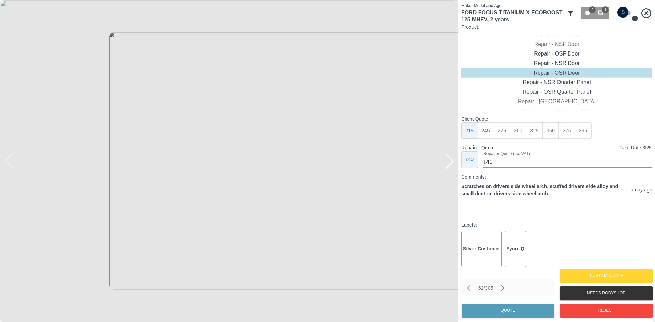
click at [451, 171] on img at bounding box center [229, 161] width 459 height 322
click at [450, 167] on div at bounding box center [449, 161] width 15 height 15
click at [450, 167] on img at bounding box center [229, 161] width 459 height 322
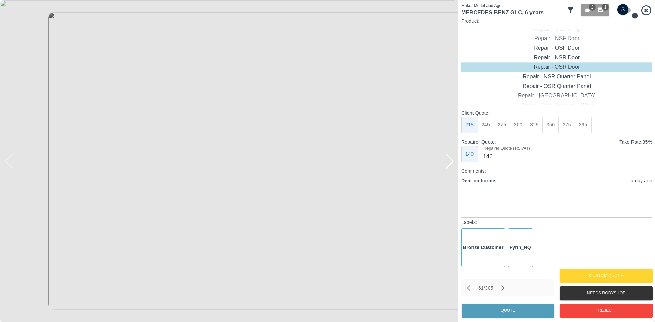
drag, startPoint x: 647, startPoint y: 6, endPoint x: 533, endPoint y: 1, distance: 114.5
click at [647, 7] on icon at bounding box center [647, 10] width 12 height 12
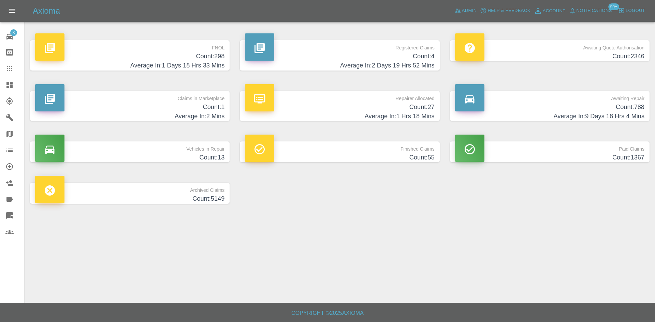
click at [6, 87] on icon at bounding box center [9, 85] width 8 height 8
click at [4, 85] on link "Dashboard" at bounding box center [12, 85] width 24 height 16
click at [470, 7] on span "Admin" at bounding box center [469, 11] width 15 height 8
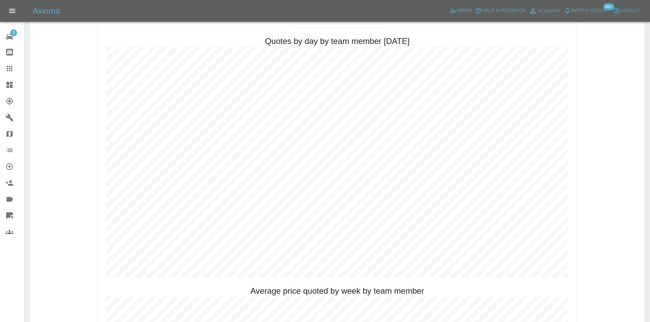
scroll to position [295, 0]
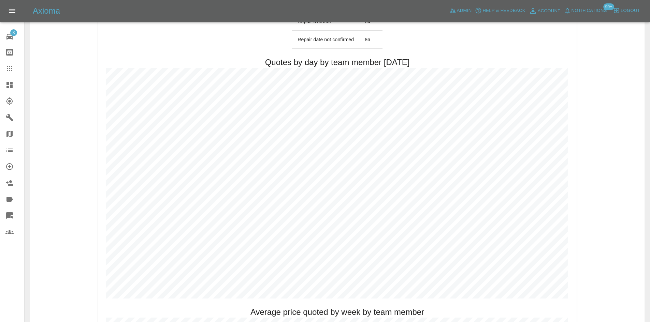
click at [2, 86] on link "Dashboard" at bounding box center [12, 85] width 24 height 16
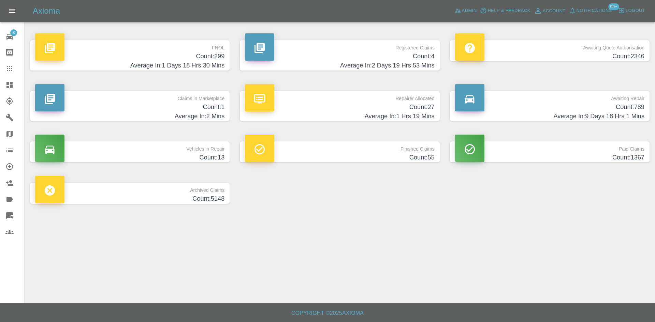
click at [350, 51] on p "Registered Claims" at bounding box center [339, 46] width 189 height 12
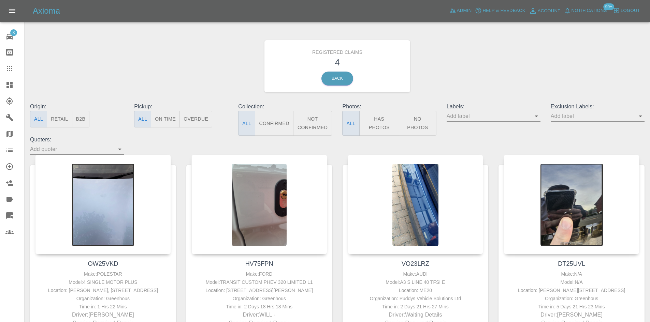
click at [15, 88] on div at bounding box center [14, 85] width 19 height 8
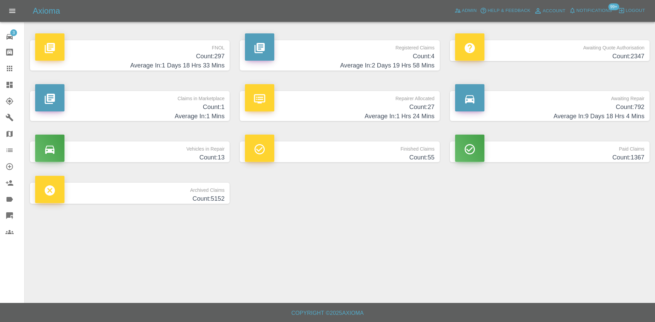
click at [470, 24] on div at bounding box center [340, 19] width 620 height 22
click at [469, 14] on span "Admin" at bounding box center [469, 11] width 15 height 8
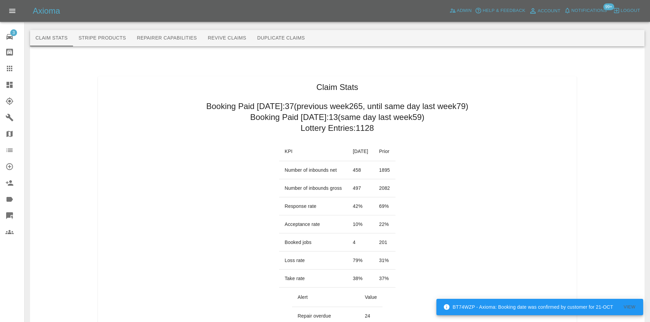
click at [6, 84] on icon at bounding box center [9, 85] width 8 height 8
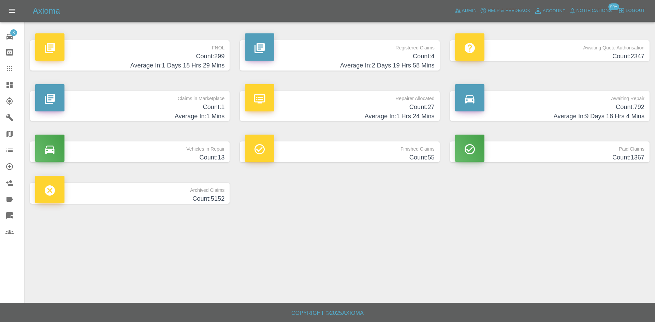
click at [471, 5] on div "Axioma Admin Help & Feedback Account Notifications 99+ Logout" at bounding box center [327, 11] width 655 height 22
click at [471, 10] on span "Admin" at bounding box center [469, 11] width 15 height 8
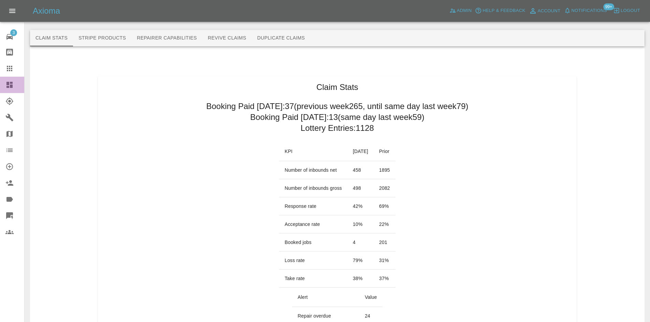
click at [3, 88] on link "Dashboard" at bounding box center [12, 85] width 24 height 16
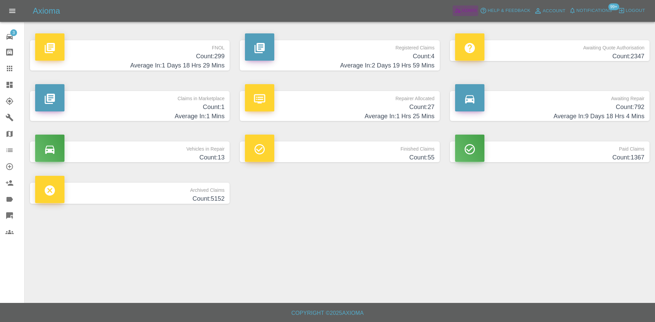
click at [475, 11] on span "Admin" at bounding box center [469, 11] width 15 height 8
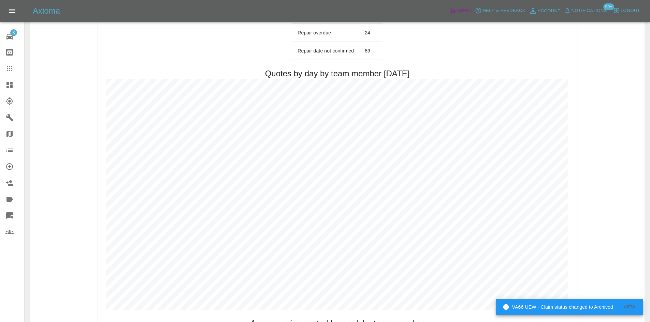
scroll to position [205, 0]
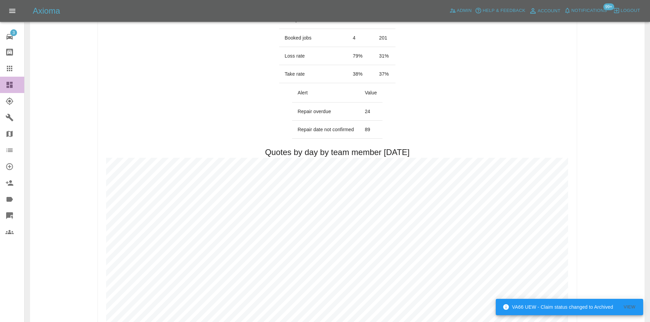
click at [14, 90] on link "Dashboard" at bounding box center [12, 85] width 24 height 16
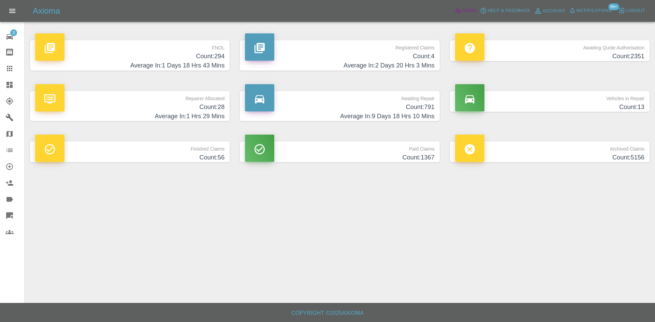
click at [469, 14] on span "Admin" at bounding box center [469, 11] width 15 height 8
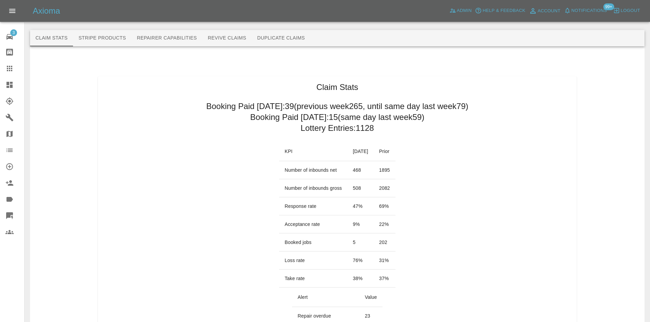
click at [9, 83] on icon at bounding box center [9, 85] width 6 height 6
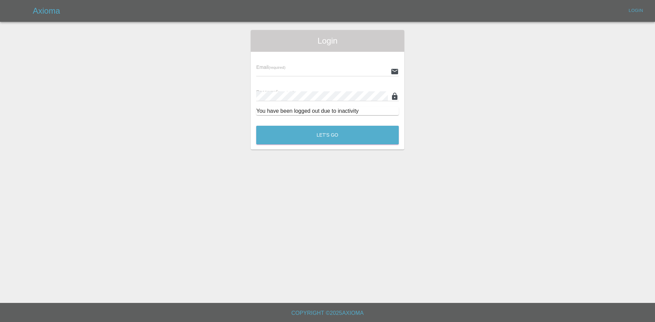
type input "[PERSON_NAME][EMAIL_ADDRESS][PERSON_NAME][DOMAIN_NAME]"
click at [253, 125] on div "Login Email (required) [PERSON_NAME][EMAIL_ADDRESS][PERSON_NAME][DOMAIN_NAME] P…" at bounding box center [328, 90] width 154 height 120
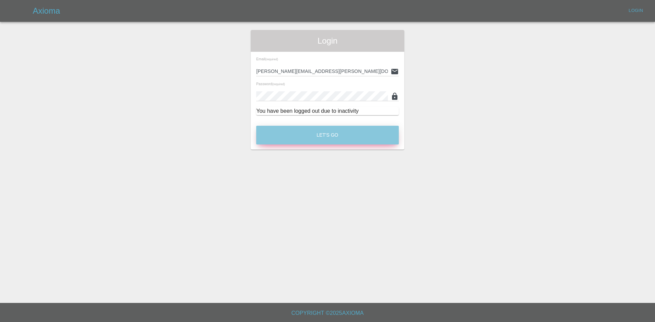
click at [299, 138] on button "Let's Go" at bounding box center [327, 135] width 143 height 19
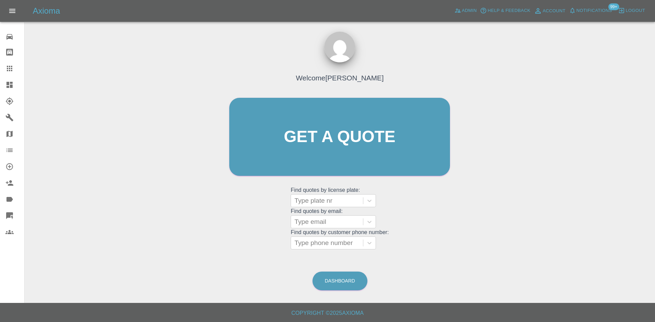
click at [0, 84] on link "Dashboard" at bounding box center [12, 85] width 24 height 16
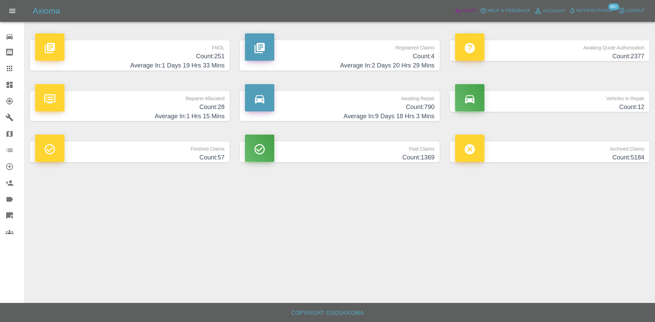
click at [474, 13] on span "Admin" at bounding box center [469, 11] width 15 height 8
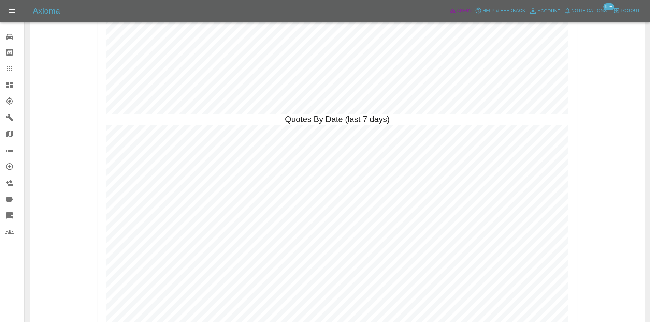
scroll to position [1353, 0]
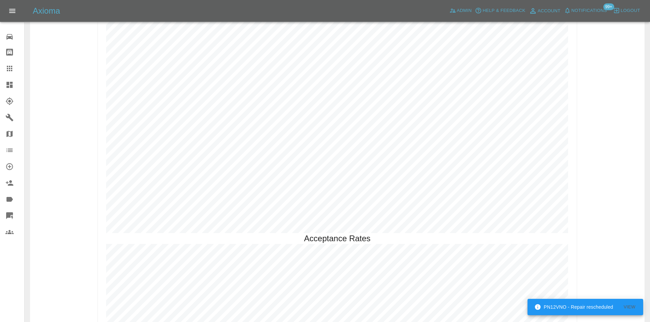
click at [7, 86] on icon at bounding box center [9, 85] width 6 height 6
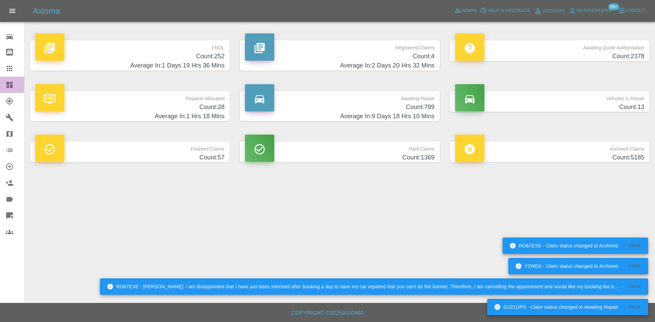
click at [2, 91] on link "Dashboard" at bounding box center [12, 85] width 24 height 16
click at [481, 9] on icon "button" at bounding box center [483, 10] width 7 height 7
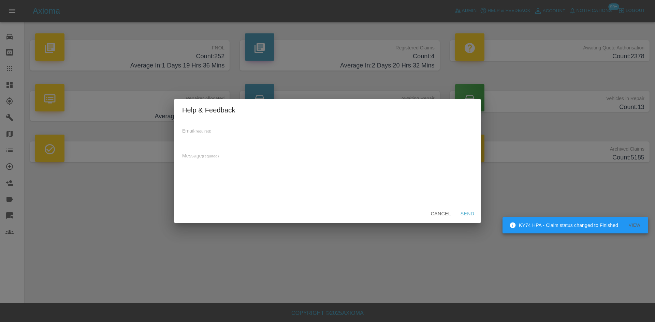
click at [438, 214] on button "Cancel" at bounding box center [441, 214] width 26 height 13
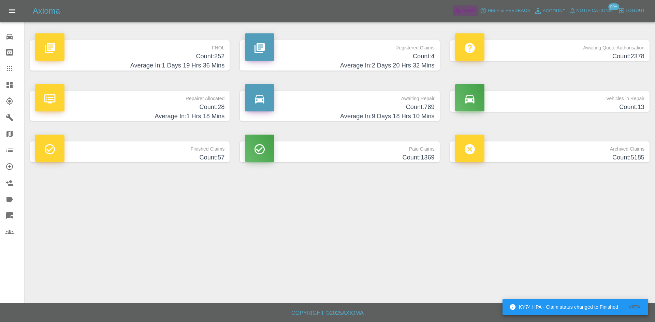
click at [466, 10] on span "Admin" at bounding box center [469, 11] width 15 height 8
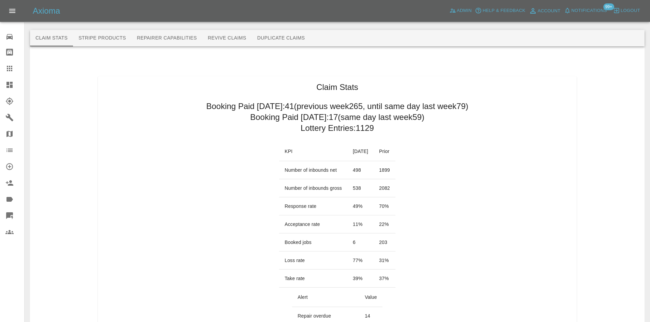
click at [8, 83] on icon at bounding box center [9, 85] width 6 height 6
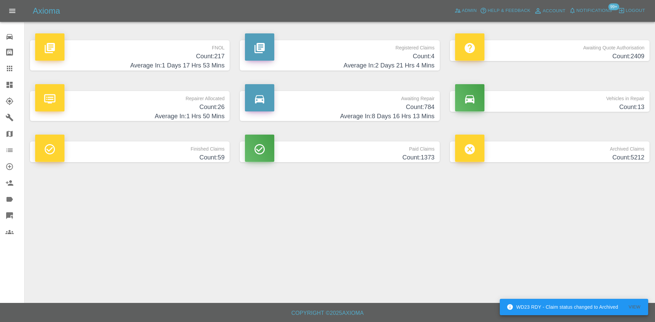
click at [342, 113] on h4 "Average In: 8 Days 16 Hrs 13 Mins" at bounding box center [339, 116] width 189 height 9
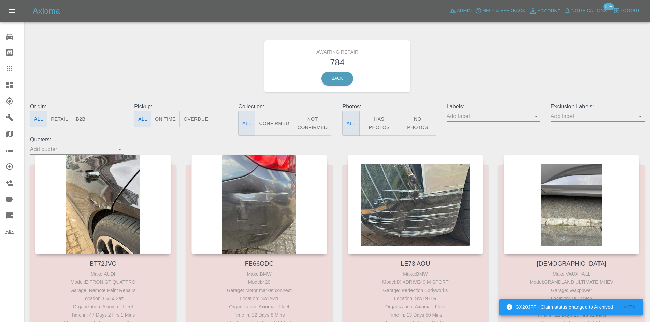
click at [307, 128] on button "Not Confirmed" at bounding box center [312, 123] width 39 height 25
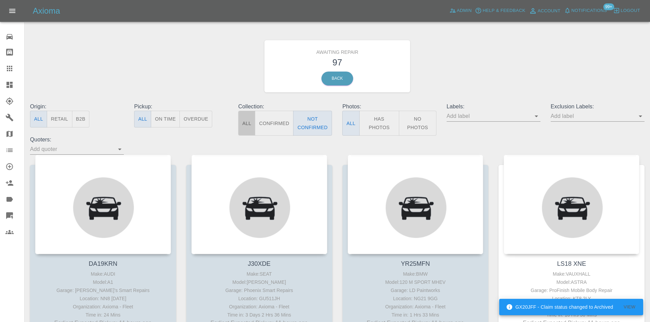
click at [245, 123] on button "All" at bounding box center [246, 123] width 17 height 25
click at [250, 125] on button "All" at bounding box center [246, 123] width 17 height 25
